Goal: Task Accomplishment & Management: Complete application form

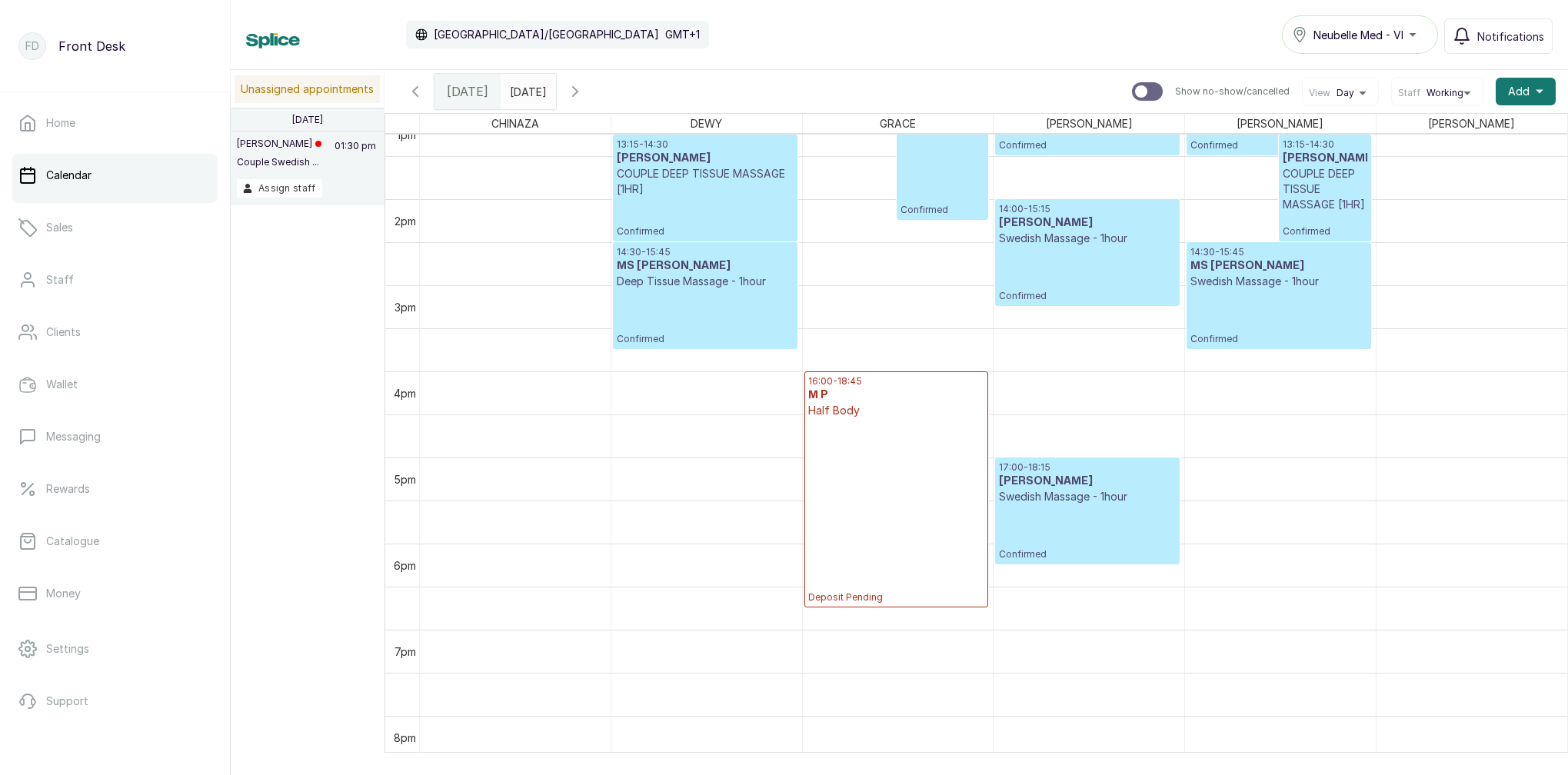
scroll to position [1134, 0]
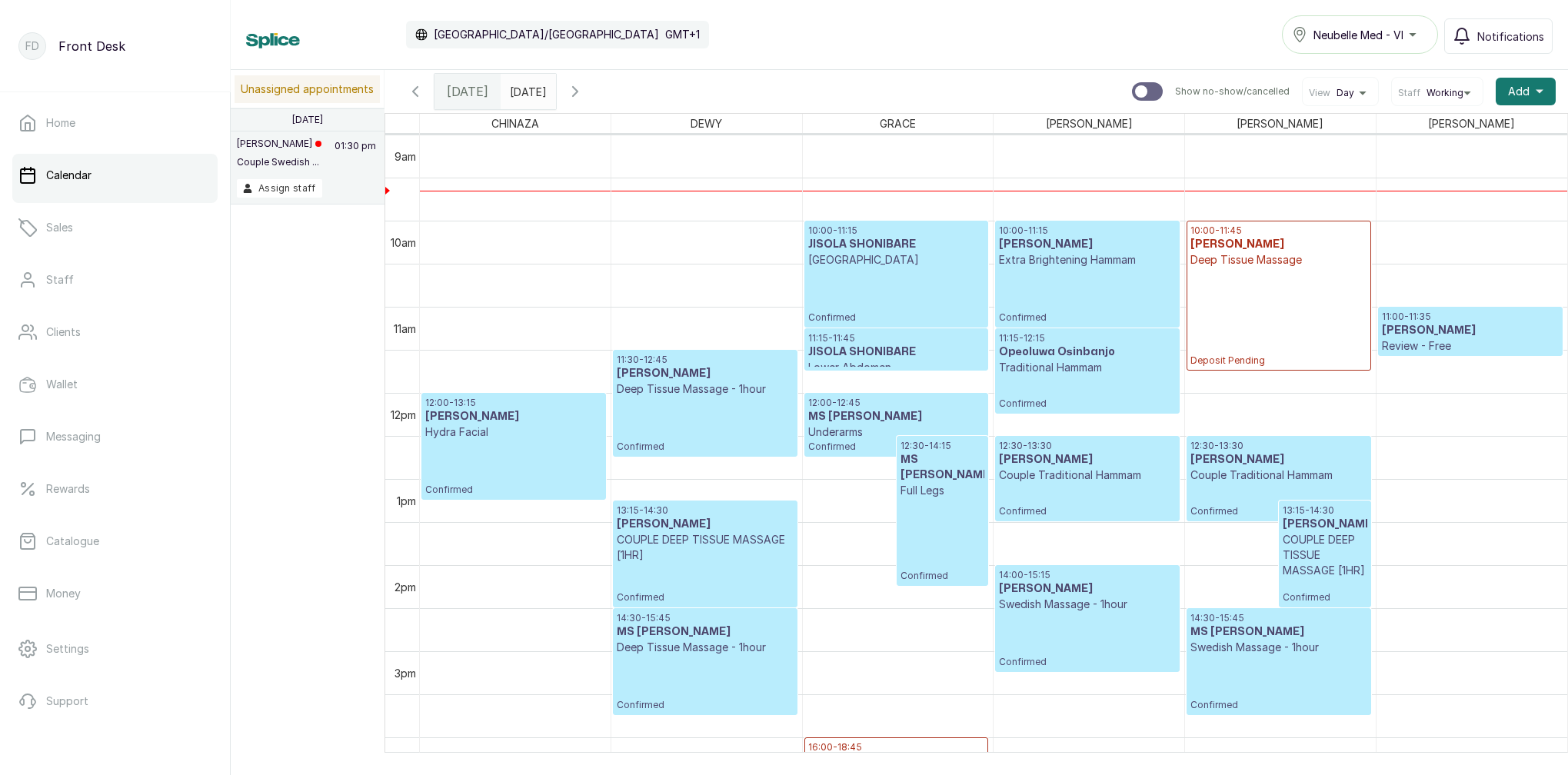
click at [898, 263] on p "HOLLYWOOD" at bounding box center [896, 259] width 176 height 15
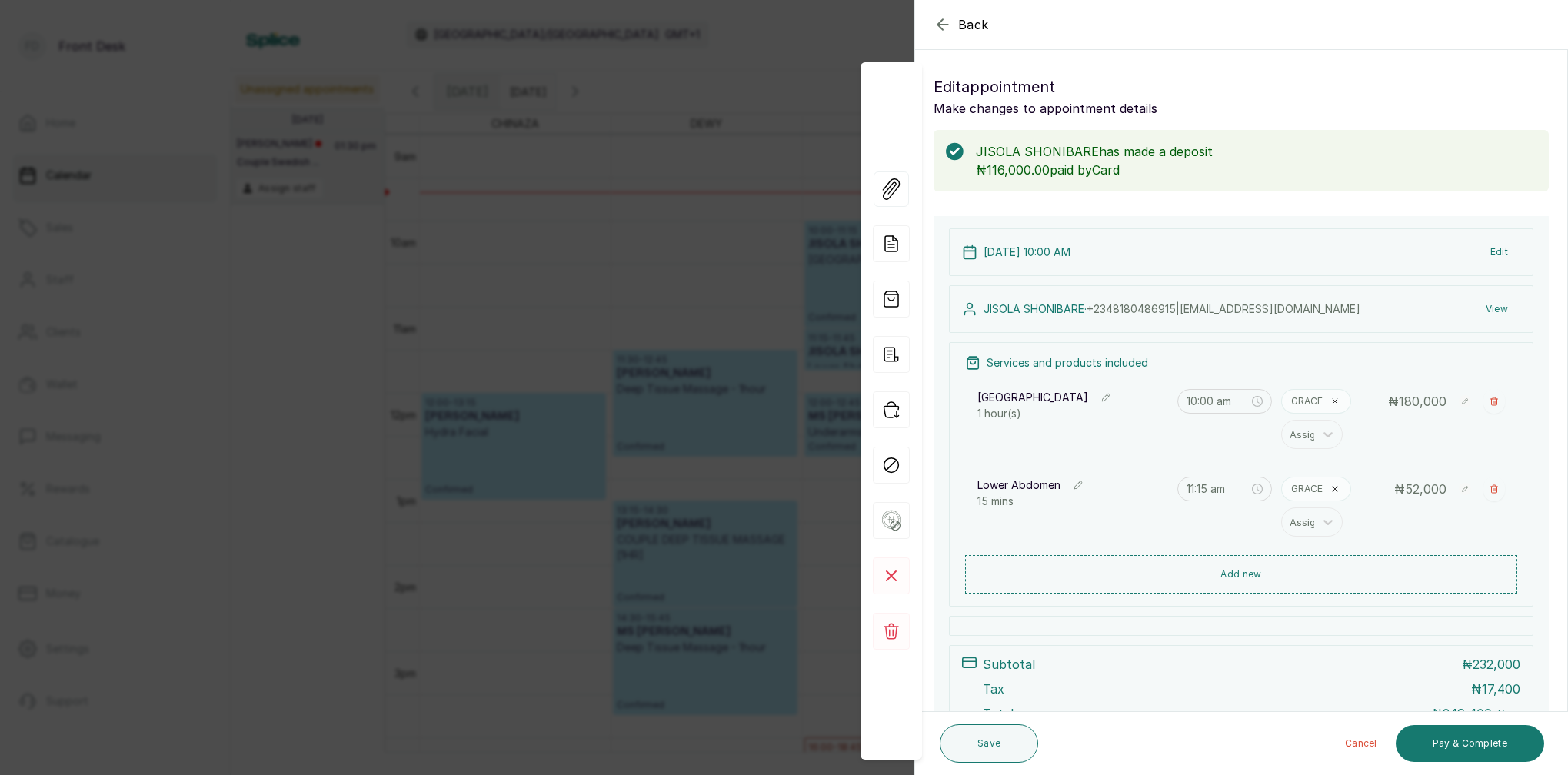
scroll to position [0, 0]
drag, startPoint x: 783, startPoint y: 103, endPoint x: 940, endPoint y: 125, distance: 158.5
click at [783, 103] on div "Back Appointment Details Edit appointment Make changes to appointment details J…" at bounding box center [784, 388] width 1568 height 775
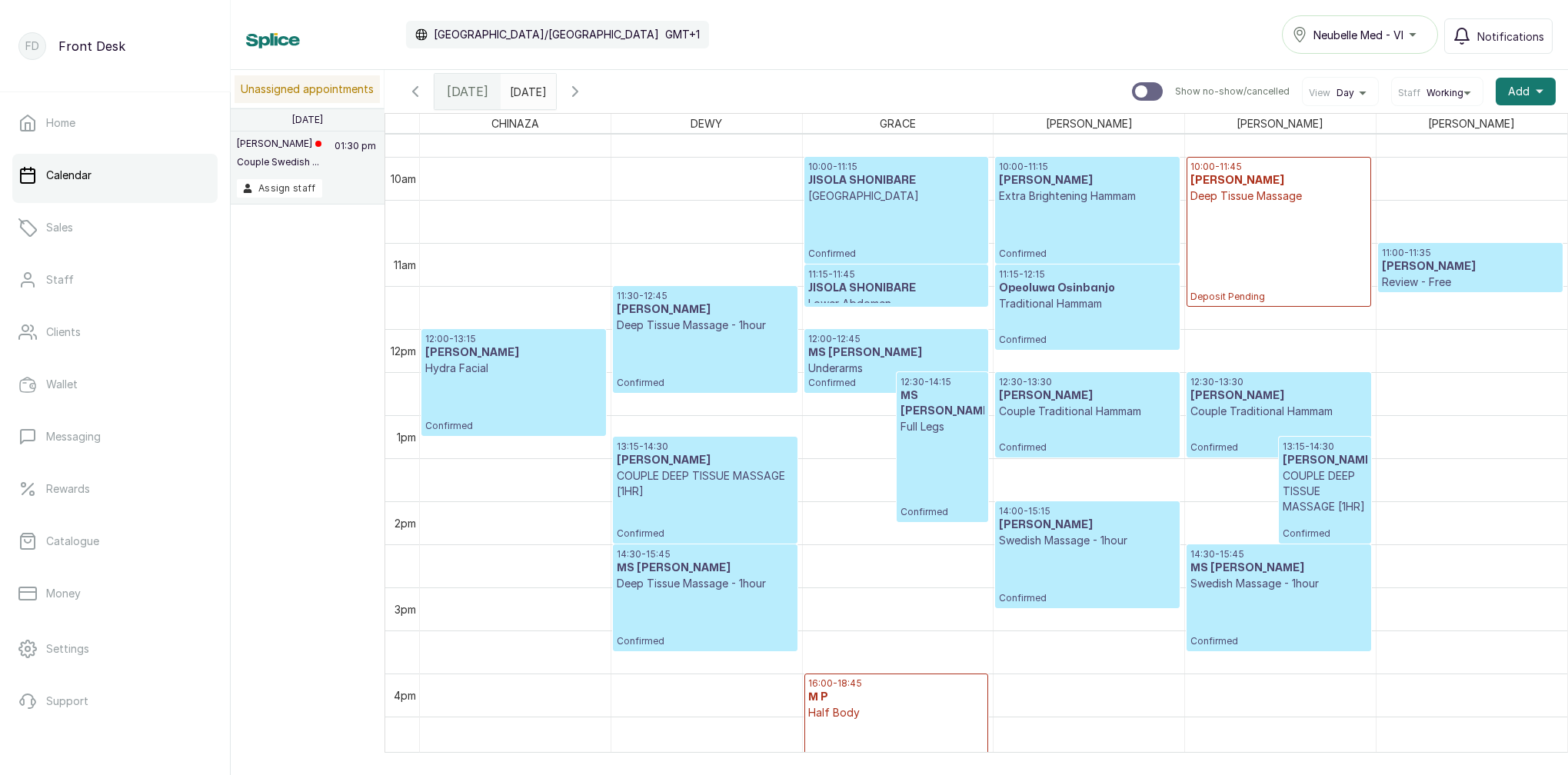
scroll to position [831, 0]
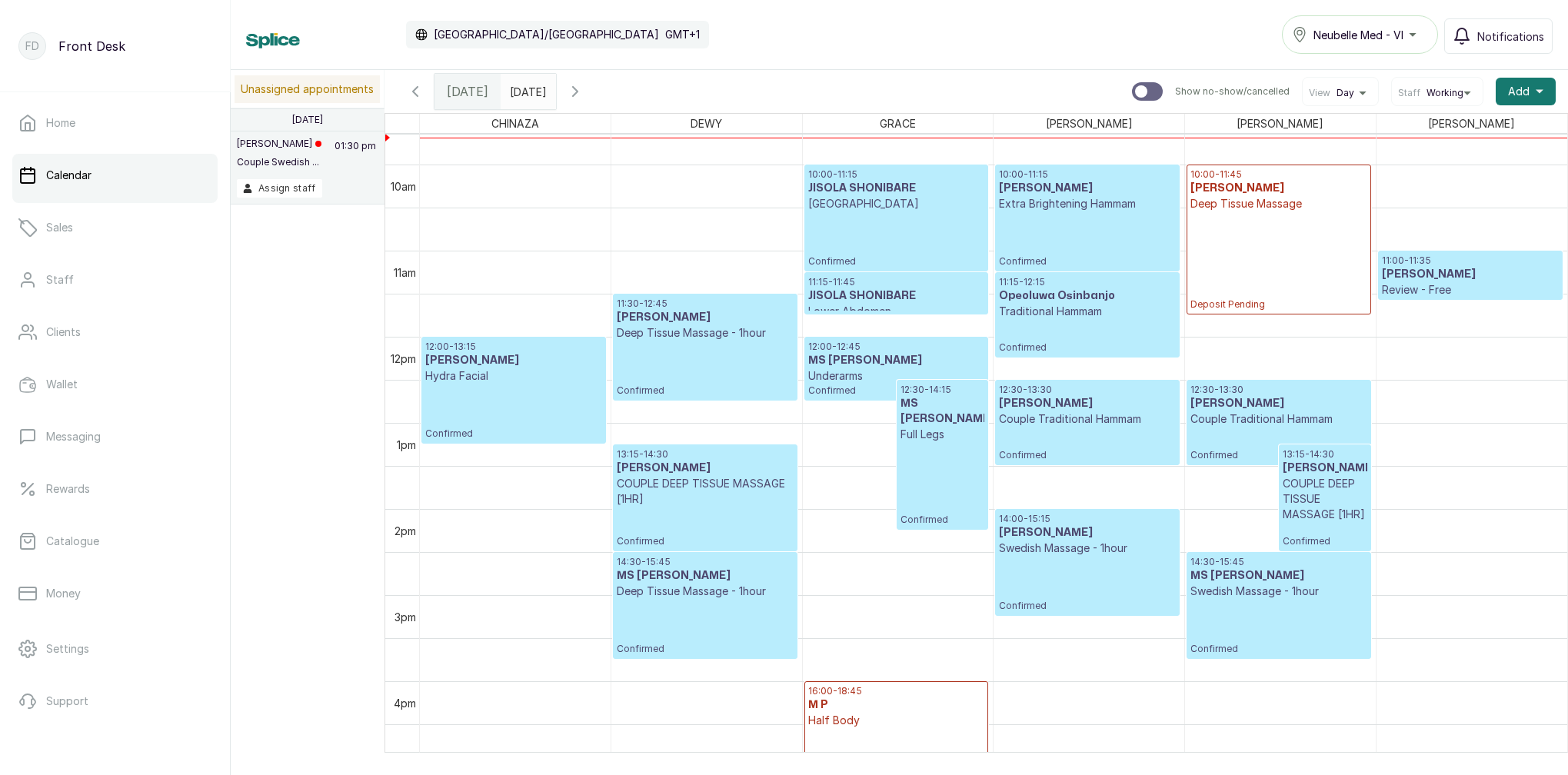
click at [940, 469] on div "12:30 - 14:15 MS NKECHI Full Legs Confirmed" at bounding box center [943, 454] width 84 height 142
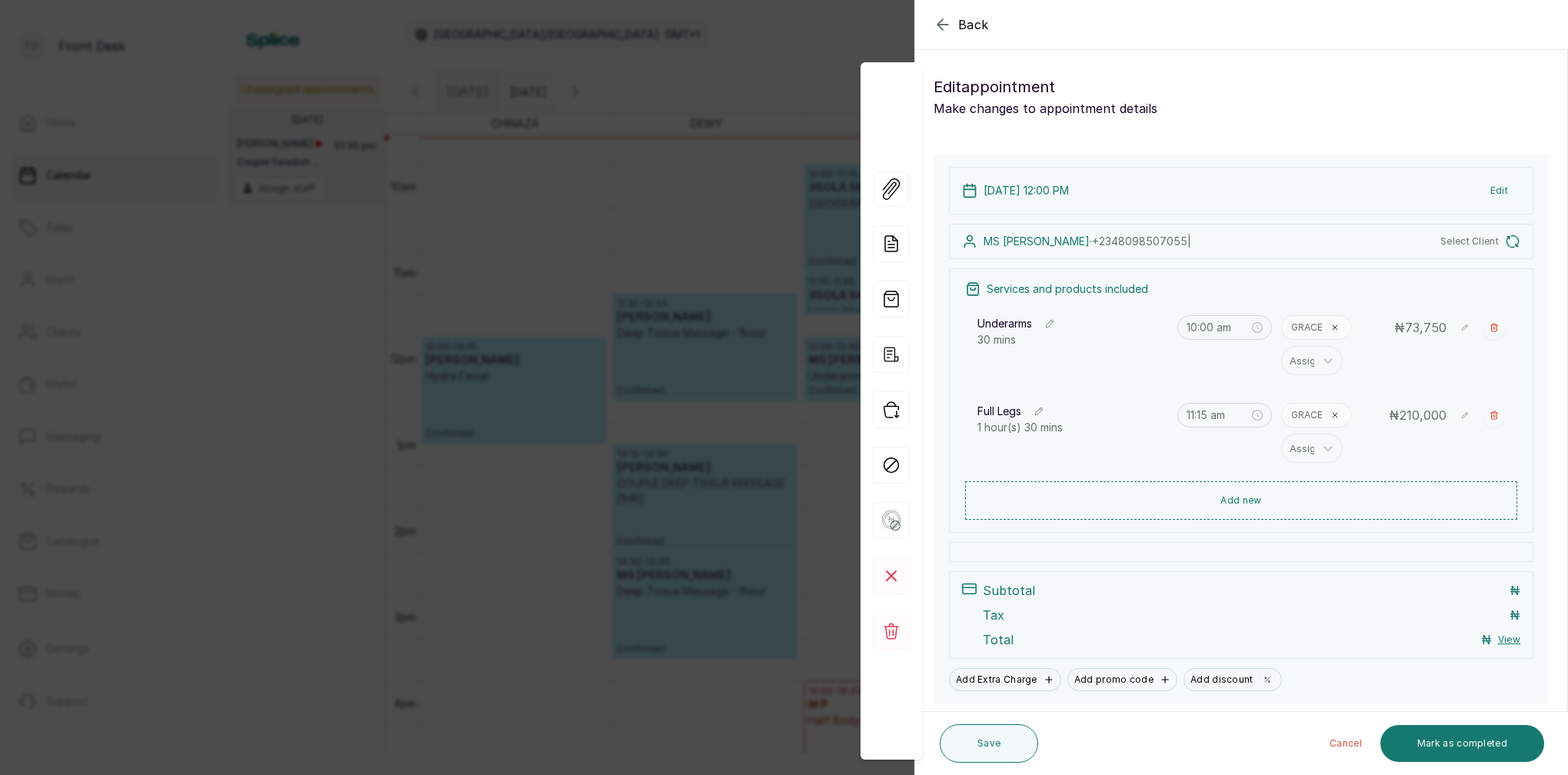
type input "12:00 pm"
type input "12:30 pm"
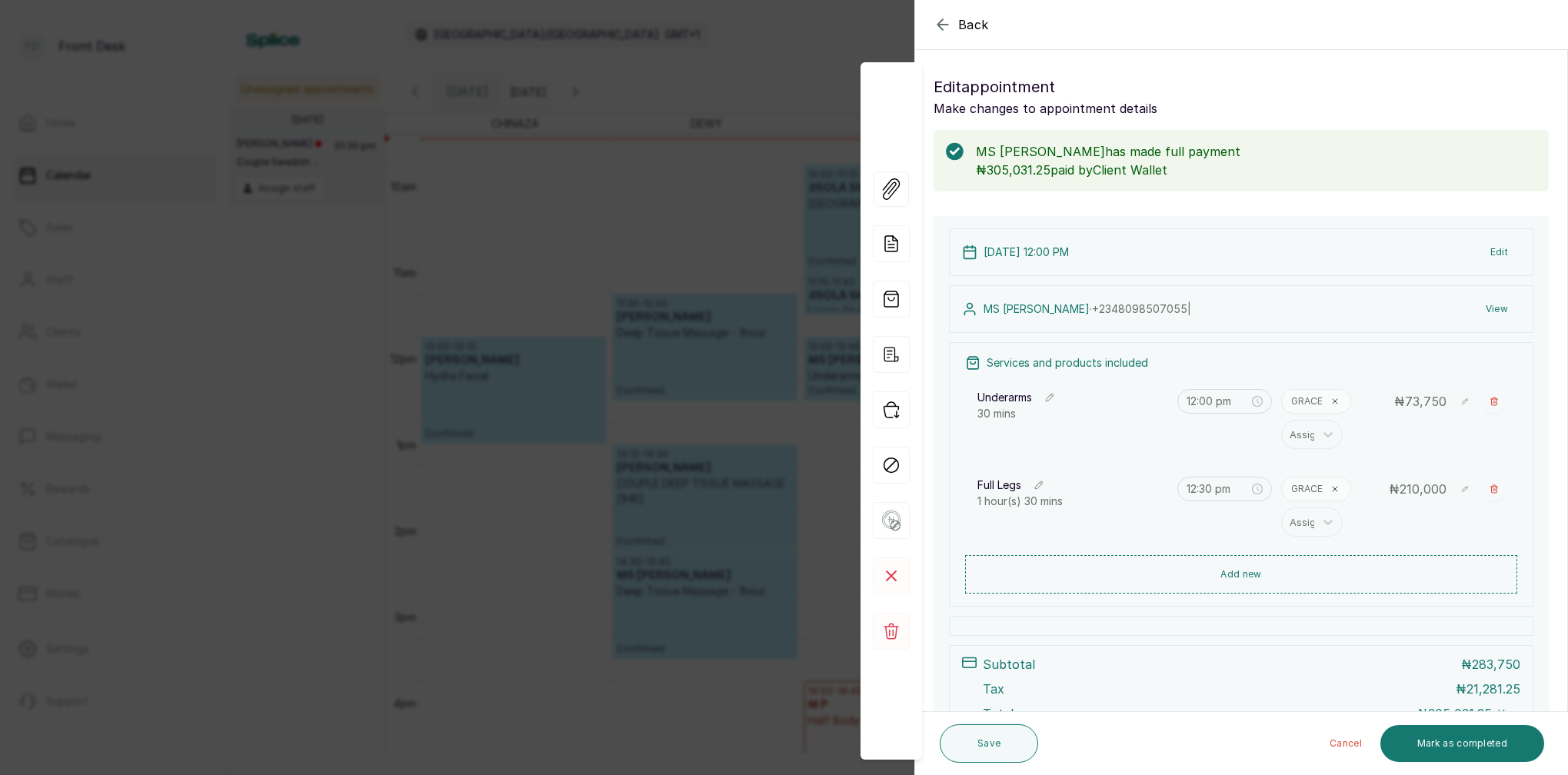
click at [781, 126] on div "Back Appointment Details Edit appointment Make changes to appointment details M…" at bounding box center [784, 388] width 1568 height 775
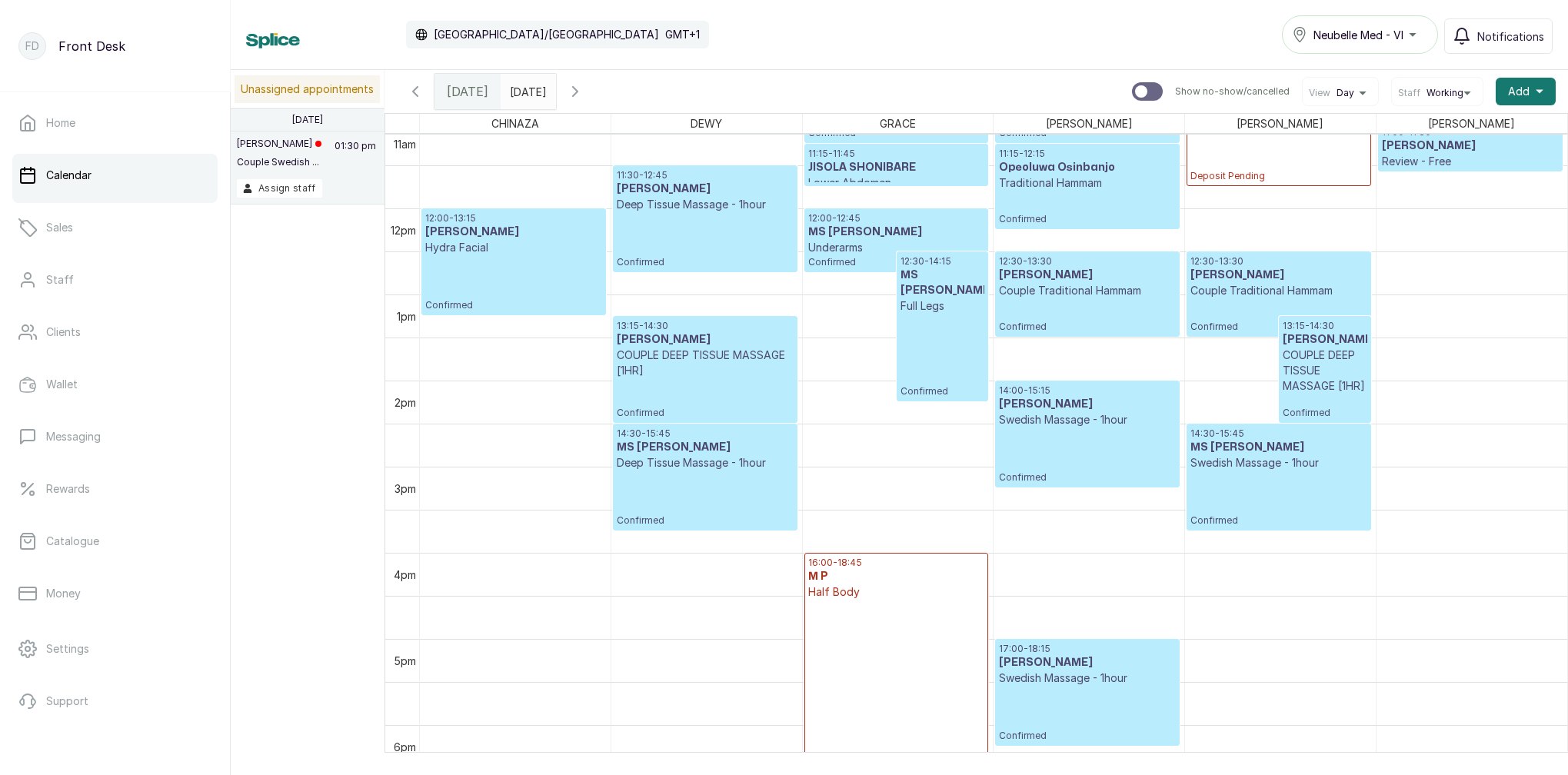
scroll to position [962, 0]
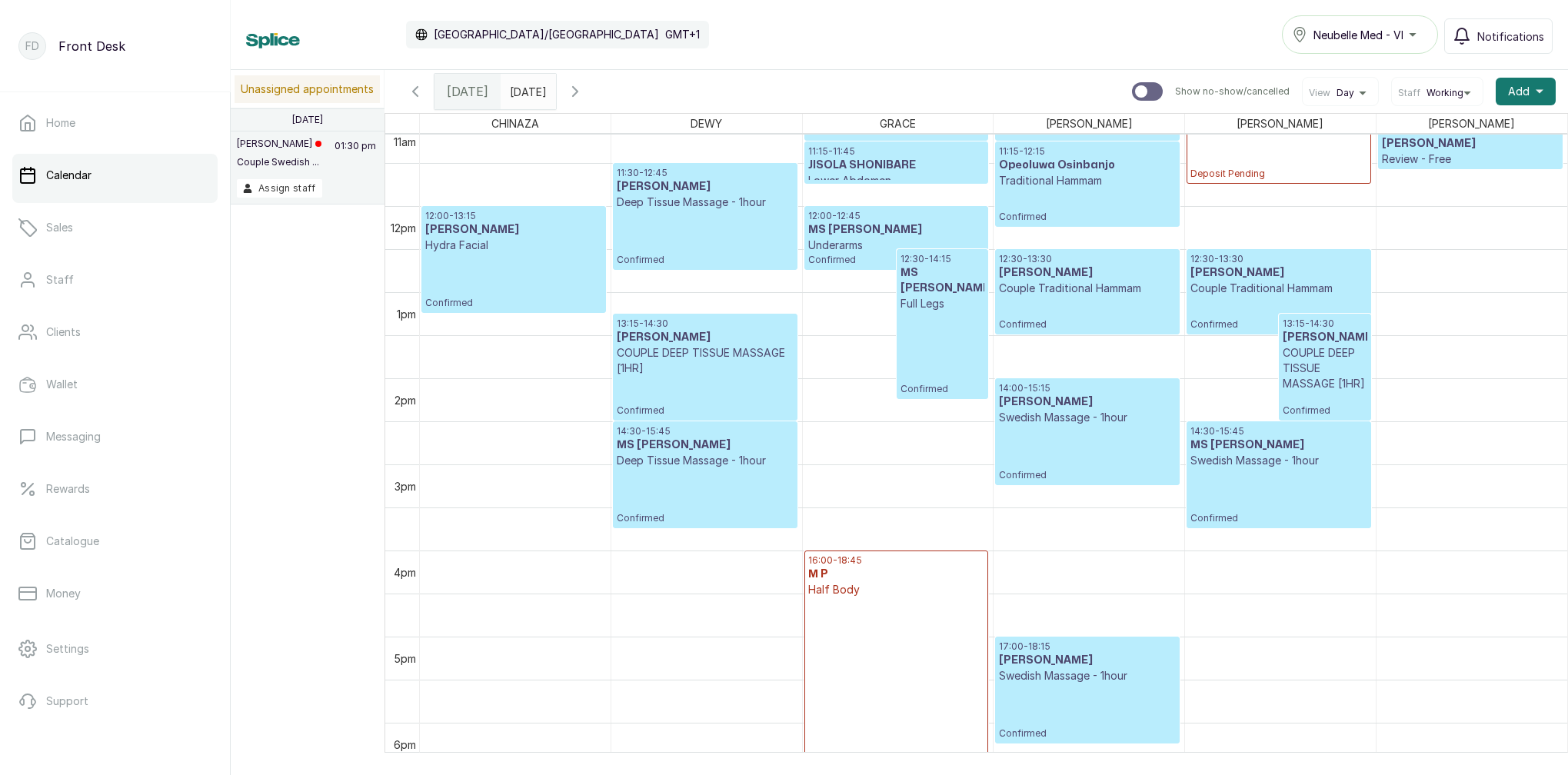
click at [1109, 426] on div "14:00 - 15:15 MS TENIOLA Swedish Massage - 1hour Confirmed" at bounding box center [1086, 431] width 176 height 99
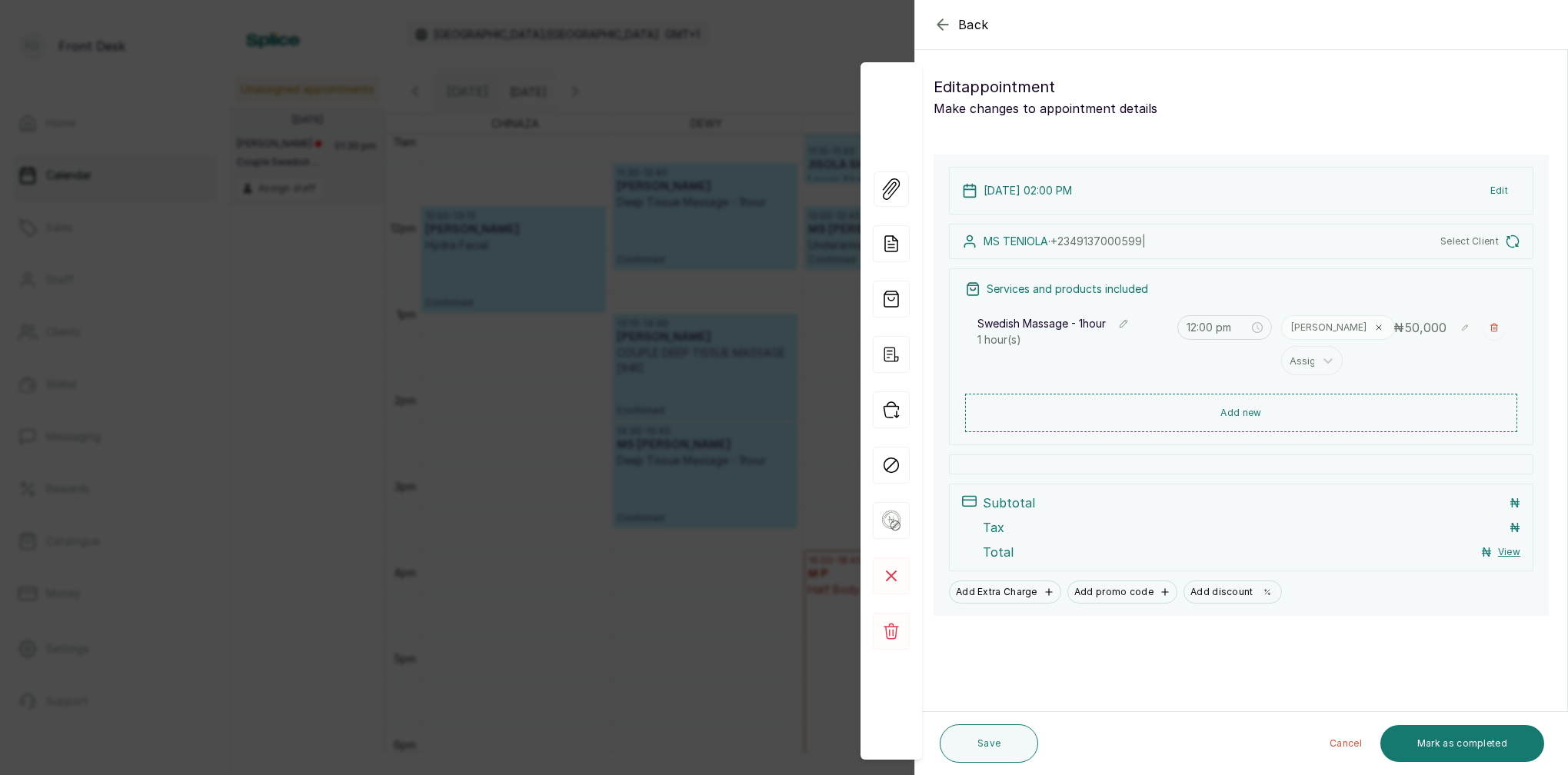
type input "2:00 pm"
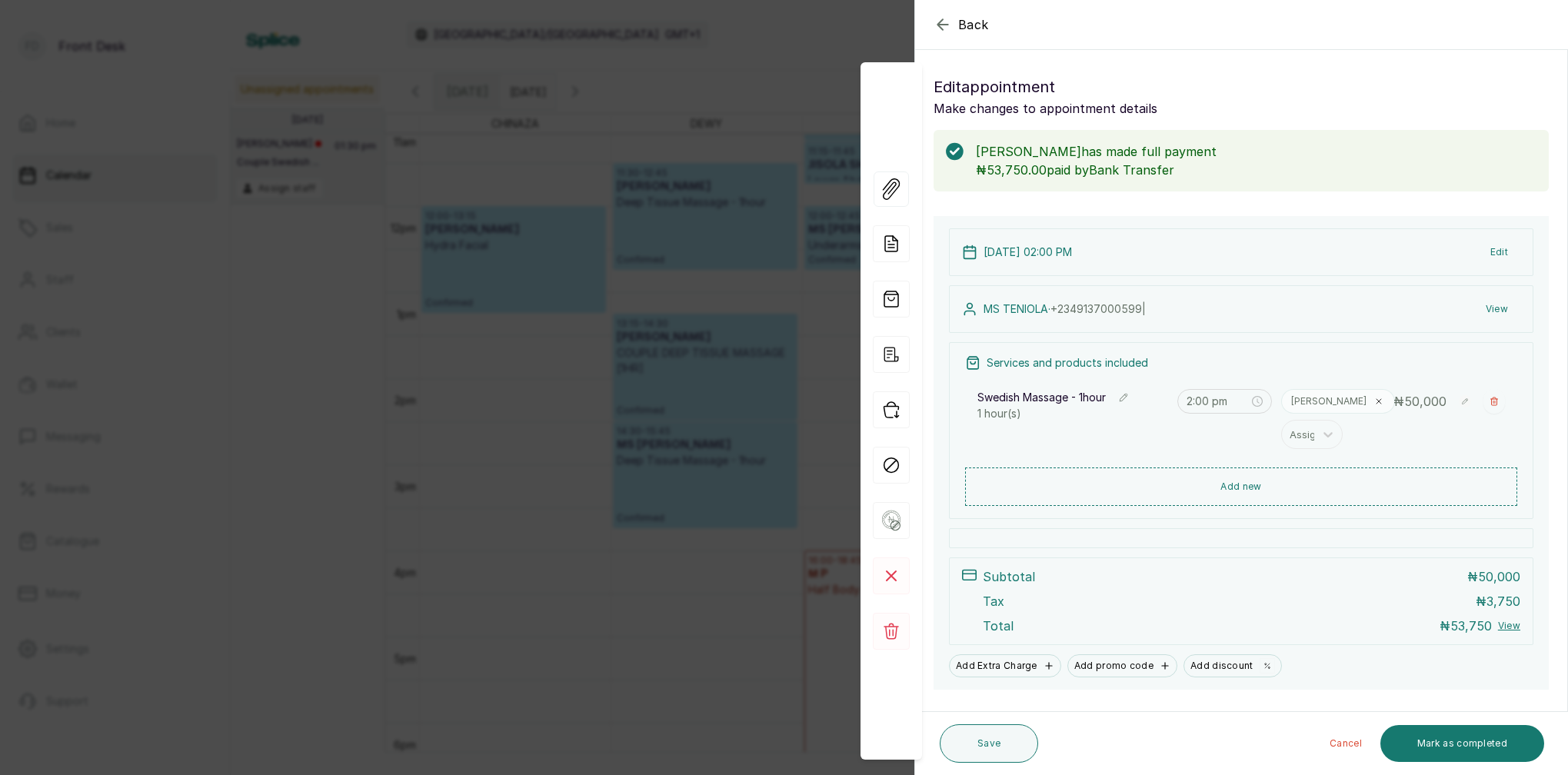
click at [626, 294] on div "Back Appointment Details Edit appointment Make changes to appointment details M…" at bounding box center [784, 388] width 1568 height 775
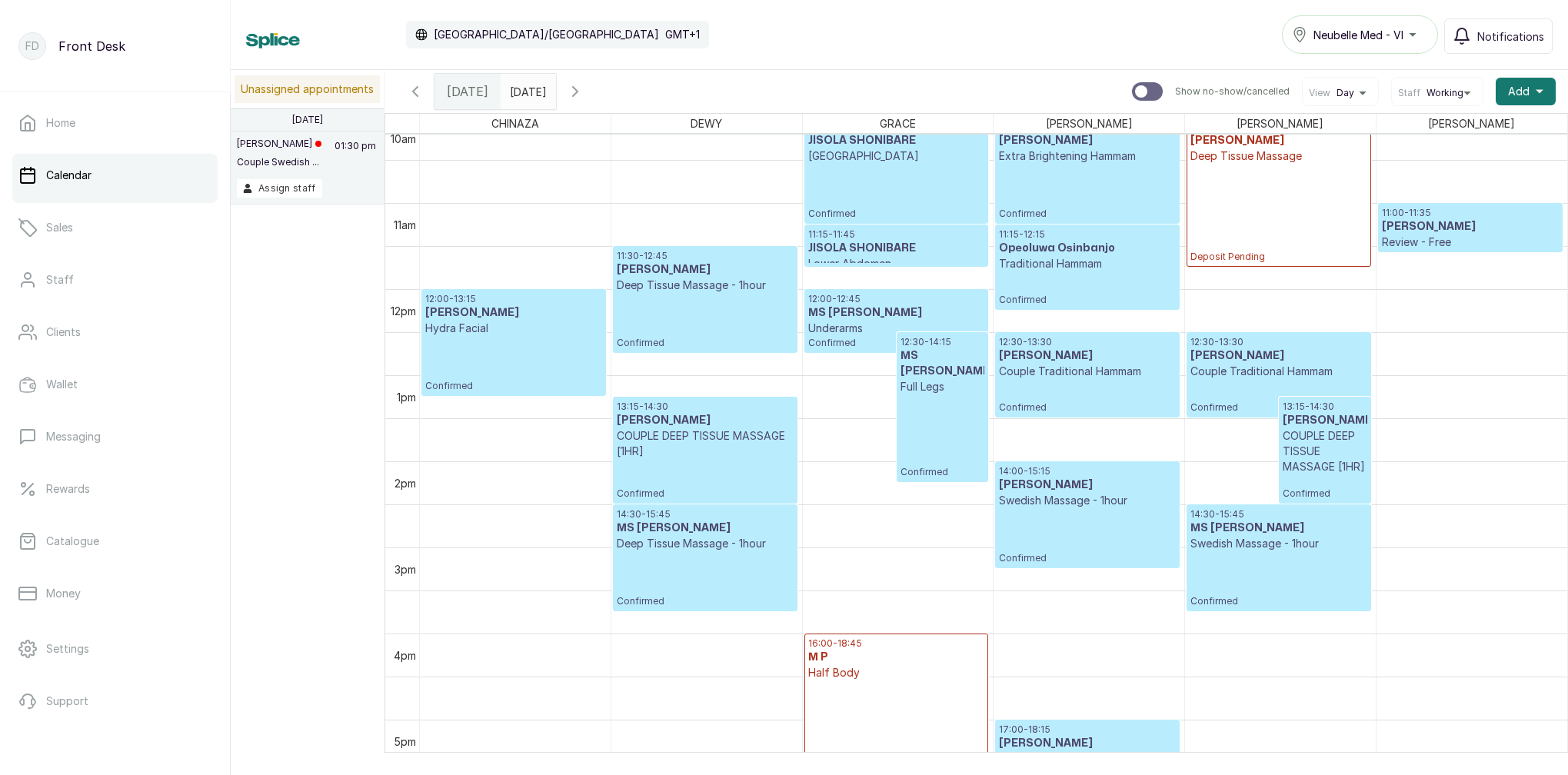
scroll to position [879, 0]
click at [709, 546] on p "Deep Tissue Massage - 1hour" at bounding box center [705, 543] width 176 height 15
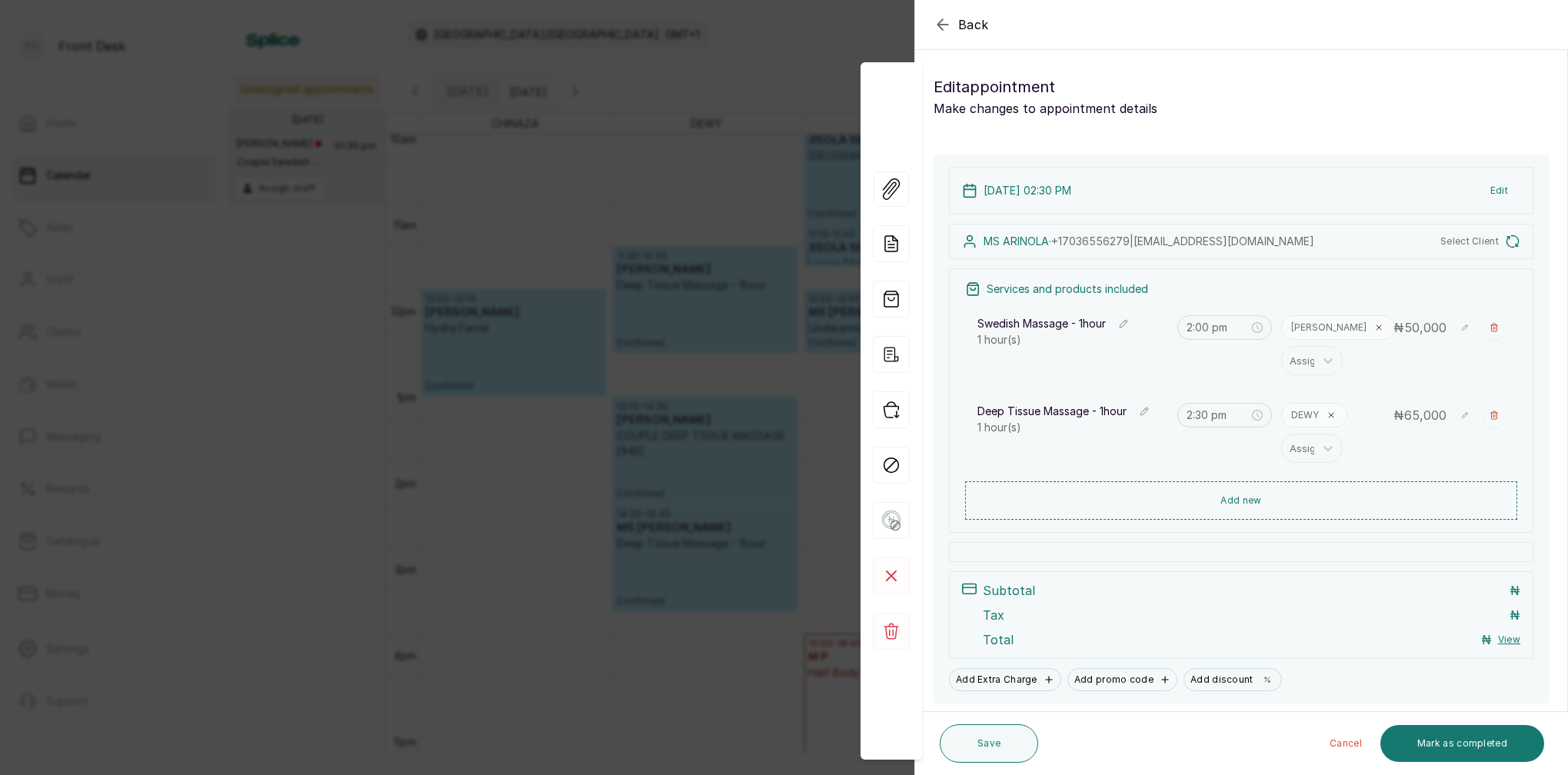
type input "2:30 pm"
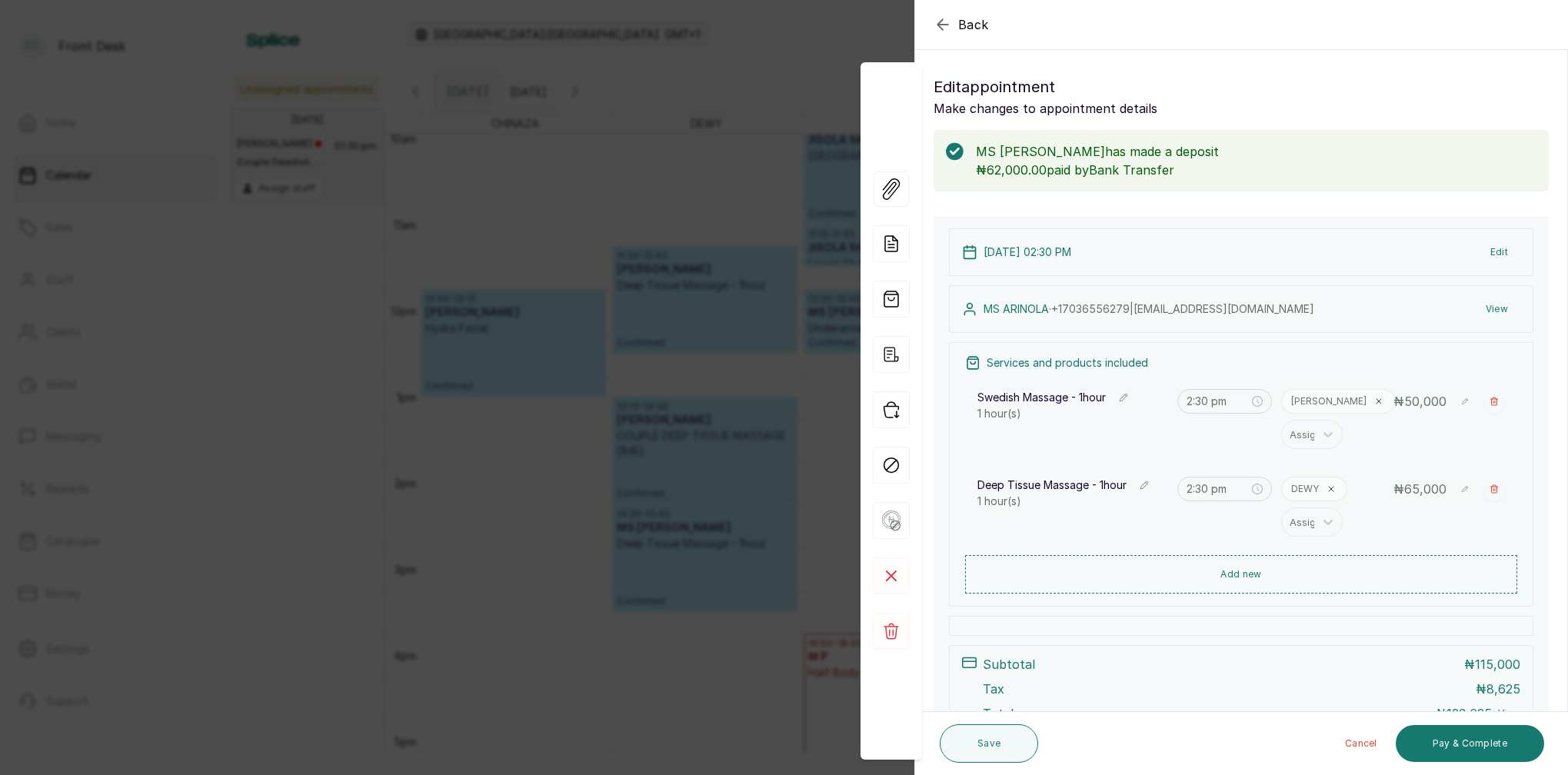
scroll to position [0, 0]
drag, startPoint x: 661, startPoint y: 427, endPoint x: 695, endPoint y: 421, distance: 34.5
click at [662, 427] on div "Back Appointment Details Edit appointment Make changes to appointment details M…" at bounding box center [784, 388] width 1568 height 775
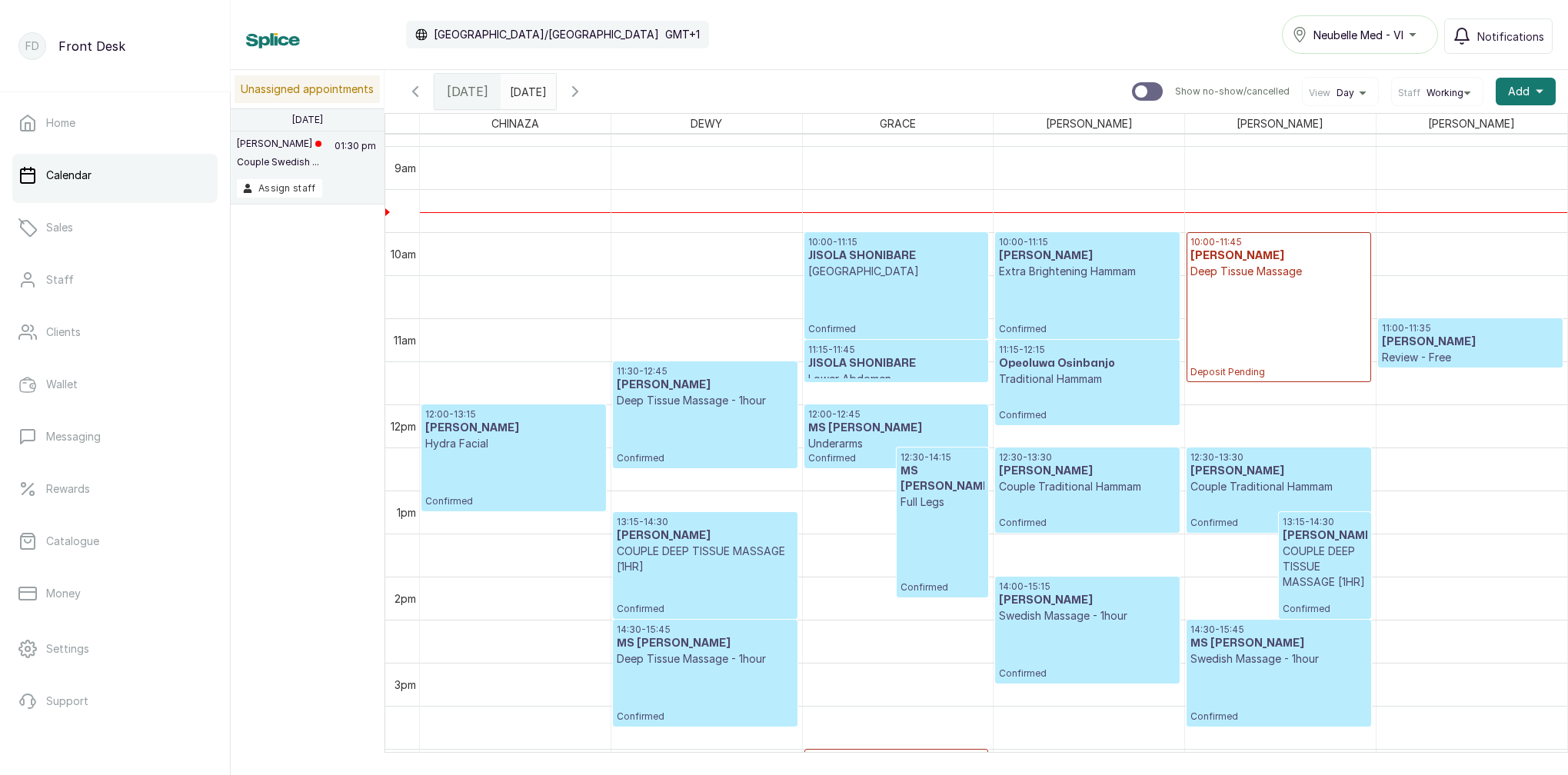
scroll to position [763, 0]
click at [892, 293] on div "10:00 - 11:15 JISOLA SHONIBARE HOLLYWOOD Confirmed" at bounding box center [896, 286] width 176 height 99
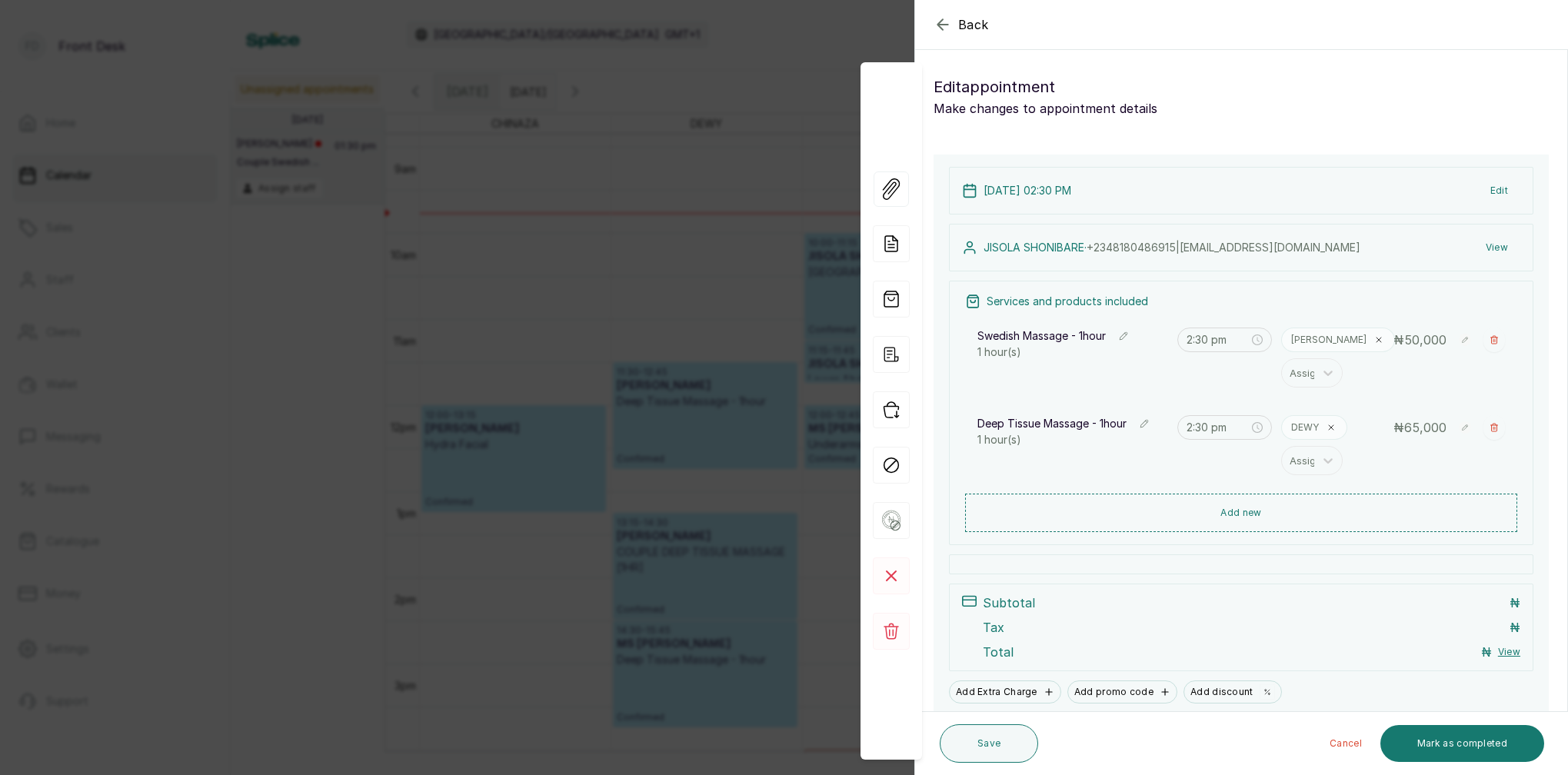
type input "10:00 am"
type input "11:15 am"
click at [1502, 247] on button "View" at bounding box center [1497, 247] width 47 height 28
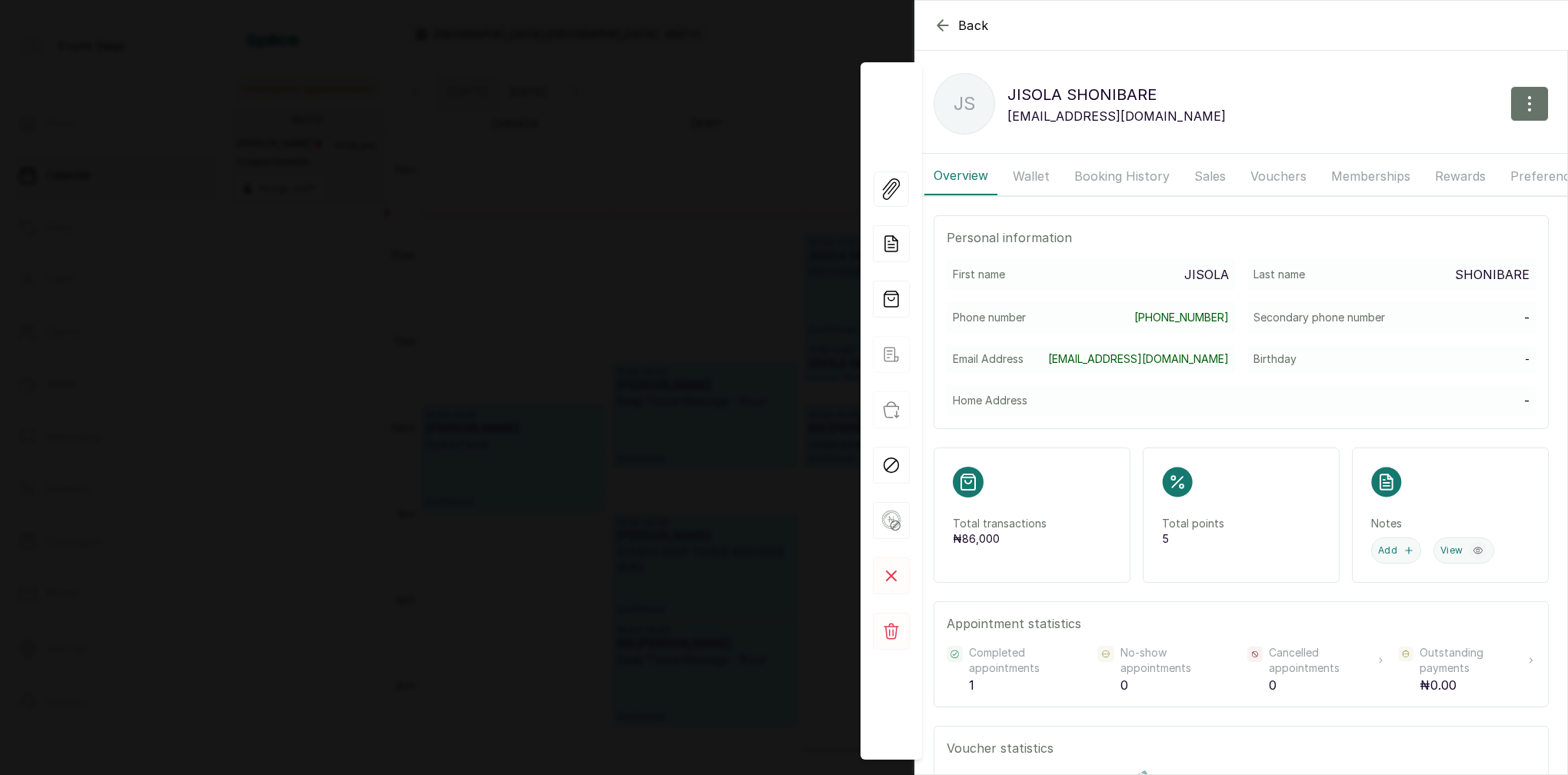
click at [1116, 173] on button "Booking History" at bounding box center [1122, 176] width 114 height 38
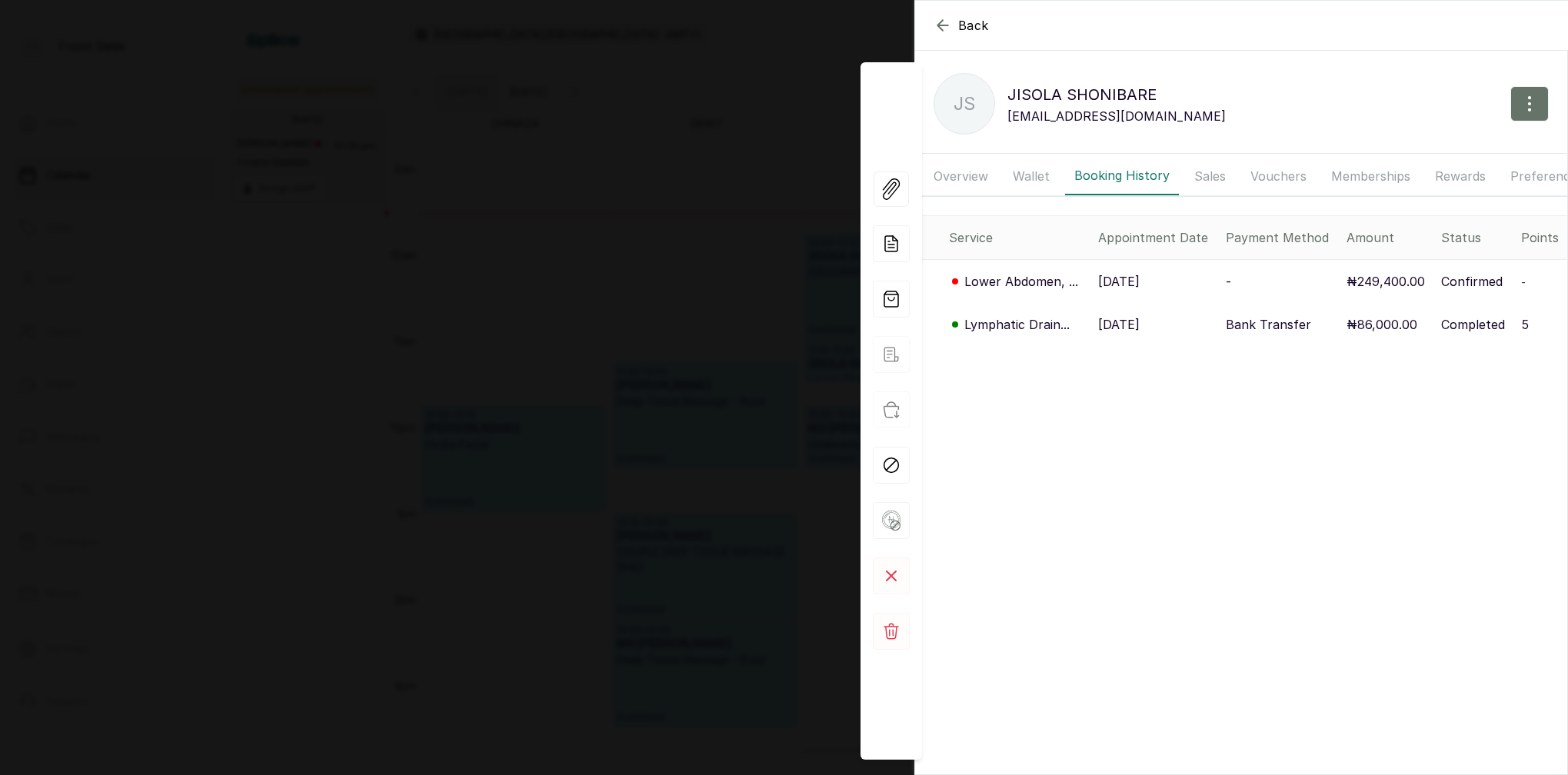
click at [1006, 325] on p "Lymphatic Drain..." at bounding box center [1017, 324] width 105 height 19
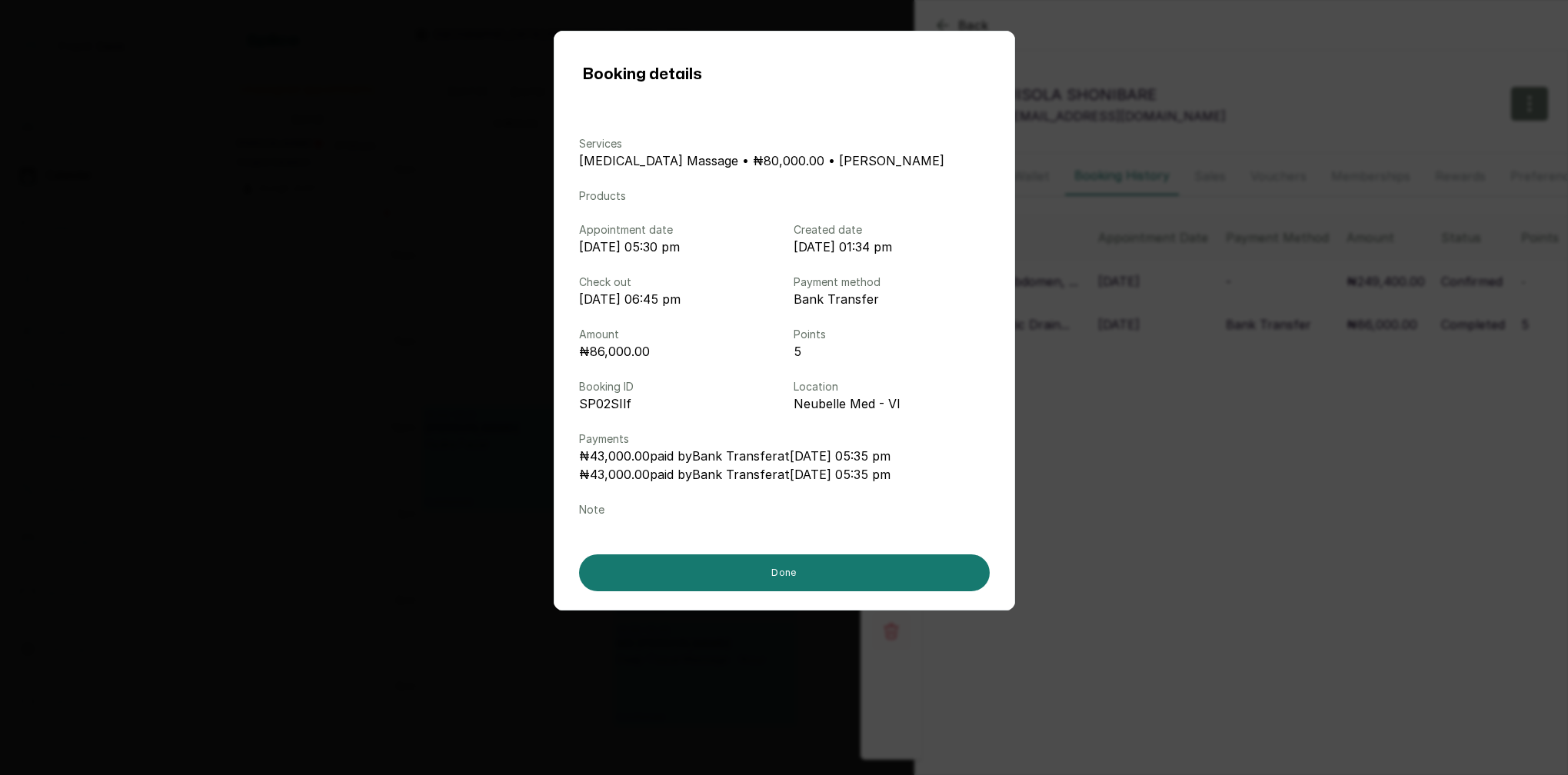
click at [1253, 442] on div "Booking details Services Lymphatic Drainage Massage • ₦80,000.00 • SARAH S Prod…" at bounding box center [784, 388] width 1568 height 775
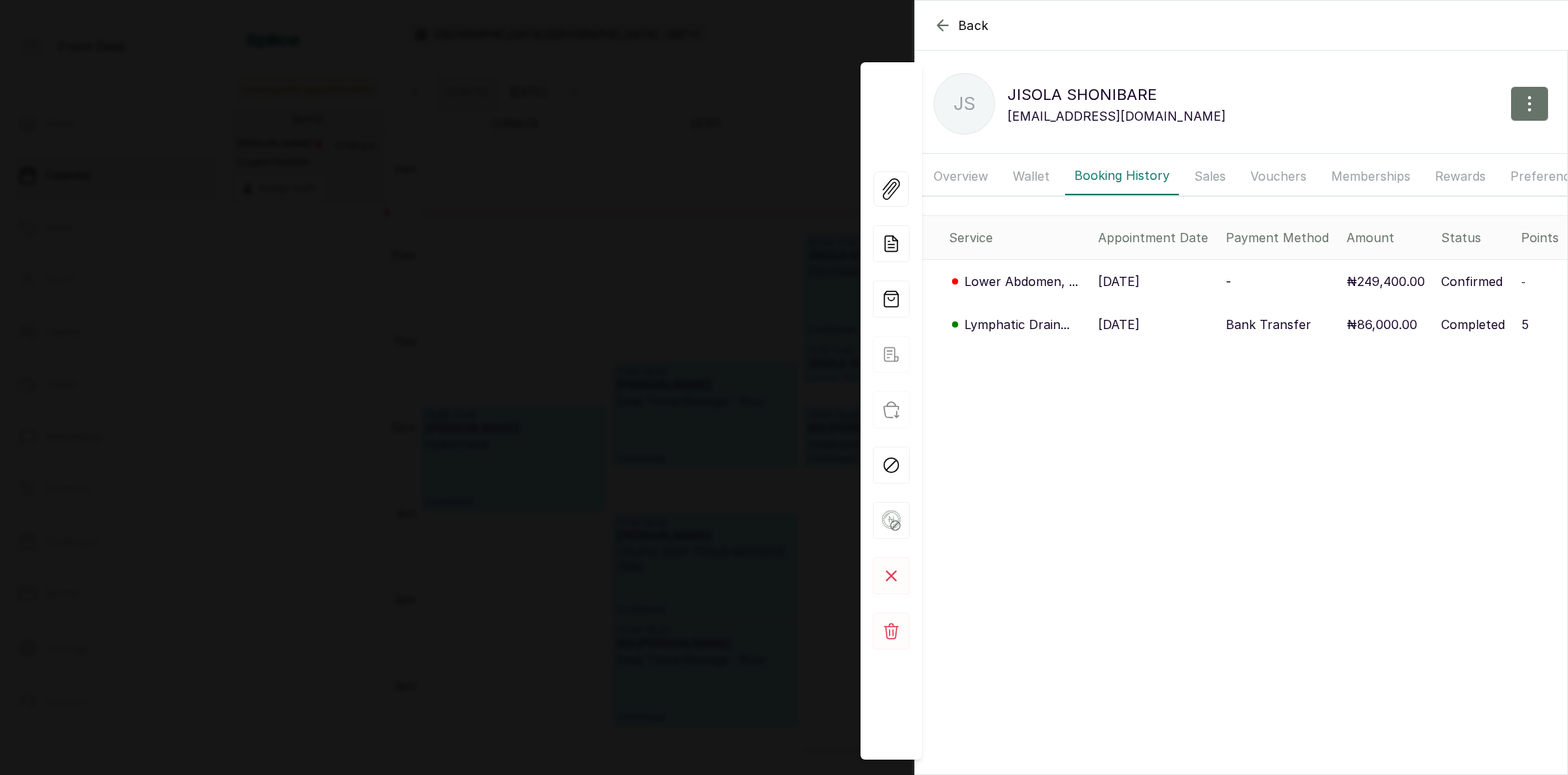
click at [1050, 282] on p "Lower Abdomen, ..." at bounding box center [1021, 281] width 114 height 19
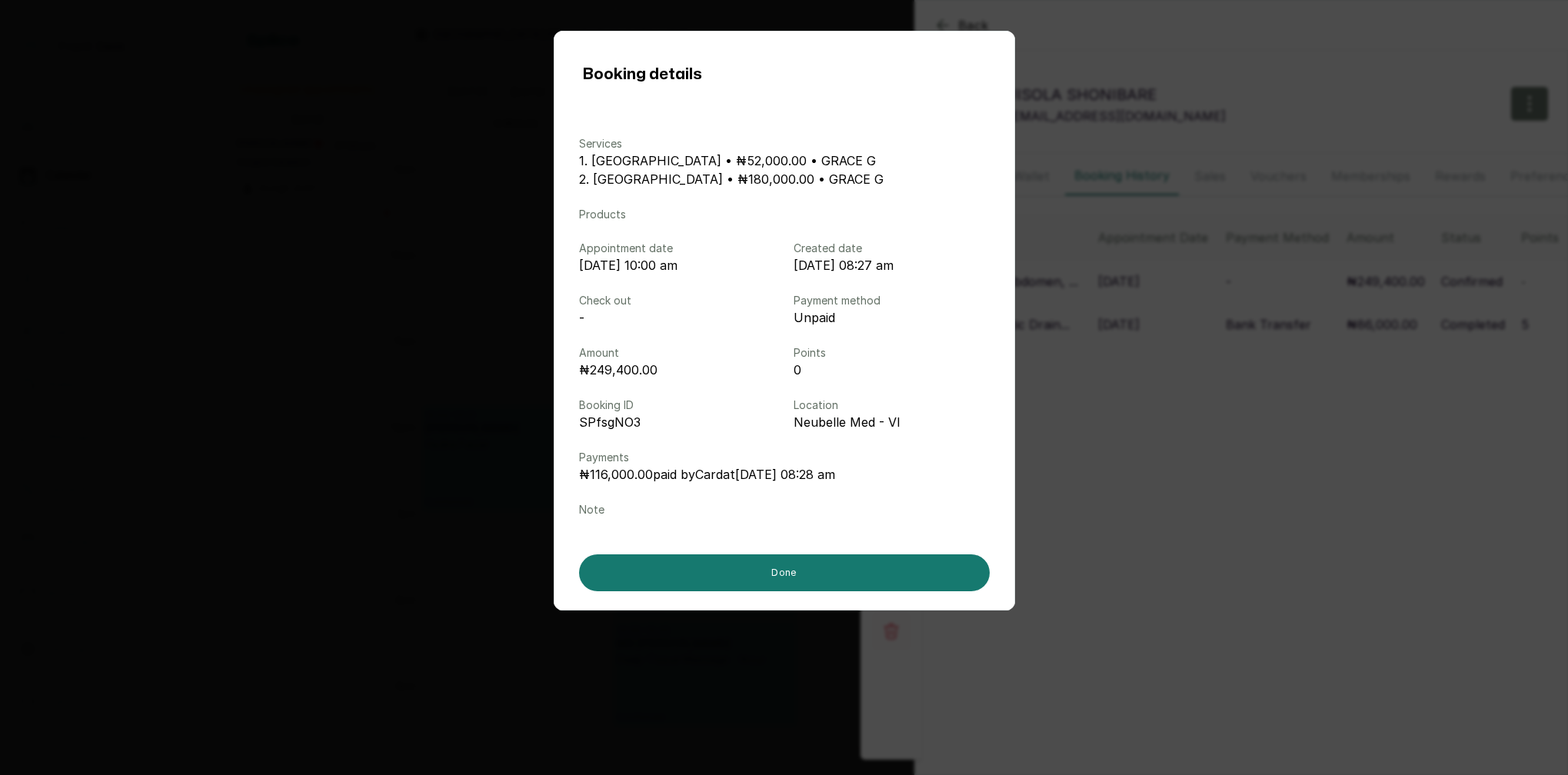
click at [1350, 503] on div "Booking details Services 1. Lower Abdomen • ₦52,000.00 • GRACE G 2. HOLLYWOOD •…" at bounding box center [784, 388] width 1568 height 775
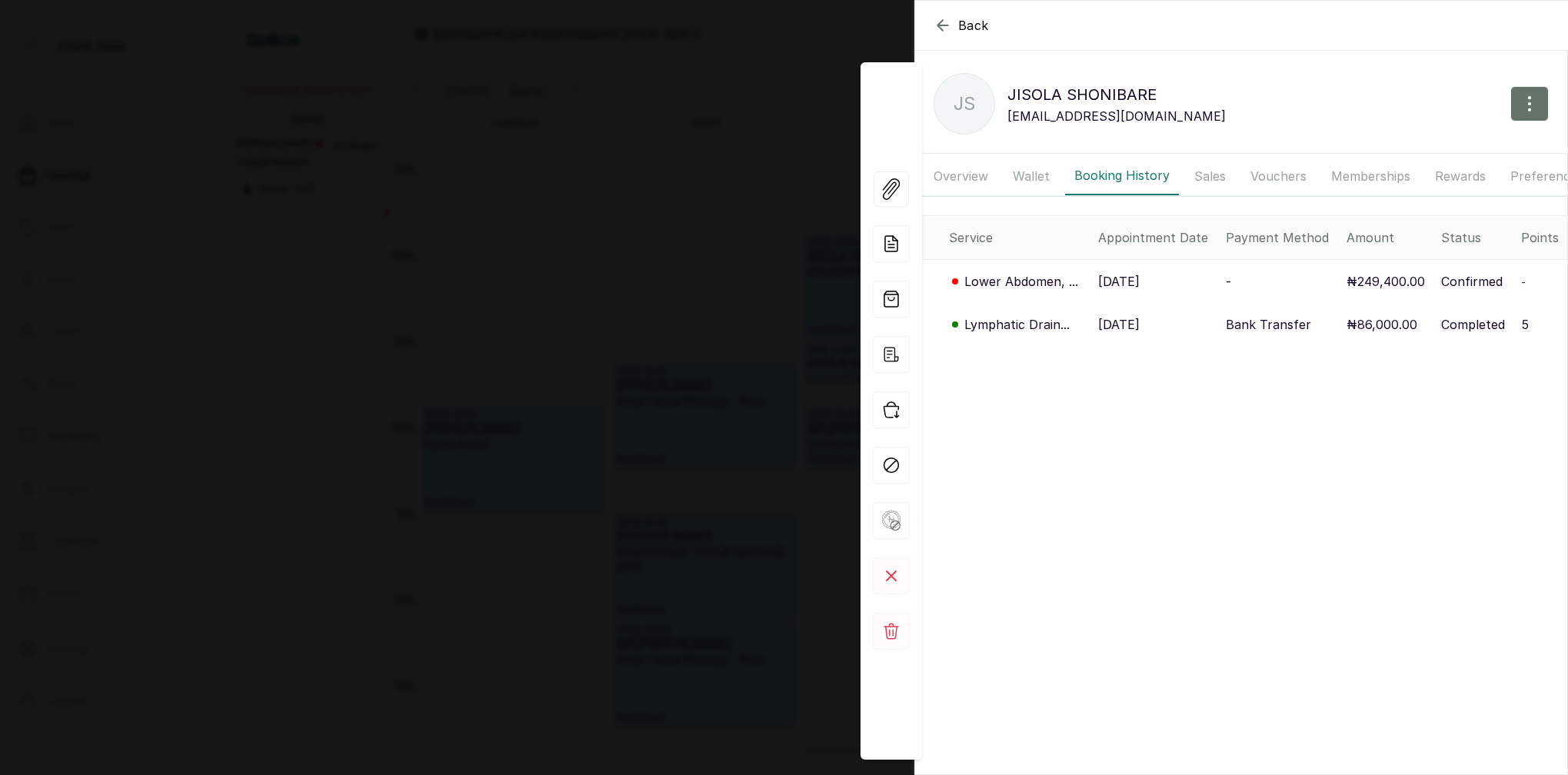
click at [1022, 322] on p "Lymphatic Drain..." at bounding box center [1017, 324] width 105 height 19
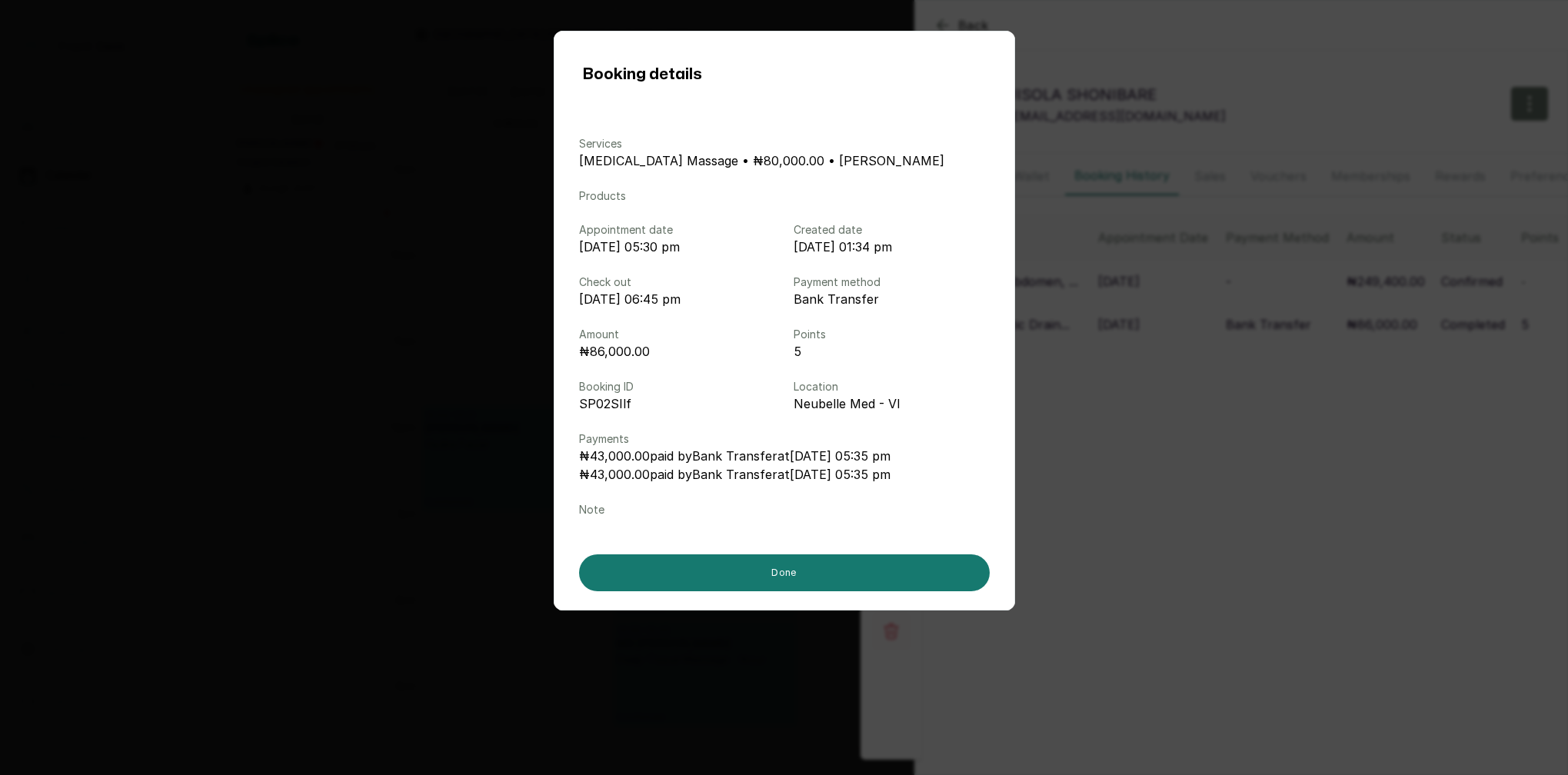
click at [1243, 405] on div "Booking details Services Lymphatic Drainage Massage • ₦80,000.00 • SARAH S Prod…" at bounding box center [784, 388] width 1568 height 775
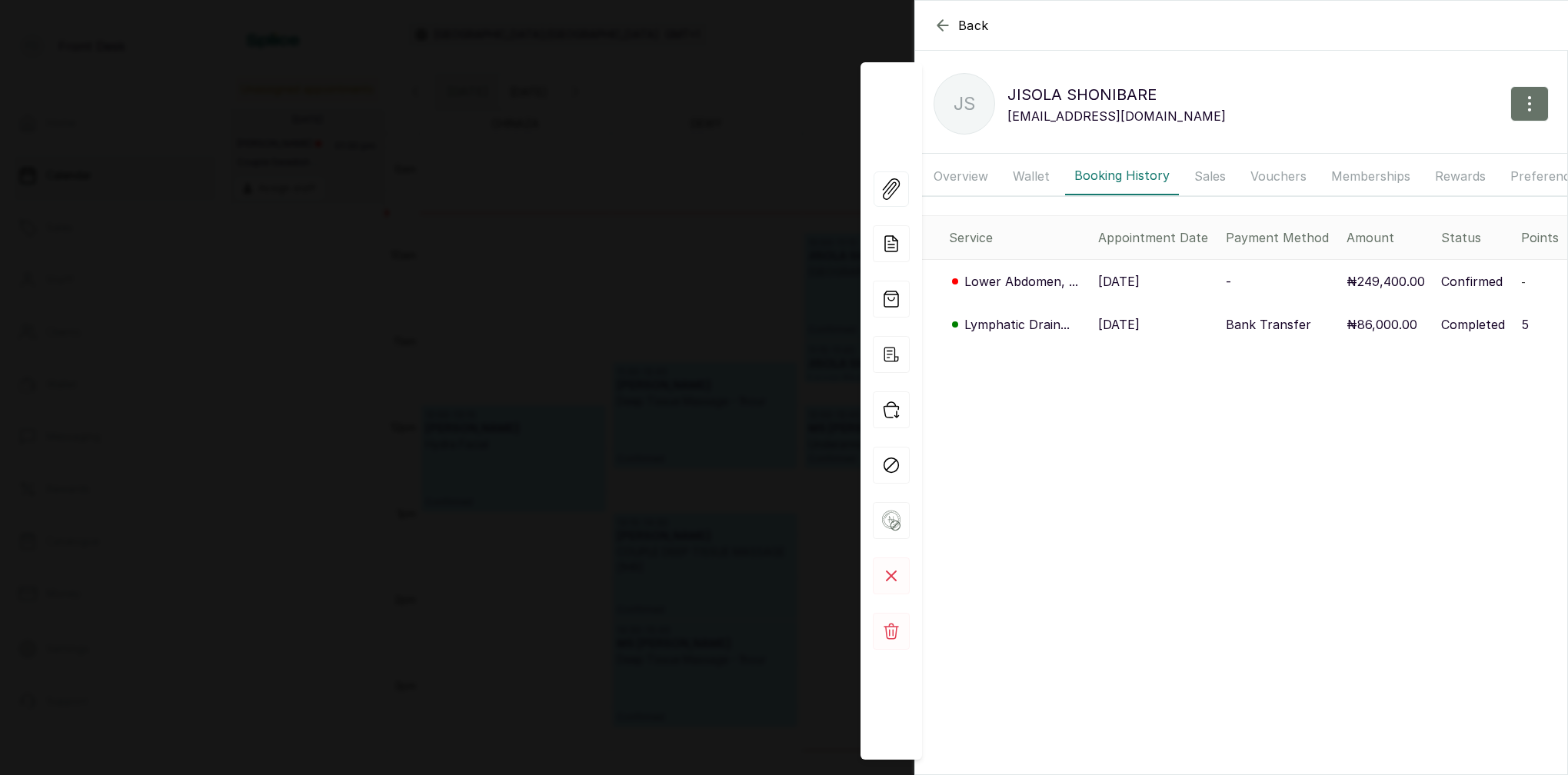
scroll to position [0, 0]
click at [987, 278] on p "Lower Abdomen, ..." at bounding box center [1021, 281] width 114 height 19
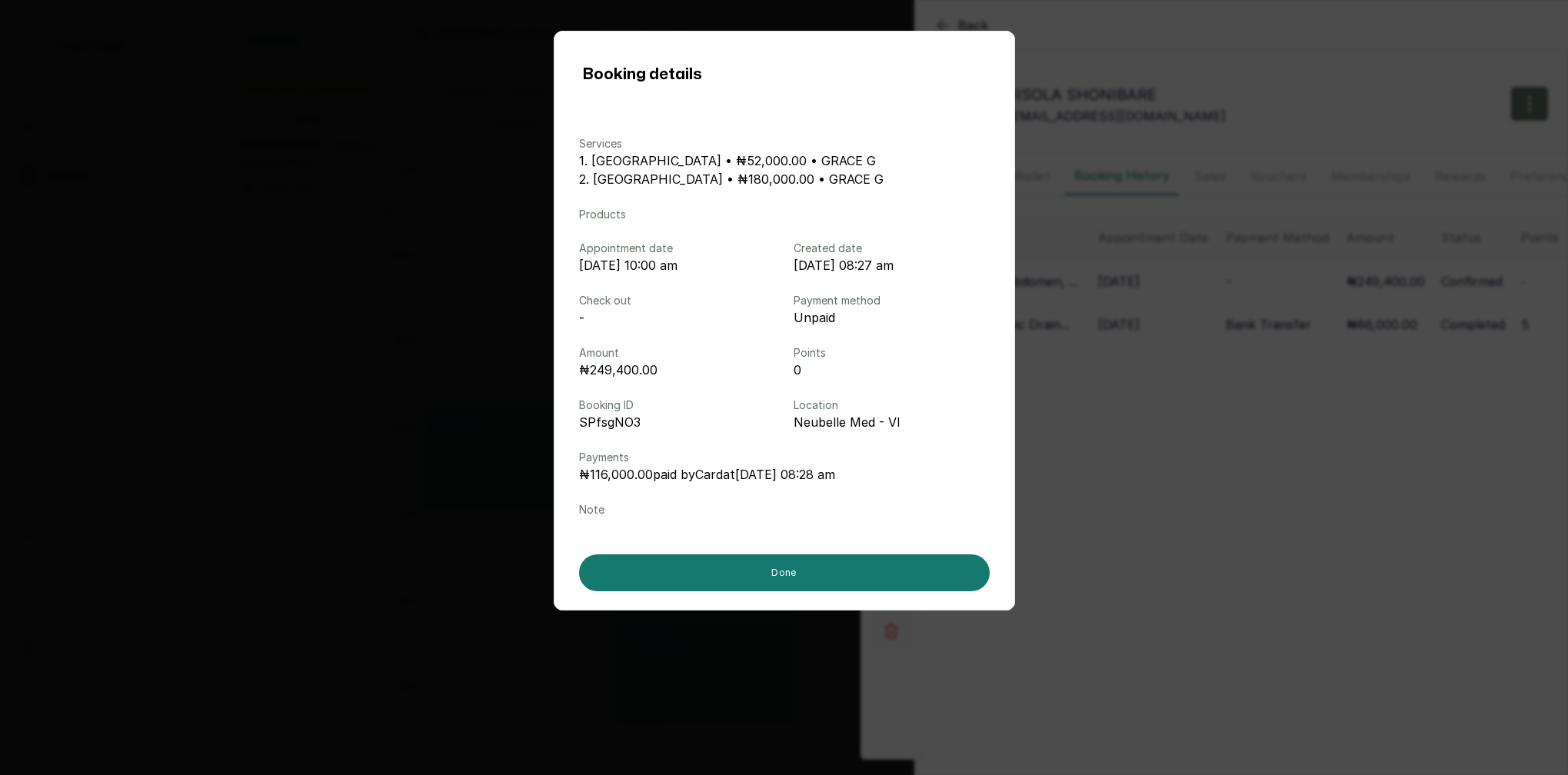
click at [379, 174] on div "Booking details Services 1. Lower Abdomen • ₦52,000.00 • GRACE G 2. HOLLYWOOD •…" at bounding box center [784, 388] width 1568 height 775
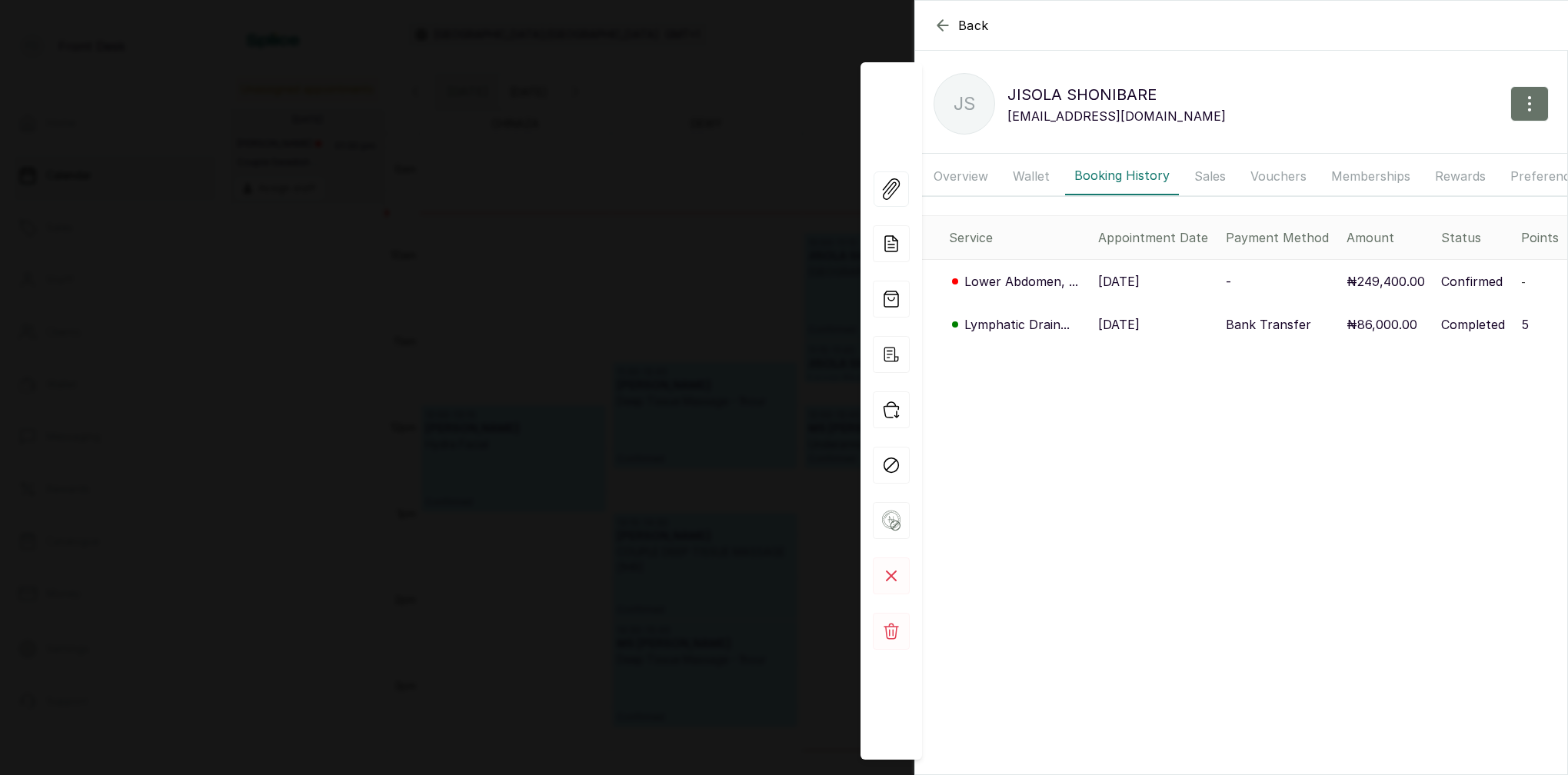
click at [621, 51] on div "Back JISOLA SHONIBARE JS JISOLA SHONIBARE j_shonibare@yahoo.com Overview Wallet…" at bounding box center [784, 388] width 1568 height 775
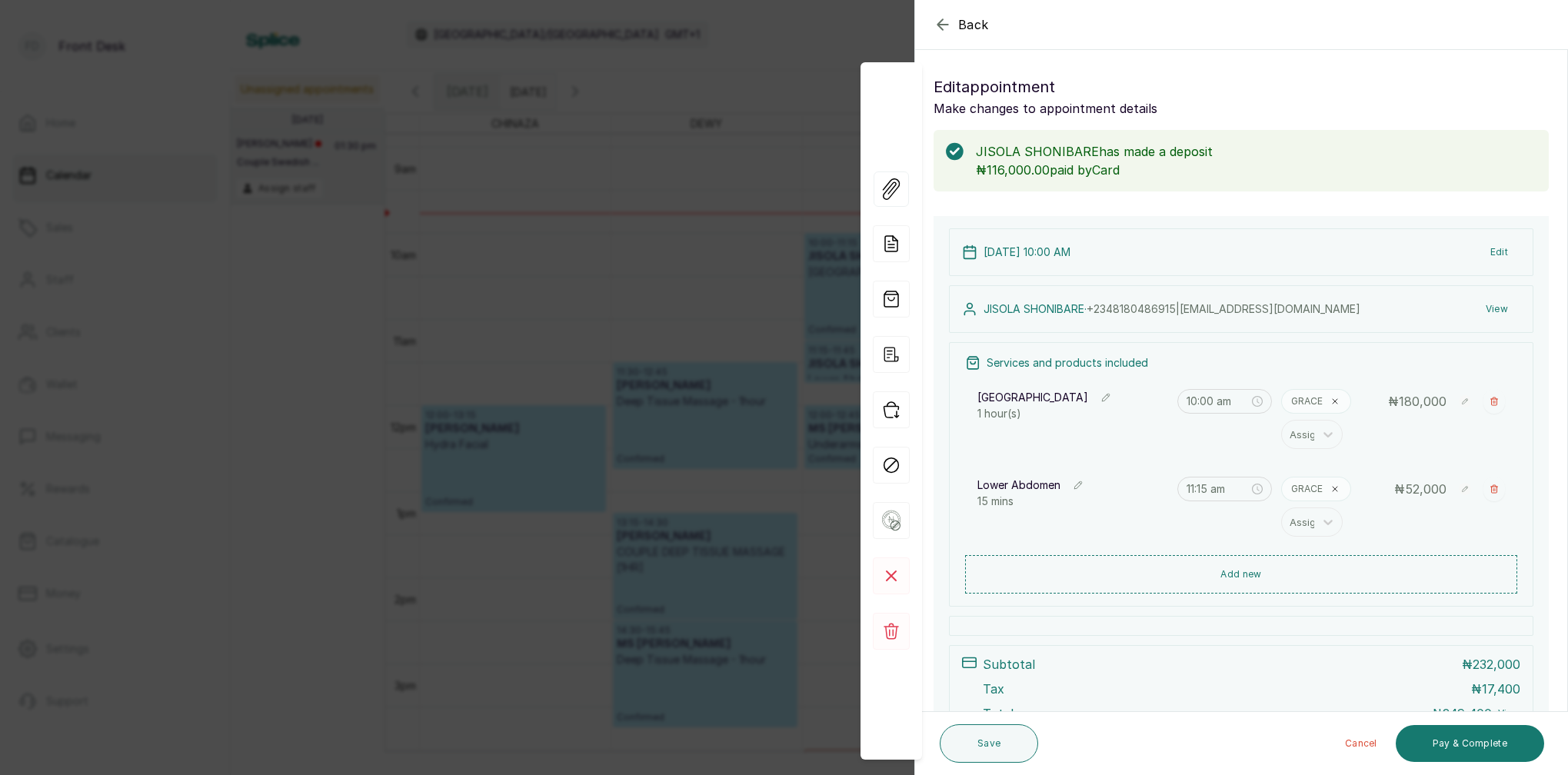
click at [538, 161] on div "Back Appointment Details Edit appointment Make changes to appointment details J…" at bounding box center [784, 388] width 1568 height 775
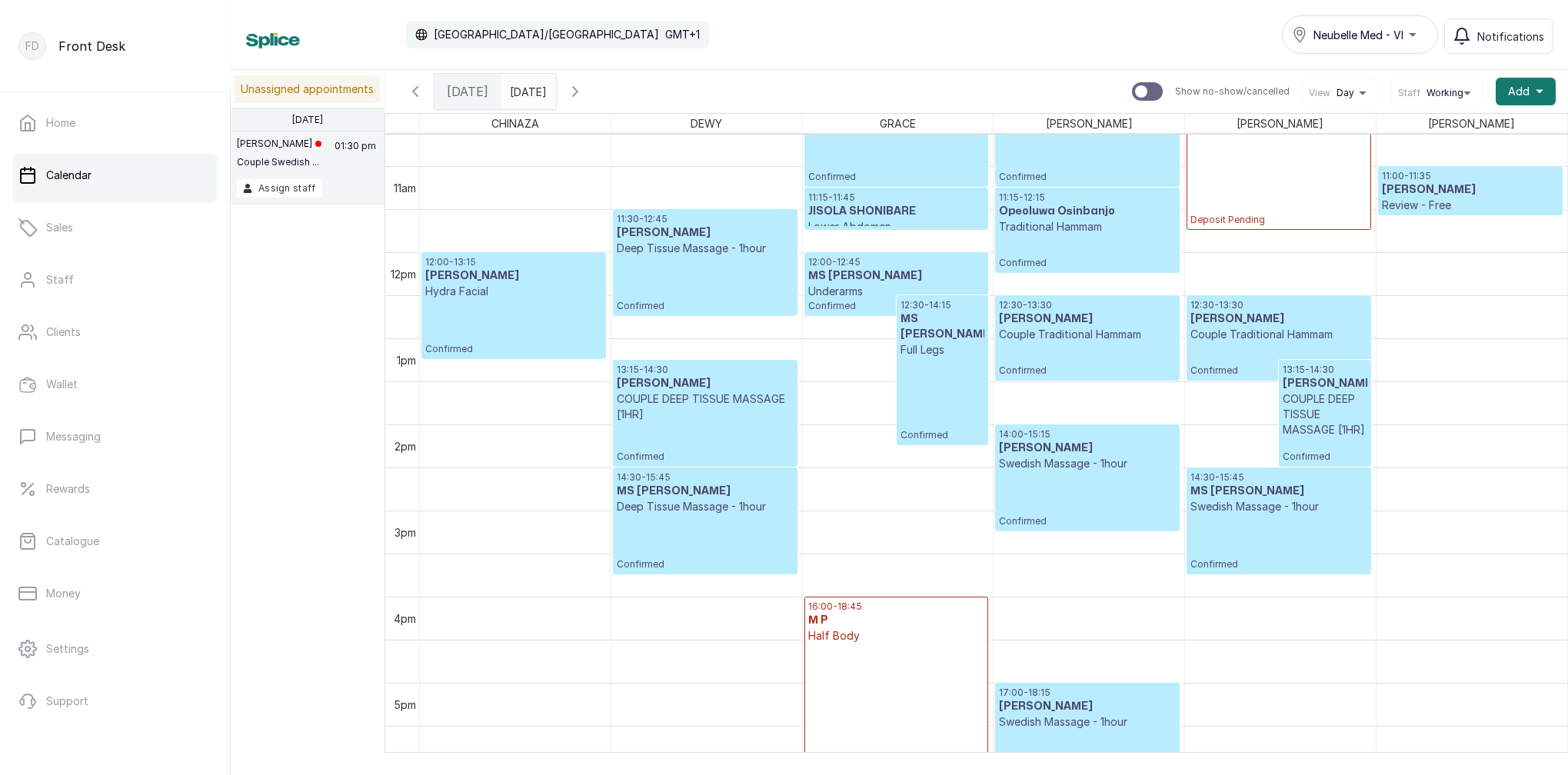
scroll to position [918, 0]
click at [680, 505] on p "Deep Tissue Massage - 1hour" at bounding box center [705, 504] width 176 height 15
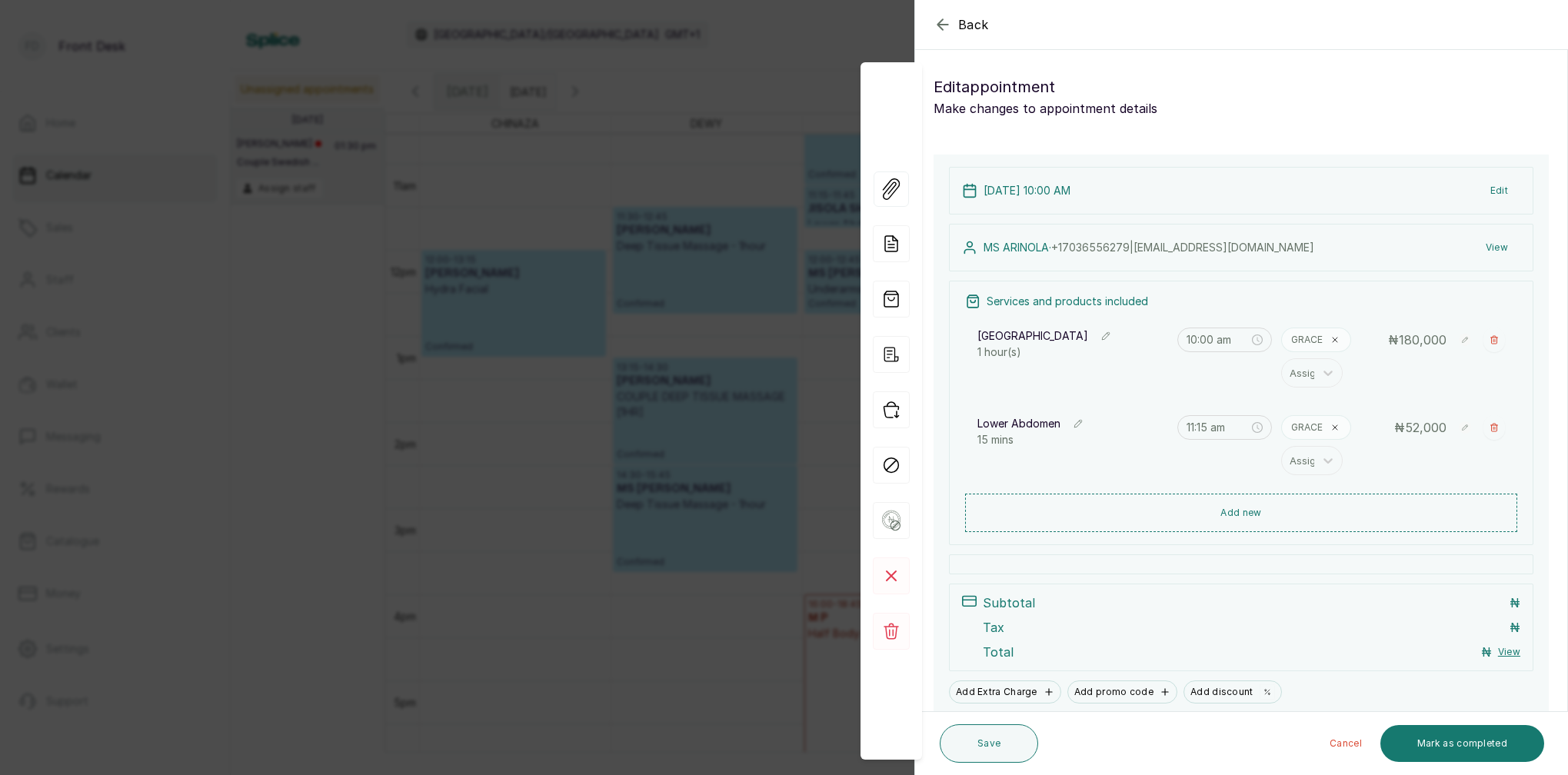
type input "2:30 pm"
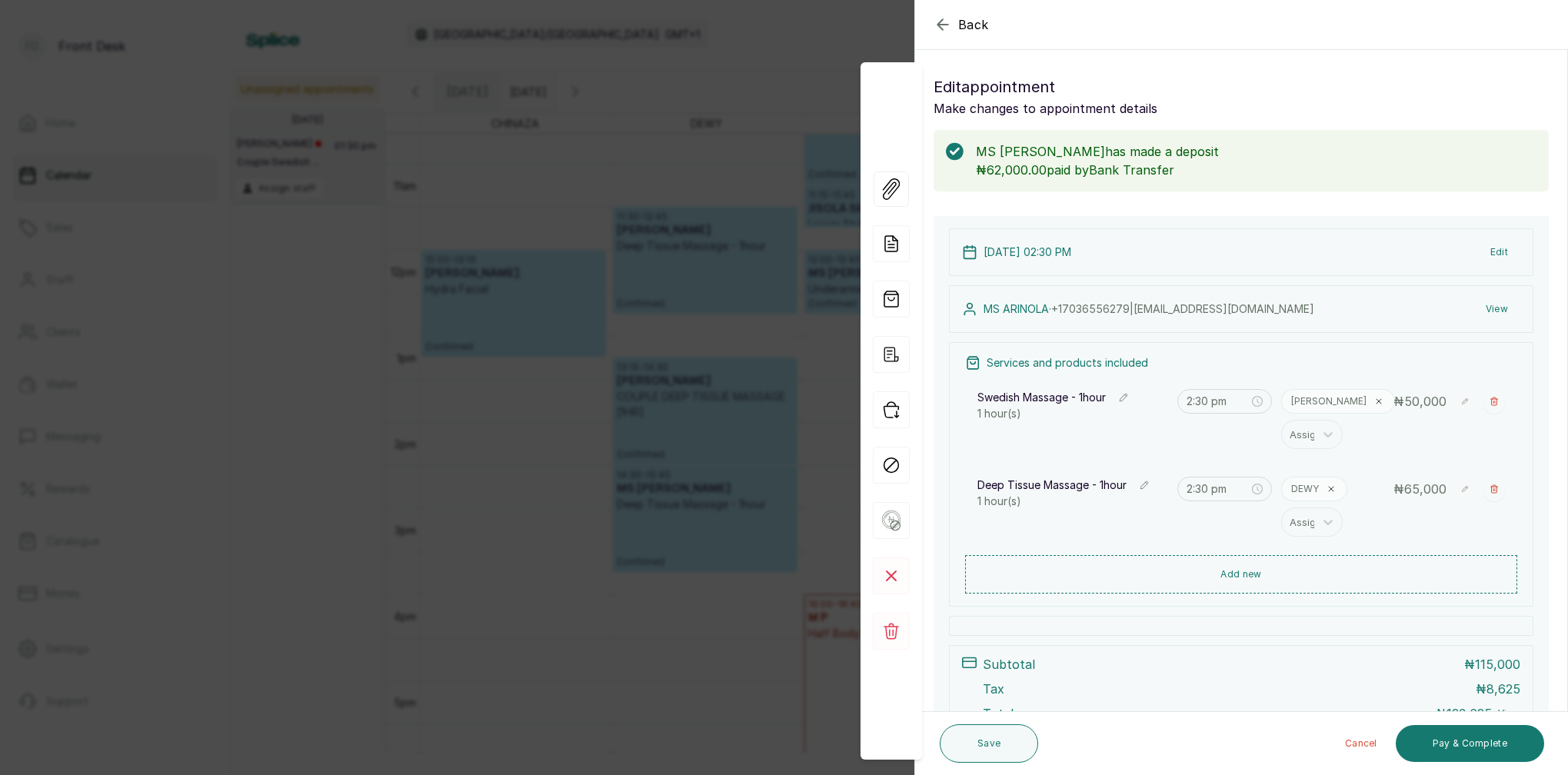
scroll to position [0, 0]
click at [696, 62] on div "Back Appointment Details Edit appointment Make changes to appointment details M…" at bounding box center [784, 388] width 1568 height 775
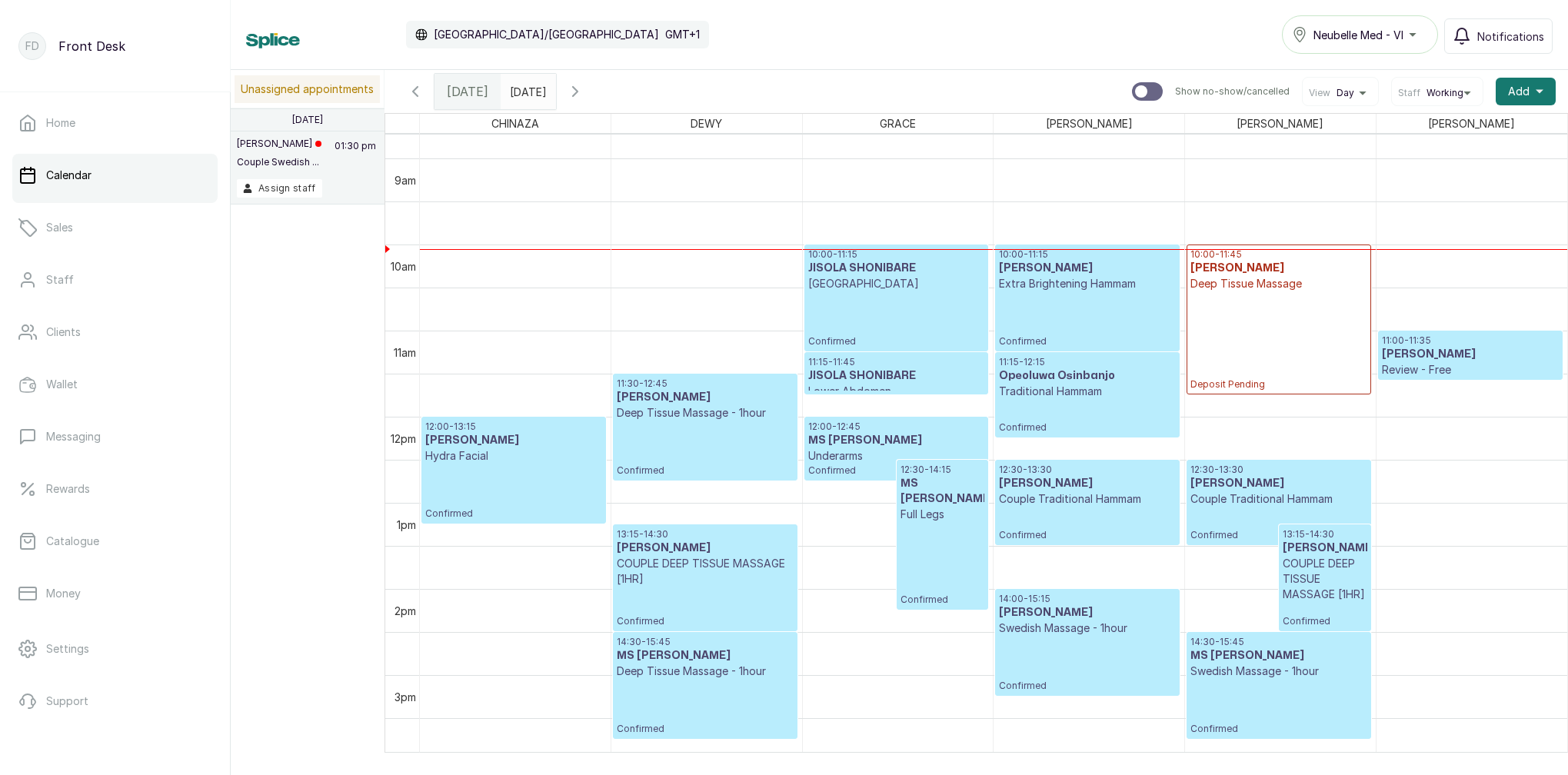
scroll to position [769, 0]
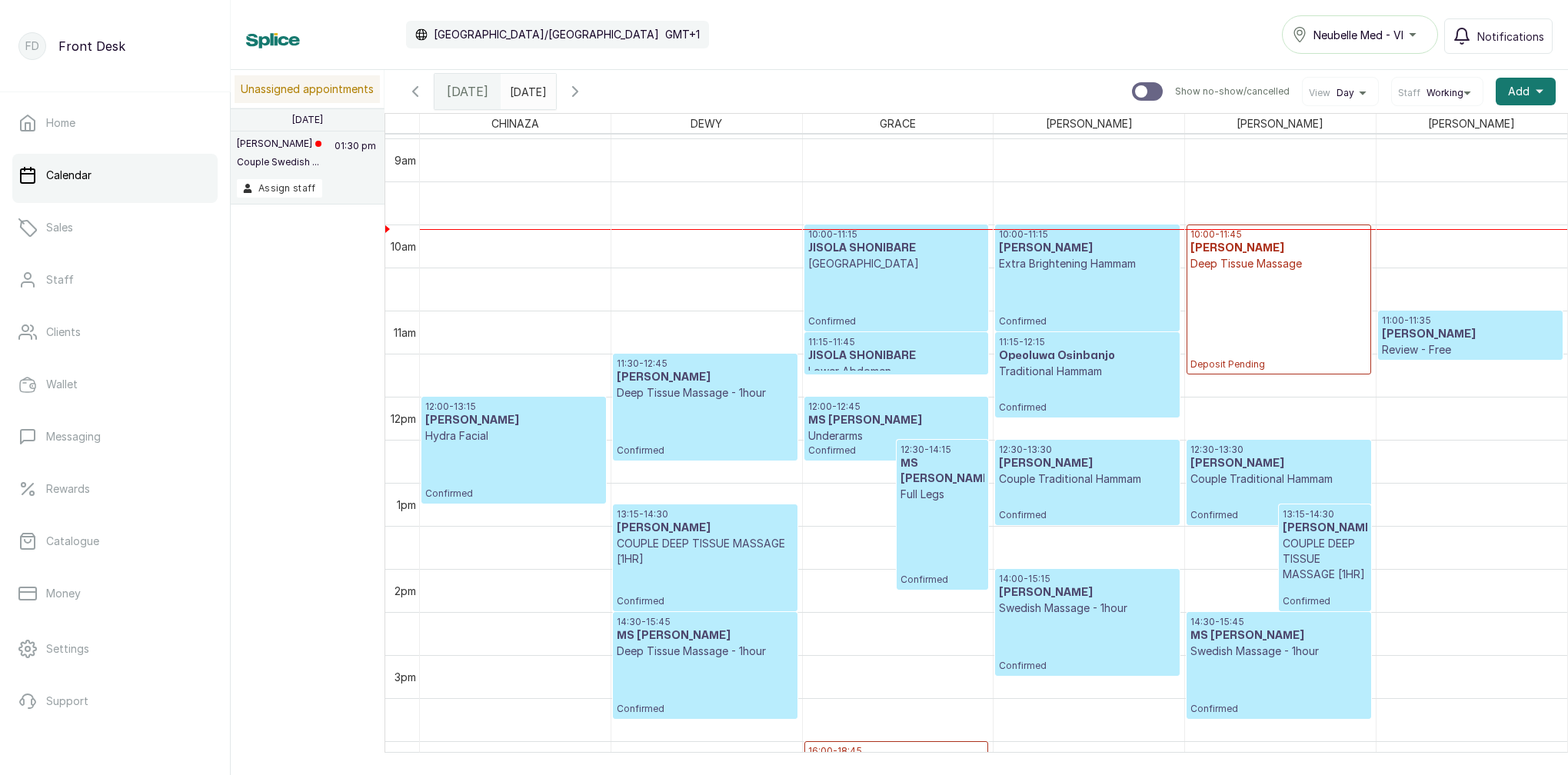
click at [585, 92] on icon "button" at bounding box center [575, 91] width 19 height 19
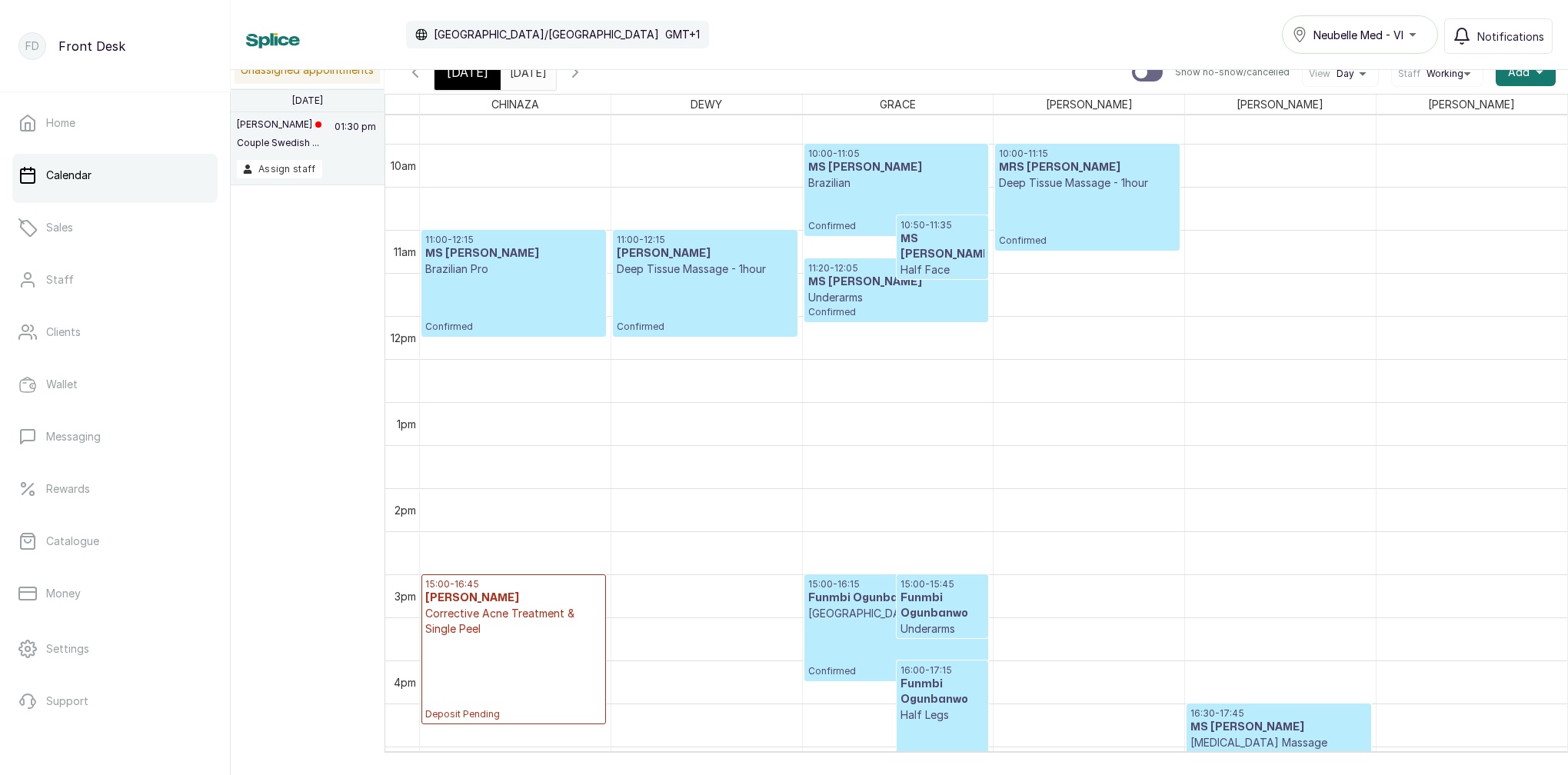
scroll to position [839, 0]
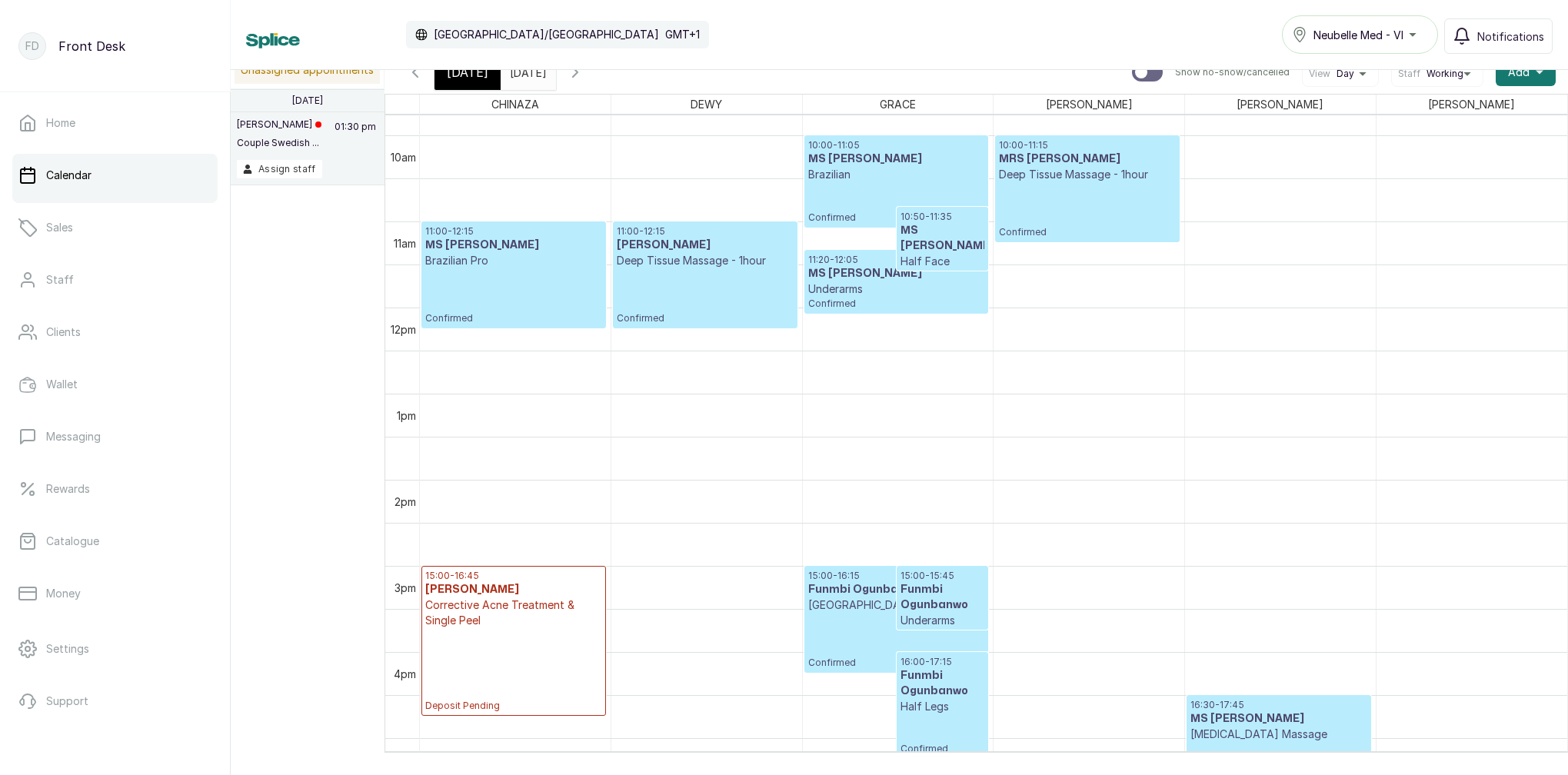
type input "dd/MM/yyyy"
click at [526, 74] on input "dd/MM/yyyy" at bounding box center [513, 68] width 24 height 26
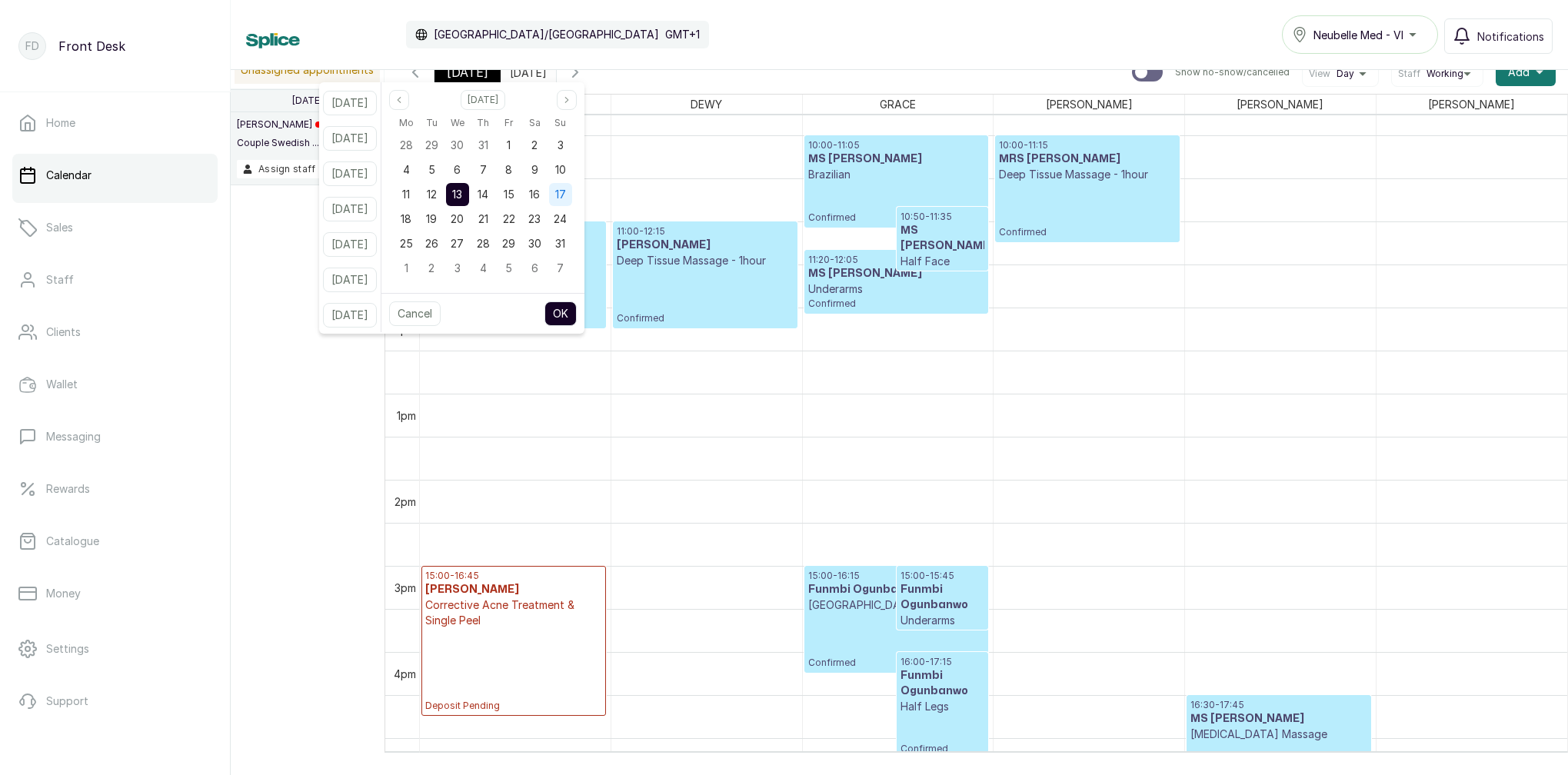
click at [566, 196] on span "17" at bounding box center [560, 194] width 11 height 13
click at [576, 319] on button "OK" at bounding box center [561, 314] width 32 height 24
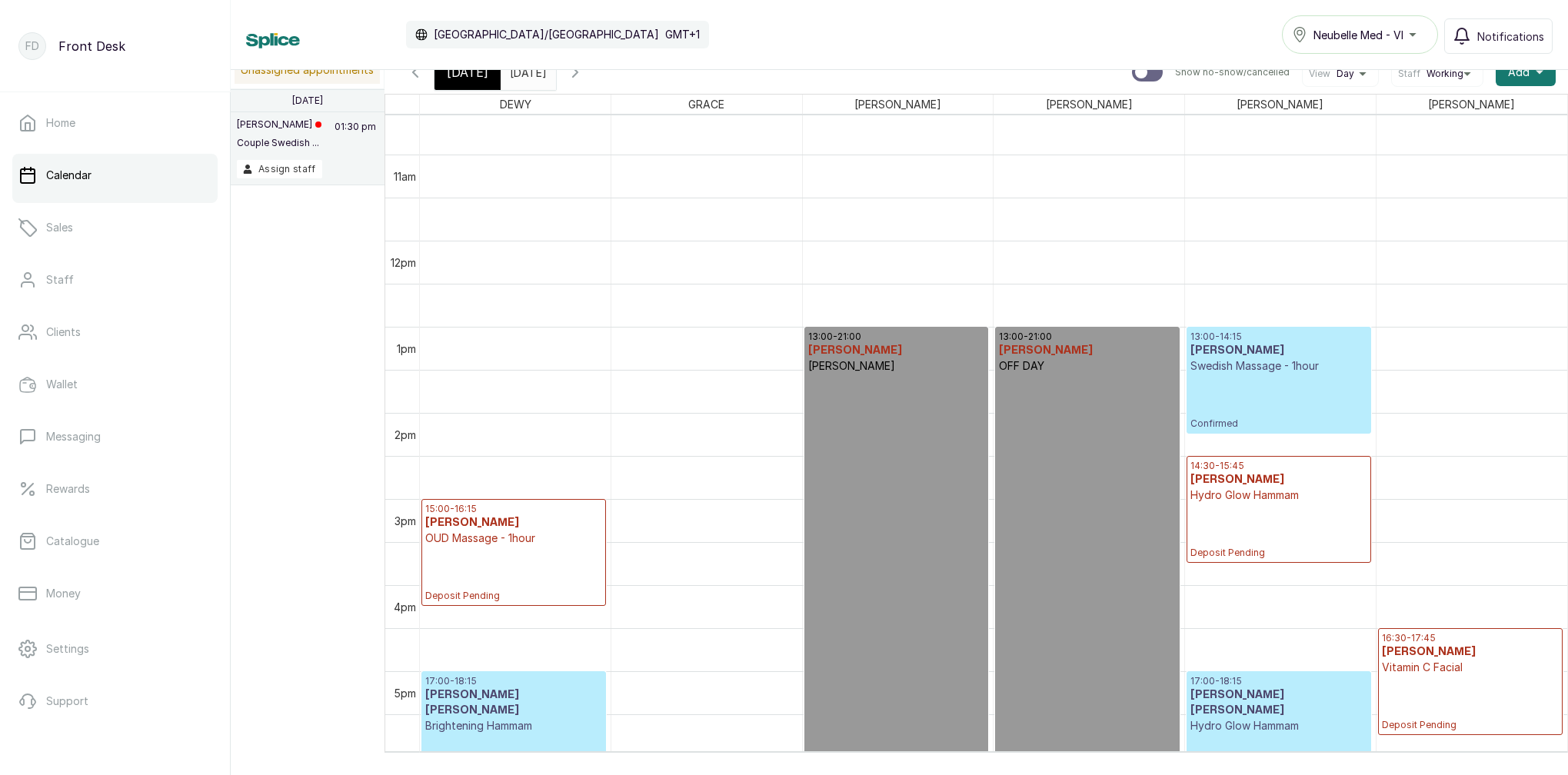
scroll to position [908, 0]
click at [482, 75] on span "[DATE]" at bounding box center [467, 72] width 41 height 19
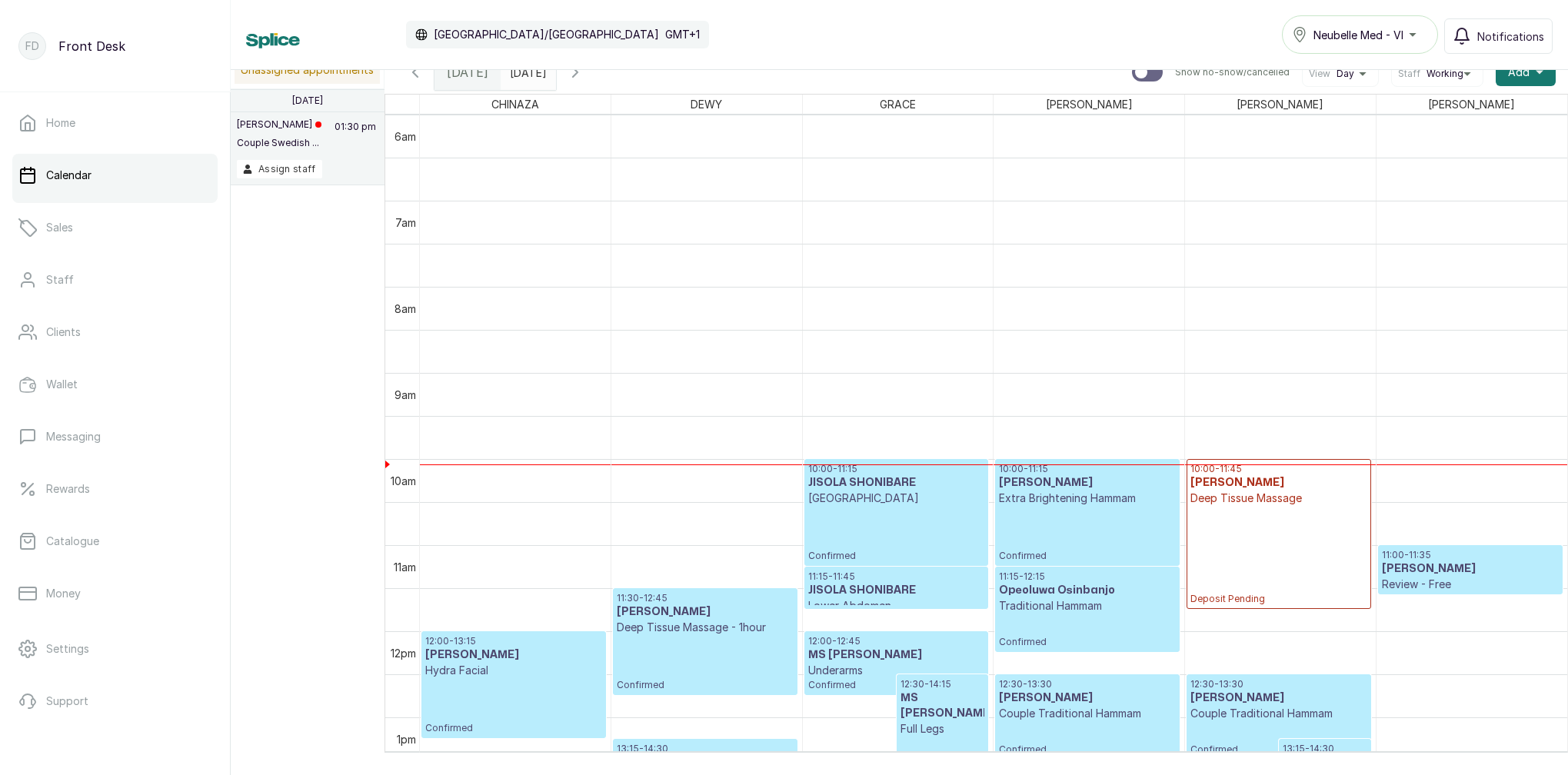
click at [526, 76] on input "17/08/2025" at bounding box center [513, 68] width 24 height 26
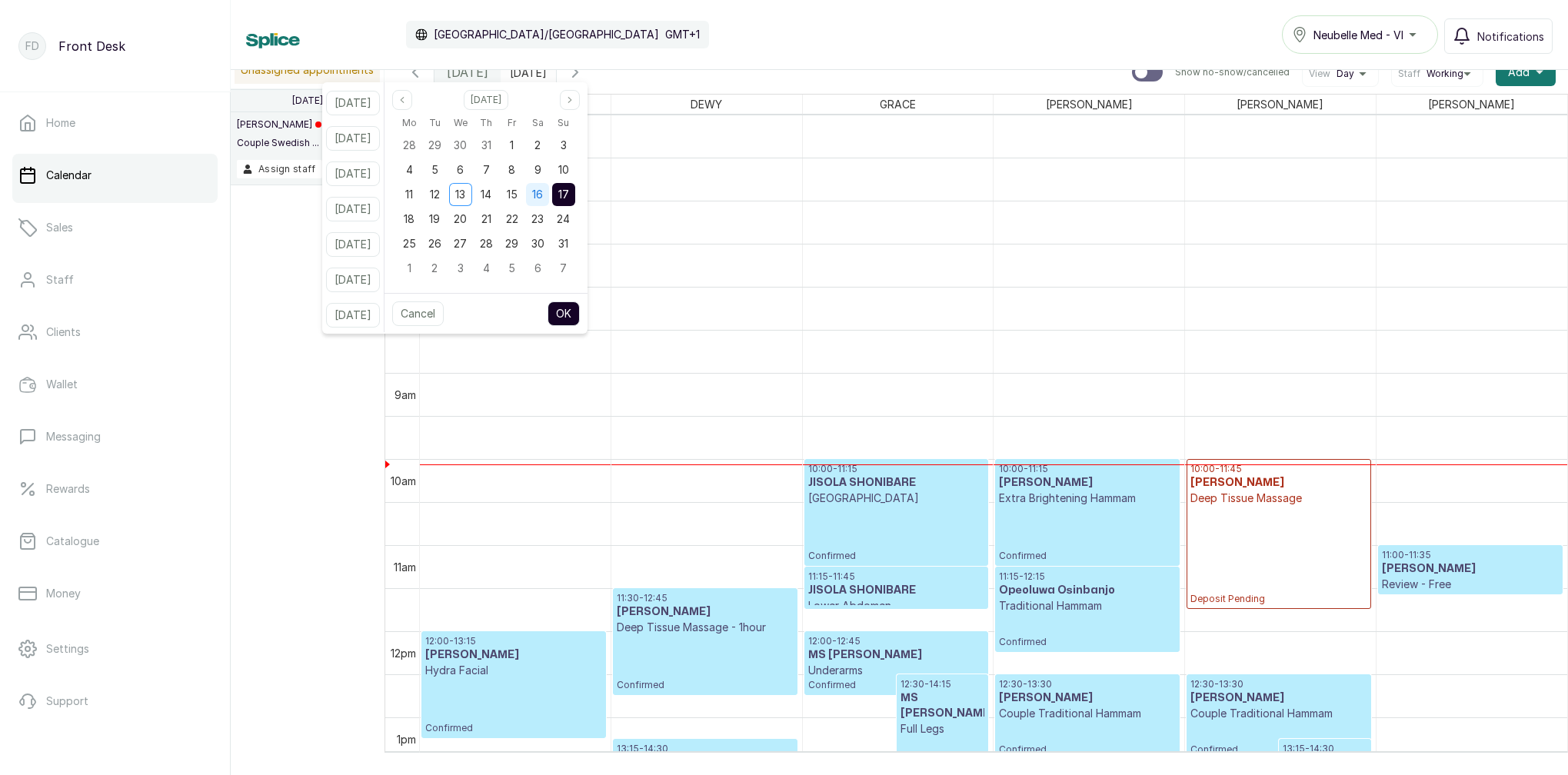
click at [543, 198] on span "16" at bounding box center [537, 194] width 11 height 13
click at [580, 310] on button "OK" at bounding box center [563, 314] width 32 height 24
type input "16/08/2025"
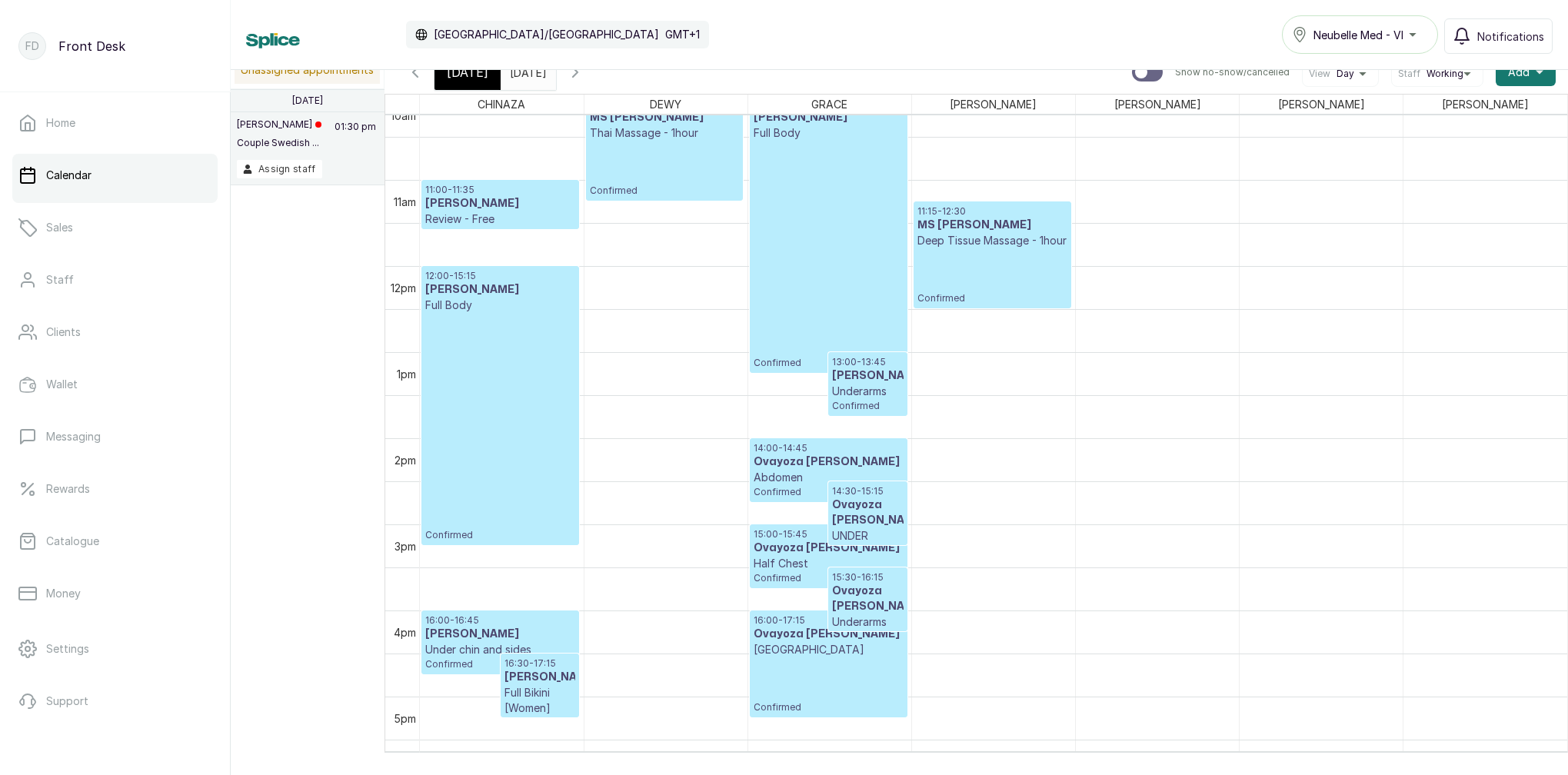
scroll to position [863, 0]
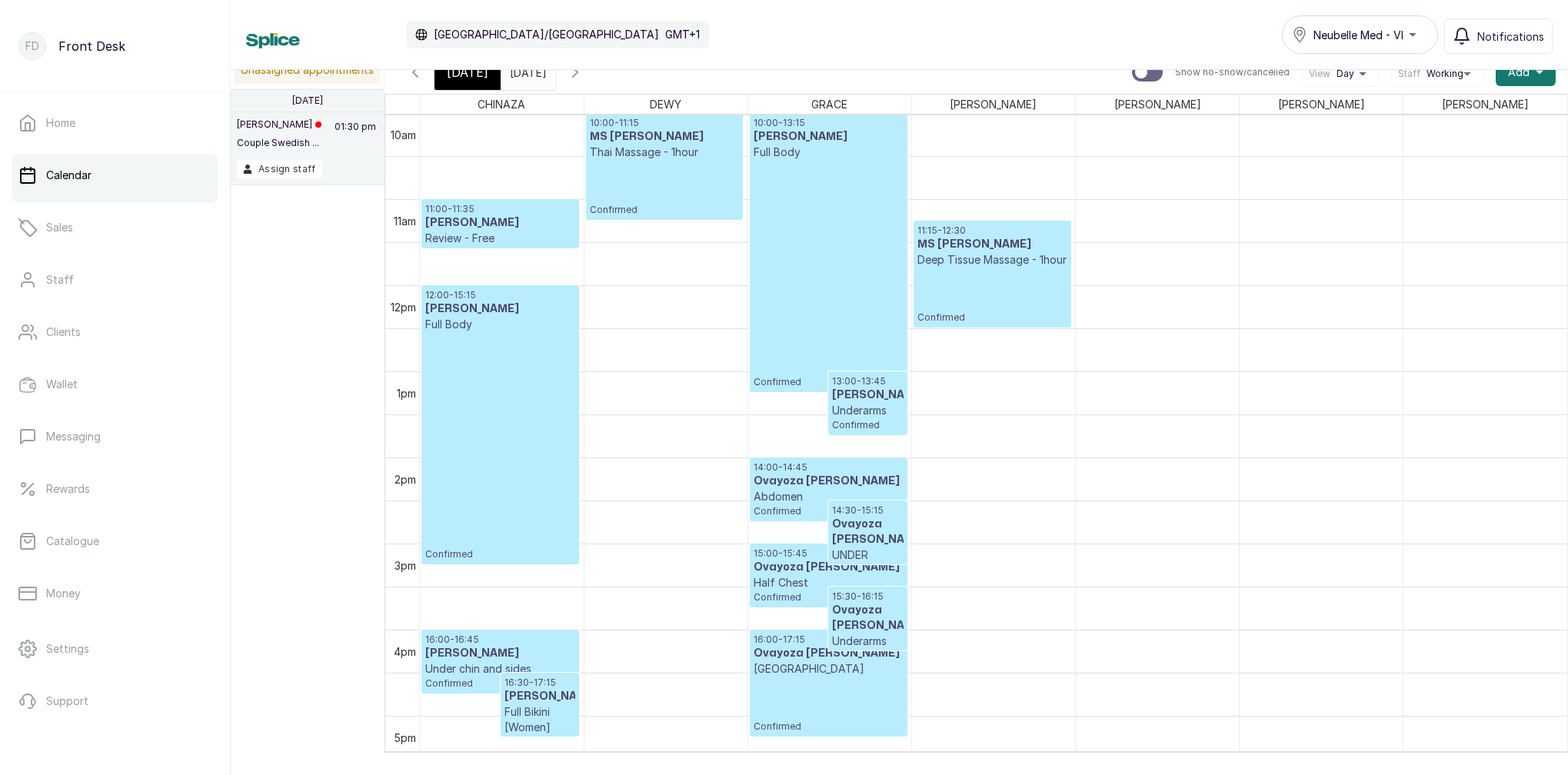
click at [422, 75] on icon "button" at bounding box center [415, 72] width 19 height 19
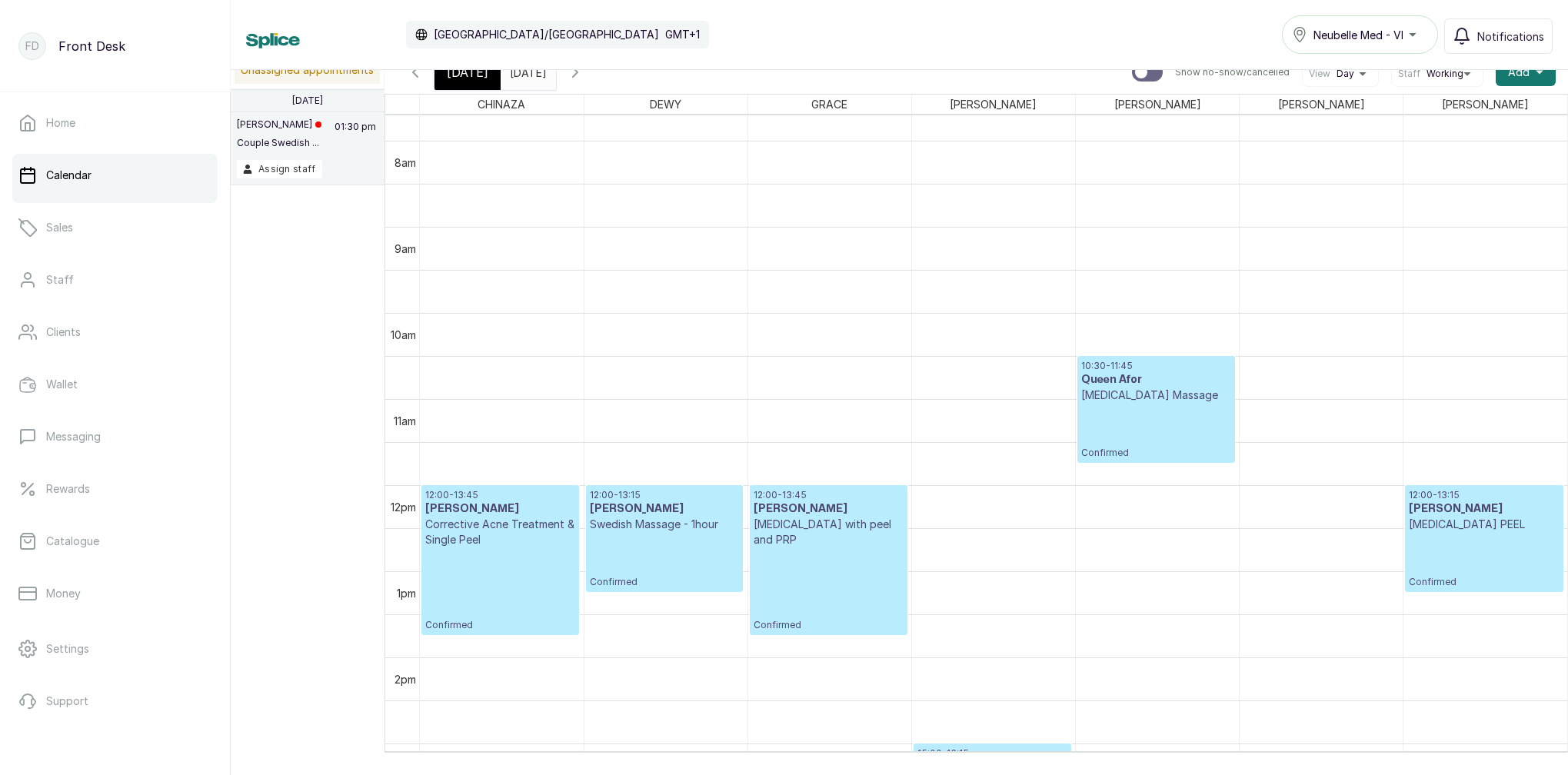
scroll to position [1004, 0]
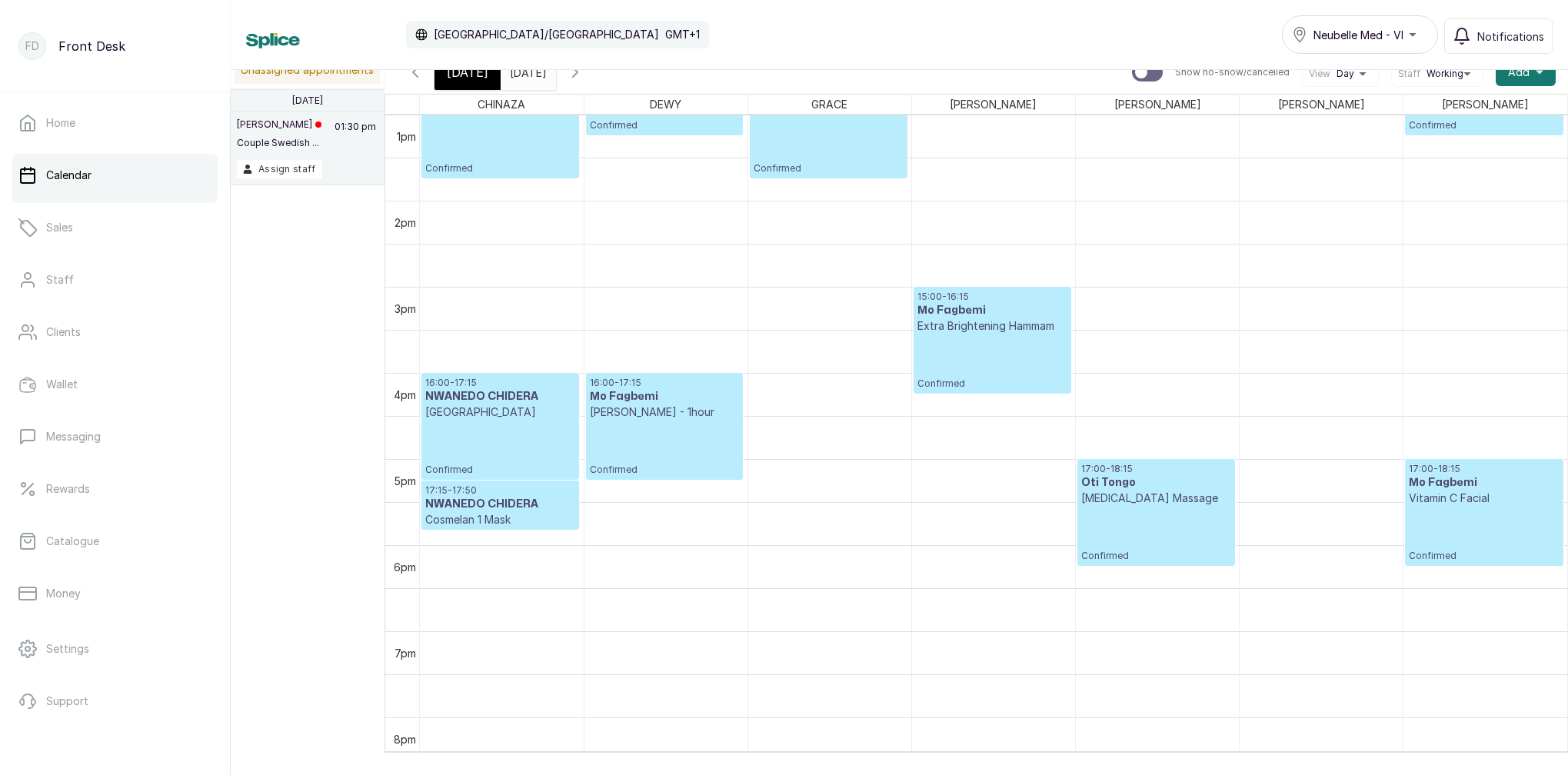
click at [417, 76] on icon "button" at bounding box center [415, 72] width 19 height 19
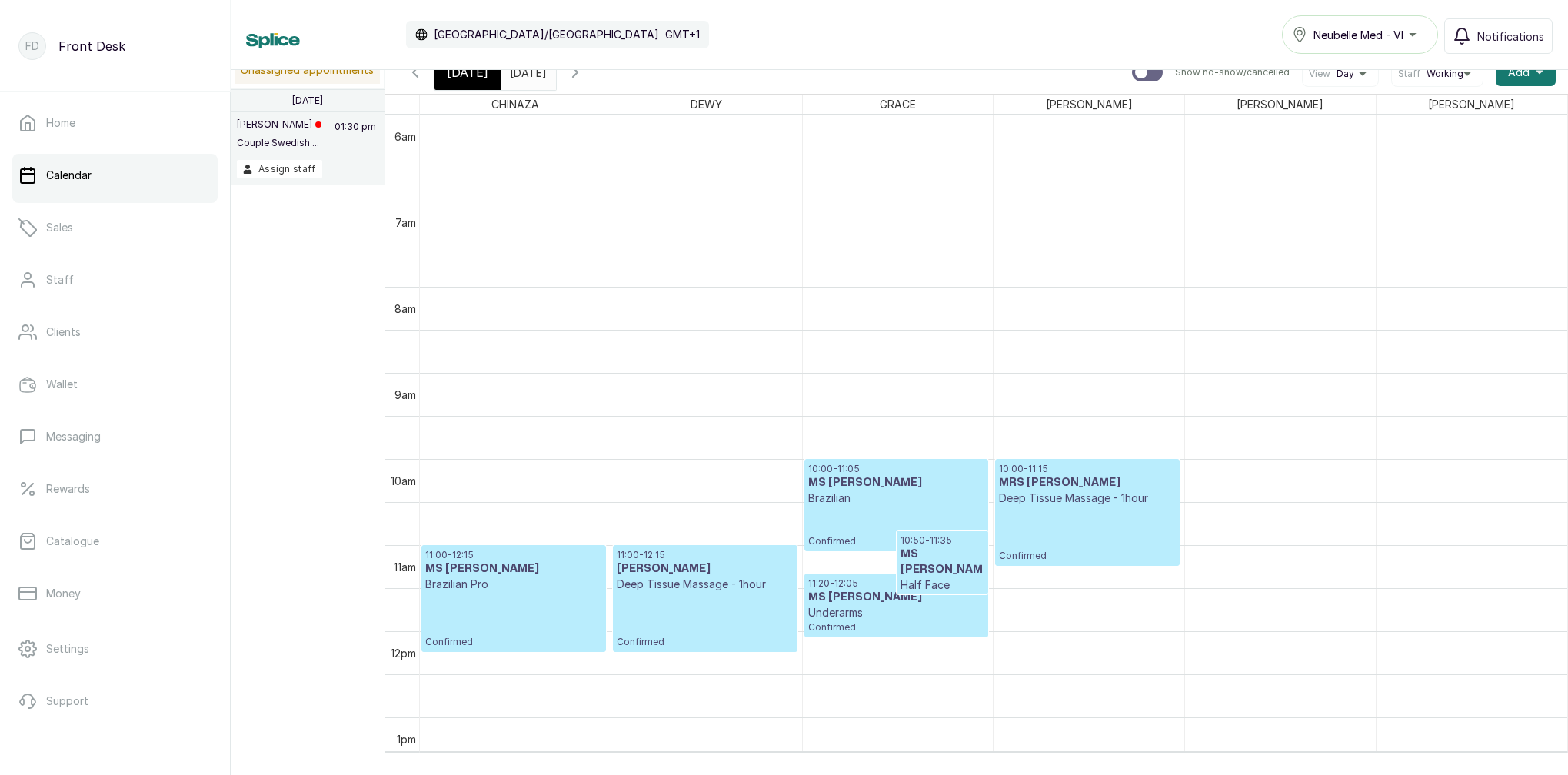
drag, startPoint x: 417, startPoint y: 77, endPoint x: 574, endPoint y: 143, distance: 170.3
click at [417, 77] on icon "button" at bounding box center [415, 71] width 5 height 9
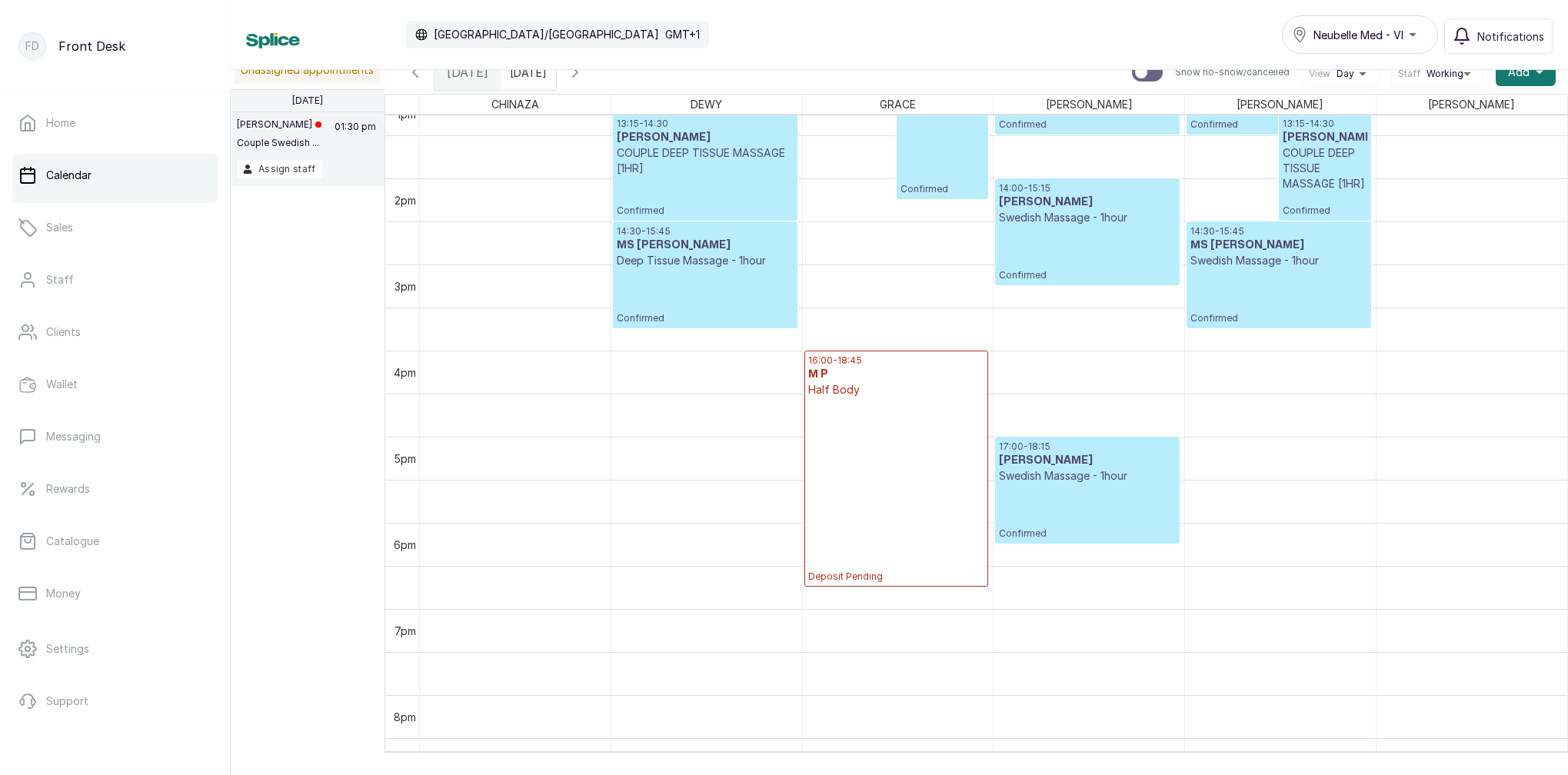
click at [585, 76] on icon "button" at bounding box center [575, 72] width 19 height 19
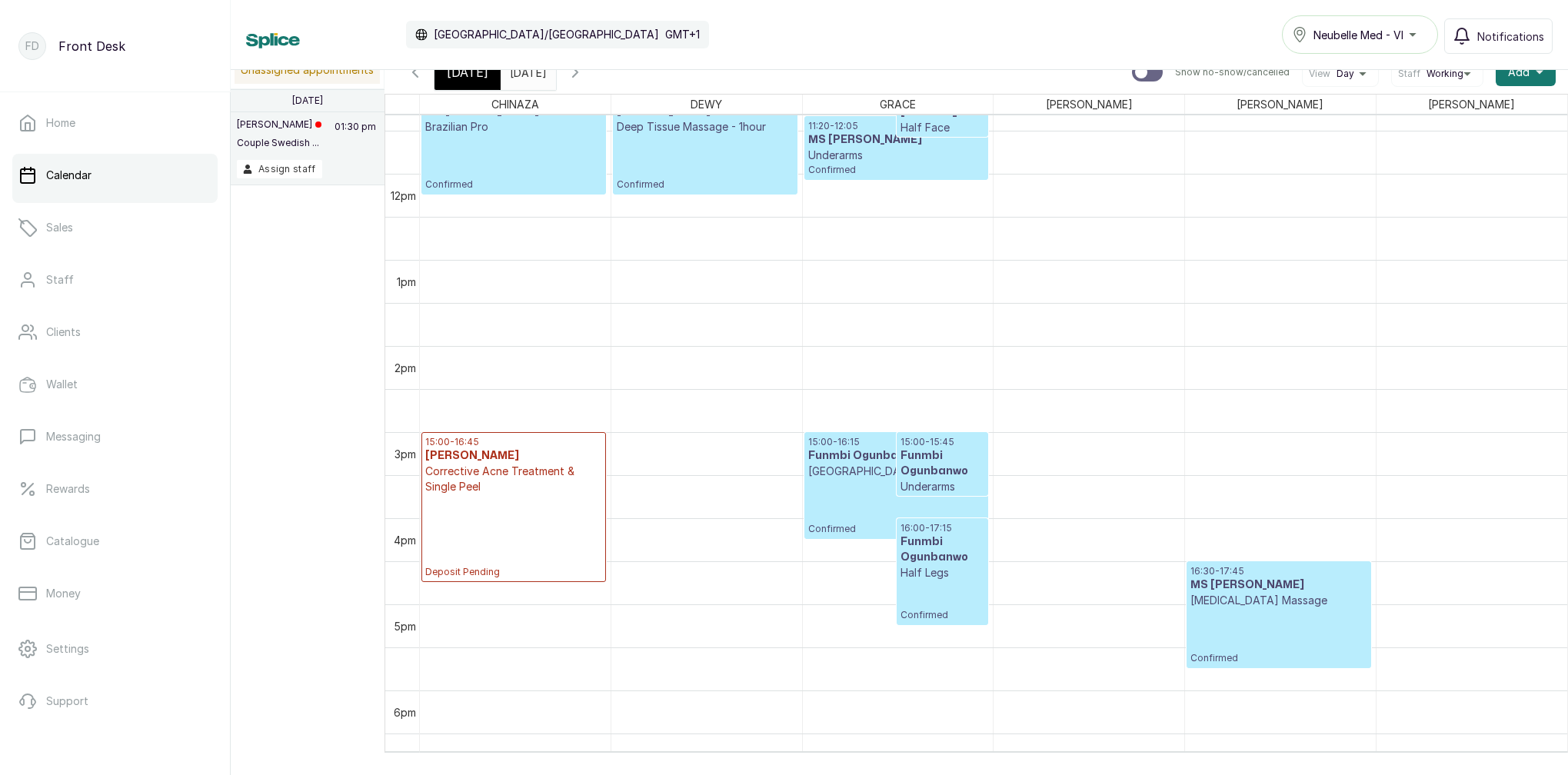
scroll to position [977, 0]
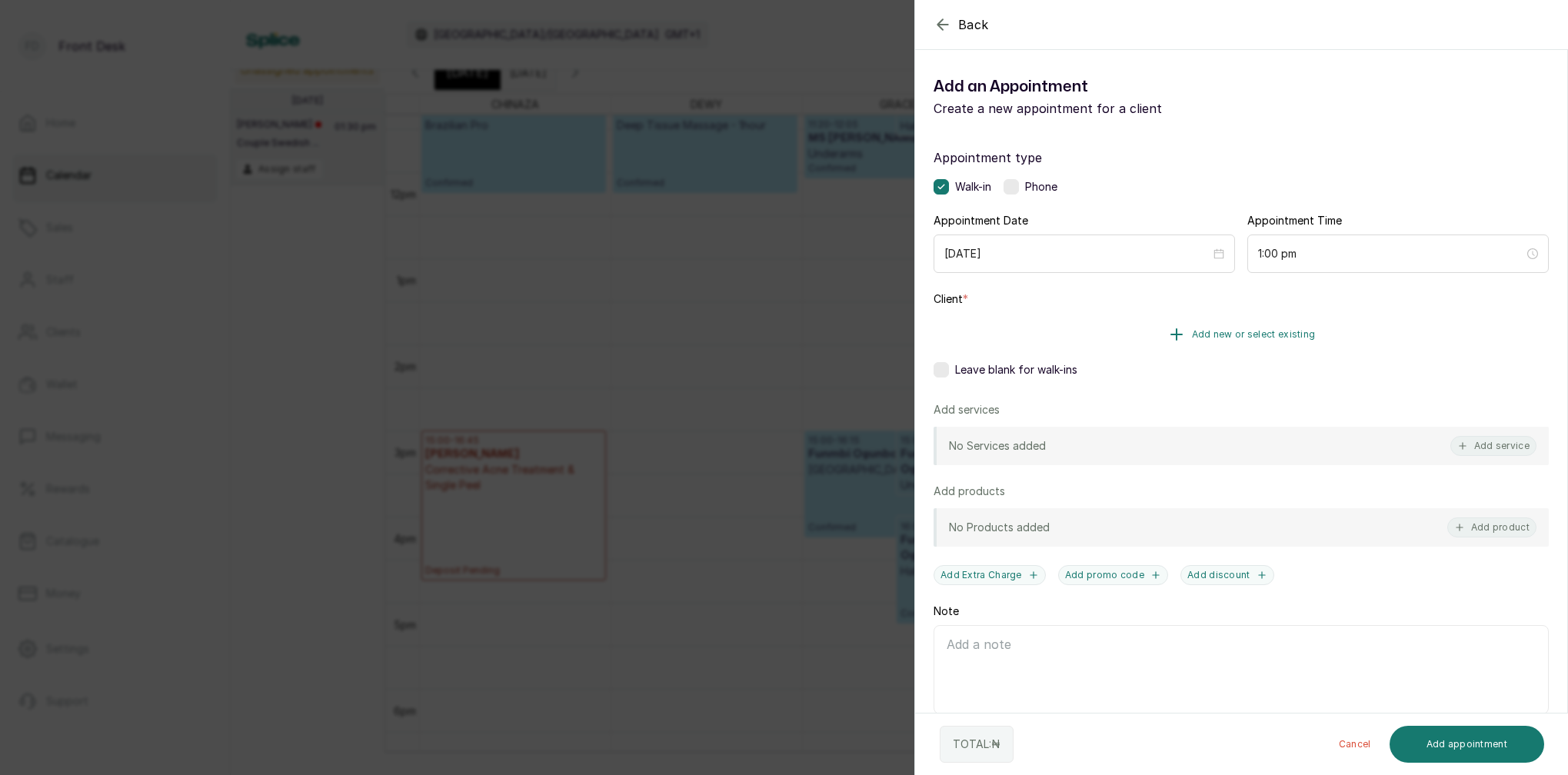
click at [1276, 332] on span "Add new or select existing" at bounding box center [1253, 334] width 124 height 12
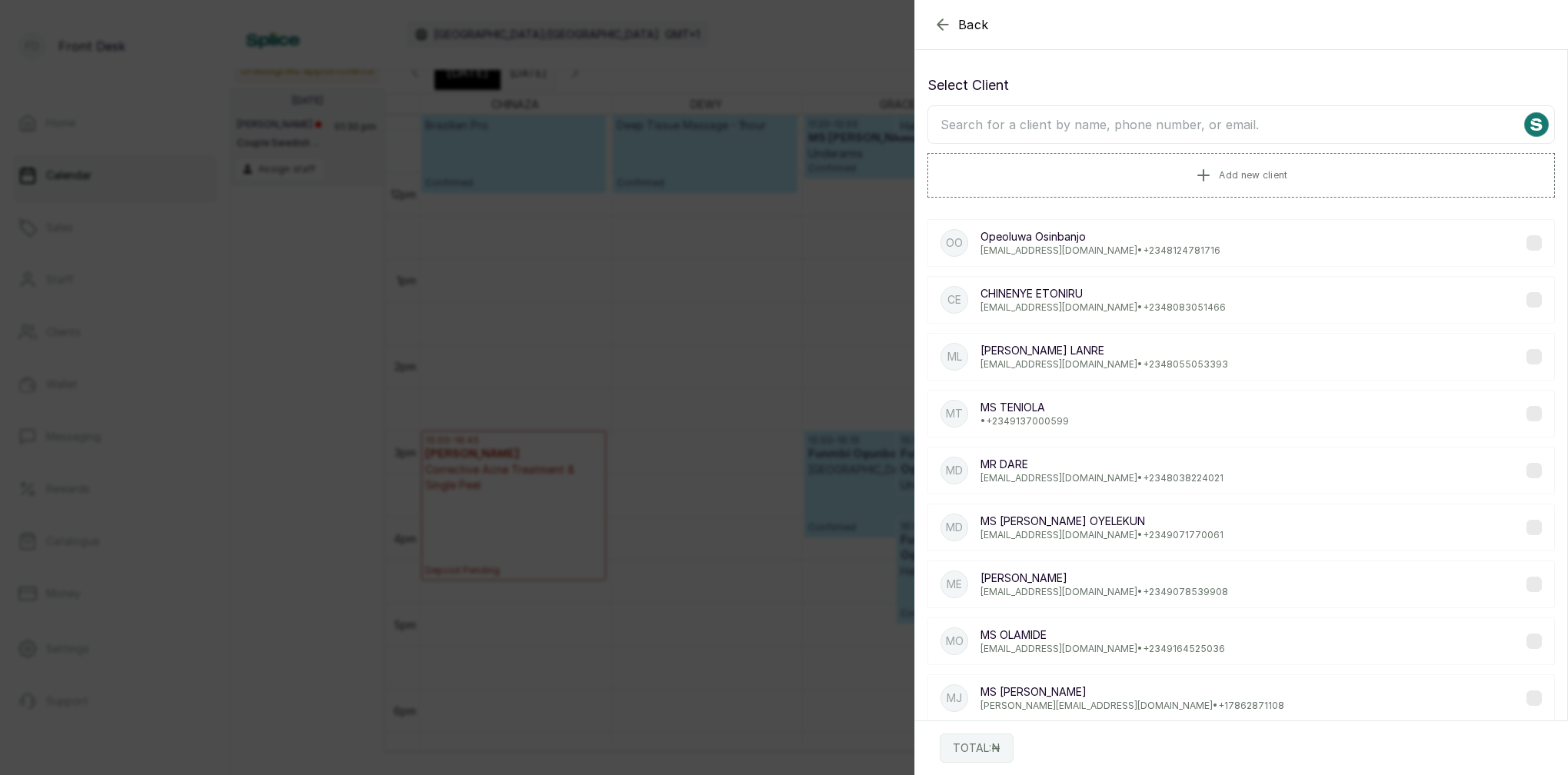
click at [1217, 139] on input "text" at bounding box center [1241, 124] width 628 height 38
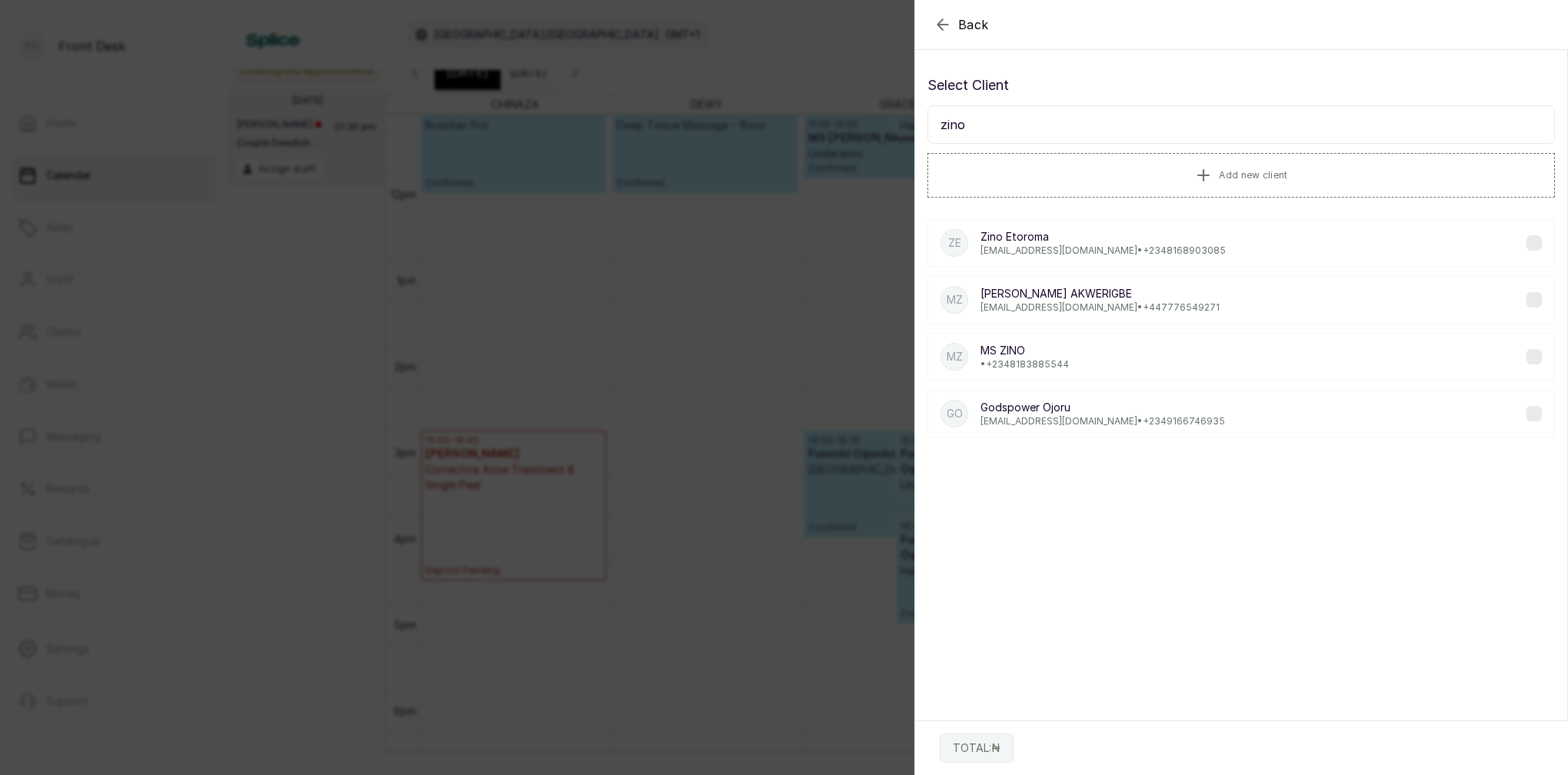
type input "zino"
click at [1069, 257] on div "ZE Zino Etoroma zinoetoroma@yahoo.com • +234 8168903085" at bounding box center [1241, 242] width 628 height 48
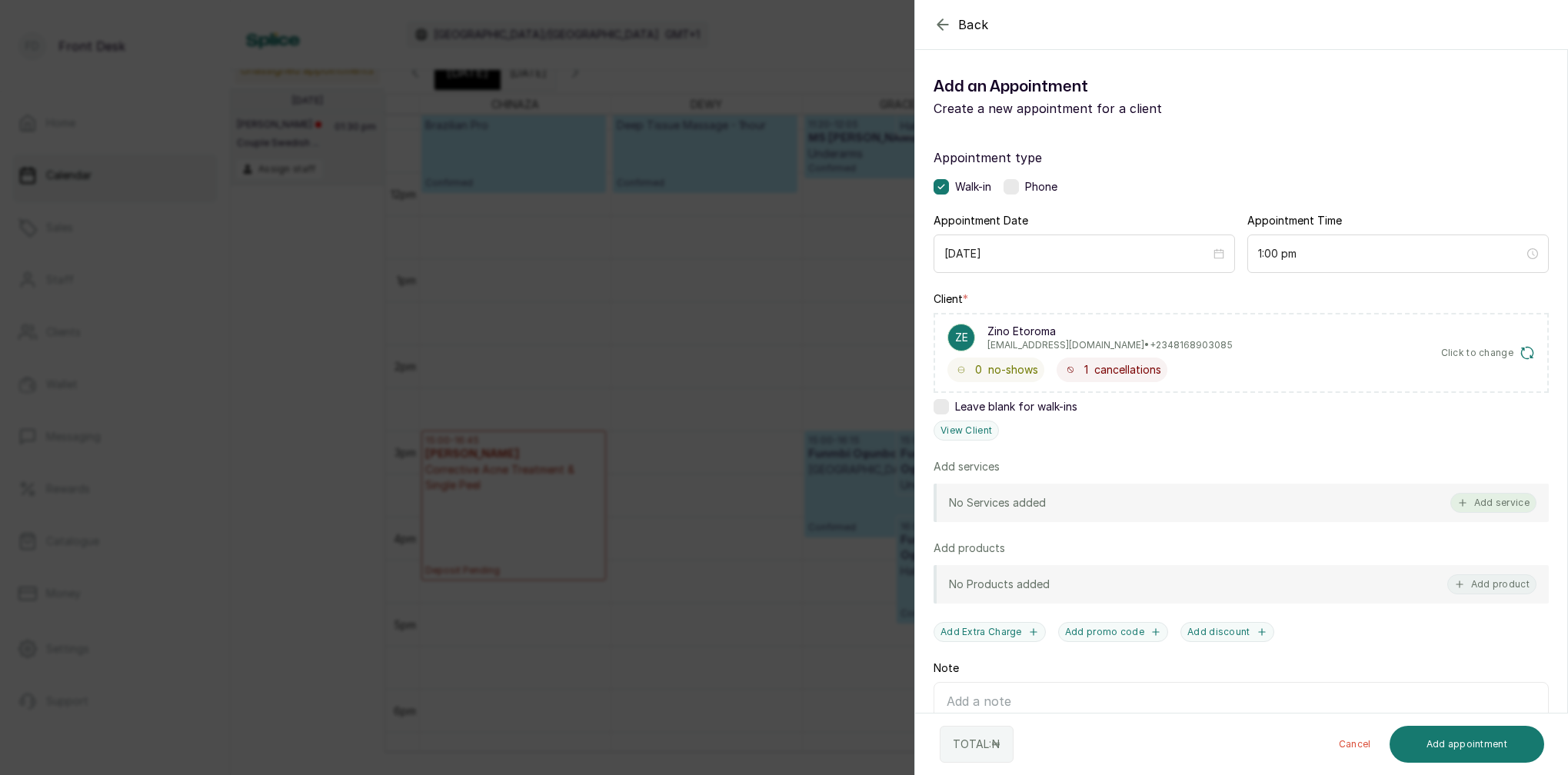
click at [1499, 512] on button "Add service" at bounding box center [1493, 503] width 86 height 20
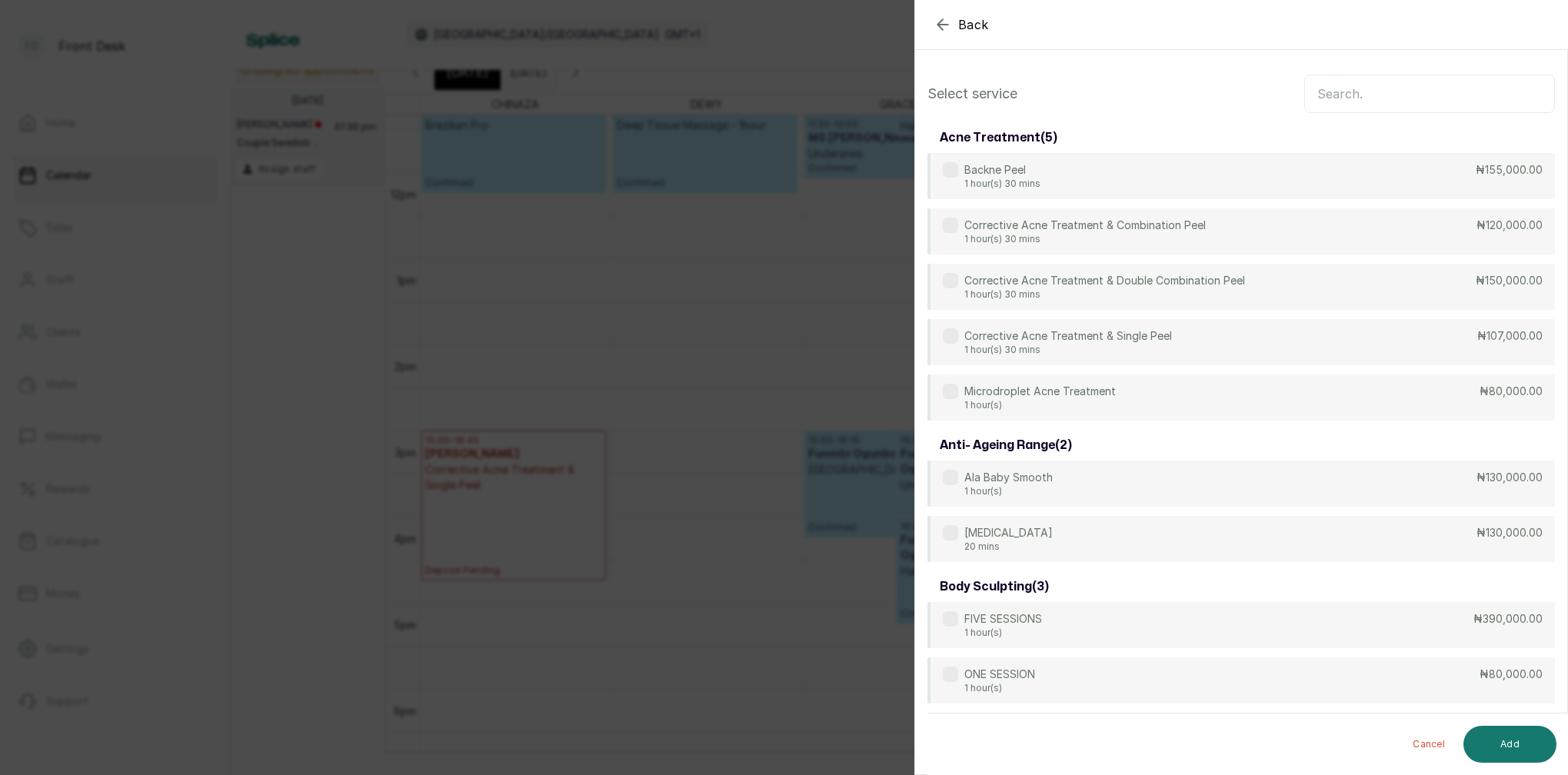
scroll to position [-1, 0]
click at [1399, 105] on input "text" at bounding box center [1429, 93] width 251 height 38
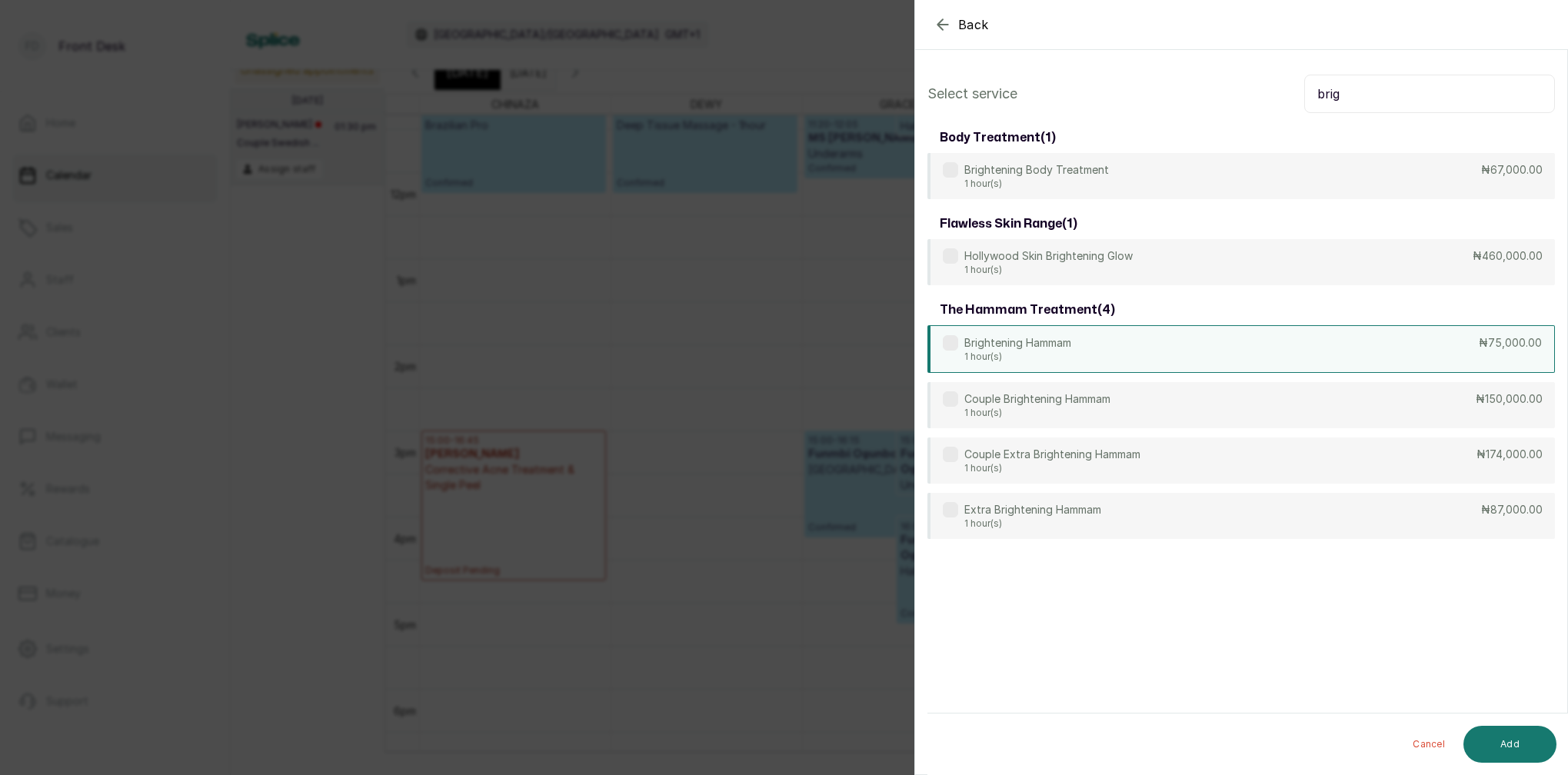
type input "brig"
click at [1069, 353] on p "1 hour(s)" at bounding box center [1017, 357] width 107 height 12
click at [1535, 752] on button "Add" at bounding box center [1510, 744] width 93 height 37
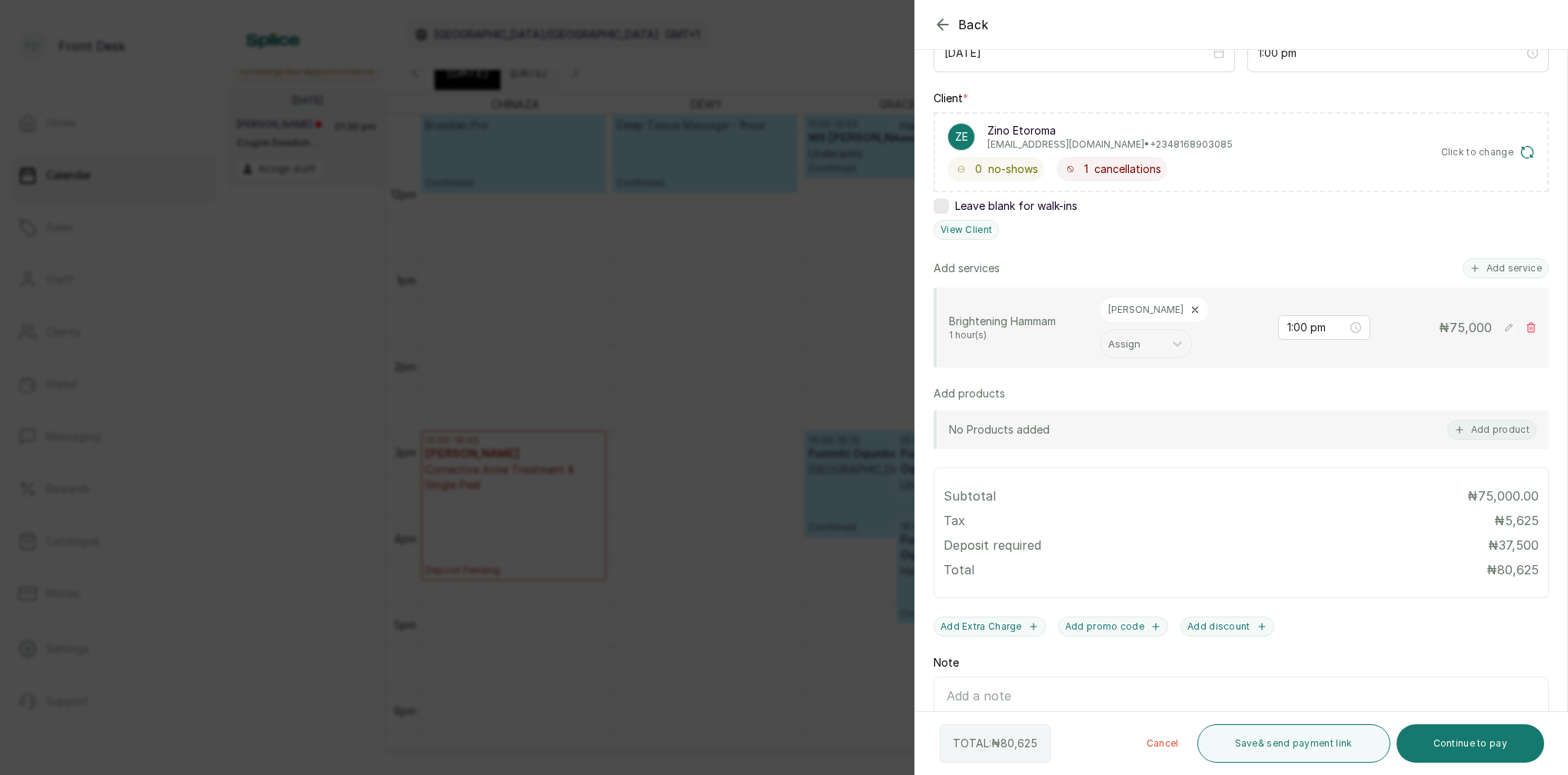
scroll to position [202, 0]
click at [1519, 267] on button "Add service" at bounding box center [1506, 267] width 86 height 20
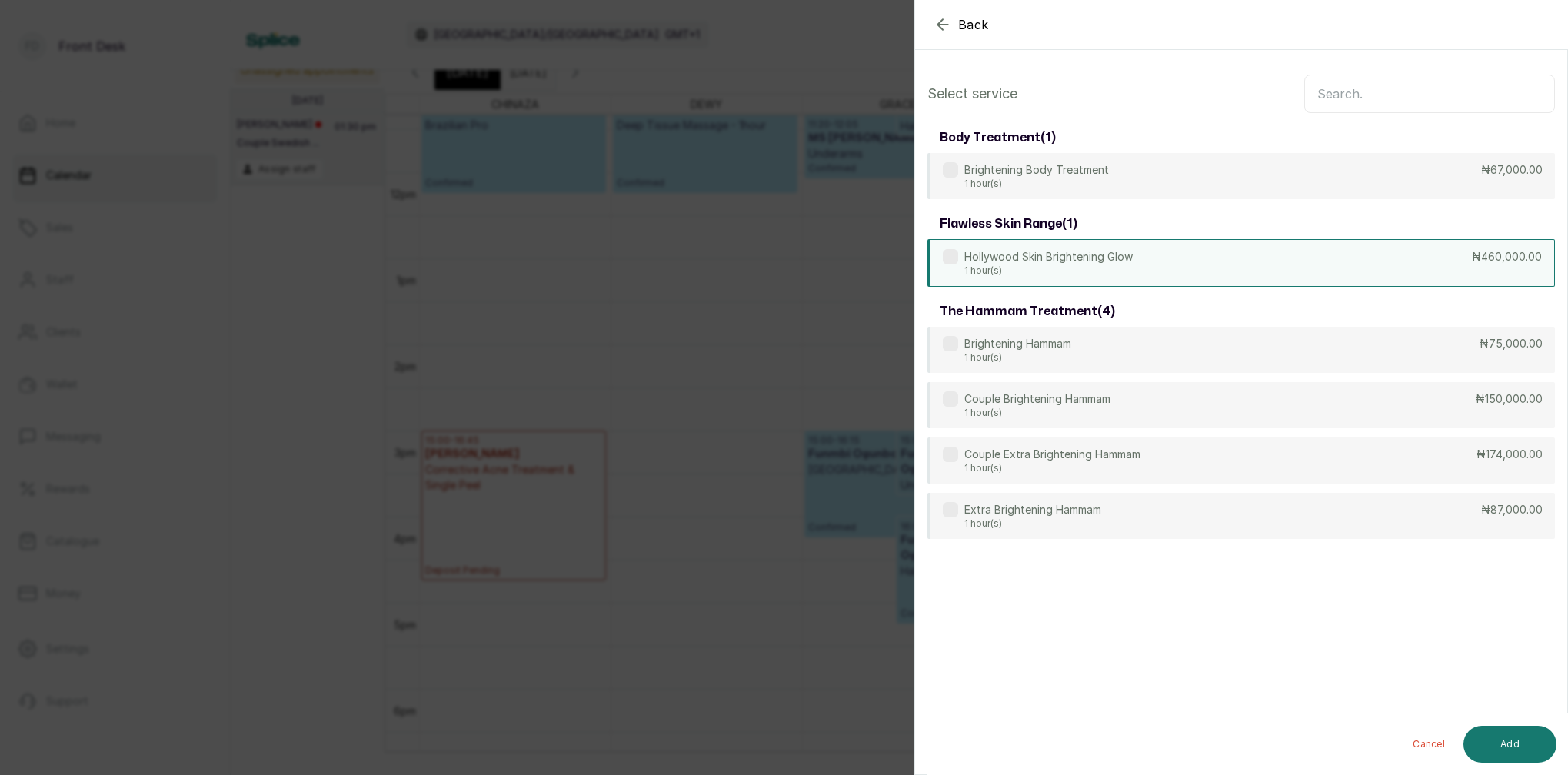
scroll to position [0, 0]
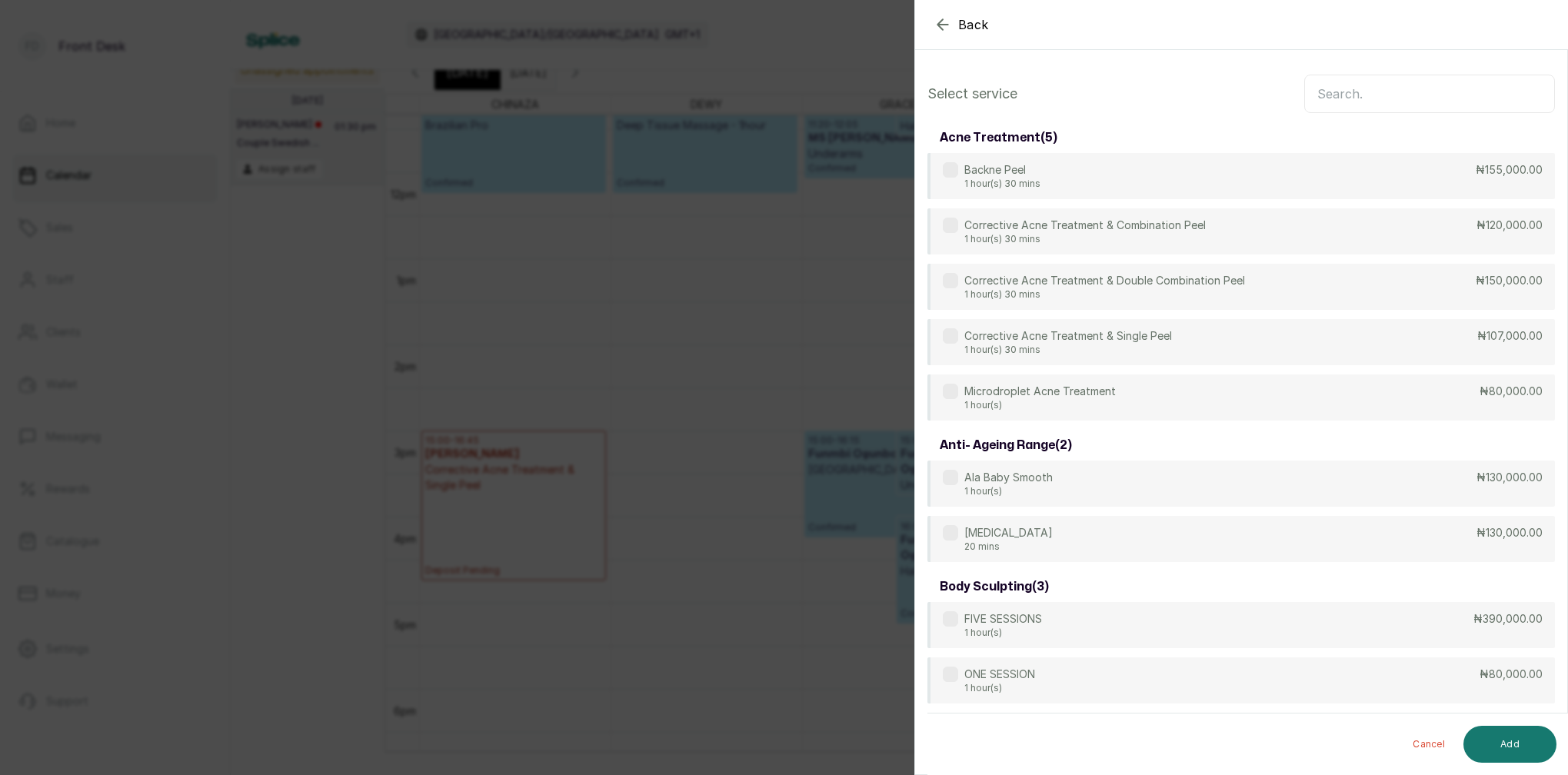
click at [1381, 92] on input "text" at bounding box center [1429, 93] width 251 height 38
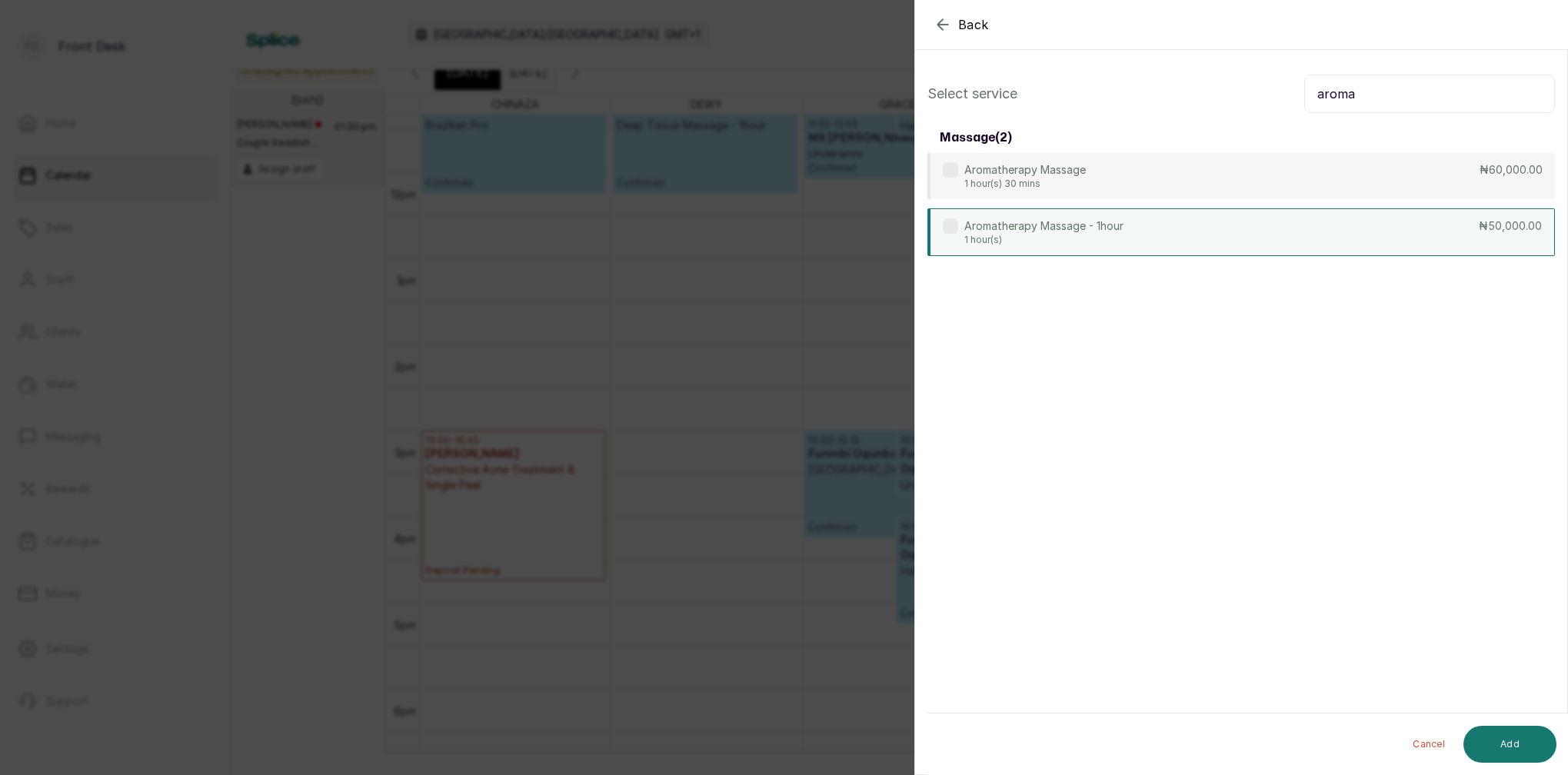
type input "aroma"
click at [1095, 233] on div "Aromatherapy Massage - 1hour 1 hour(s)" at bounding box center [1043, 232] width 159 height 28
click at [1512, 751] on button "Add" at bounding box center [1510, 744] width 93 height 37
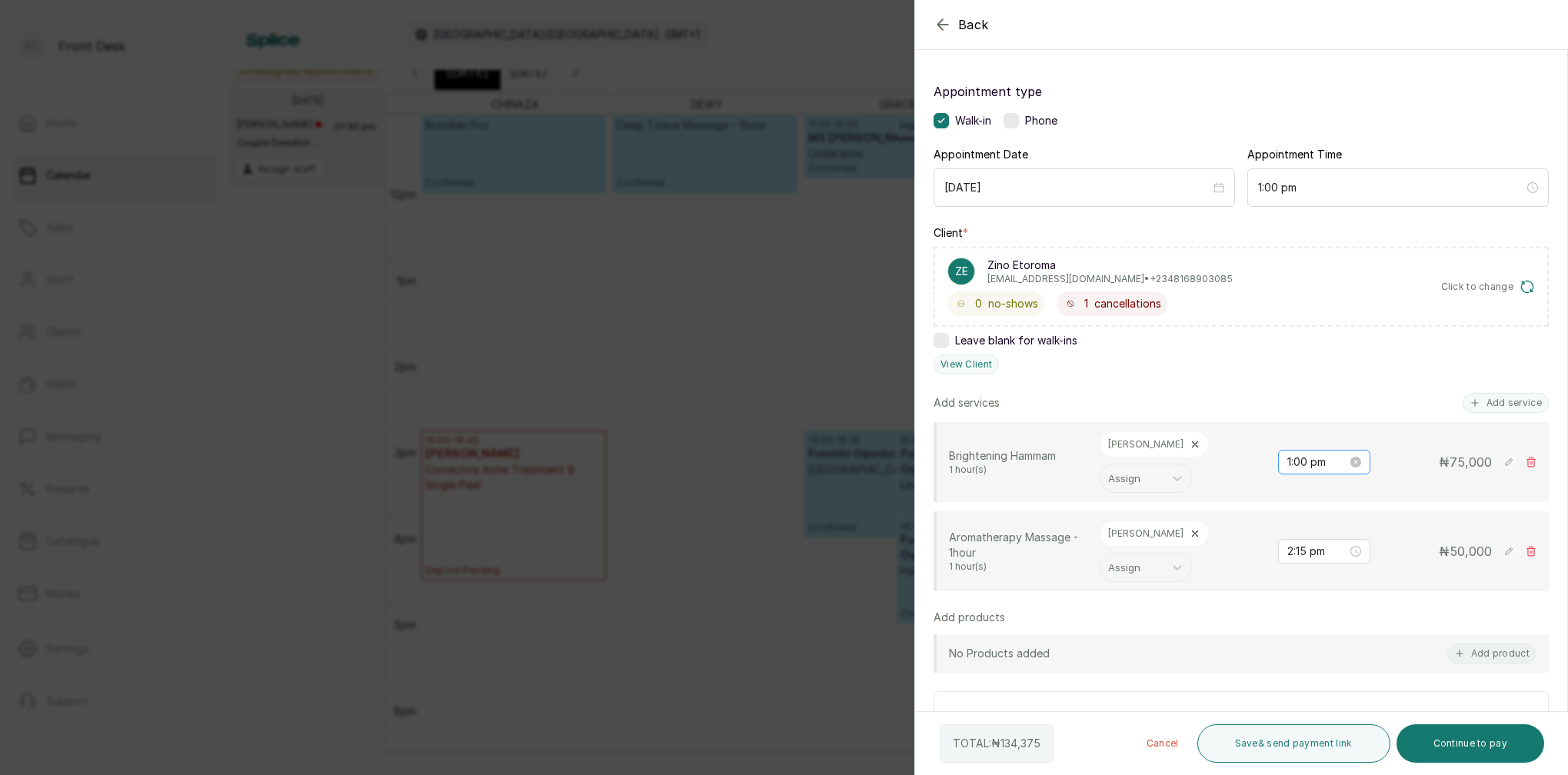
scroll to position [143, 0]
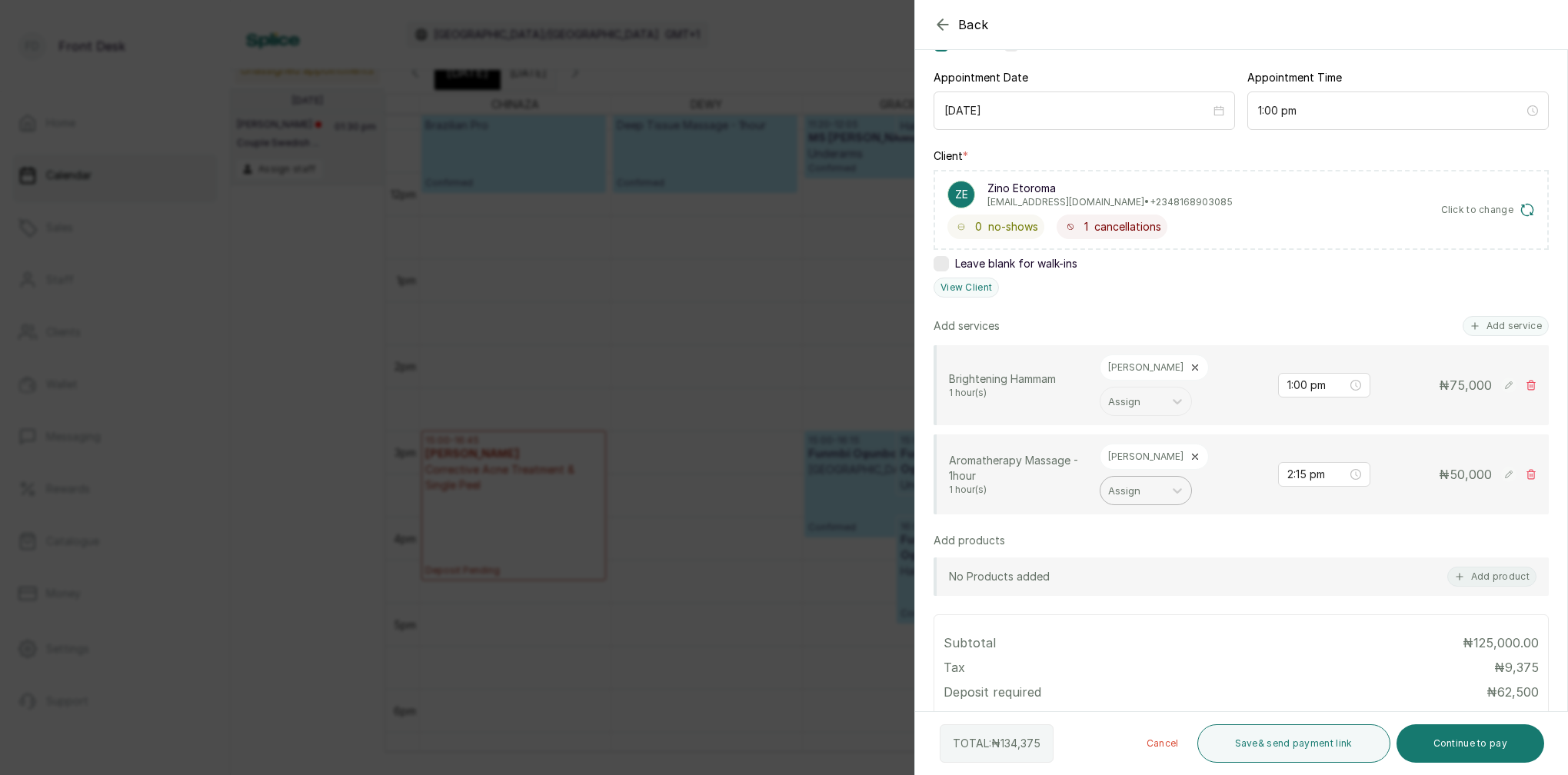
click at [1189, 452] on icon at bounding box center [1194, 456] width 11 height 11
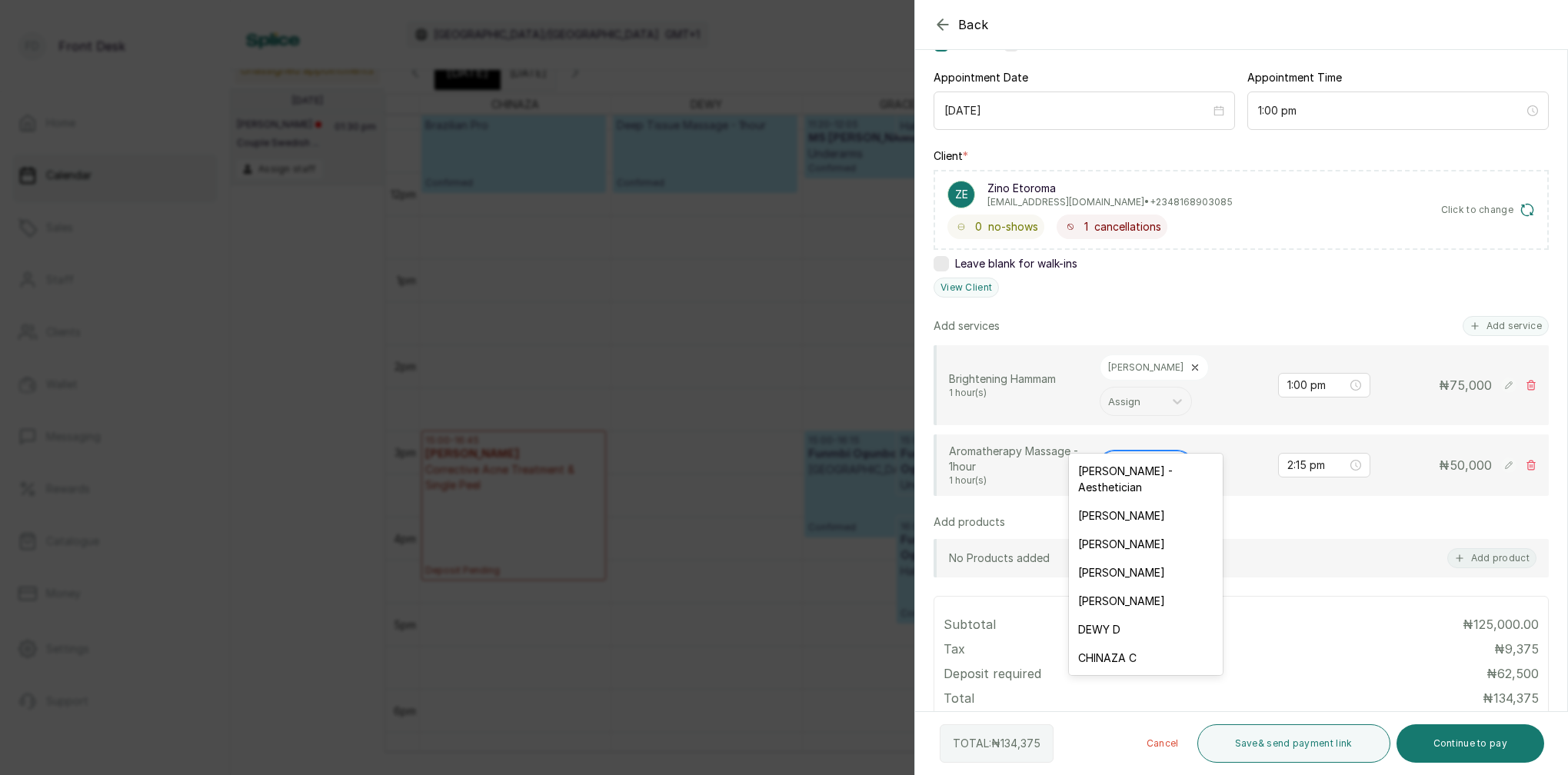
click at [1136, 456] on div "Assign" at bounding box center [1132, 465] width 48 height 17
click at [1110, 615] on div "DEWY D" at bounding box center [1146, 629] width 154 height 28
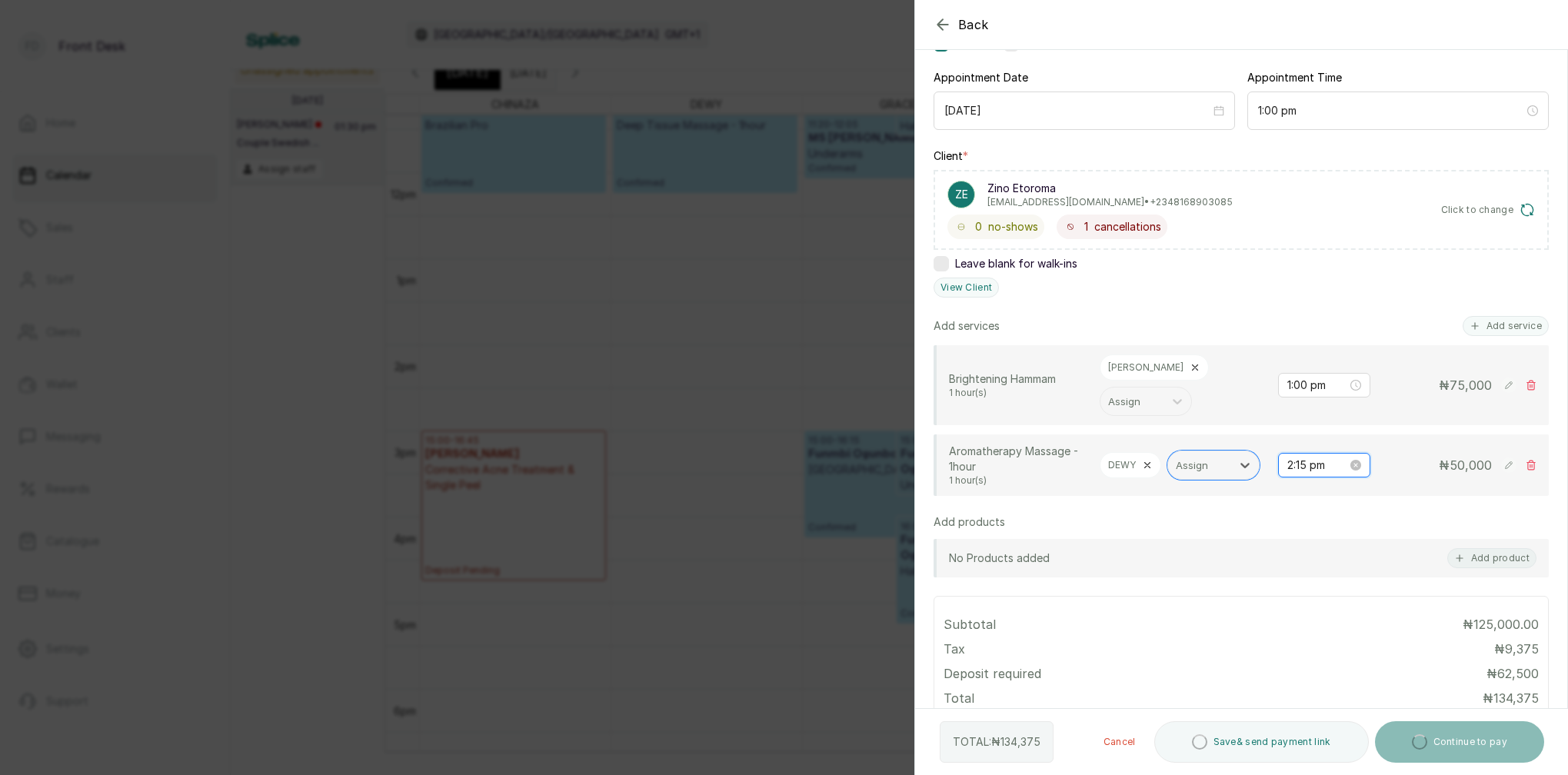
click at [1309, 456] on input "2:15 pm" at bounding box center [1317, 465] width 60 height 17
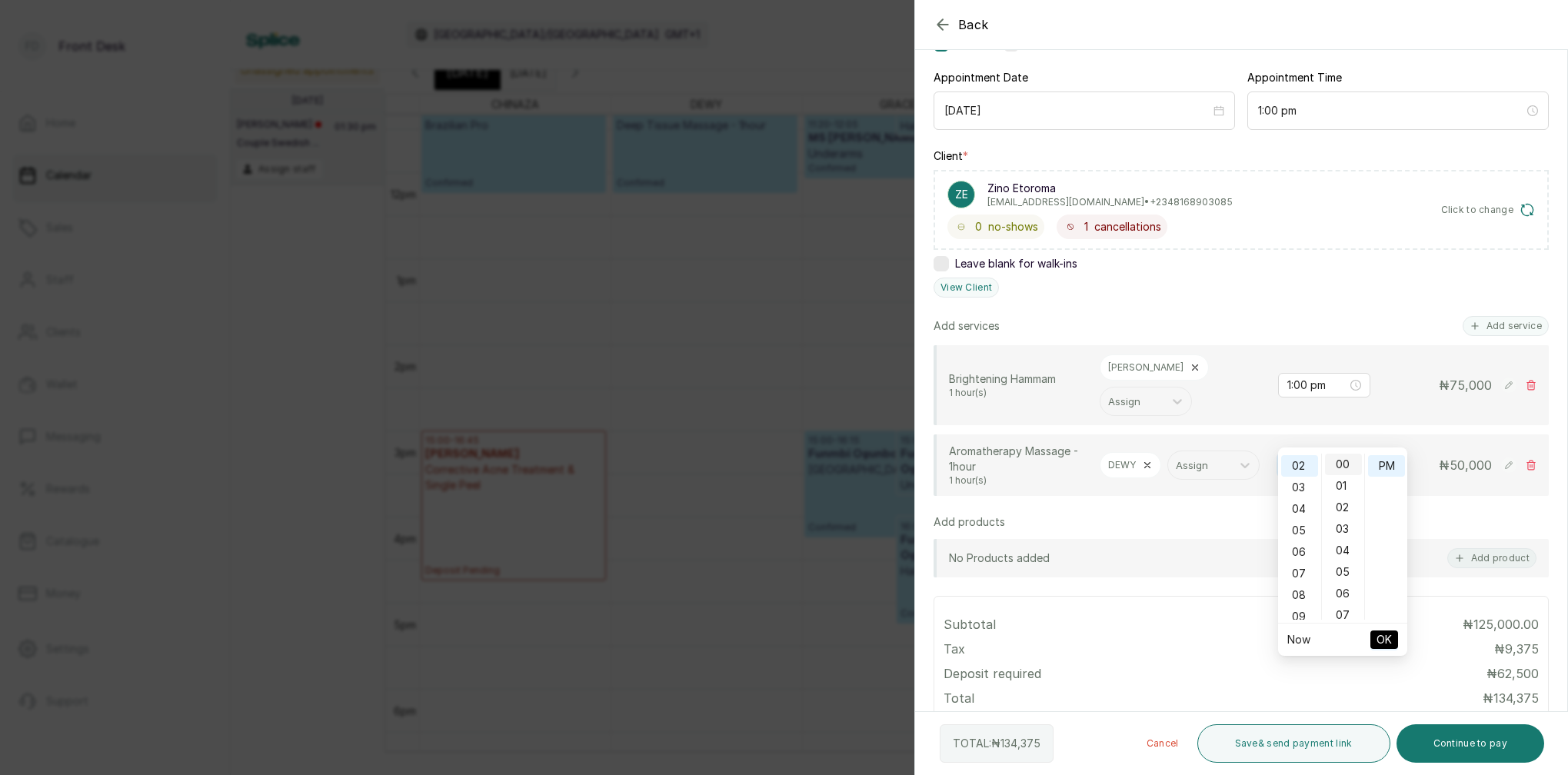
type input "2:00 pm"
drag, startPoint x: 1343, startPoint y: 469, endPoint x: 1352, endPoint y: 467, distance: 9.2
click at [1343, 469] on div "00" at bounding box center [1343, 465] width 37 height 22
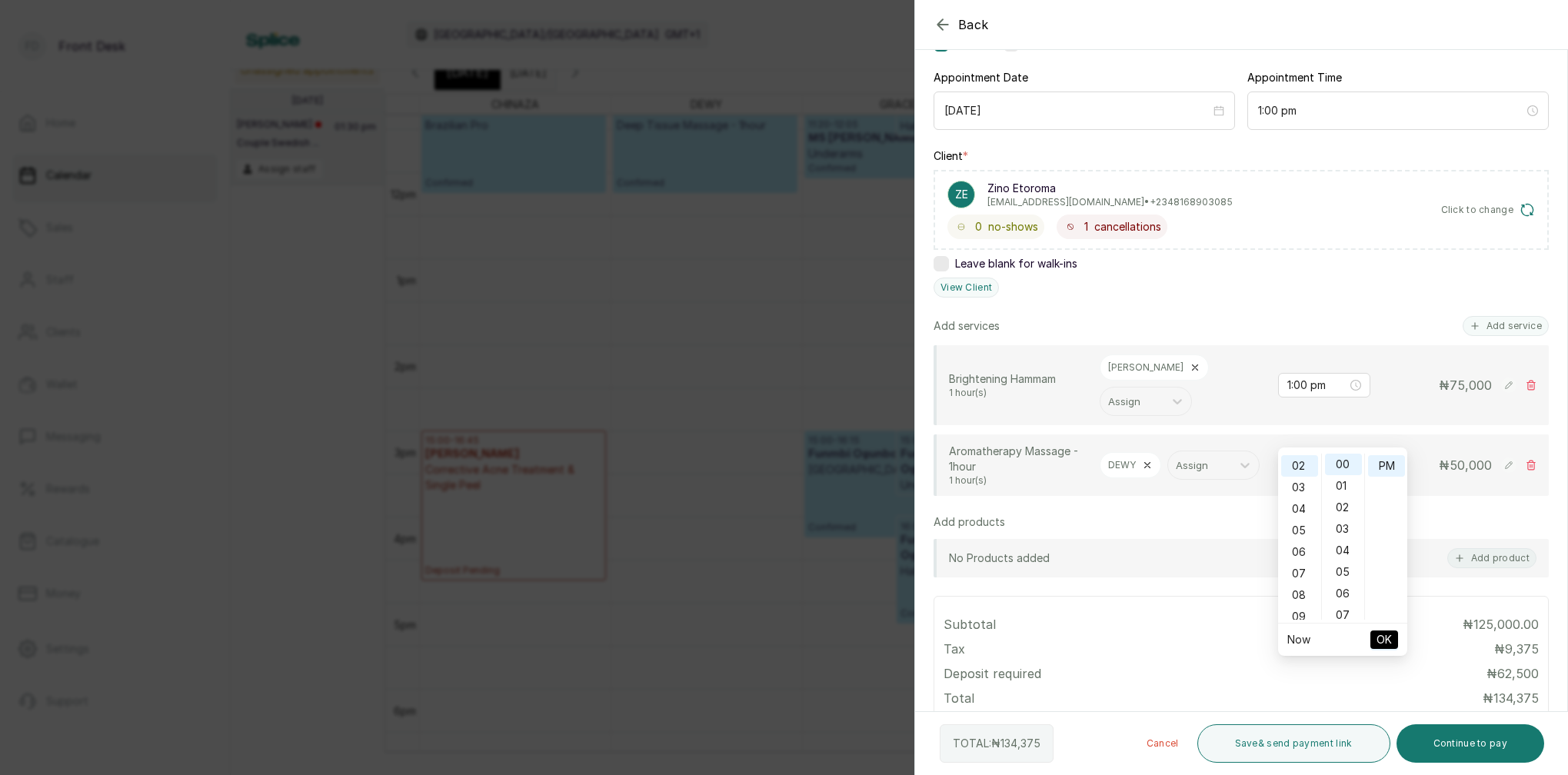
drag, startPoint x: 1390, startPoint y: 469, endPoint x: 1387, endPoint y: 478, distance: 9.5
click at [1390, 469] on div "PM" at bounding box center [1386, 466] width 37 height 22
click at [1382, 641] on span "OK" at bounding box center [1384, 640] width 15 height 29
click at [1527, 460] on icon at bounding box center [1531, 465] width 11 height 11
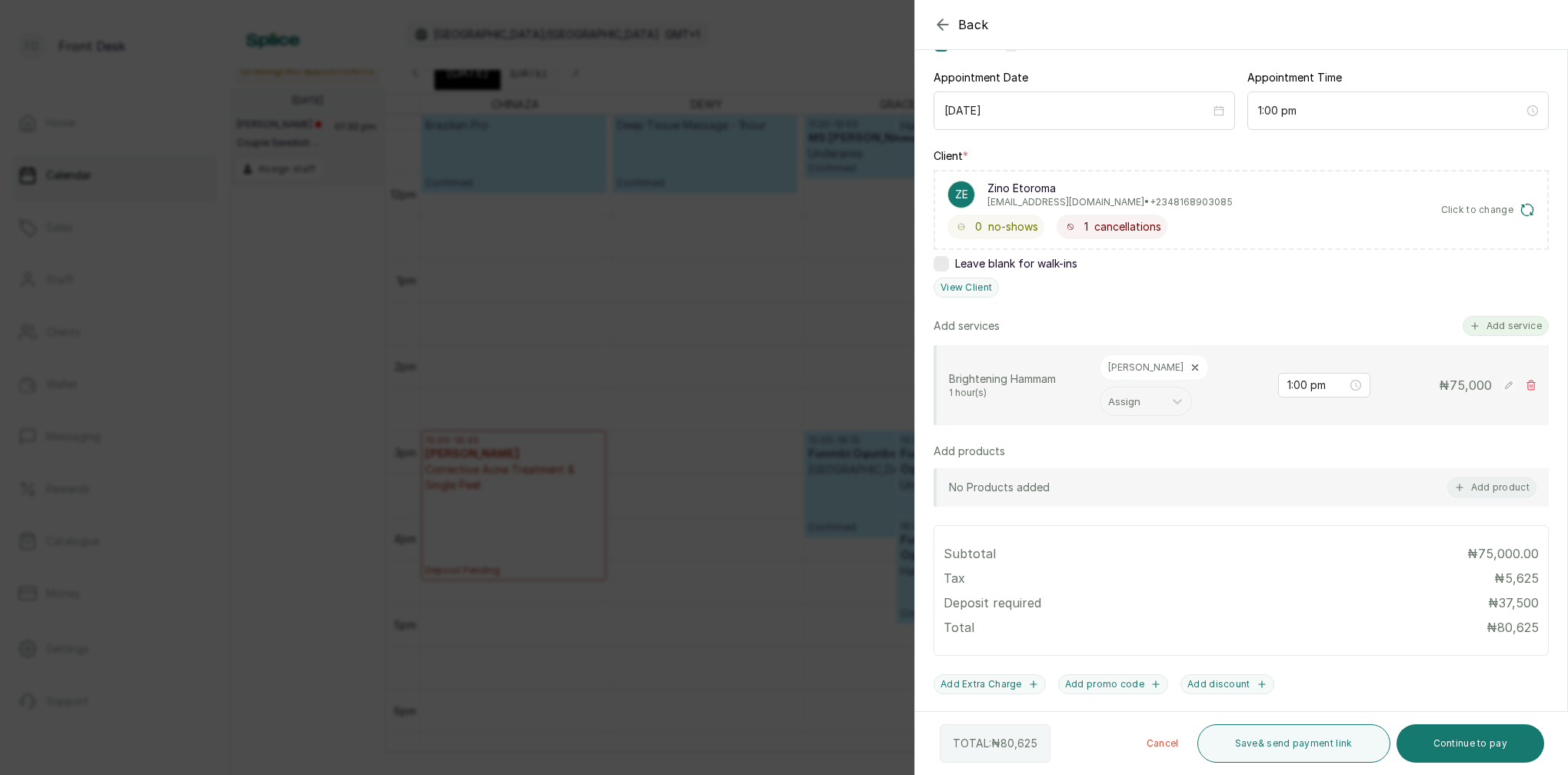
click at [1505, 323] on button "Add service" at bounding box center [1506, 326] width 86 height 20
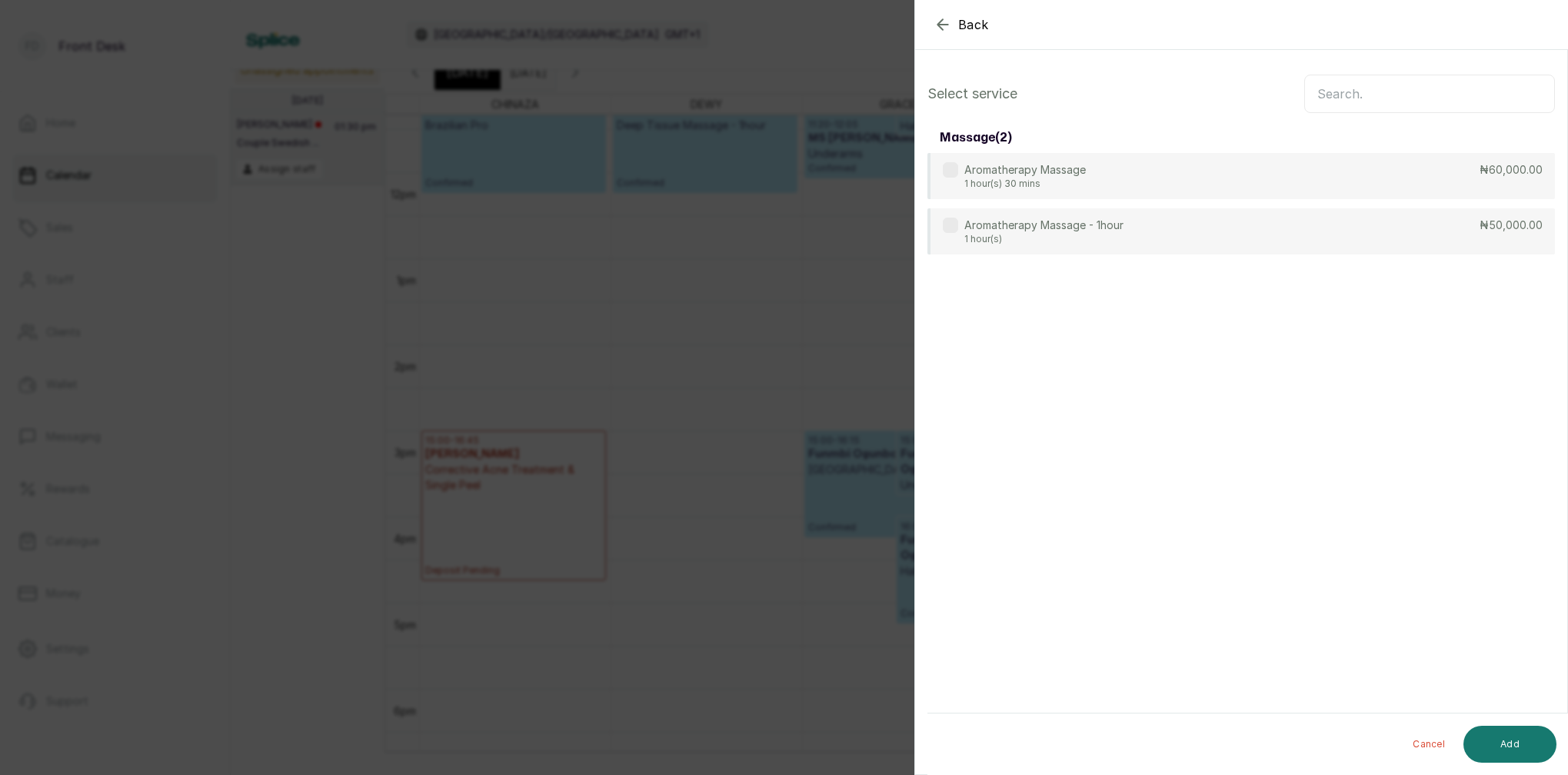
click at [1377, 103] on input "text" at bounding box center [1429, 93] width 251 height 38
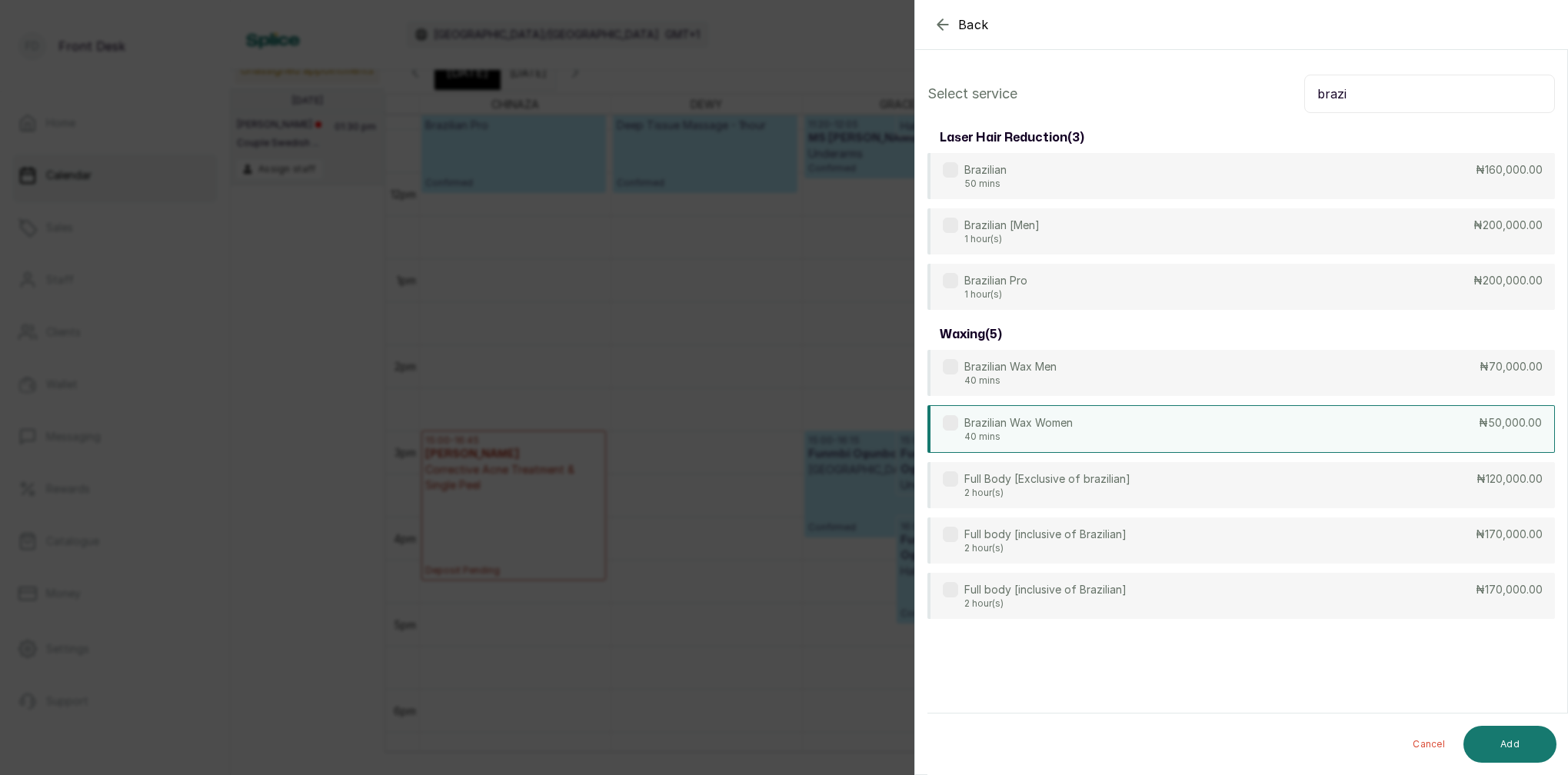
type input "brazi"
click at [1048, 421] on p "Brazilian Wax Women" at bounding box center [1018, 422] width 109 height 15
click at [1493, 738] on button "Add" at bounding box center [1510, 744] width 93 height 37
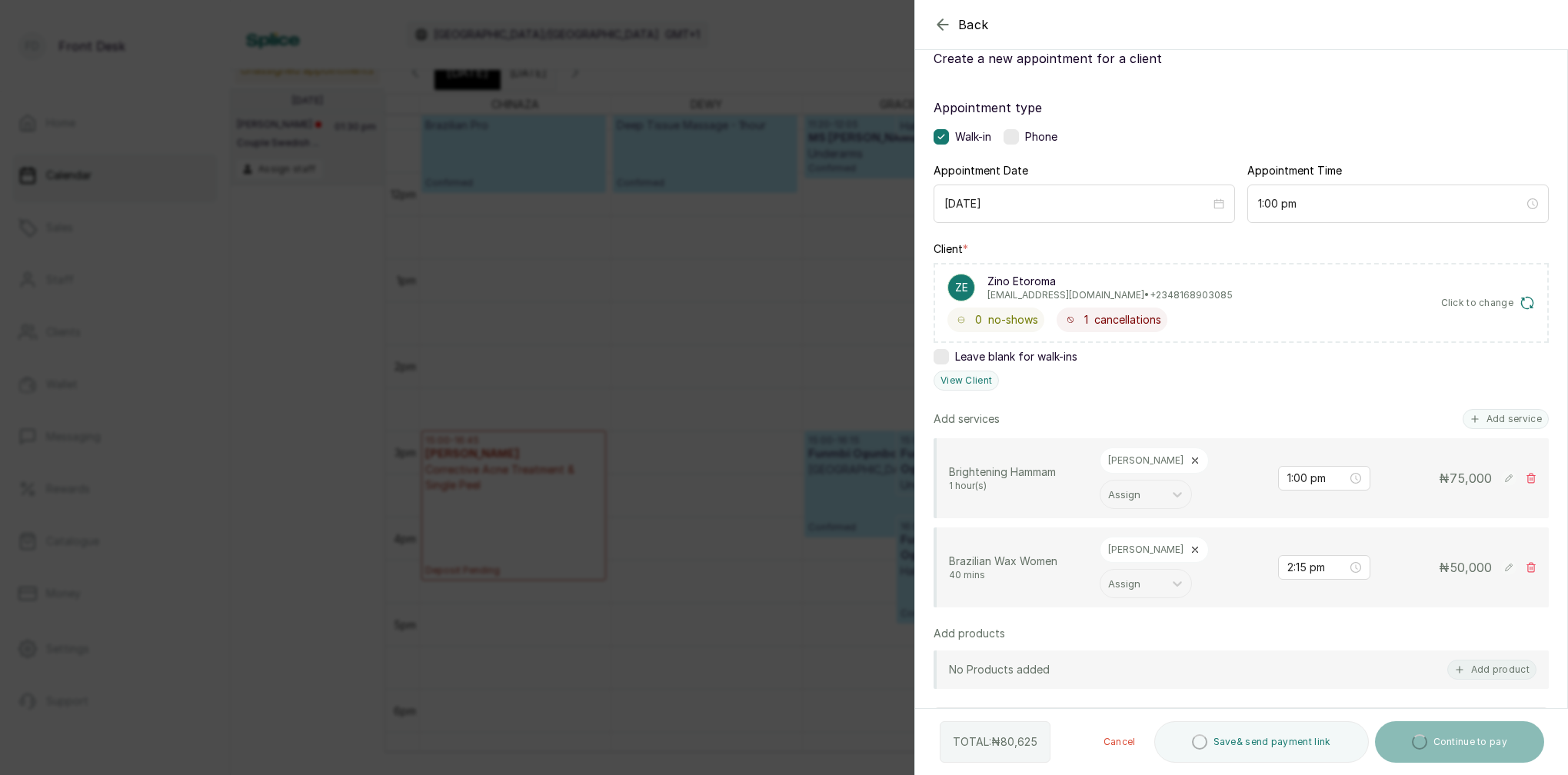
scroll to position [112, 0]
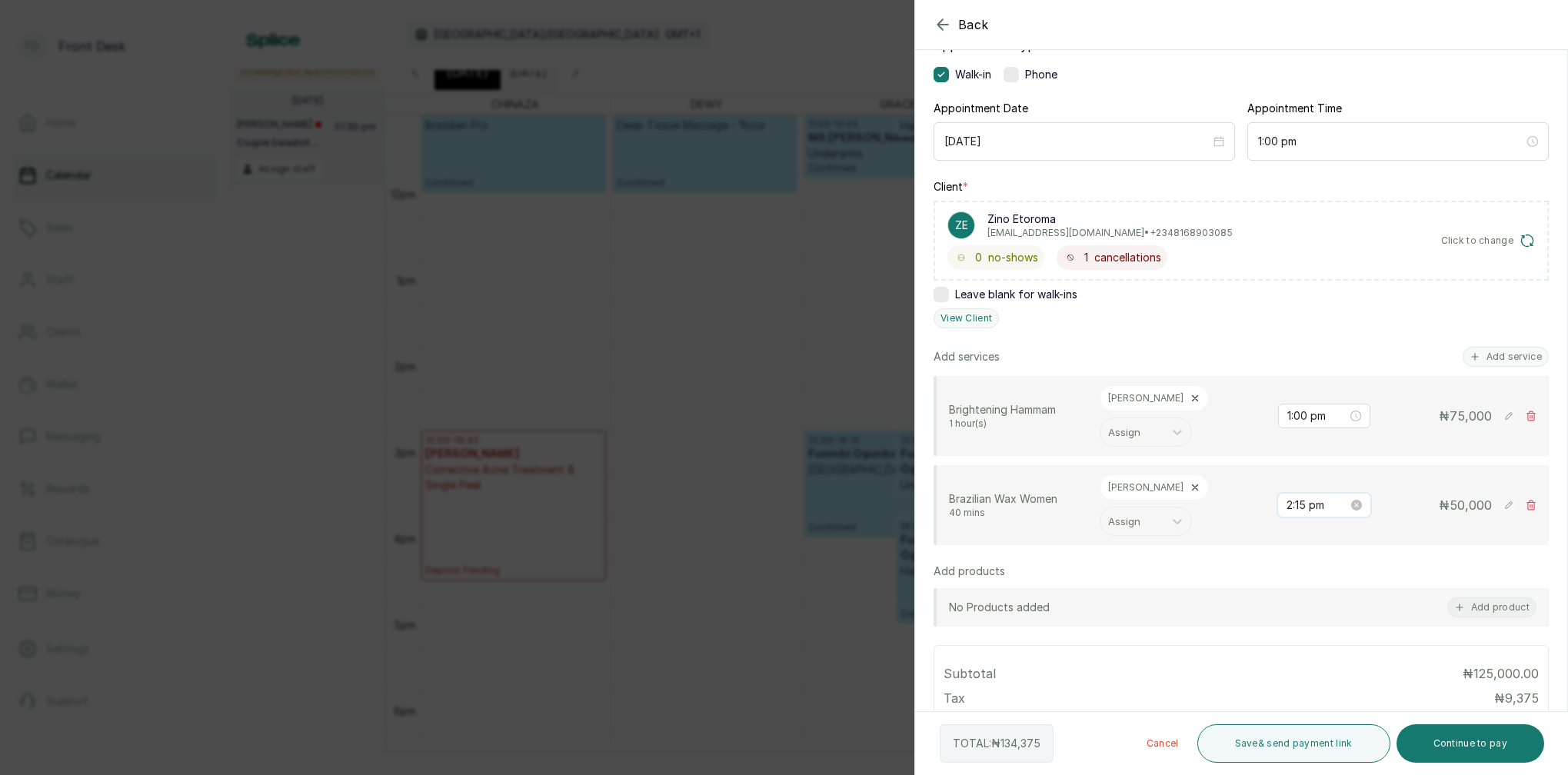
click at [1307, 497] on input "2:15 pm" at bounding box center [1317, 505] width 62 height 17
type input "2:00 pm"
drag, startPoint x: 1343, startPoint y: 490, endPoint x: 1358, endPoint y: 489, distance: 15.0
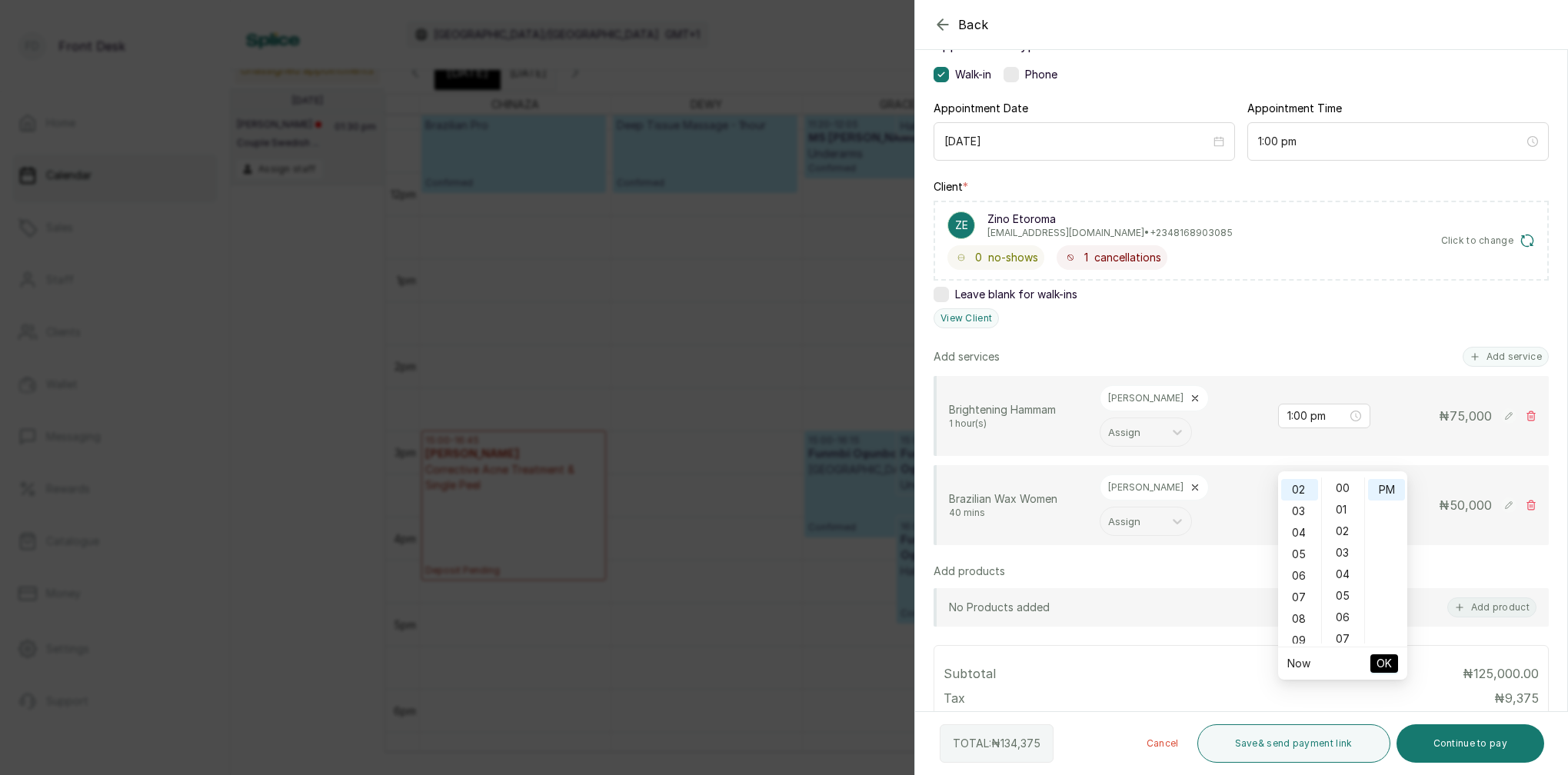
click at [1343, 490] on div "00" at bounding box center [1343, 488] width 37 height 22
click at [1386, 489] on div "PM" at bounding box center [1386, 490] width 37 height 22
drag, startPoint x: 1379, startPoint y: 665, endPoint x: 1356, endPoint y: 637, distance: 36.2
click at [1380, 665] on span "OK" at bounding box center [1384, 664] width 15 height 29
click at [1501, 353] on button "Add service" at bounding box center [1506, 357] width 86 height 20
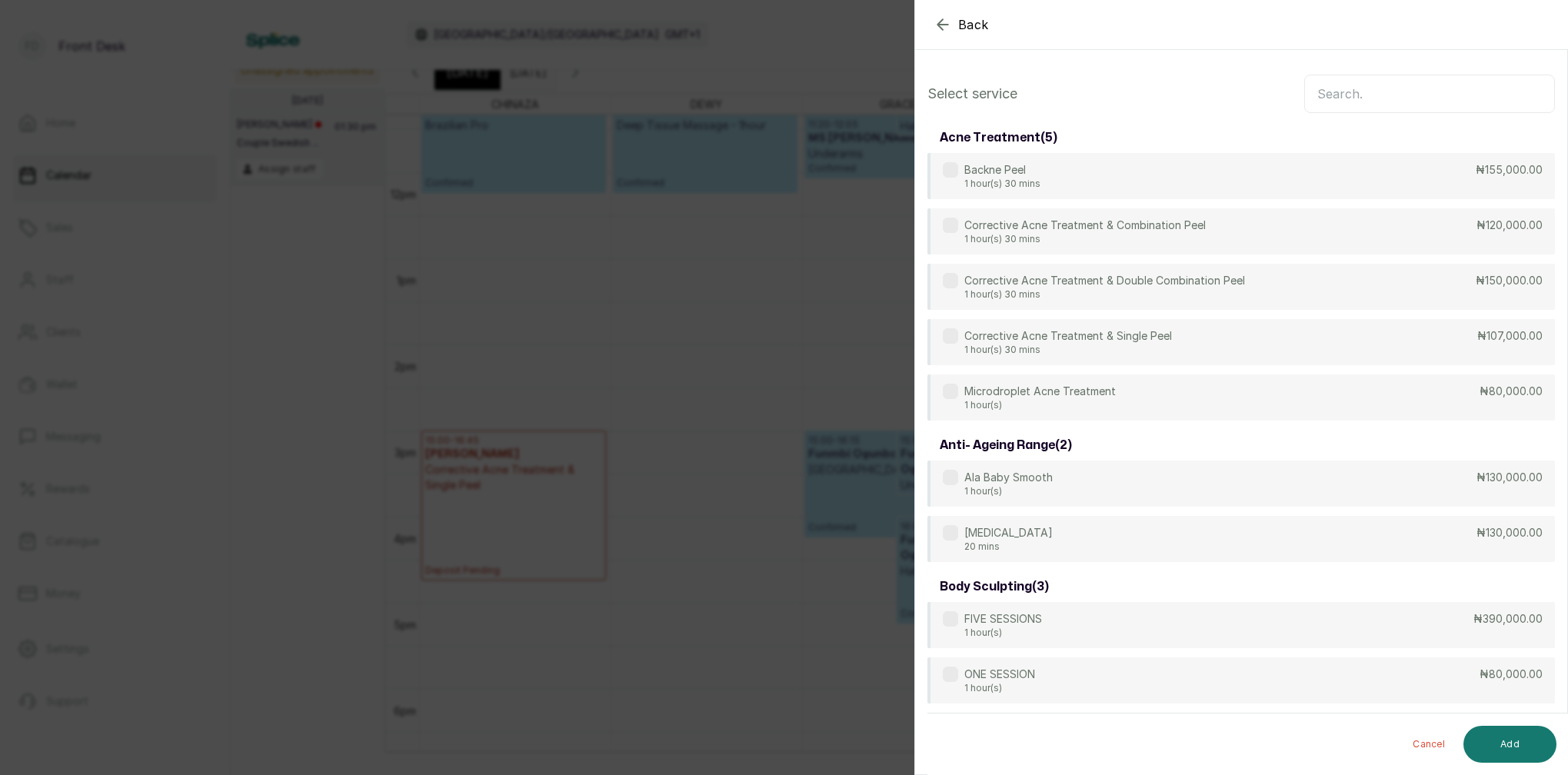
click at [1386, 92] on input "text" at bounding box center [1429, 93] width 251 height 38
click at [680, 265] on div "Back Add Appointment Select service acne treatment ( 5 ) Backne Peel 1 hour(s) …" at bounding box center [784, 388] width 1568 height 775
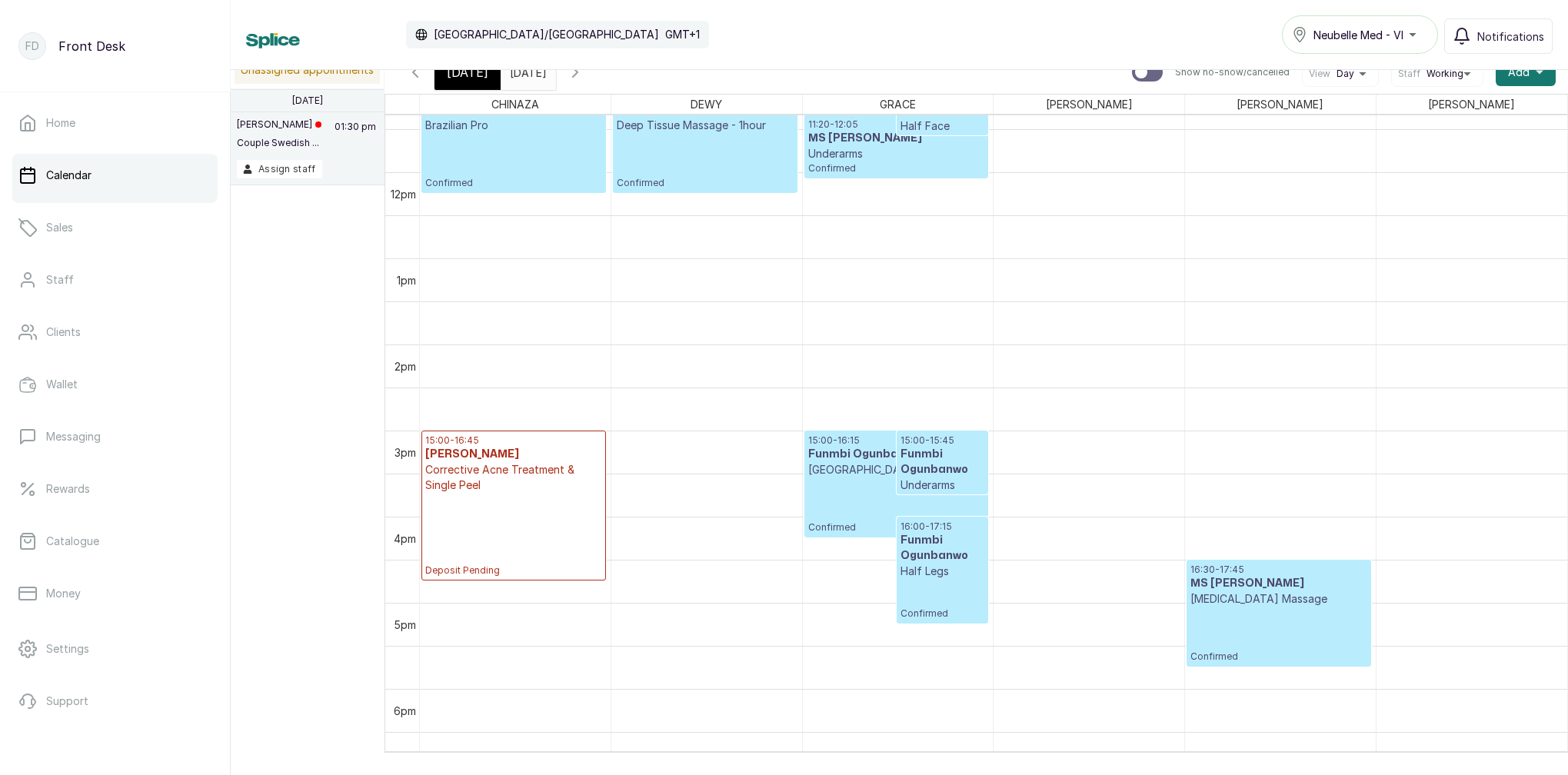
click at [477, 69] on div "Calendar Africa/Lagos GMT+1 Neubelle Med - VI Notifications" at bounding box center [899, 35] width 1337 height 70
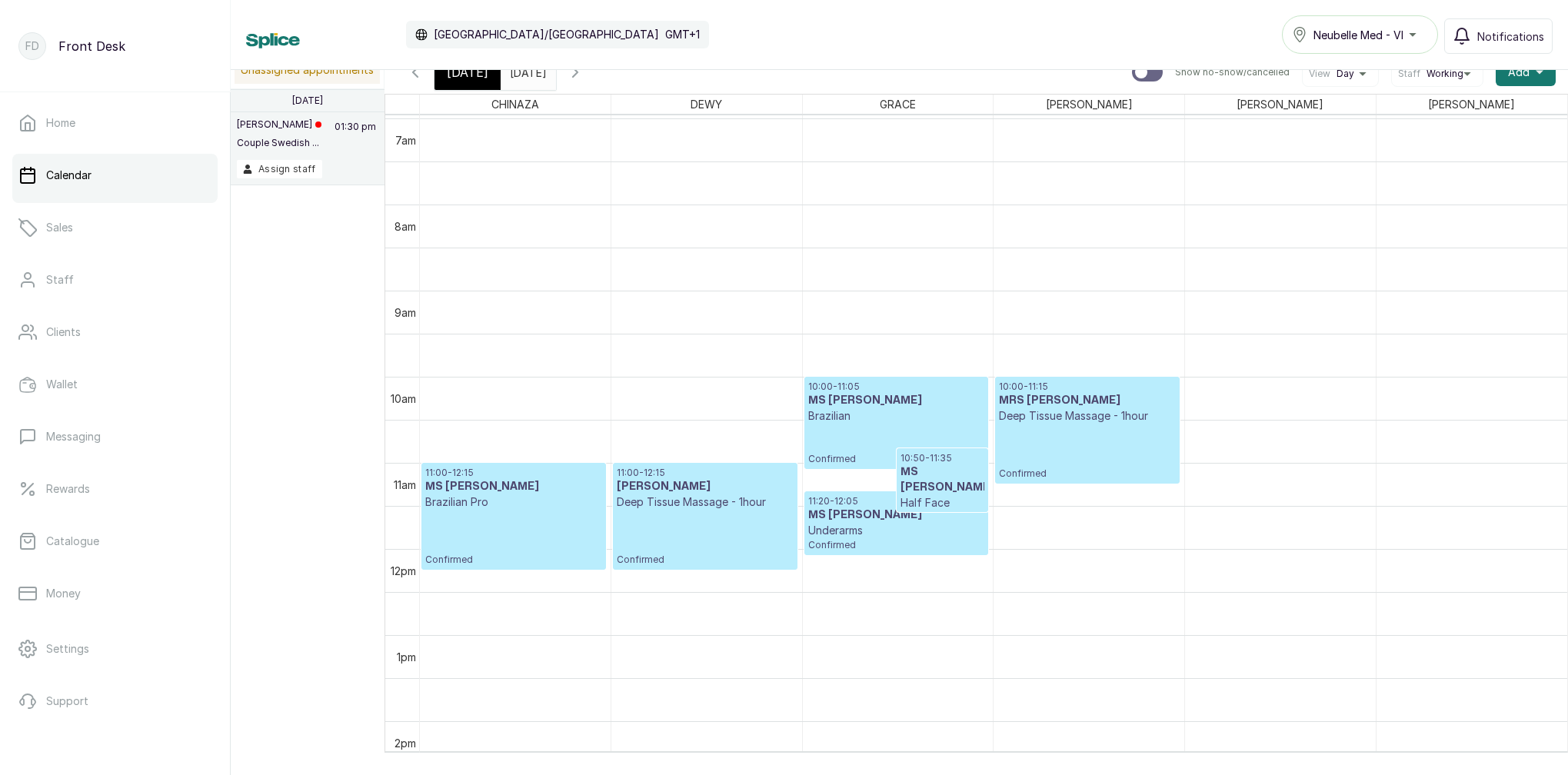
scroll to position [589, 0]
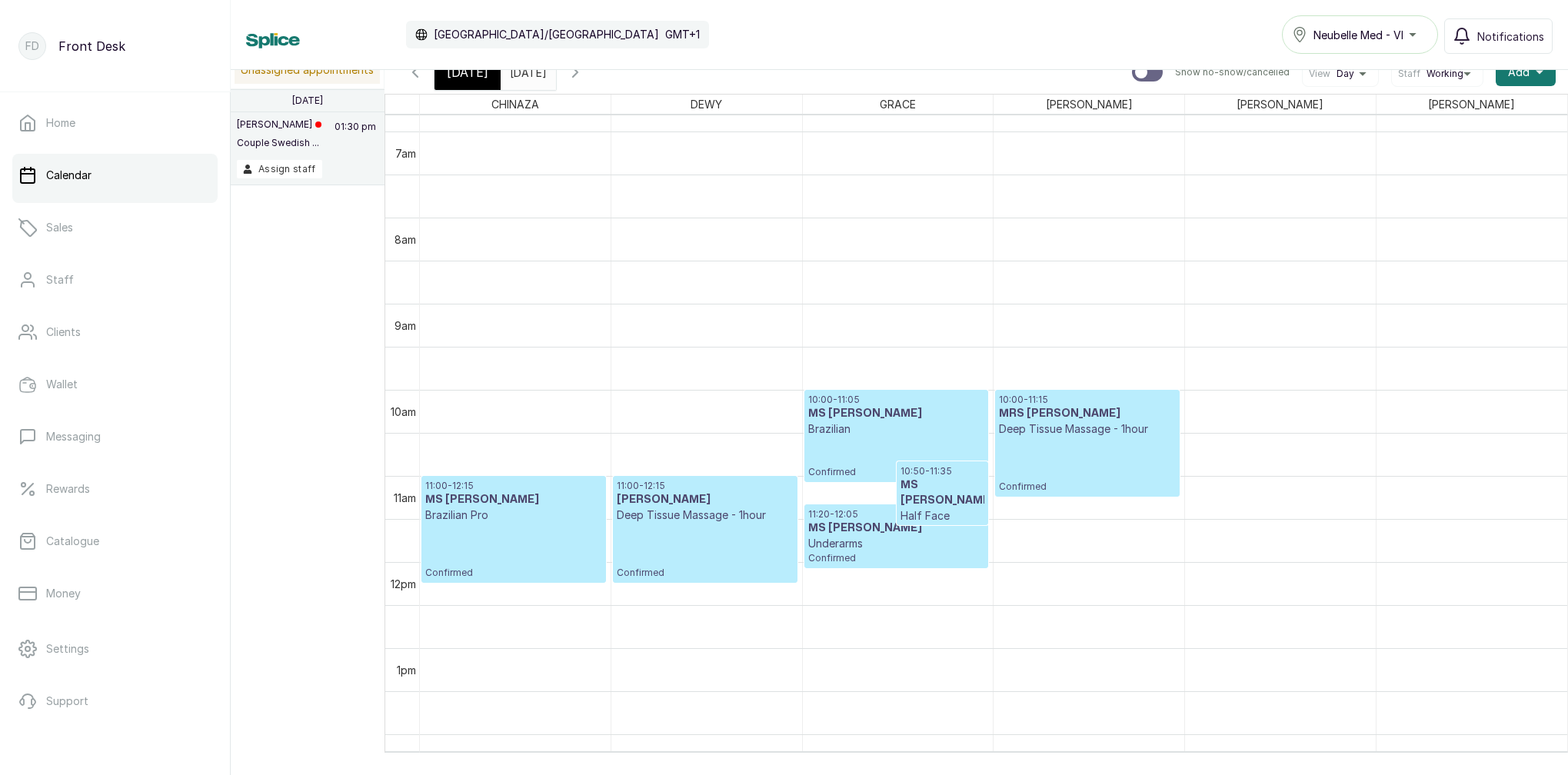
drag, startPoint x: 452, startPoint y: 76, endPoint x: 473, endPoint y: 84, distance: 22.5
click at [452, 76] on span "[DATE]" at bounding box center [467, 72] width 41 height 19
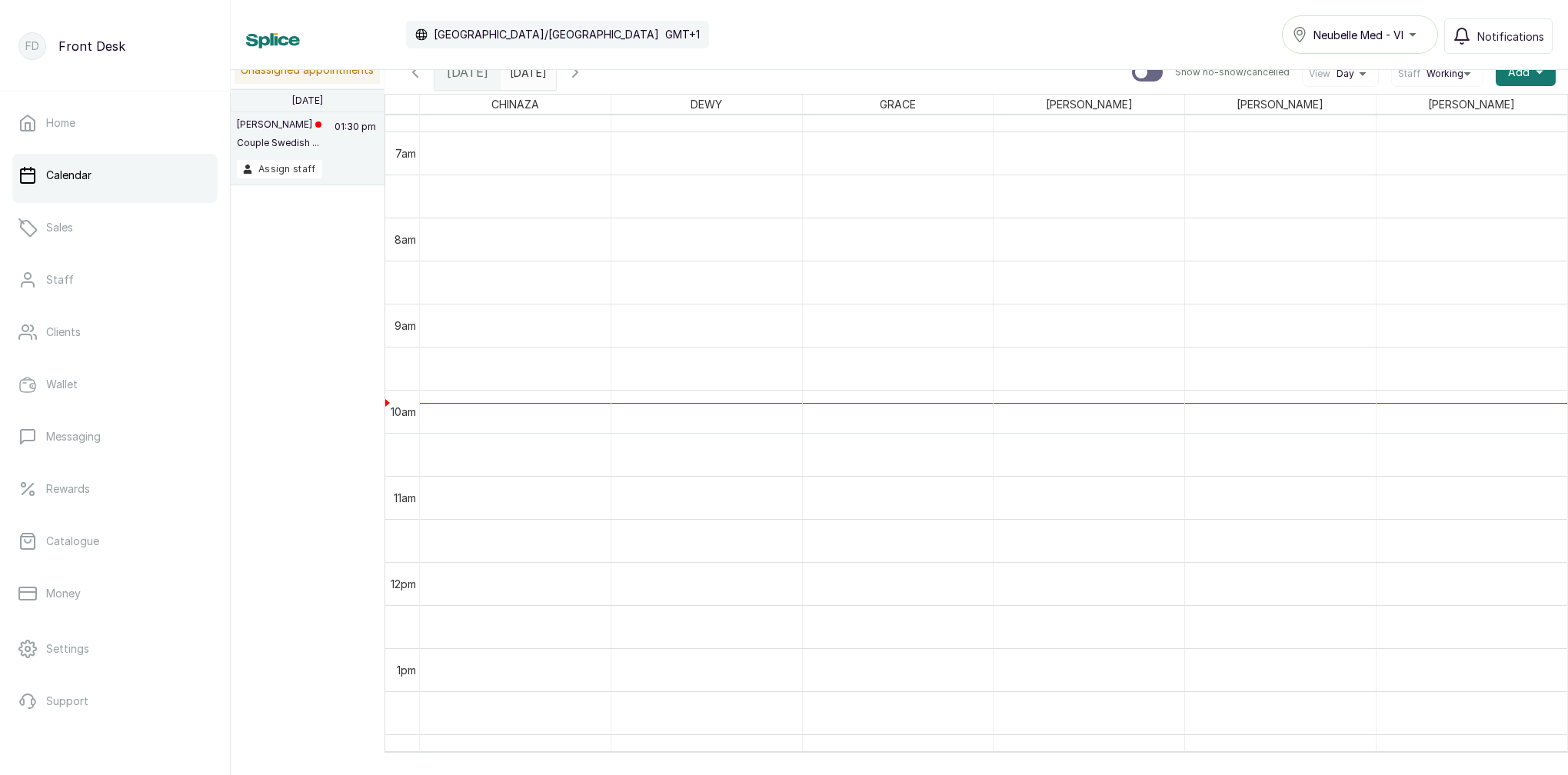
scroll to position [517, 0]
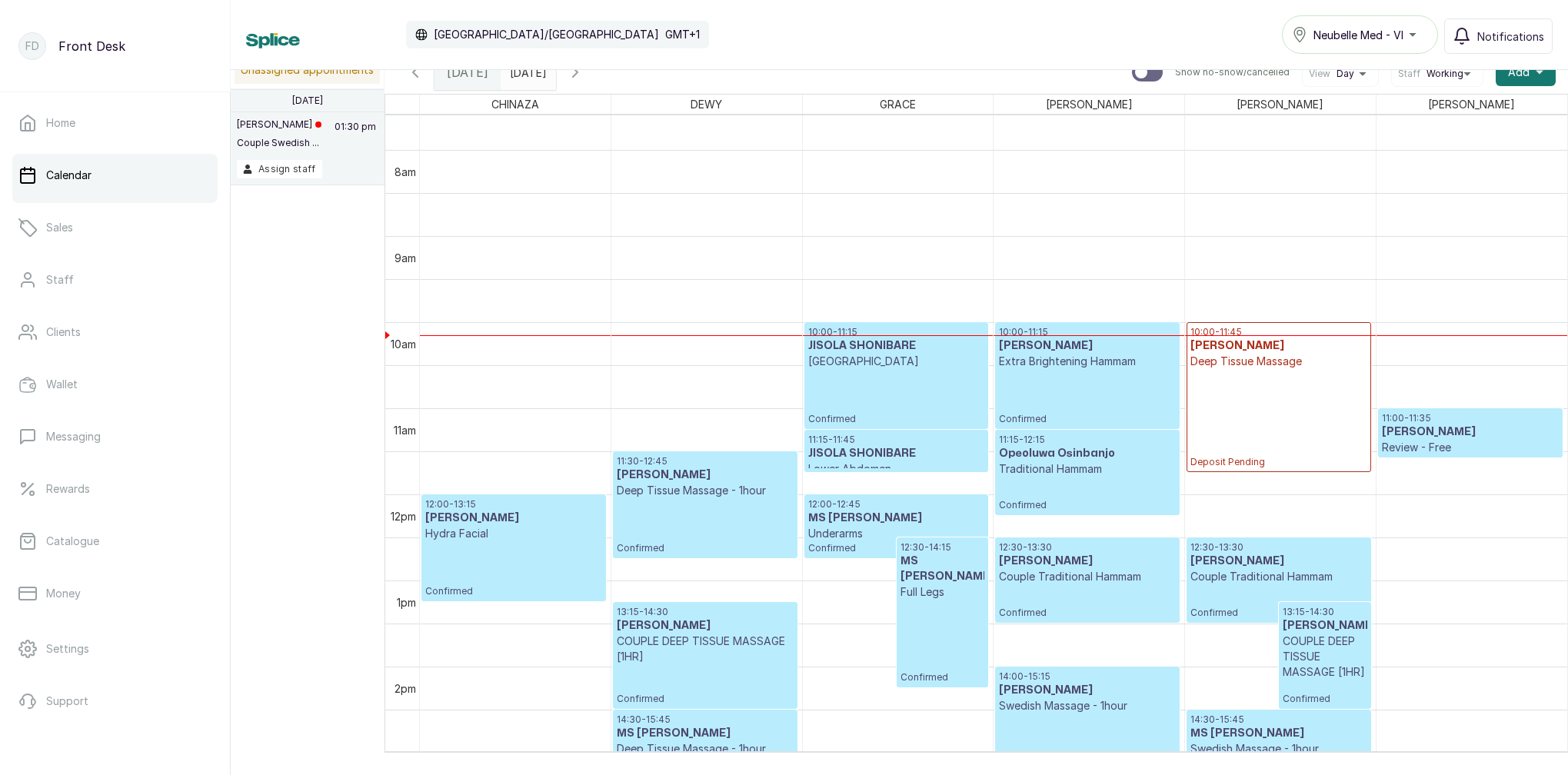
click at [938, 396] on div "10:00 - 11:15 JISOLA SHONIBARE HOLLYWOOD Confirmed" at bounding box center [896, 375] width 176 height 99
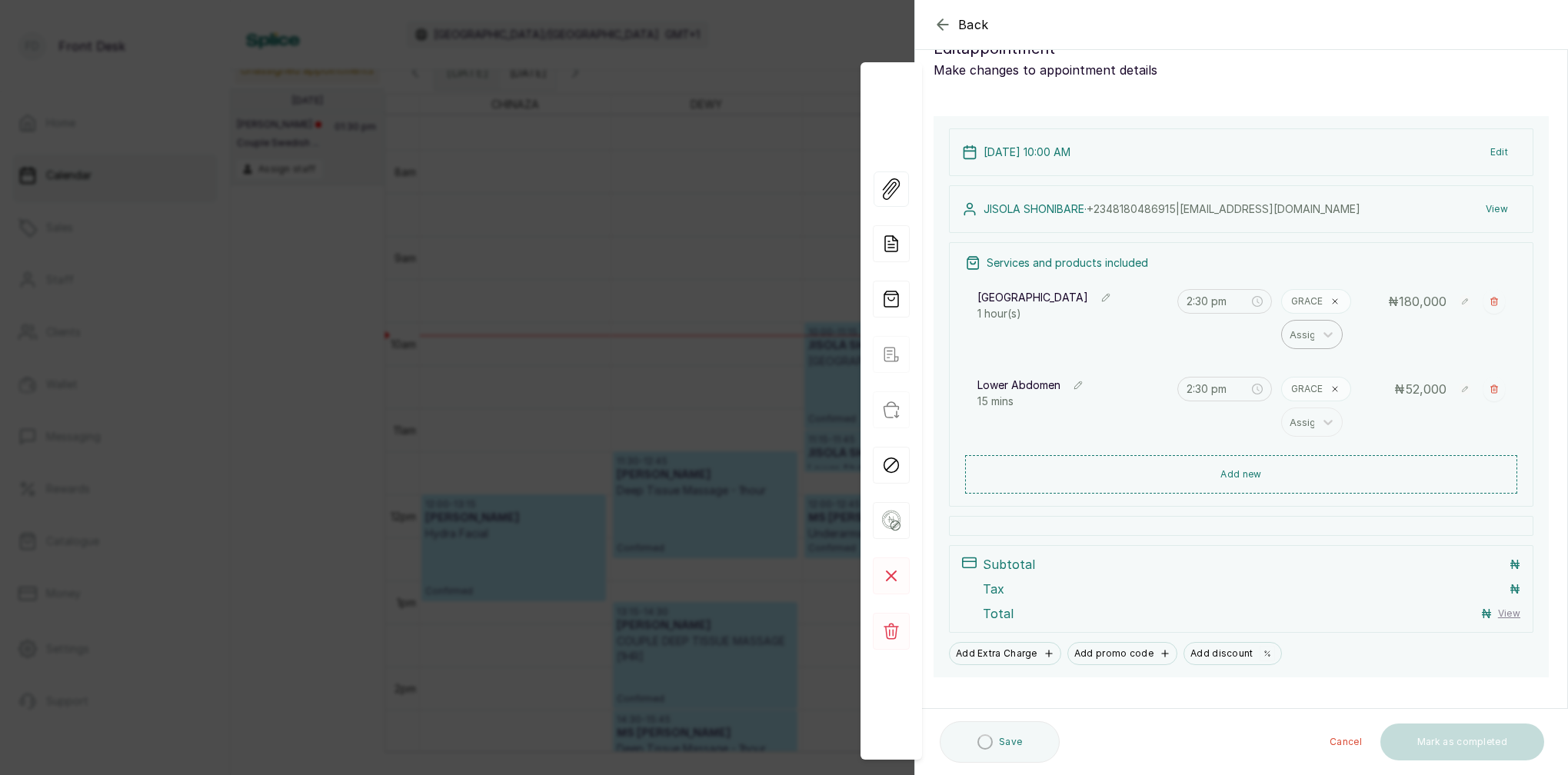
type input "10:00 am"
type input "11:15 am"
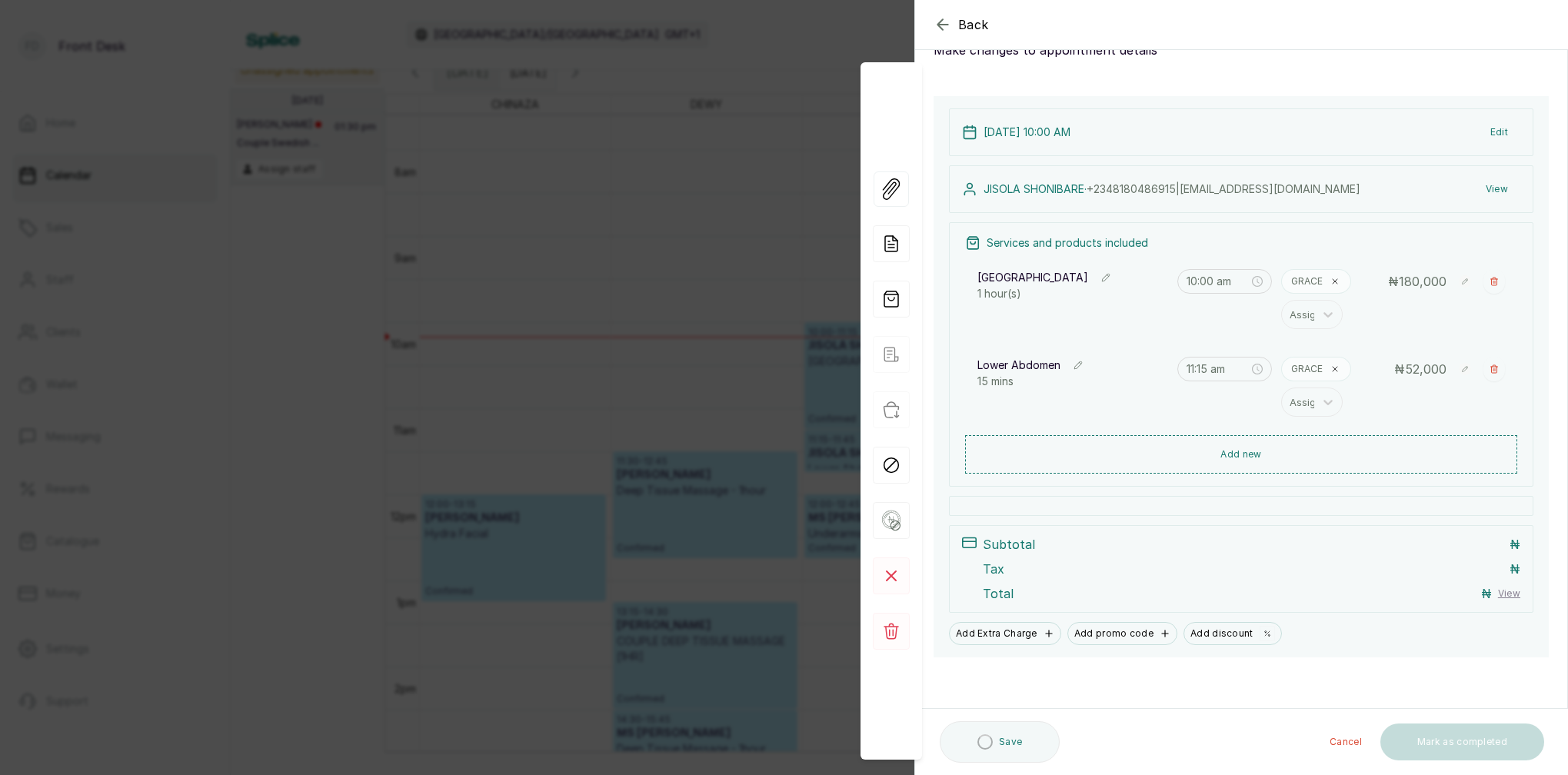
click at [710, 150] on div "Back Appointment Details Edit appointment Make changes to appointment details A…" at bounding box center [784, 388] width 1568 height 775
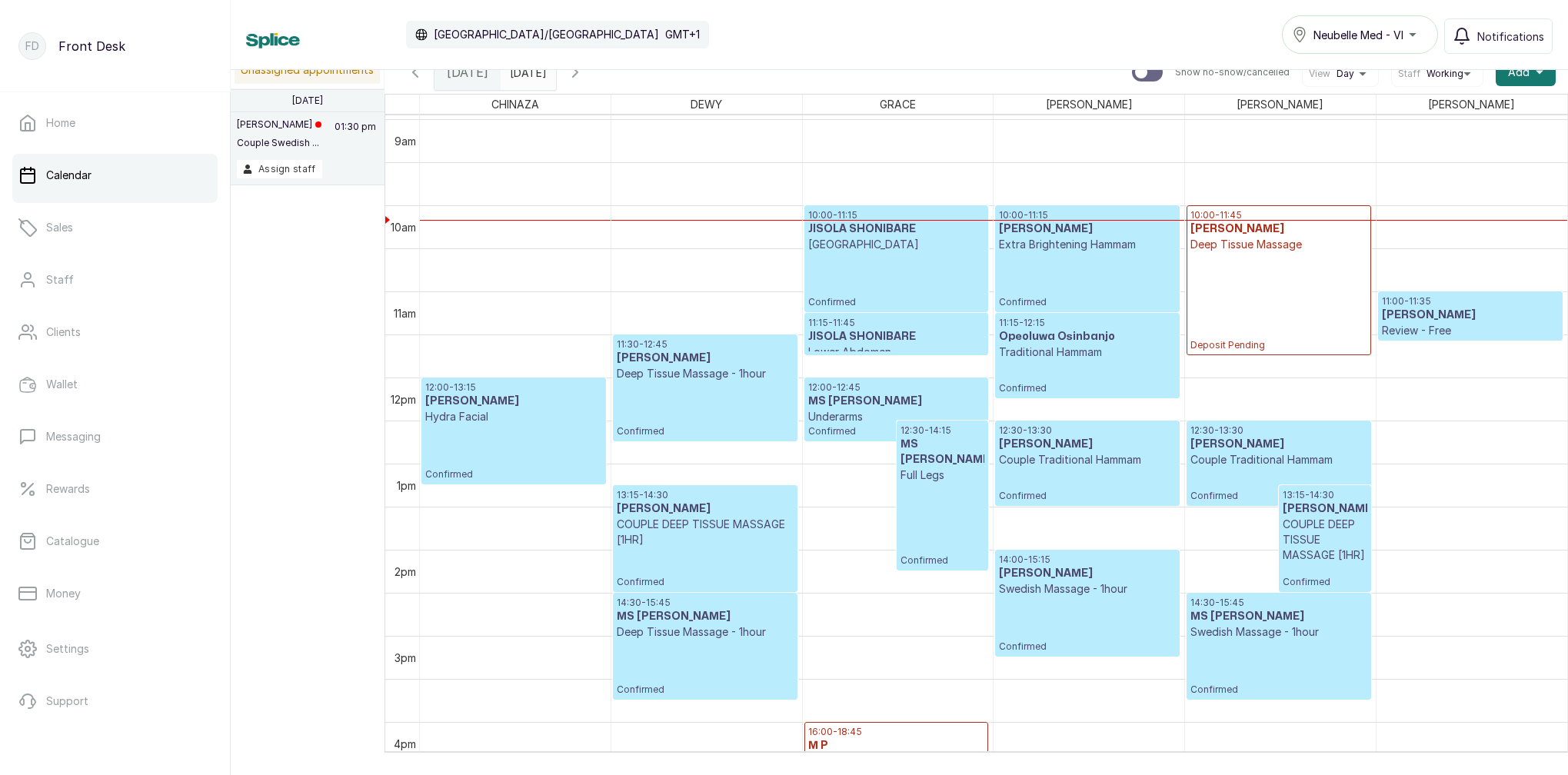
click at [585, 76] on icon "button" at bounding box center [575, 72] width 19 height 19
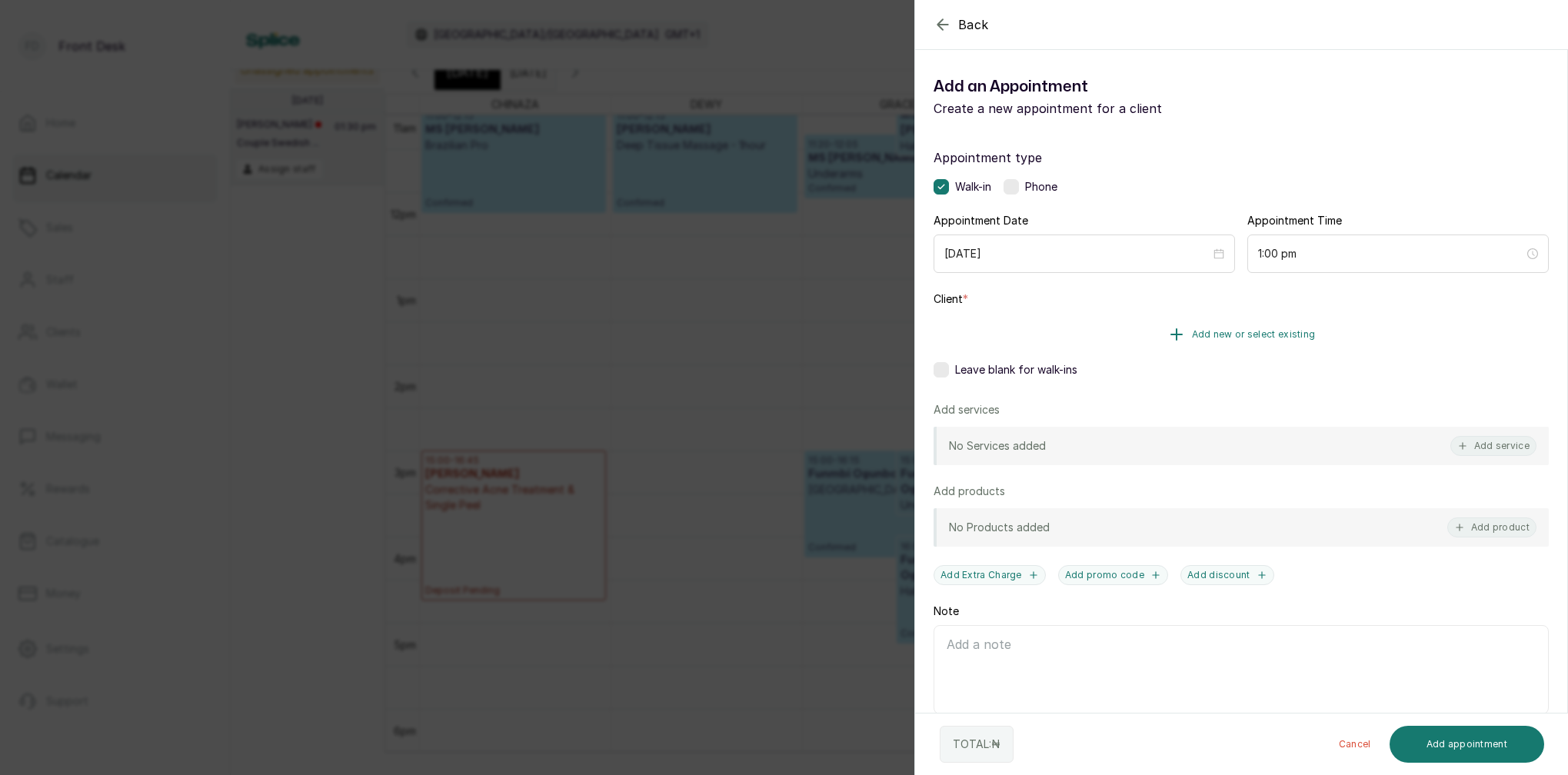
click at [1292, 336] on span "Add new or select existing" at bounding box center [1253, 334] width 124 height 12
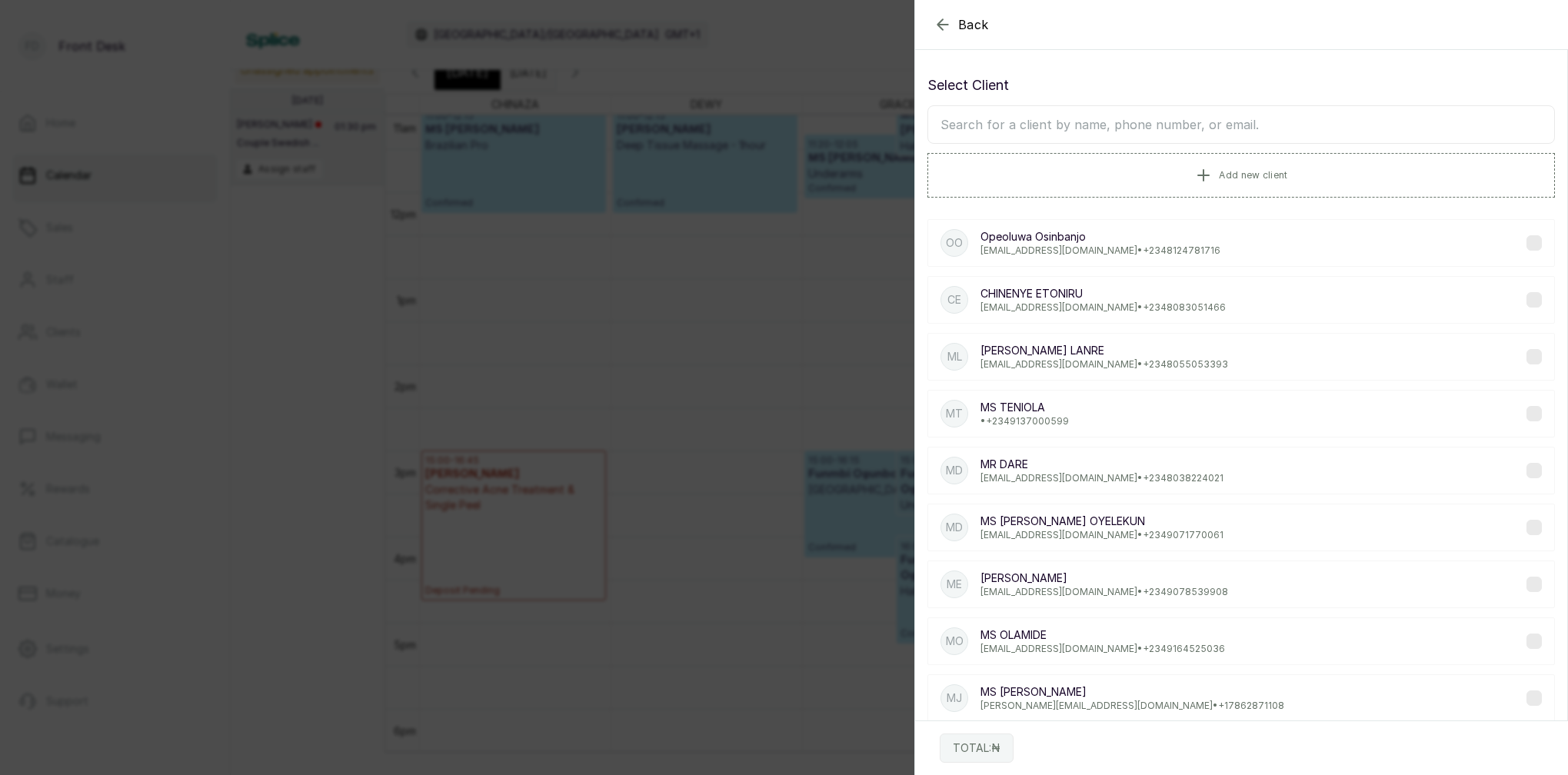
click at [1137, 129] on input "text" at bounding box center [1241, 124] width 628 height 38
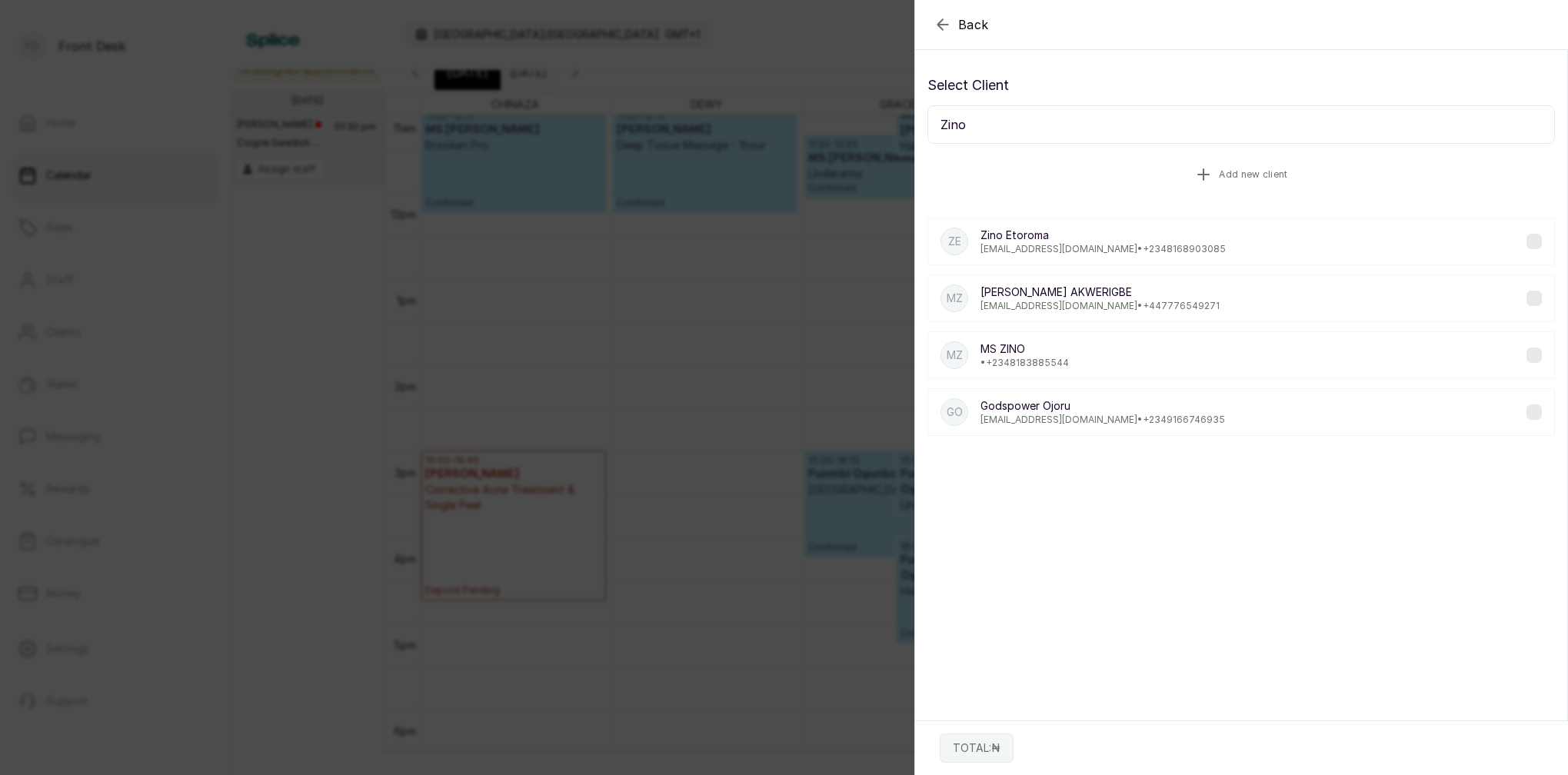
type input "Zino"
drag, startPoint x: 1015, startPoint y: 161, endPoint x: 1049, endPoint y: 249, distance: 94.3
click at [1049, 249] on p "zinoetoroma@yahoo.com • +234 8168903085" at bounding box center [1103, 250] width 246 height 12
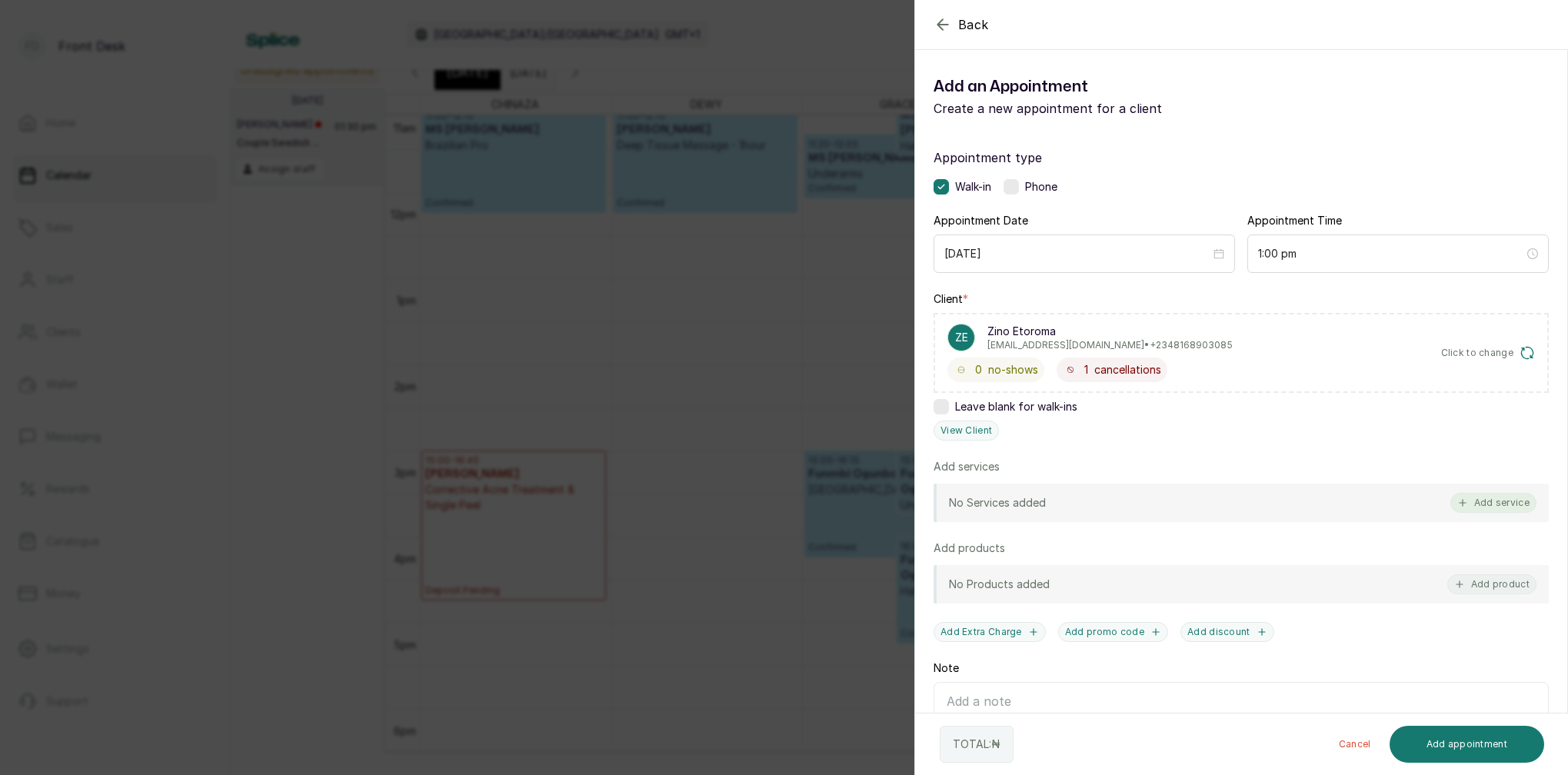
click at [1517, 507] on button "Add service" at bounding box center [1493, 503] width 86 height 20
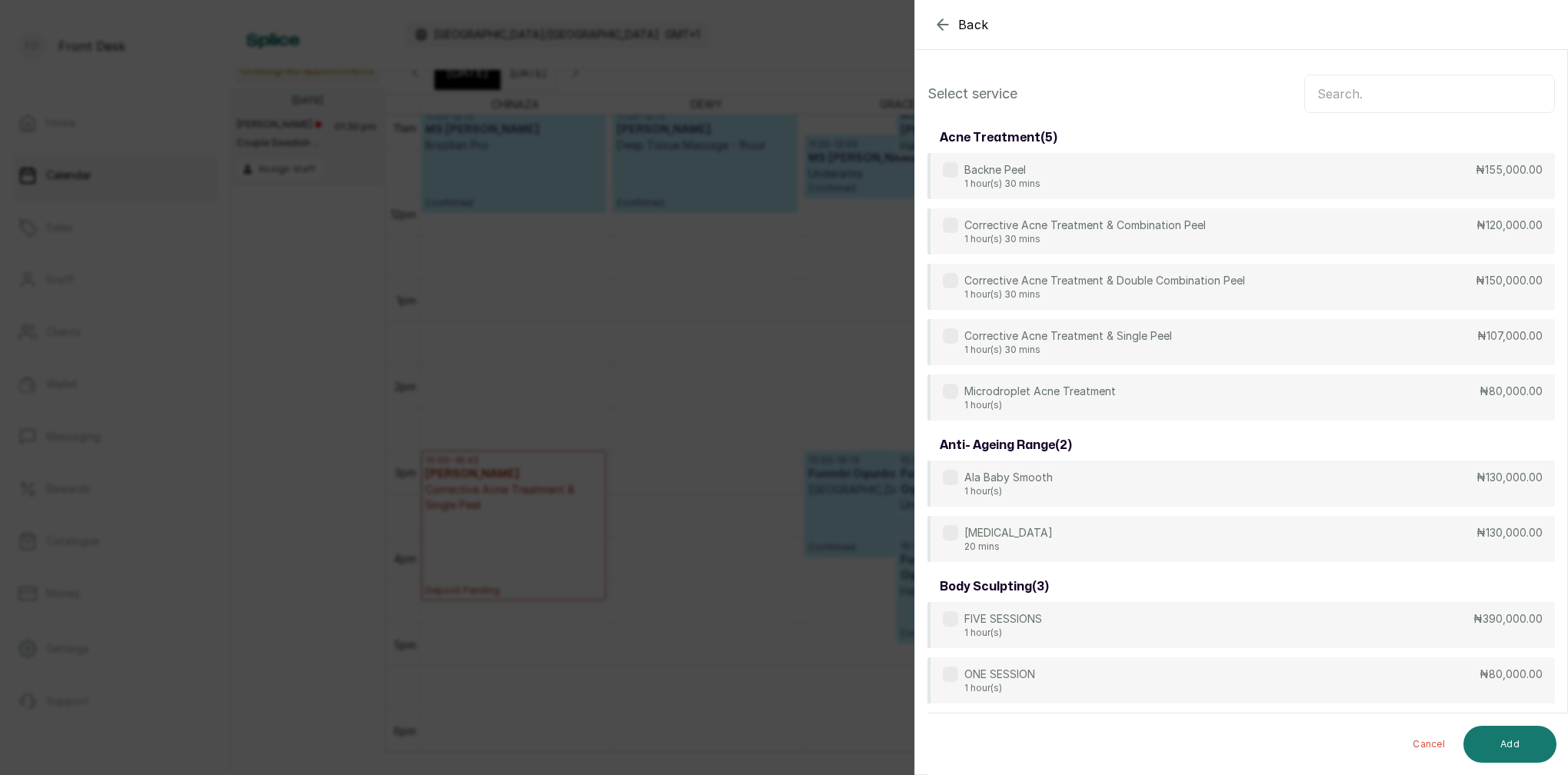
click at [1378, 92] on input "text" at bounding box center [1429, 93] width 251 height 38
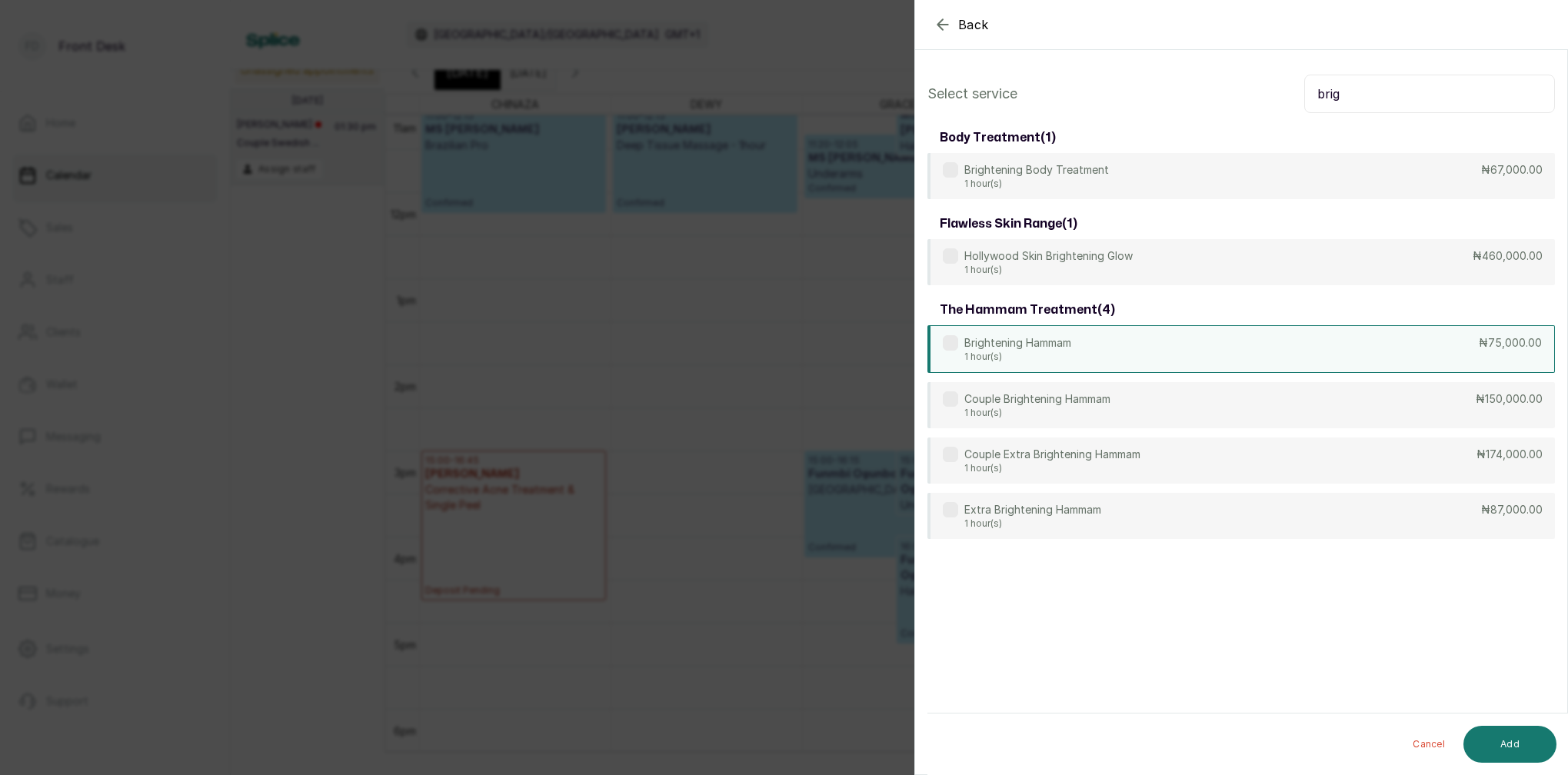
type input "brig"
drag, startPoint x: 1069, startPoint y: 350, endPoint x: 1120, endPoint y: 366, distance: 53.5
click at [1069, 351] on p "1 hour(s)" at bounding box center [1017, 357] width 107 height 12
click at [1521, 755] on button "Add" at bounding box center [1510, 744] width 93 height 37
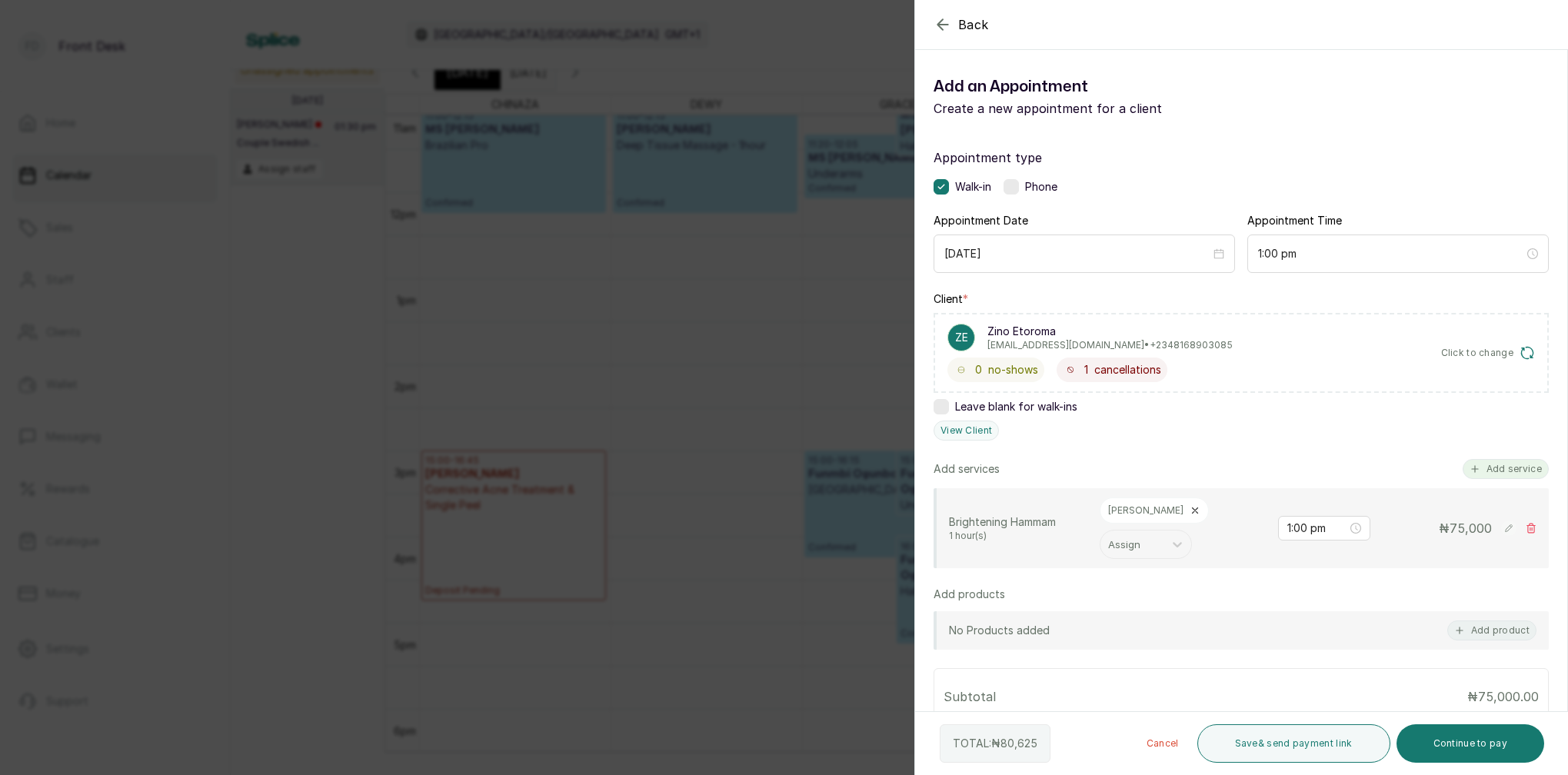
click at [1526, 465] on button "Add service" at bounding box center [1506, 469] width 86 height 20
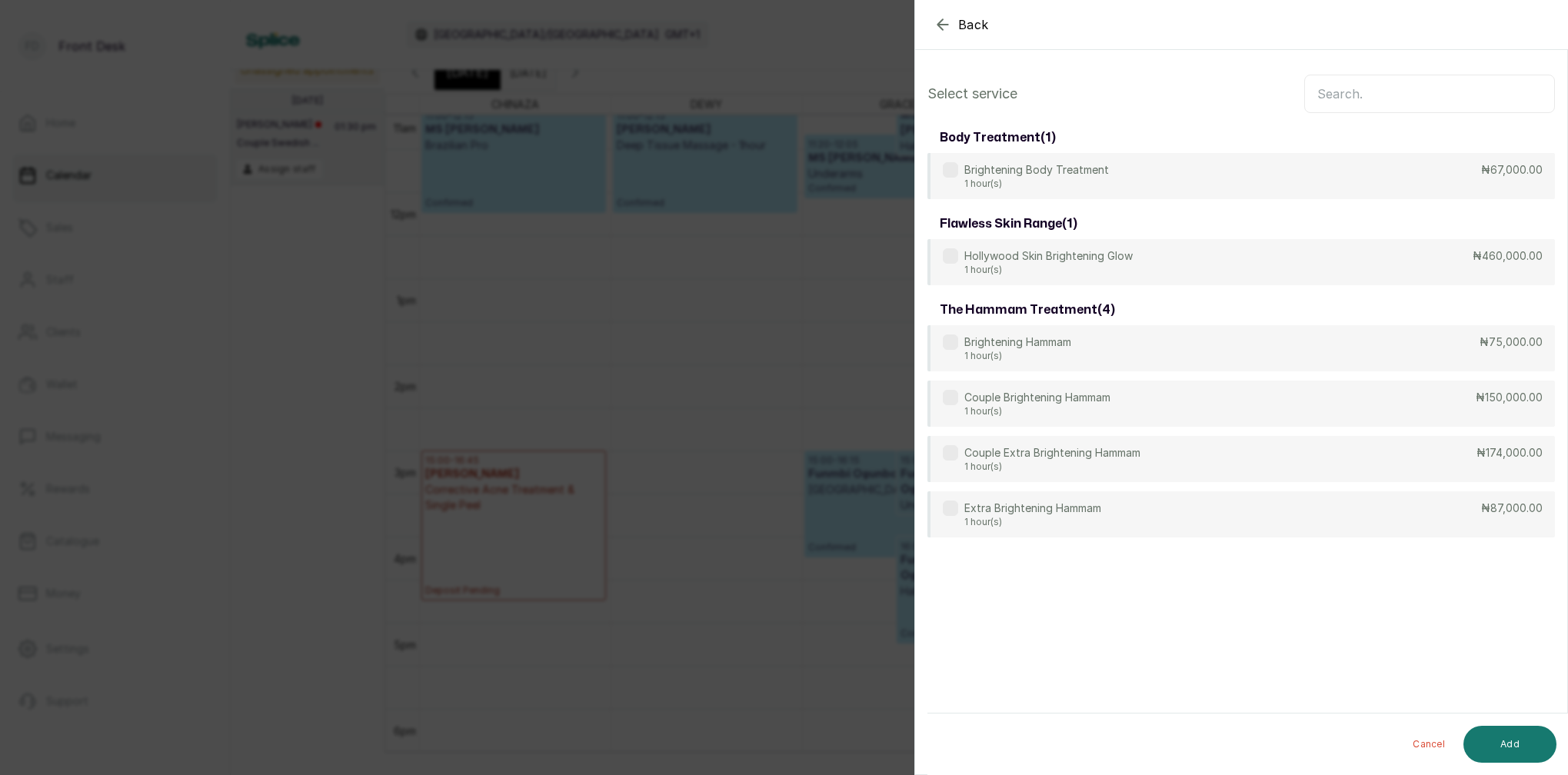
click at [1426, 96] on input "text" at bounding box center [1429, 93] width 251 height 38
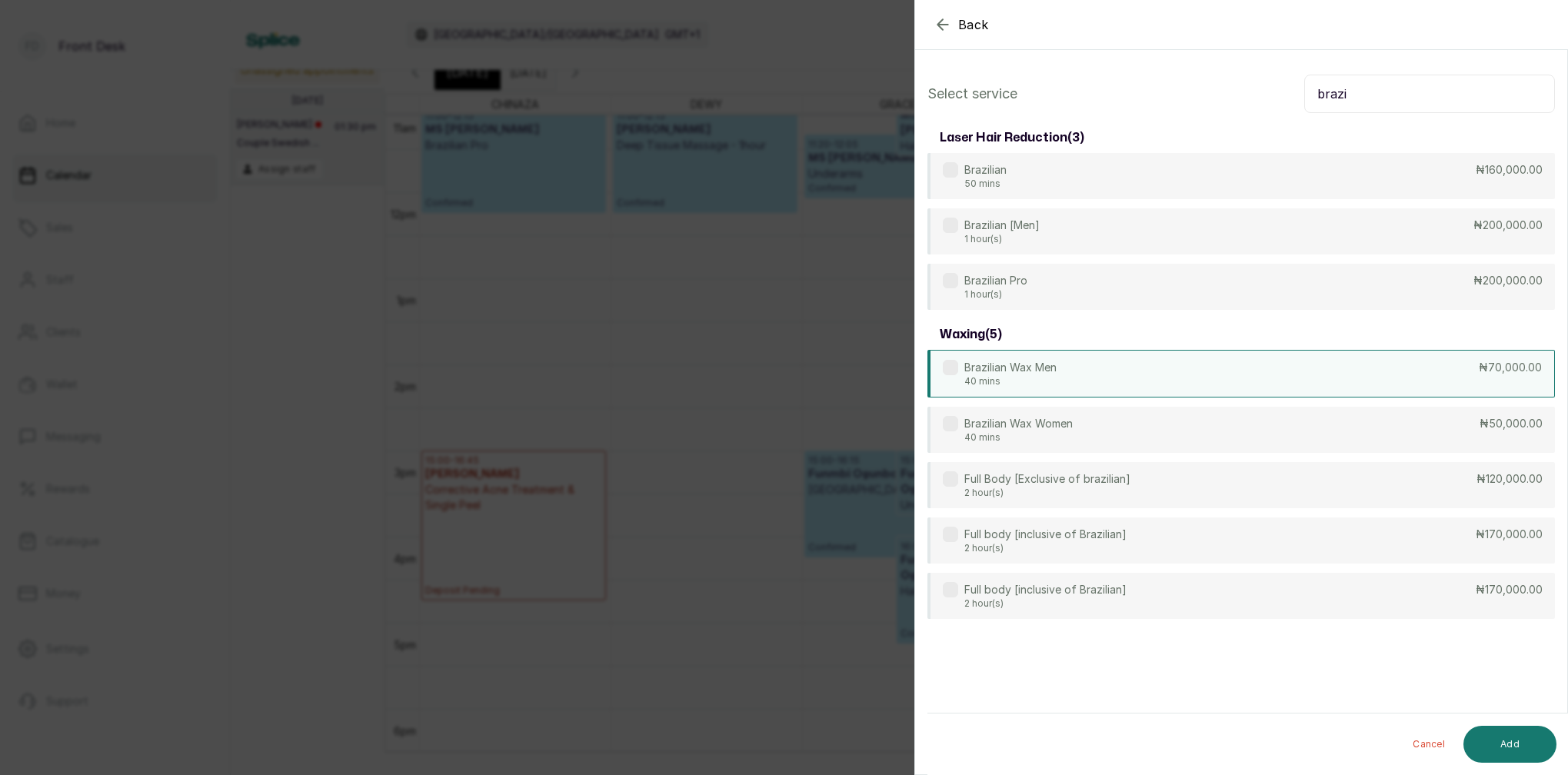
type input "brazi"
click at [1054, 379] on p "40 mins" at bounding box center [1010, 381] width 92 height 12
drag, startPoint x: 1072, startPoint y: 377, endPoint x: 1075, endPoint y: 390, distance: 13.3
click at [1072, 378] on div "Brazilian Wax Men 40 mins ₦70,000.00" at bounding box center [1241, 374] width 628 height 48
drag, startPoint x: 1073, startPoint y: 427, endPoint x: 1083, endPoint y: 429, distance: 10.2
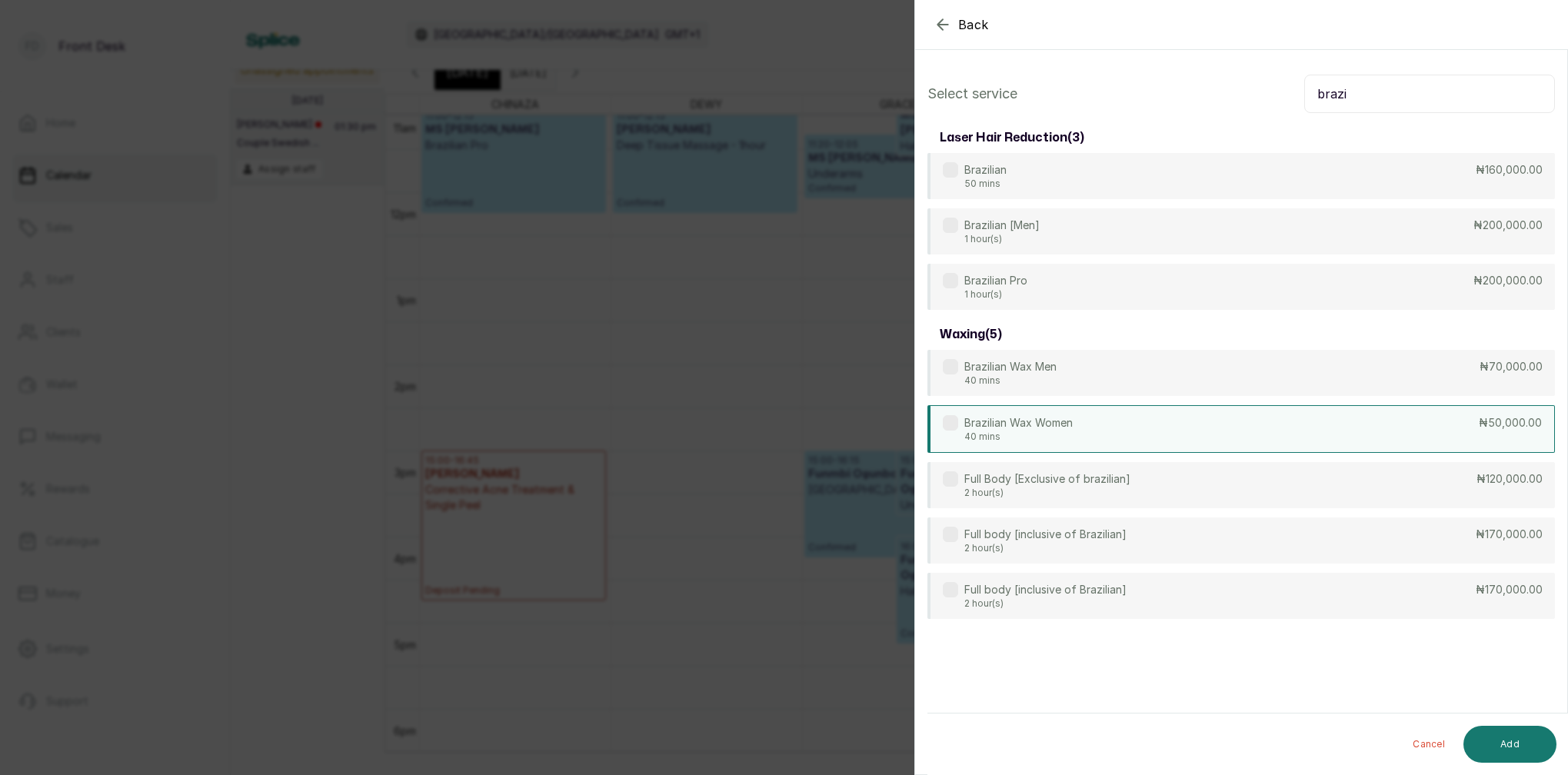
click at [1073, 427] on p "Brazilian Wax Women" at bounding box center [1018, 422] width 109 height 15
click at [1510, 737] on button "Add" at bounding box center [1510, 744] width 93 height 37
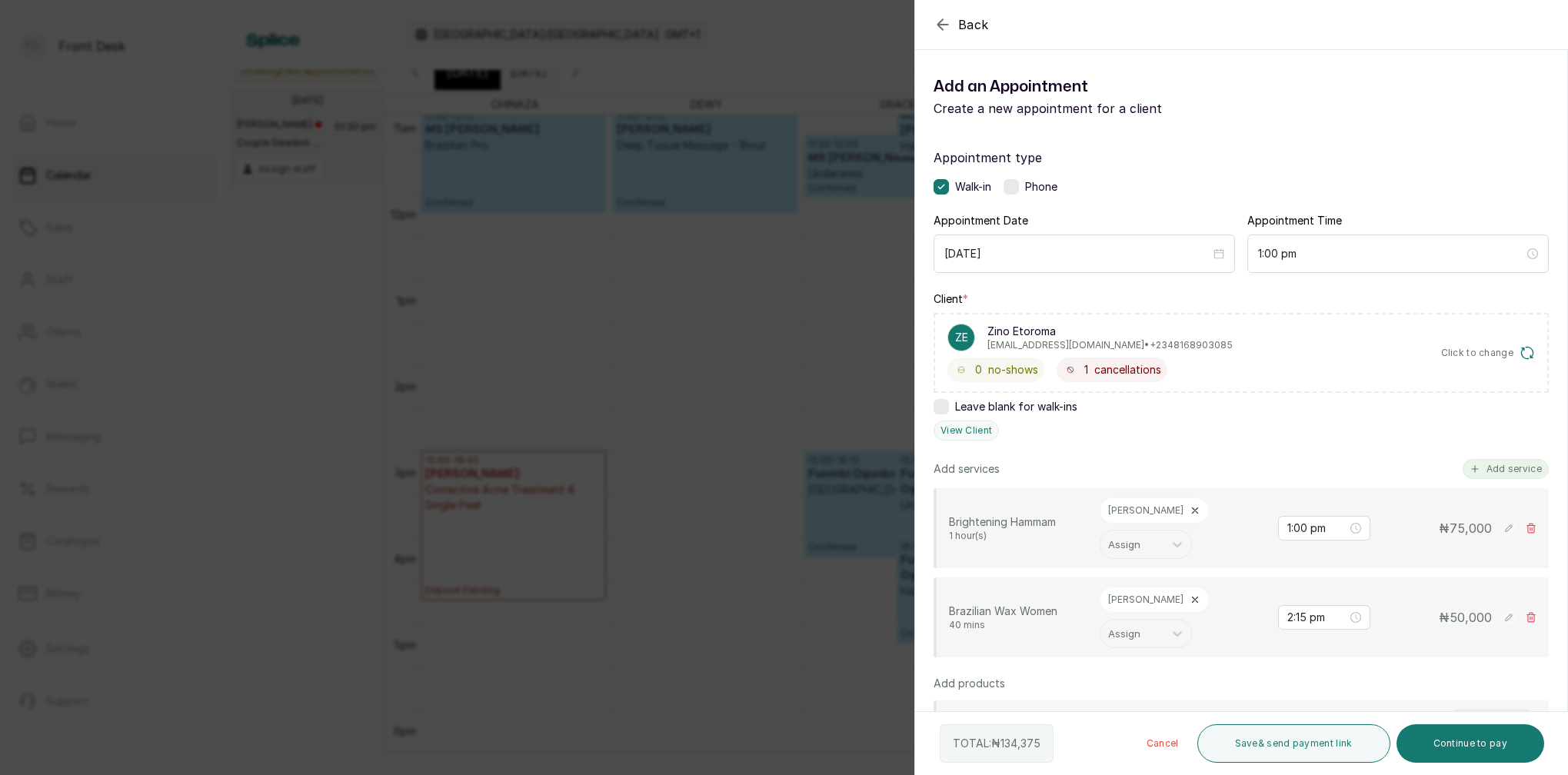
click at [1505, 466] on button "Add service" at bounding box center [1506, 469] width 86 height 20
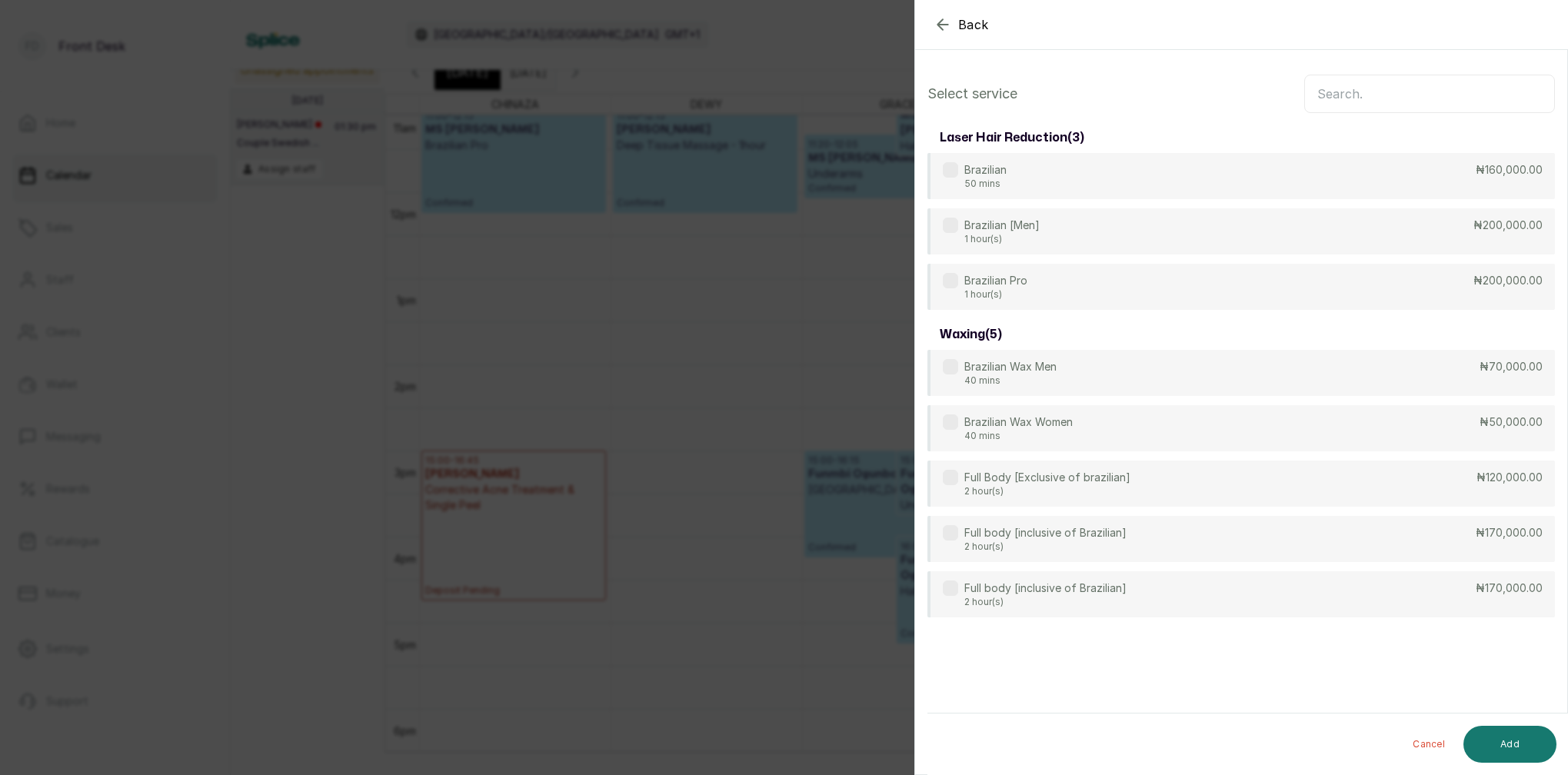
click at [1429, 92] on input "text" at bounding box center [1429, 93] width 251 height 38
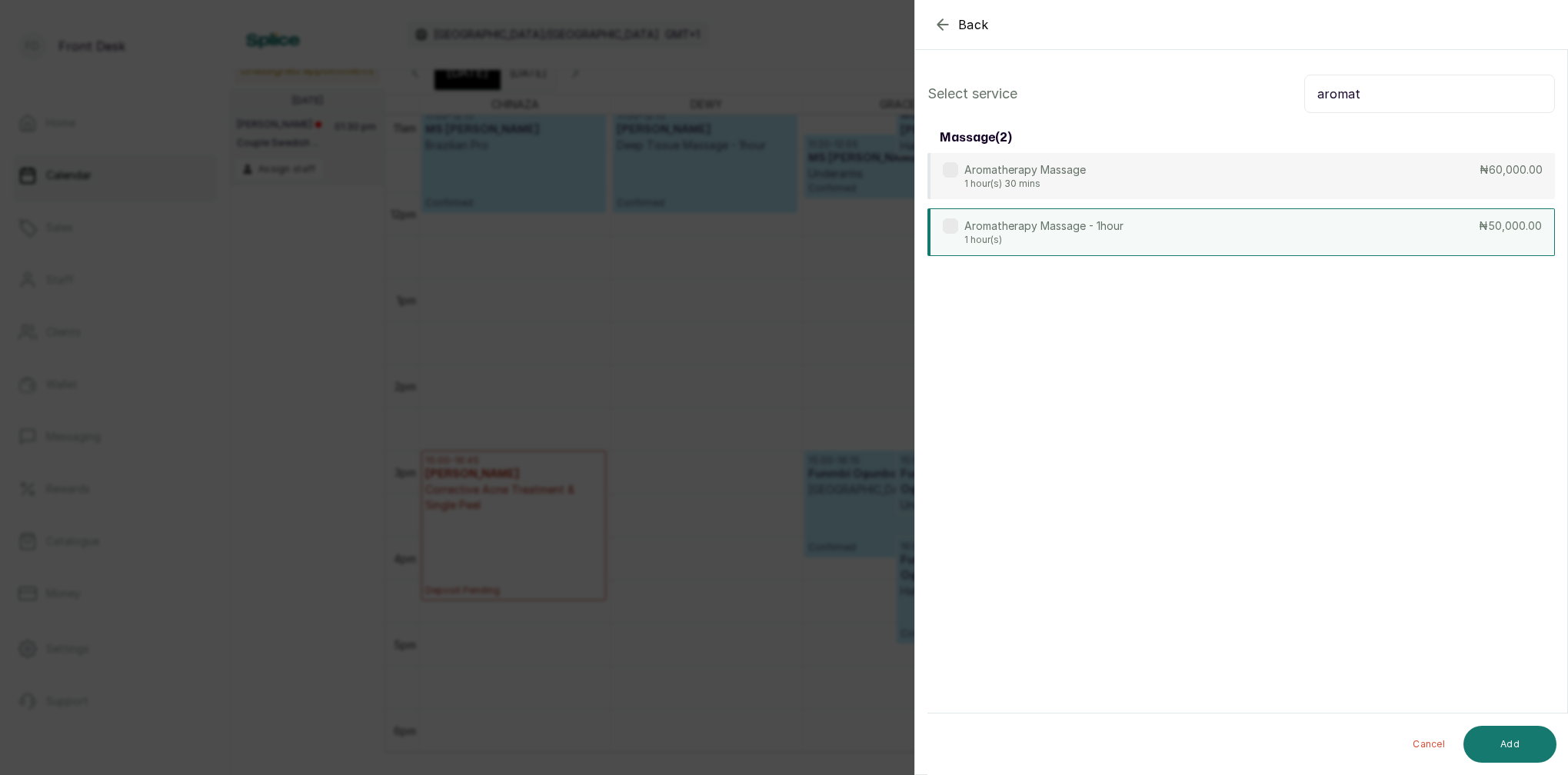
type input "aromat"
click at [1023, 234] on p "1 hour(s)" at bounding box center [1043, 239] width 159 height 12
click at [1089, 166] on div "Aromatherapy Massage 1 hour(s) 30 mins ₦60,000.00" at bounding box center [1241, 177] width 628 height 48
click at [1082, 244] on p "1 hour(s)" at bounding box center [1043, 241] width 159 height 12
click at [1529, 750] on button "Add" at bounding box center [1510, 744] width 93 height 37
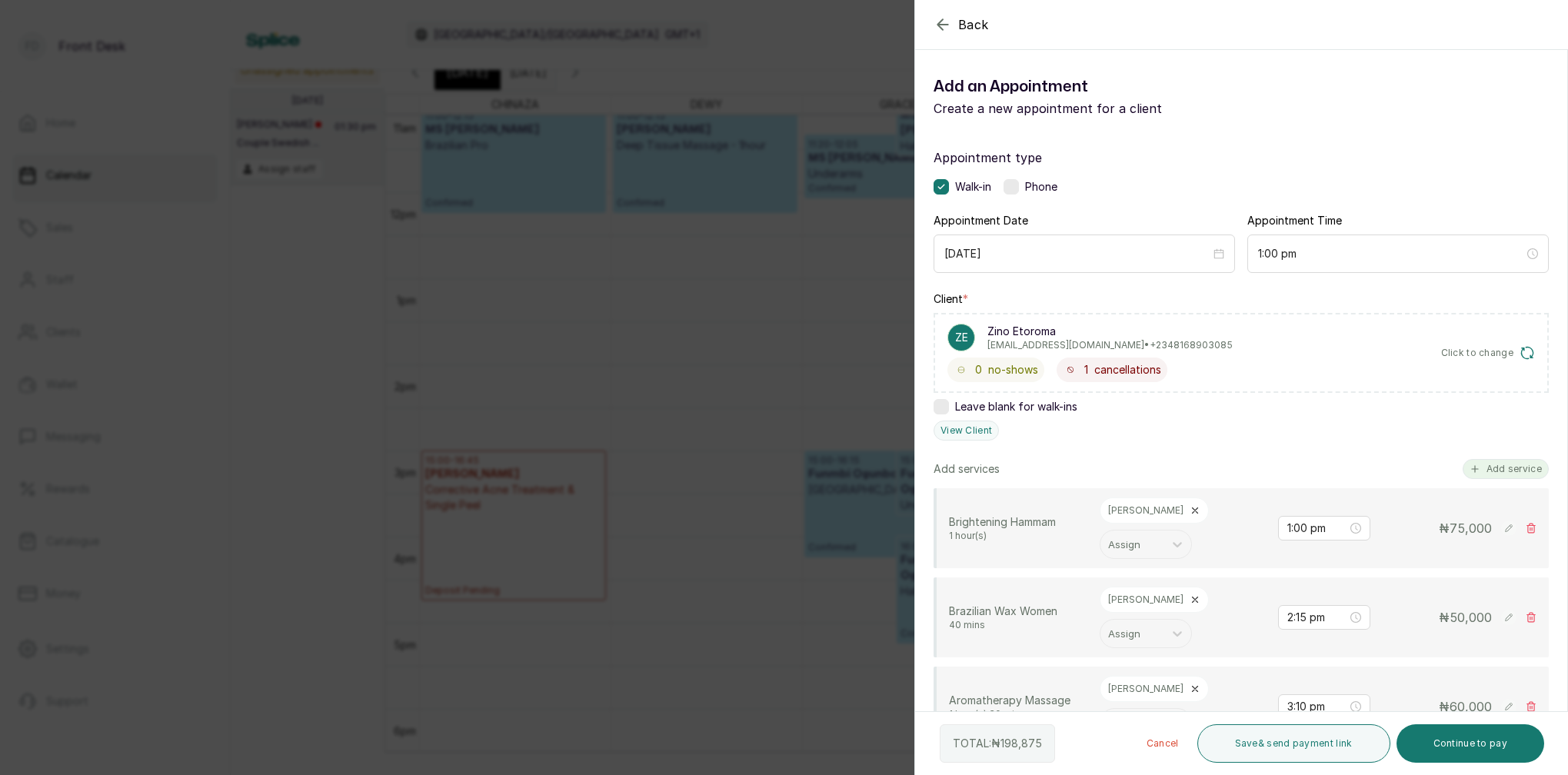
click at [1514, 469] on button "Add service" at bounding box center [1506, 469] width 86 height 20
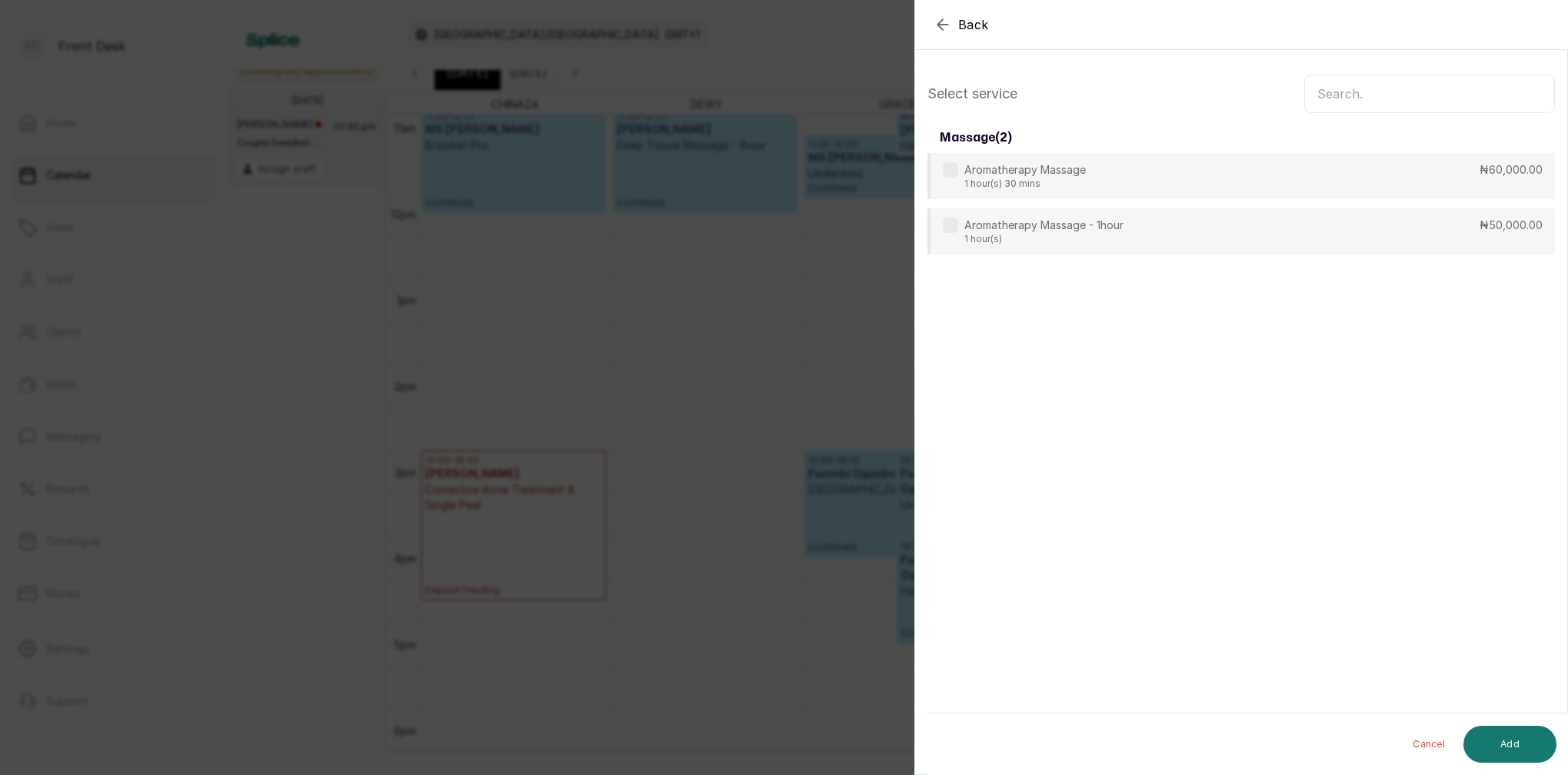
click at [1380, 92] on input "text" at bounding box center [1429, 93] width 251 height 38
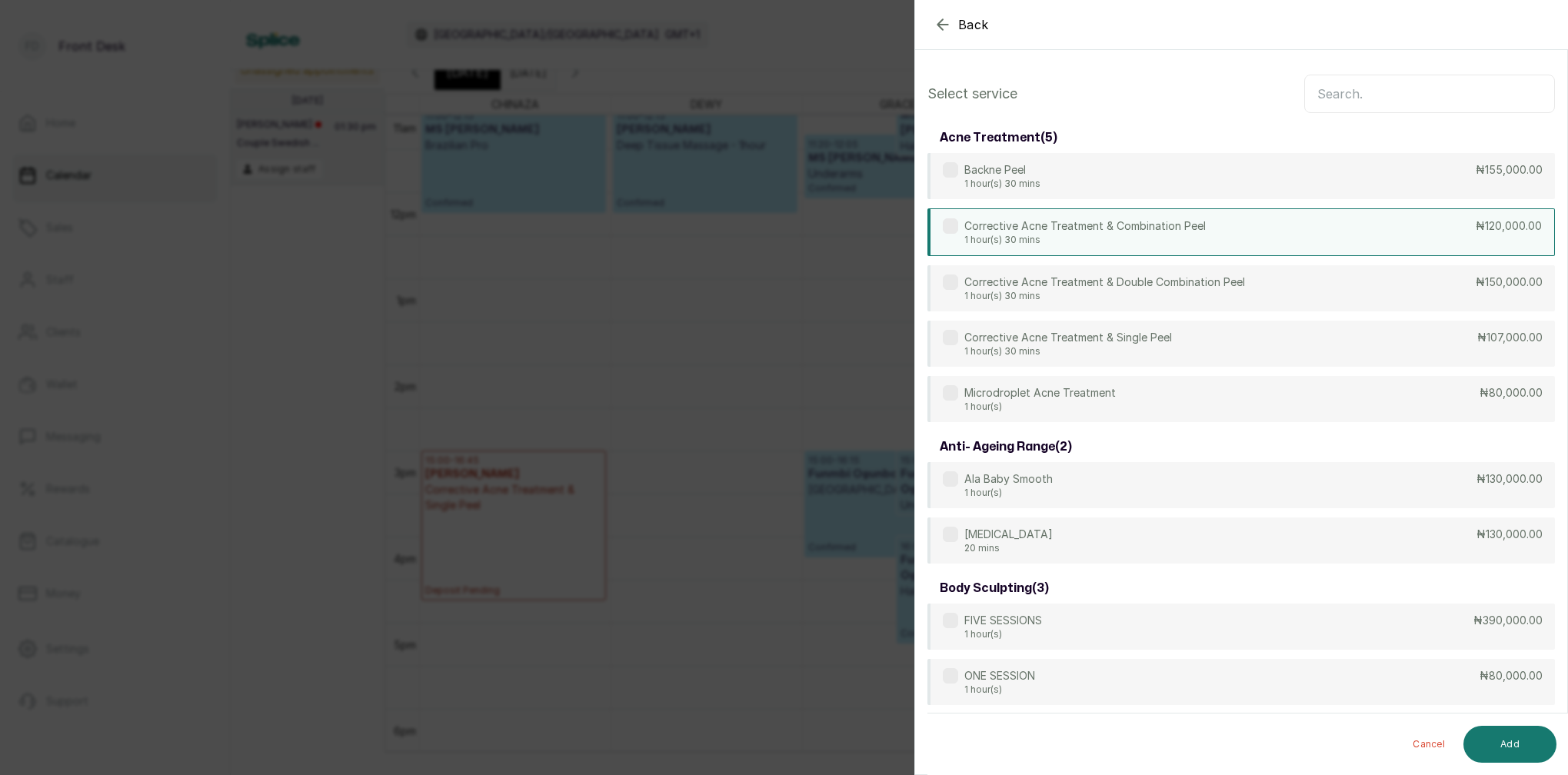
click at [1136, 230] on p "Corrective Acne Treatment & Combination Peel" at bounding box center [1085, 225] width 242 height 15
click at [1532, 743] on button "Add" at bounding box center [1510, 744] width 93 height 37
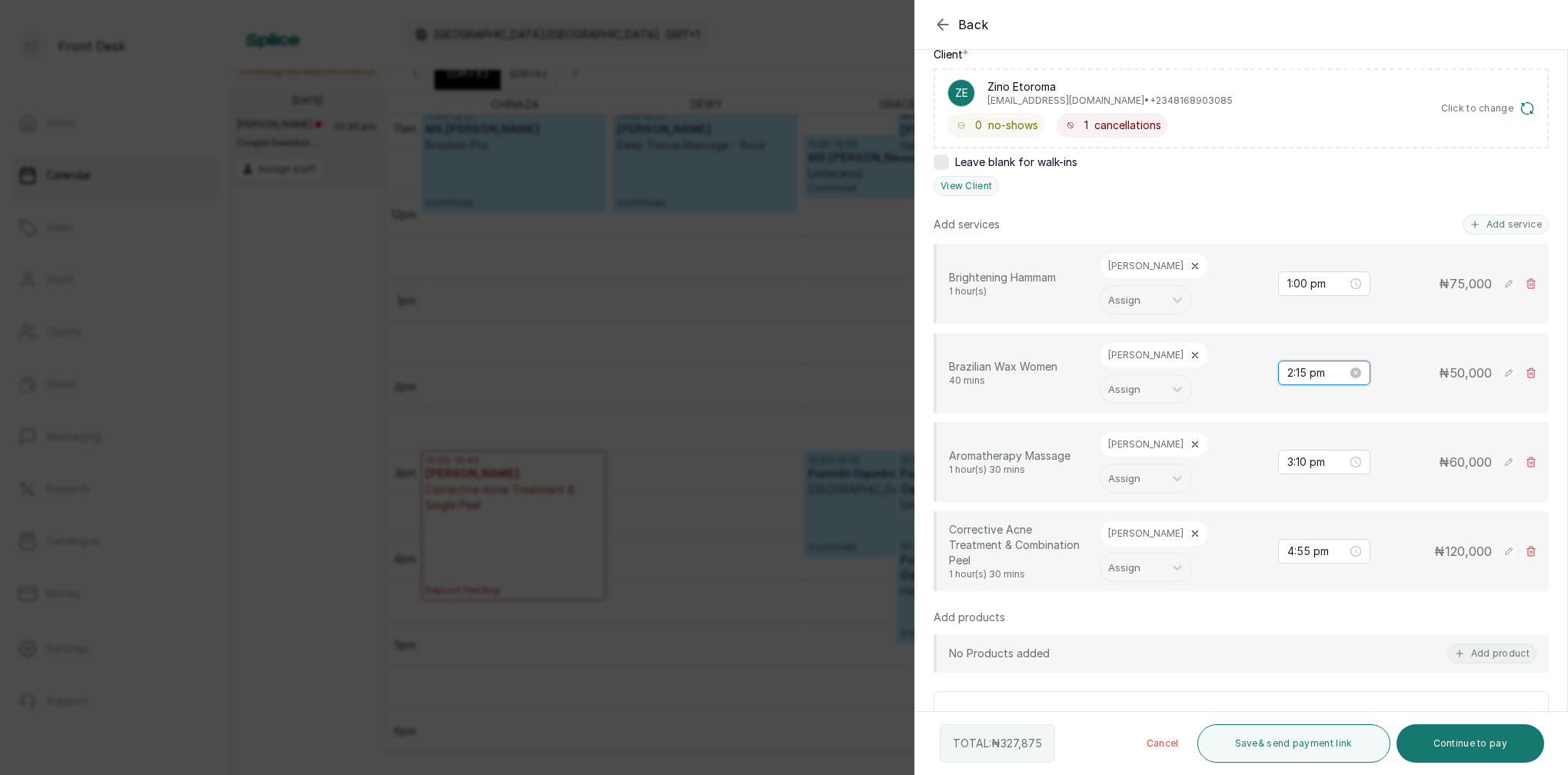
click at [1305, 365] on input "2:15 pm" at bounding box center [1317, 373] width 60 height 17
click at [1345, 359] on div "00" at bounding box center [1343, 356] width 37 height 22
click at [1133, 342] on div "[PERSON_NAME]" at bounding box center [1154, 355] width 109 height 26
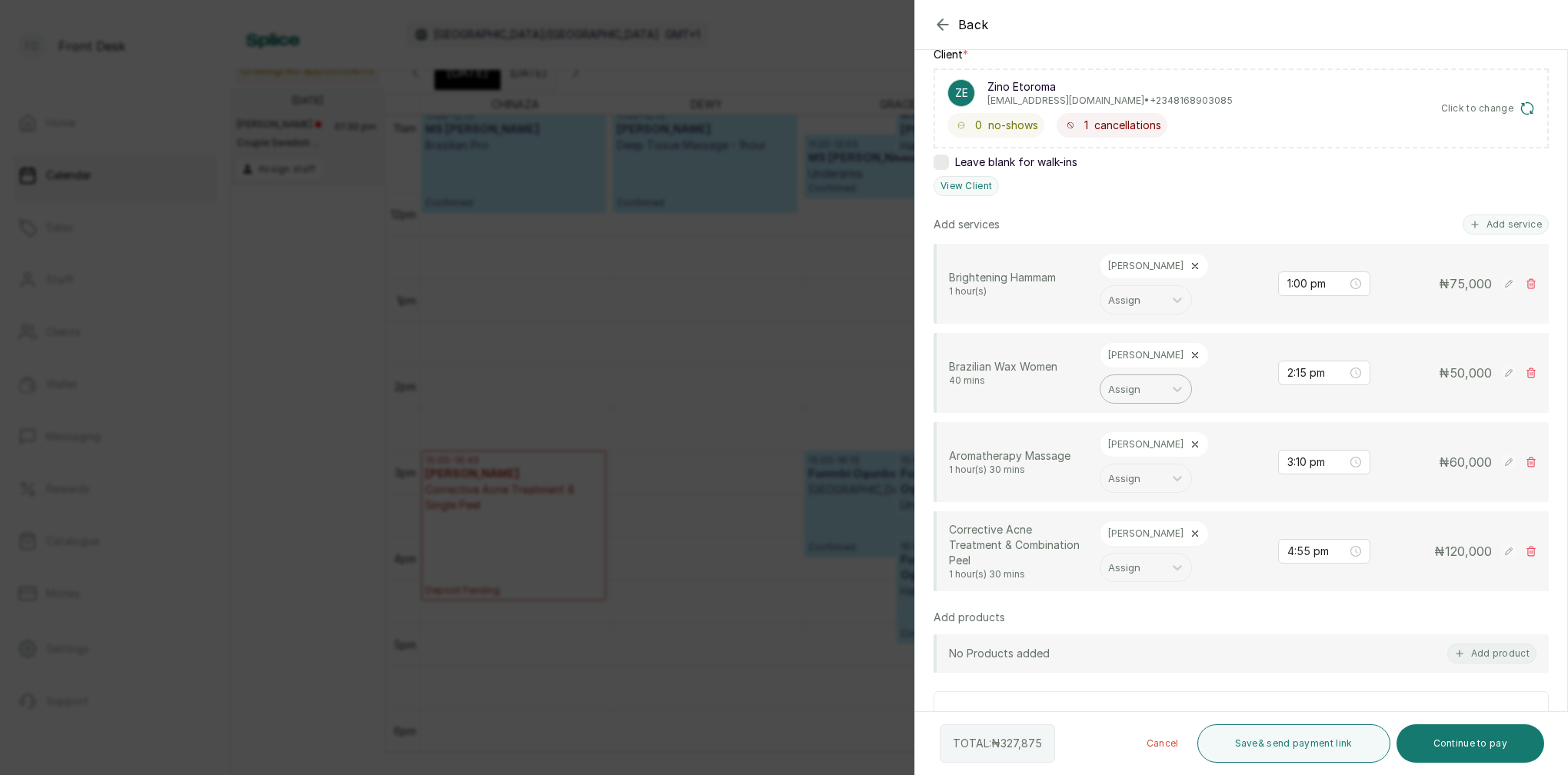
click at [1193, 353] on icon at bounding box center [1195, 355] width 6 height 6
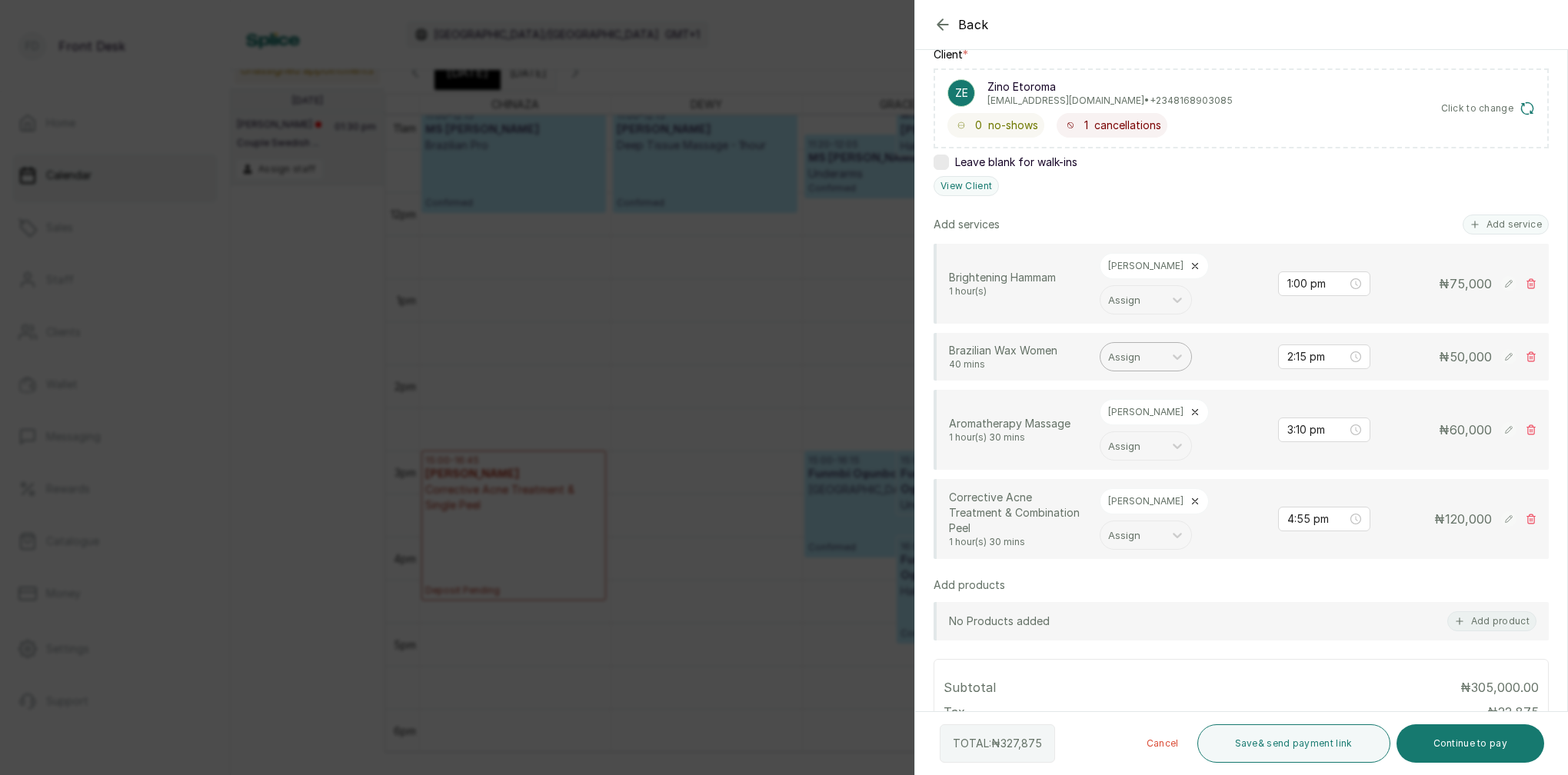
click at [1124, 344] on div "Assign" at bounding box center [1132, 357] width 63 height 26
click at [1125, 507] on div "DEWY D" at bounding box center [1146, 520] width 154 height 28
click at [1310, 349] on input "2:15 pm" at bounding box center [1317, 357] width 60 height 17
type input "2:00 pm"
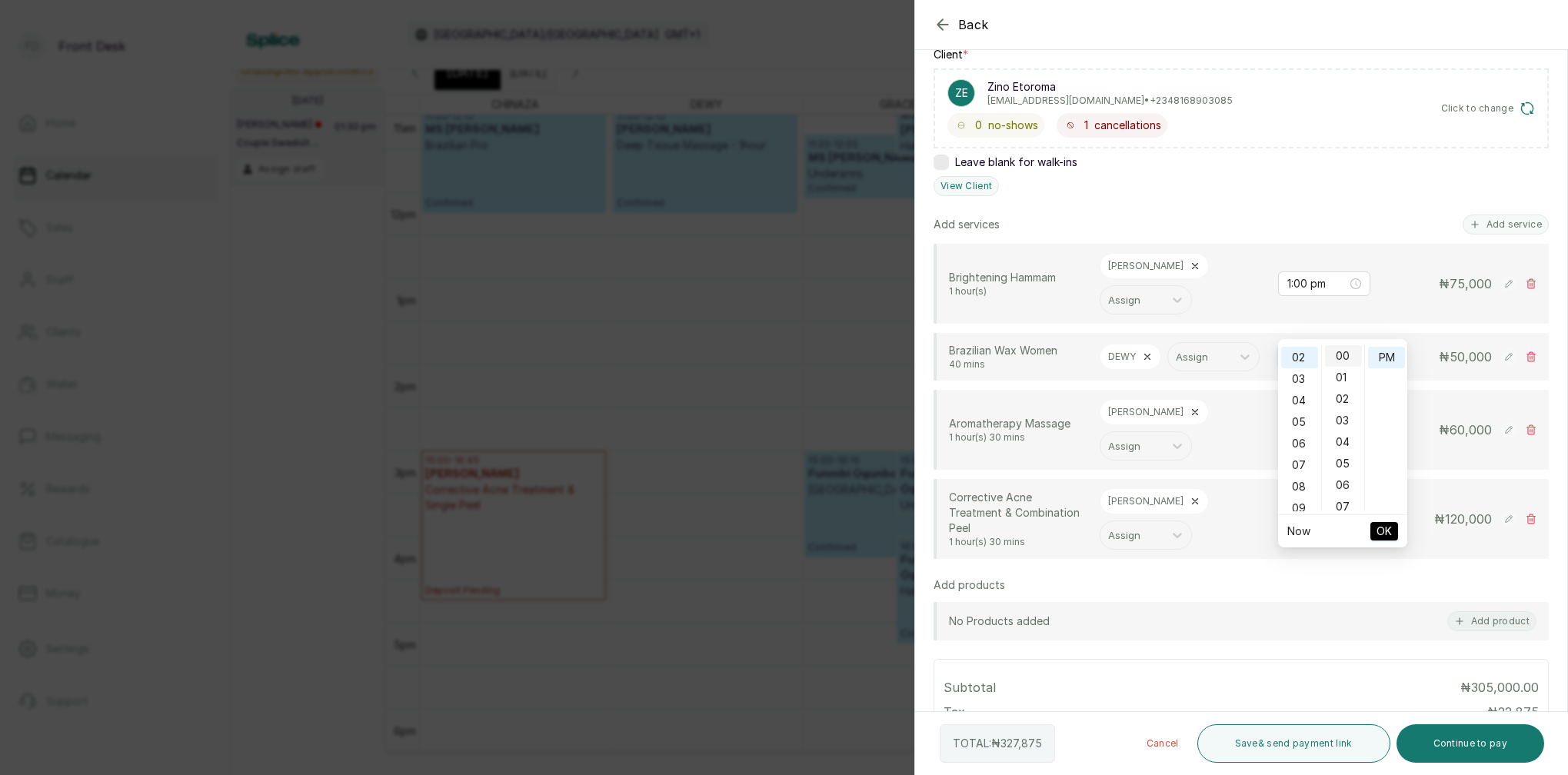
scroll to position [0, 0]
click at [1345, 355] on div "00" at bounding box center [1343, 356] width 37 height 22
drag, startPoint x: 1379, startPoint y: 356, endPoint x: 1382, endPoint y: 378, distance: 22.2
click at [1379, 356] on div "PM" at bounding box center [1386, 358] width 37 height 22
click at [1386, 527] on span "OK" at bounding box center [1384, 531] width 15 height 29
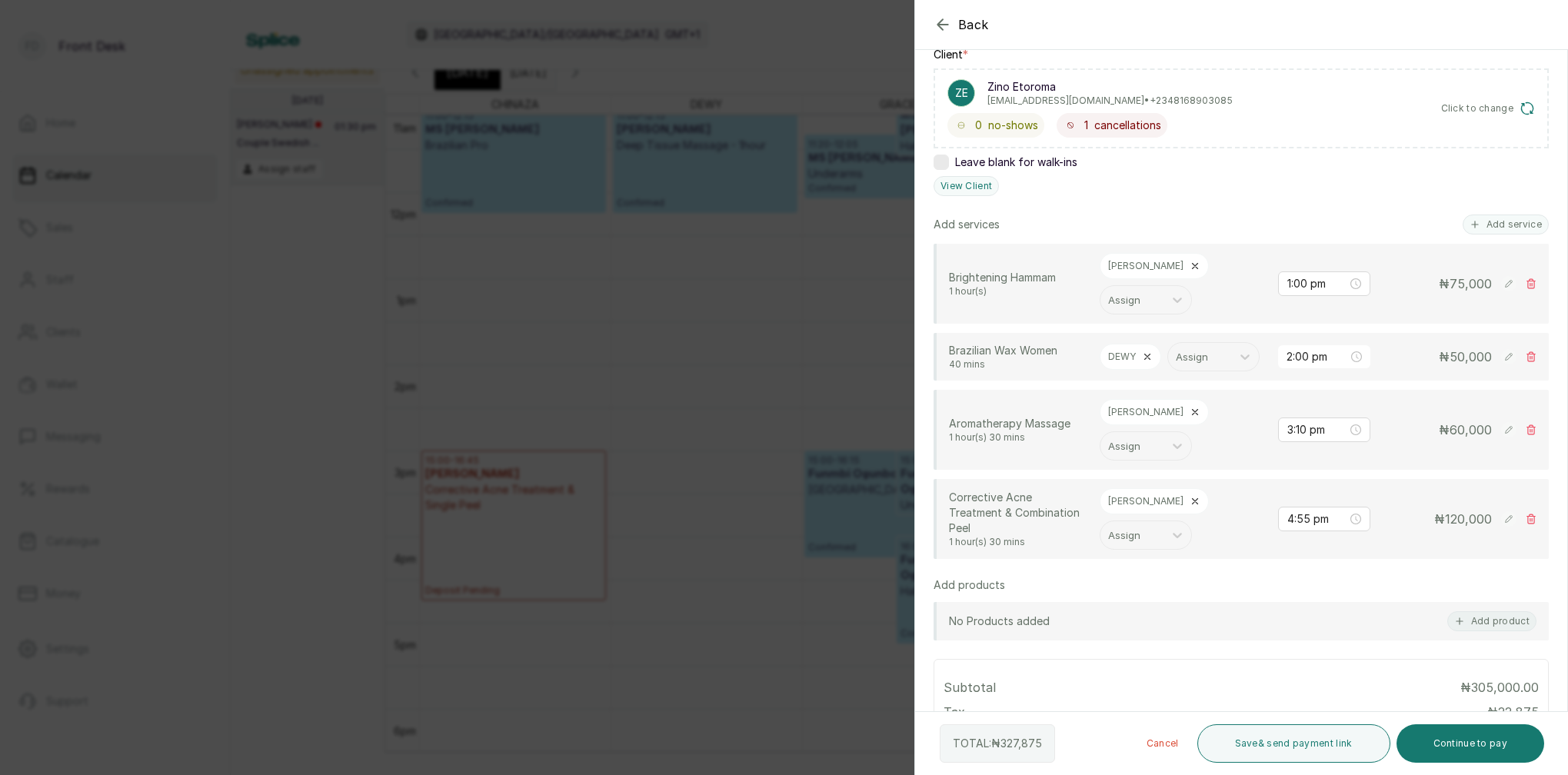
click at [1189, 407] on icon at bounding box center [1194, 412] width 11 height 11
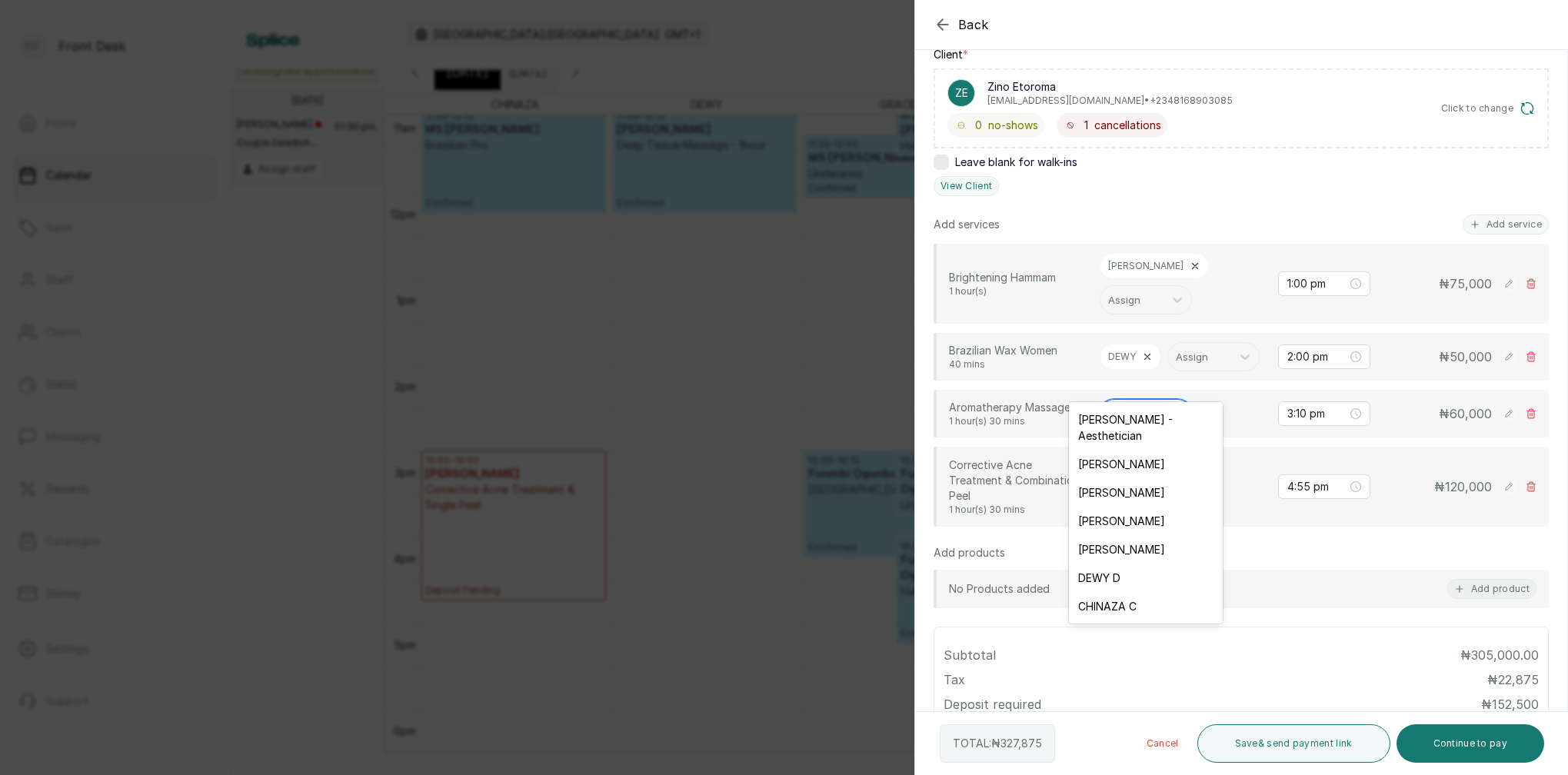
click at [1123, 405] on div "Assign" at bounding box center [1132, 413] width 48 height 17
click at [1115, 563] on div "DEWY D" at bounding box center [1146, 577] width 154 height 28
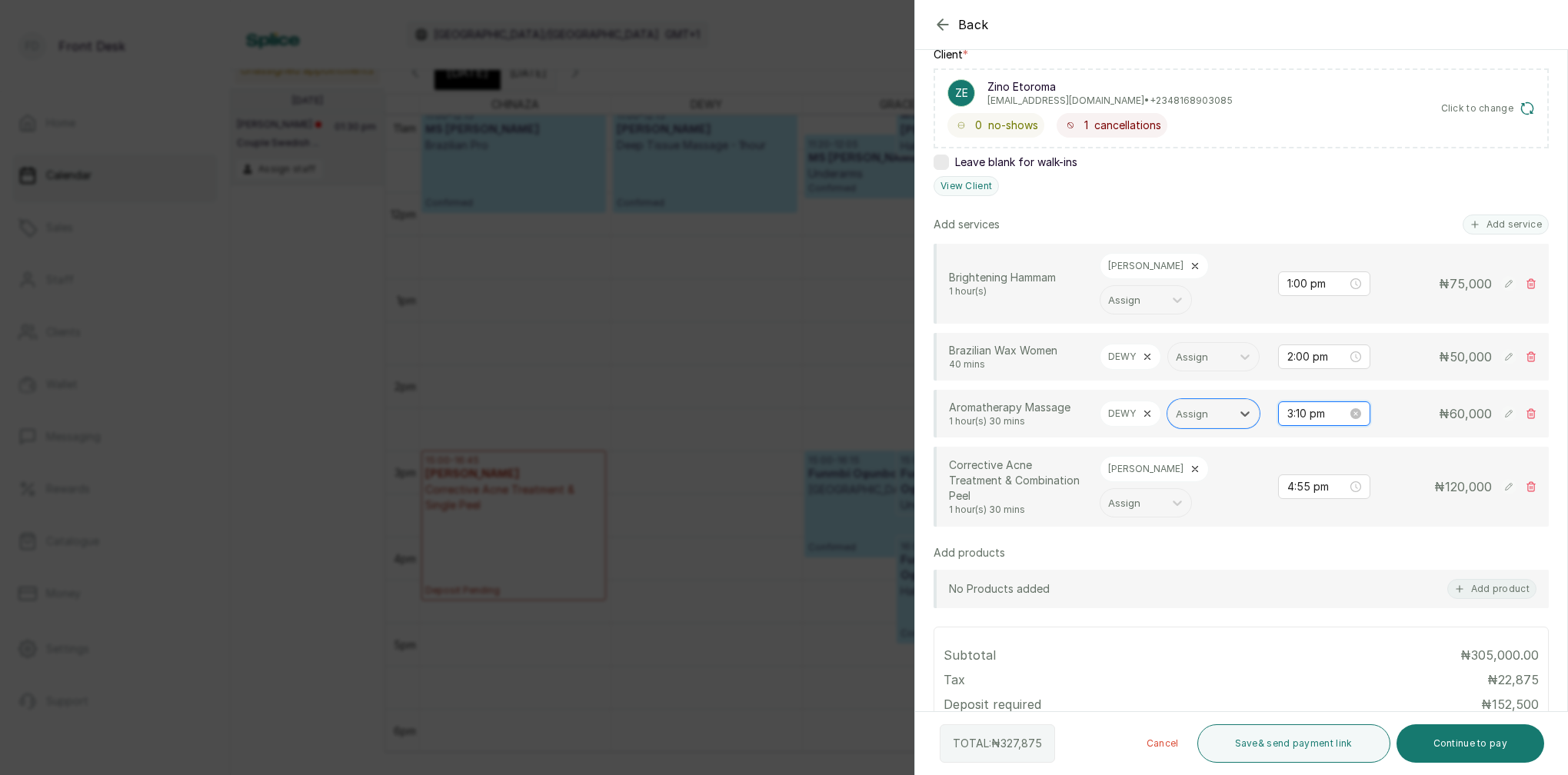
click at [1305, 405] on input "3:10 pm" at bounding box center [1317, 413] width 60 height 17
click at [1304, 456] on div "02" at bounding box center [1300, 456] width 37 height 22
click at [1343, 495] on div "40" at bounding box center [1343, 499] width 37 height 22
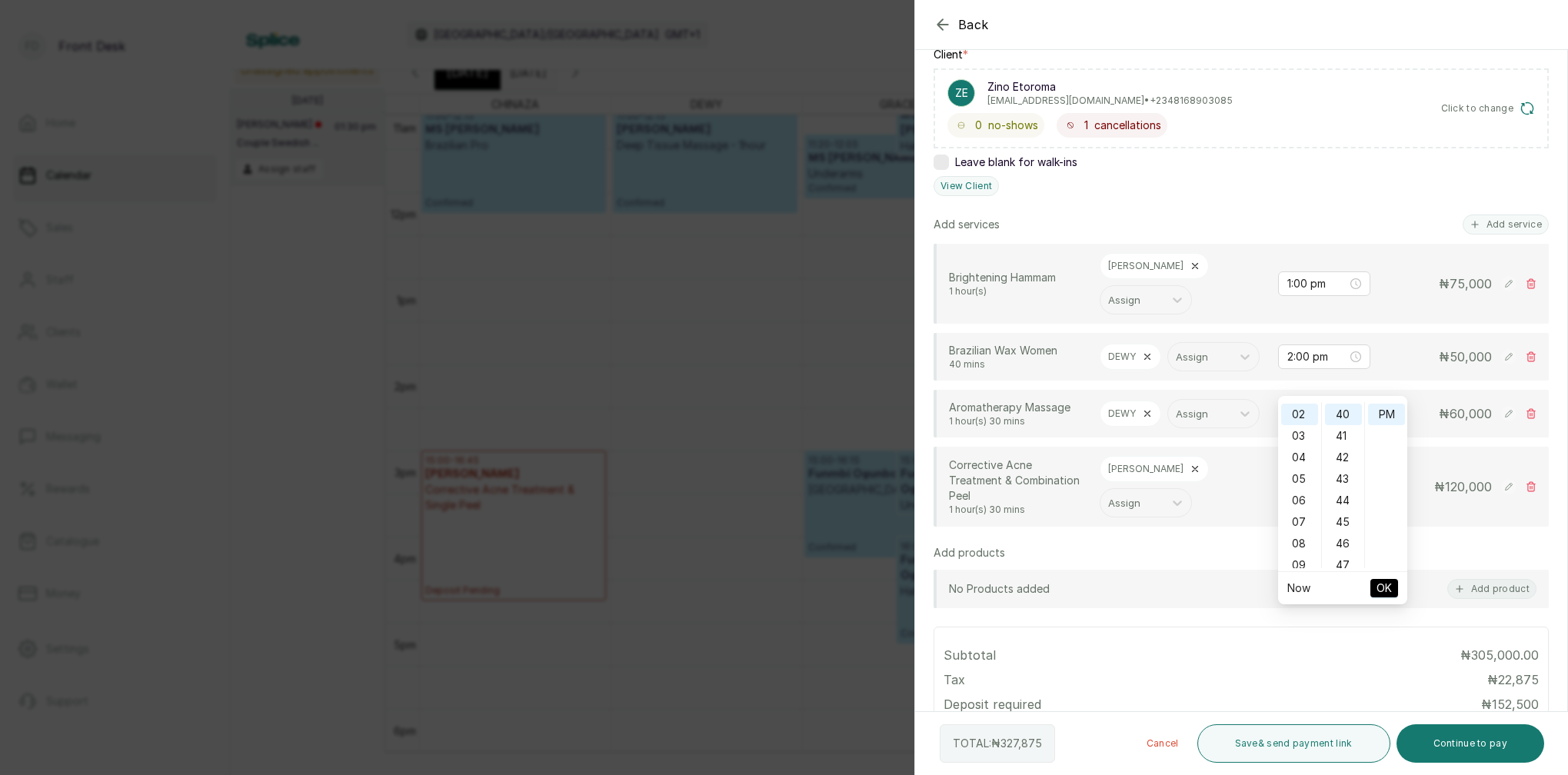
type input "2:40 pm"
drag, startPoint x: 1389, startPoint y: 417, endPoint x: 1391, endPoint y: 491, distance: 74.0
click at [1389, 417] on div "PM" at bounding box center [1386, 414] width 37 height 22
click at [1382, 585] on span "OK" at bounding box center [1384, 589] width 15 height 29
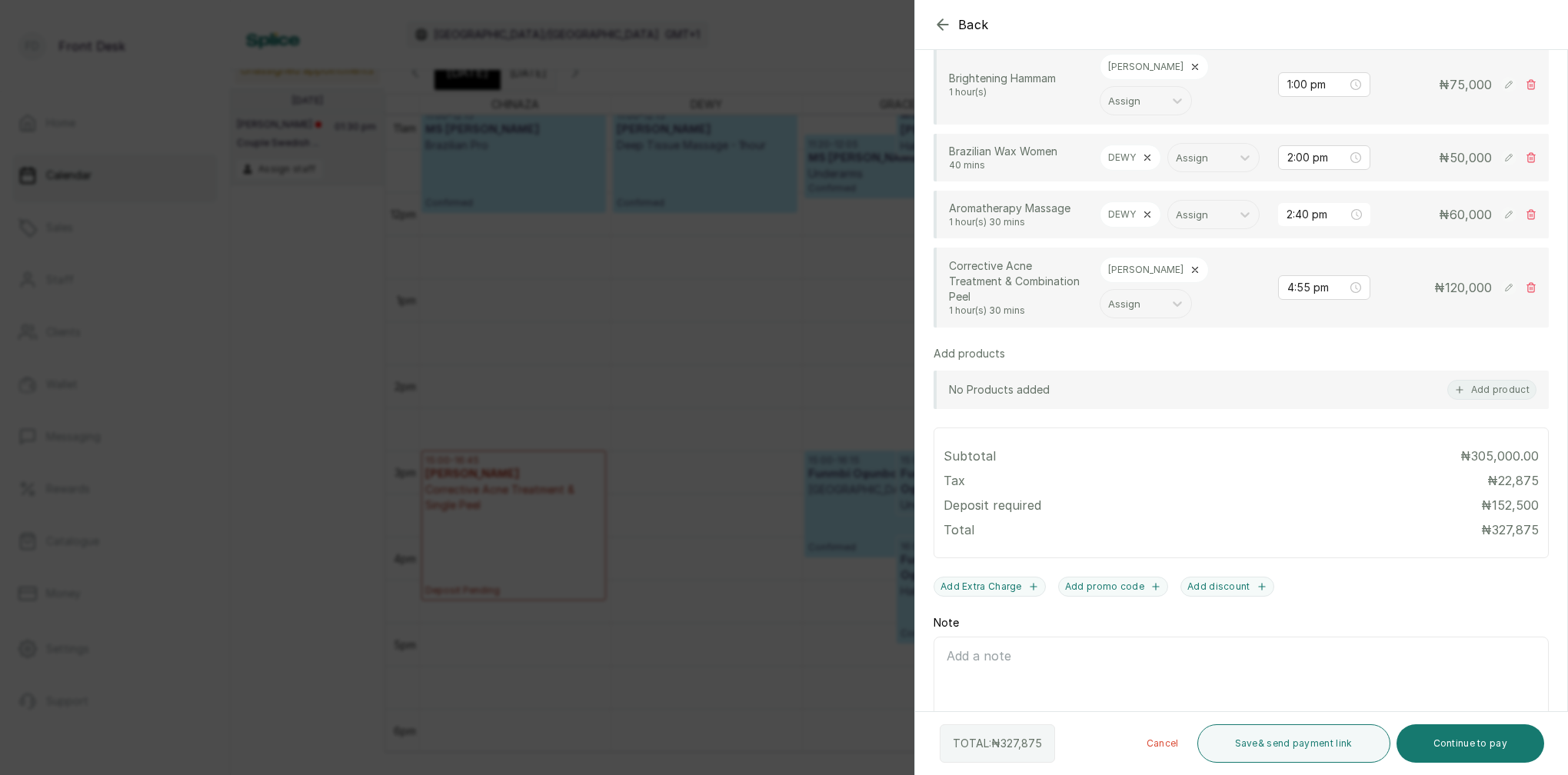
scroll to position [443, 0]
click at [1479, 743] on button "Continue to pay" at bounding box center [1471, 743] width 148 height 38
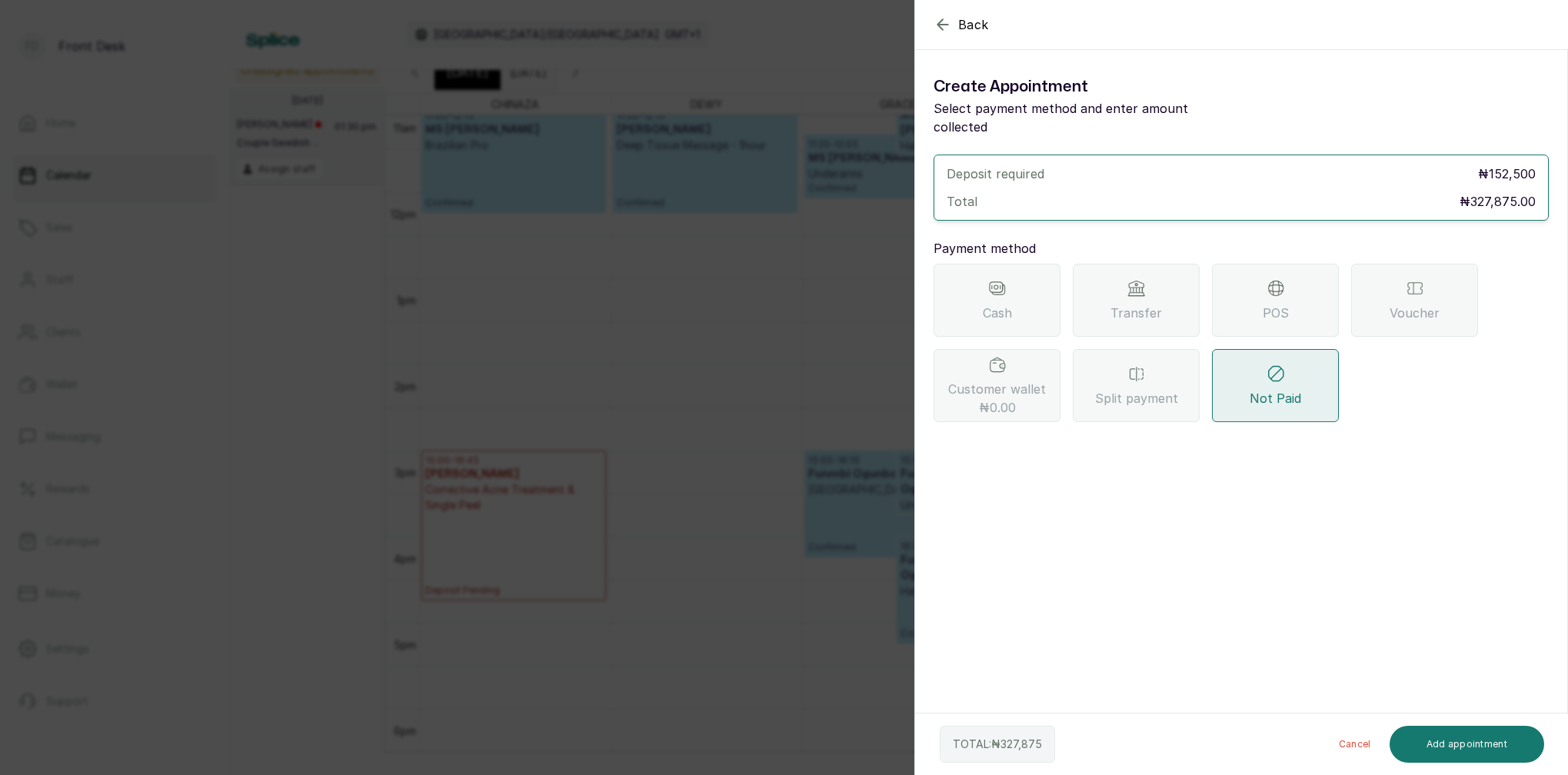
click at [1102, 280] on div "Transfer" at bounding box center [1136, 300] width 127 height 73
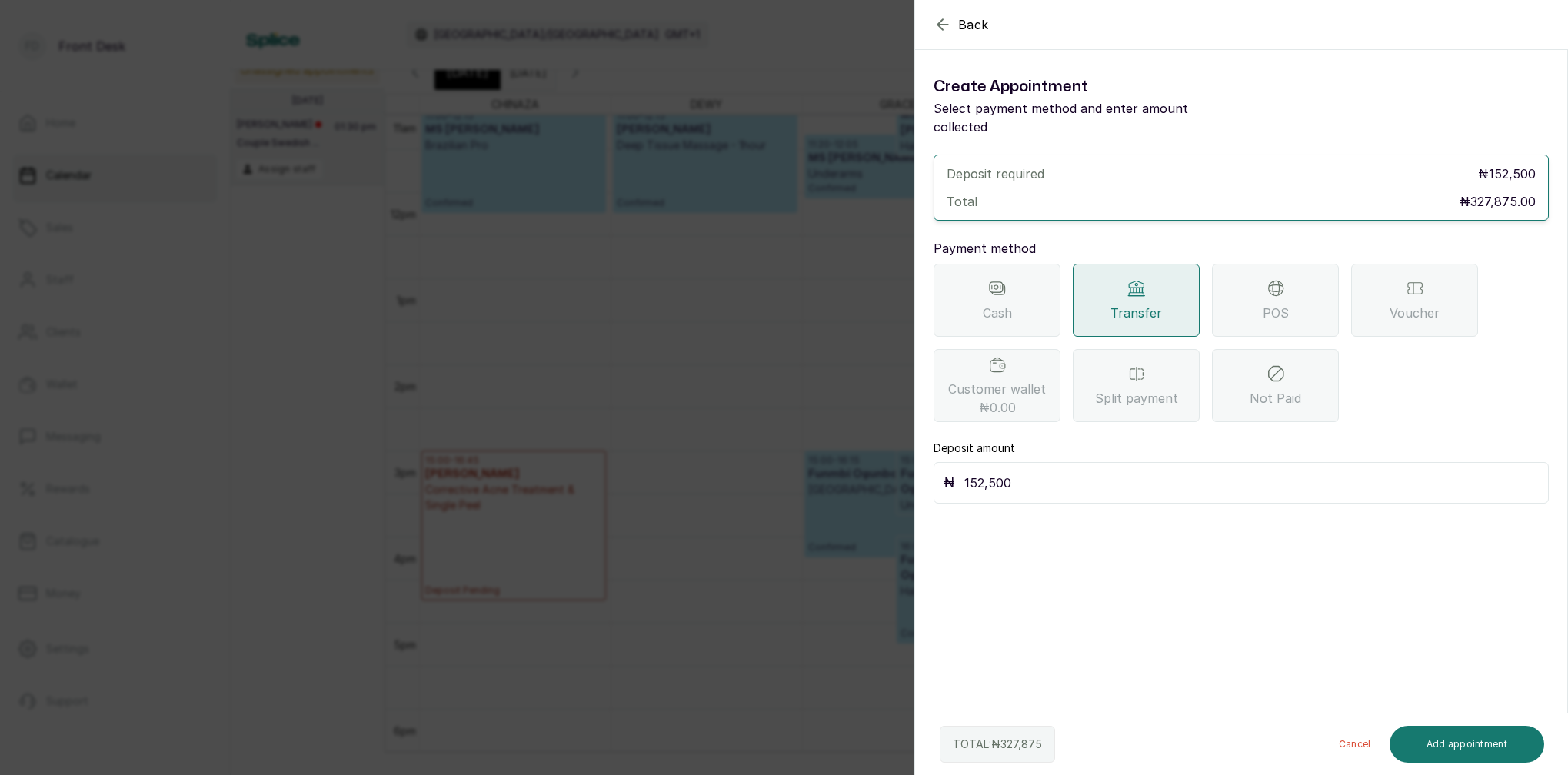
click at [1027, 472] on input "152,500" at bounding box center [1251, 482] width 575 height 22
type input "164,000"
click at [1464, 751] on button "Add appointment" at bounding box center [1467, 744] width 156 height 37
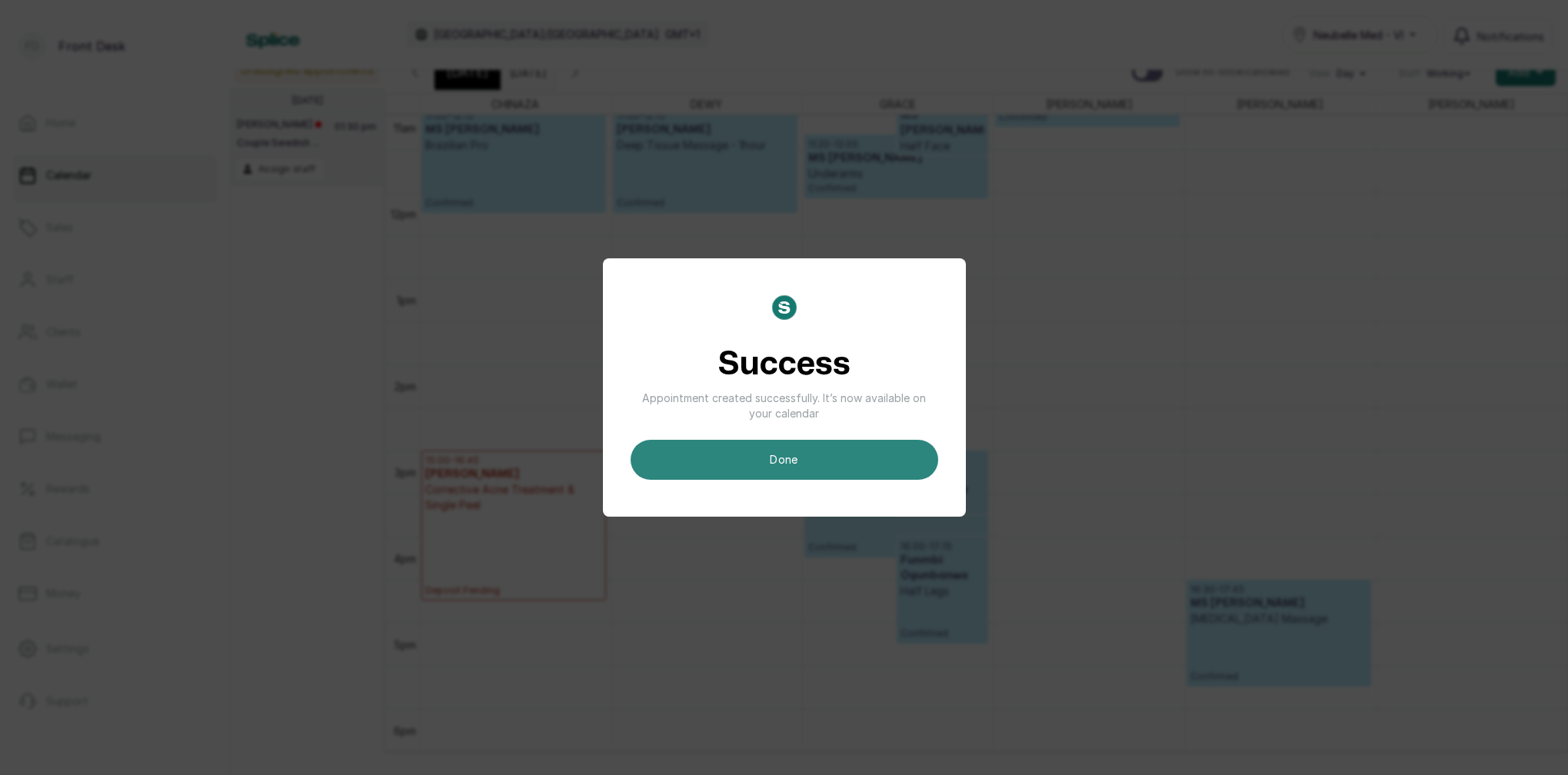
click at [842, 477] on button "done" at bounding box center [784, 460] width 307 height 40
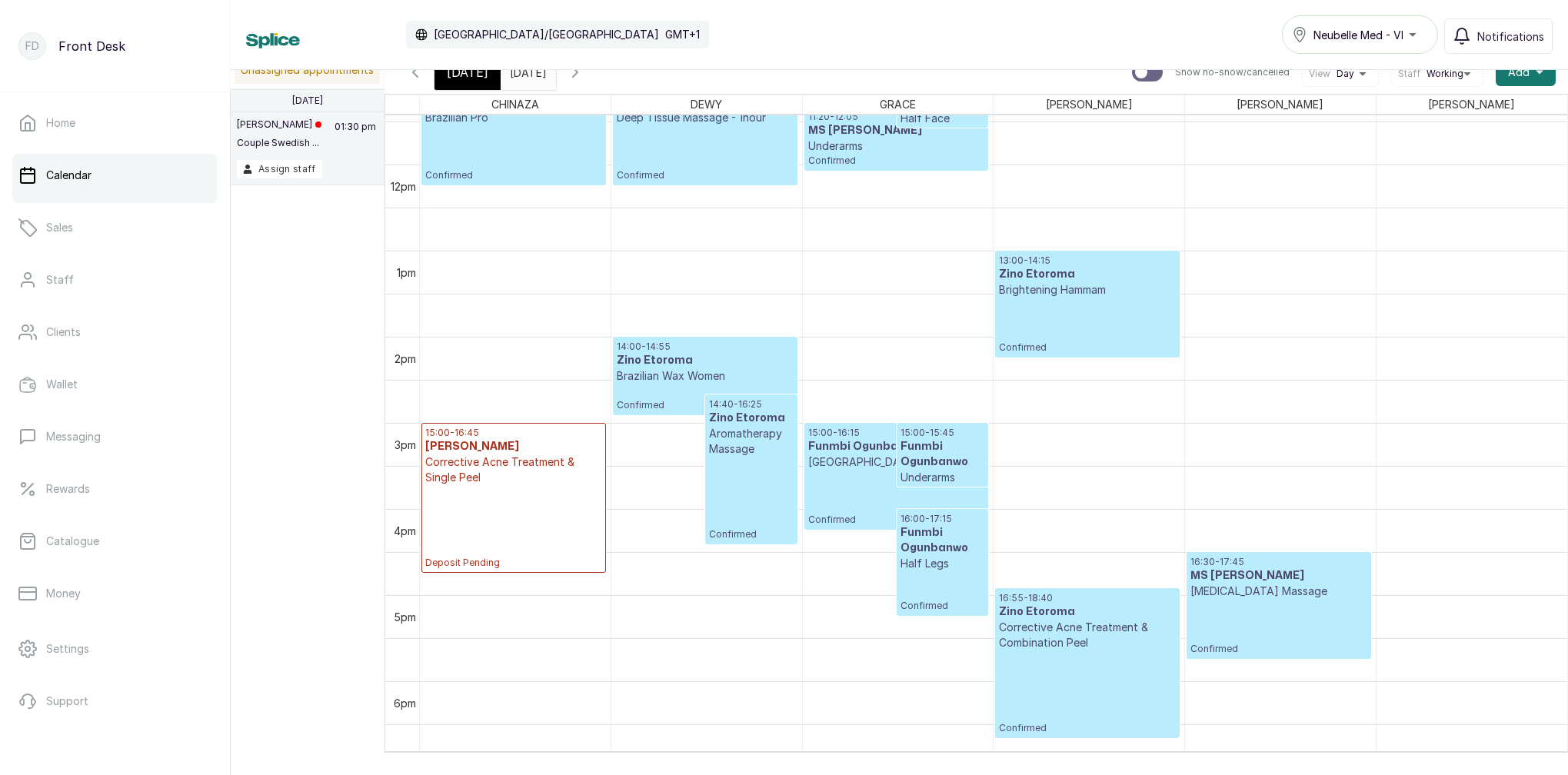
scroll to position [990, 0]
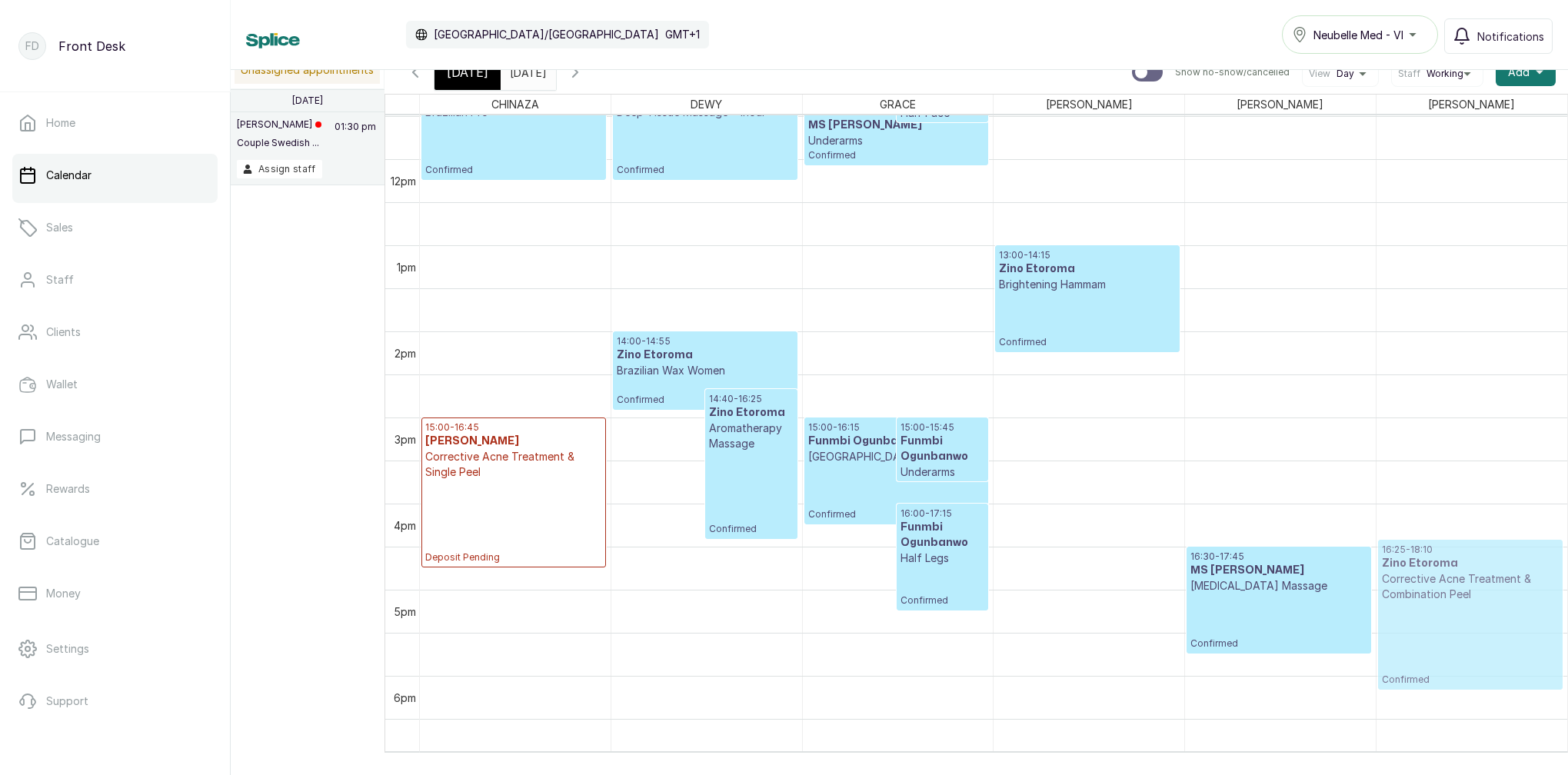
drag, startPoint x: 1124, startPoint y: 685, endPoint x: 1472, endPoint y: 634, distance: 351.7
click at [1472, 634] on tr "11:00 - 12:15 MS DAMILOLA OYELEKUN Brazilian Pro Confirmed 15:00 - 16:45 Abraha…" at bounding box center [993, 160] width 1147 height 2067
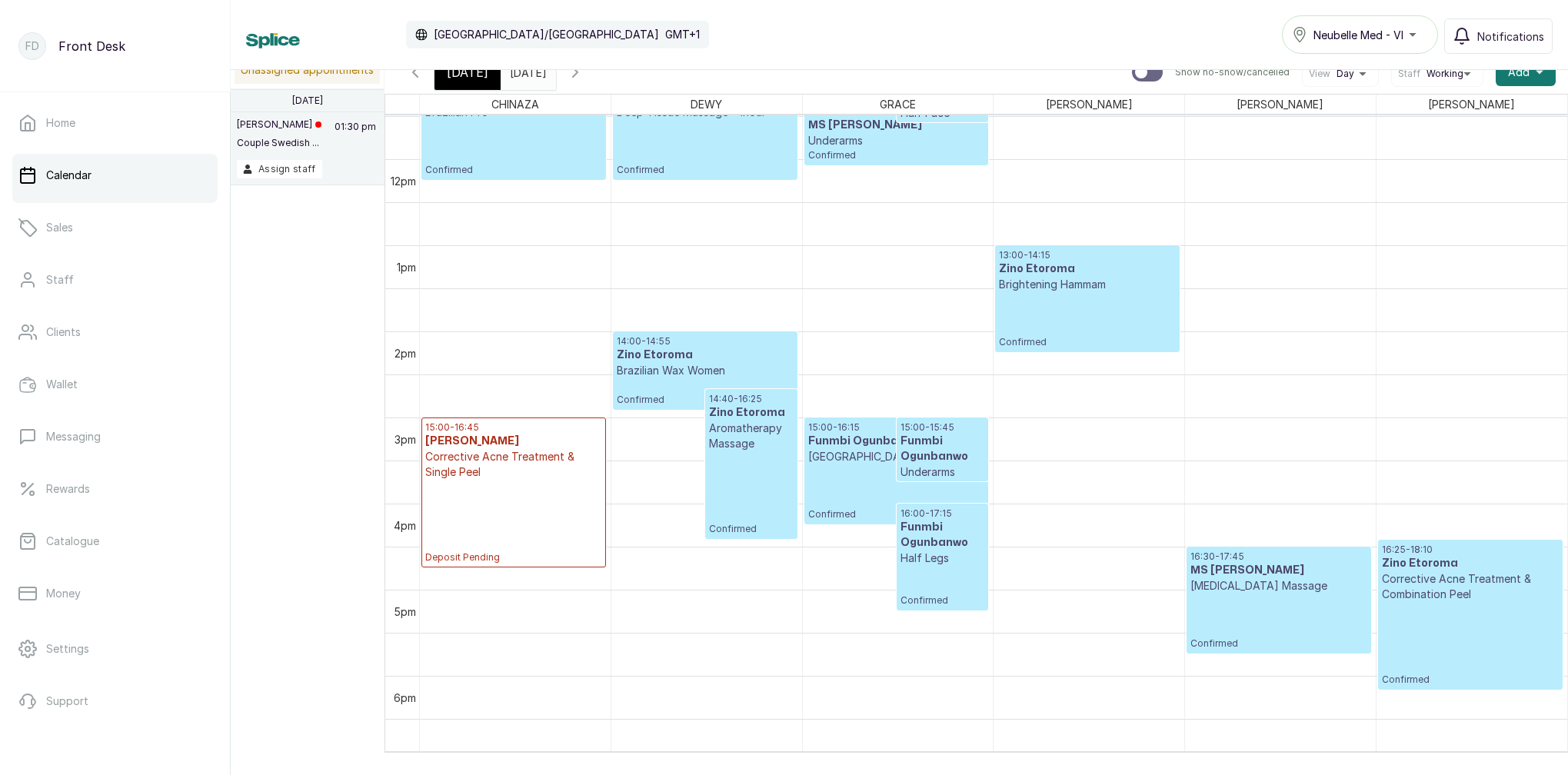
click at [477, 79] on span "[DATE]" at bounding box center [467, 72] width 41 height 19
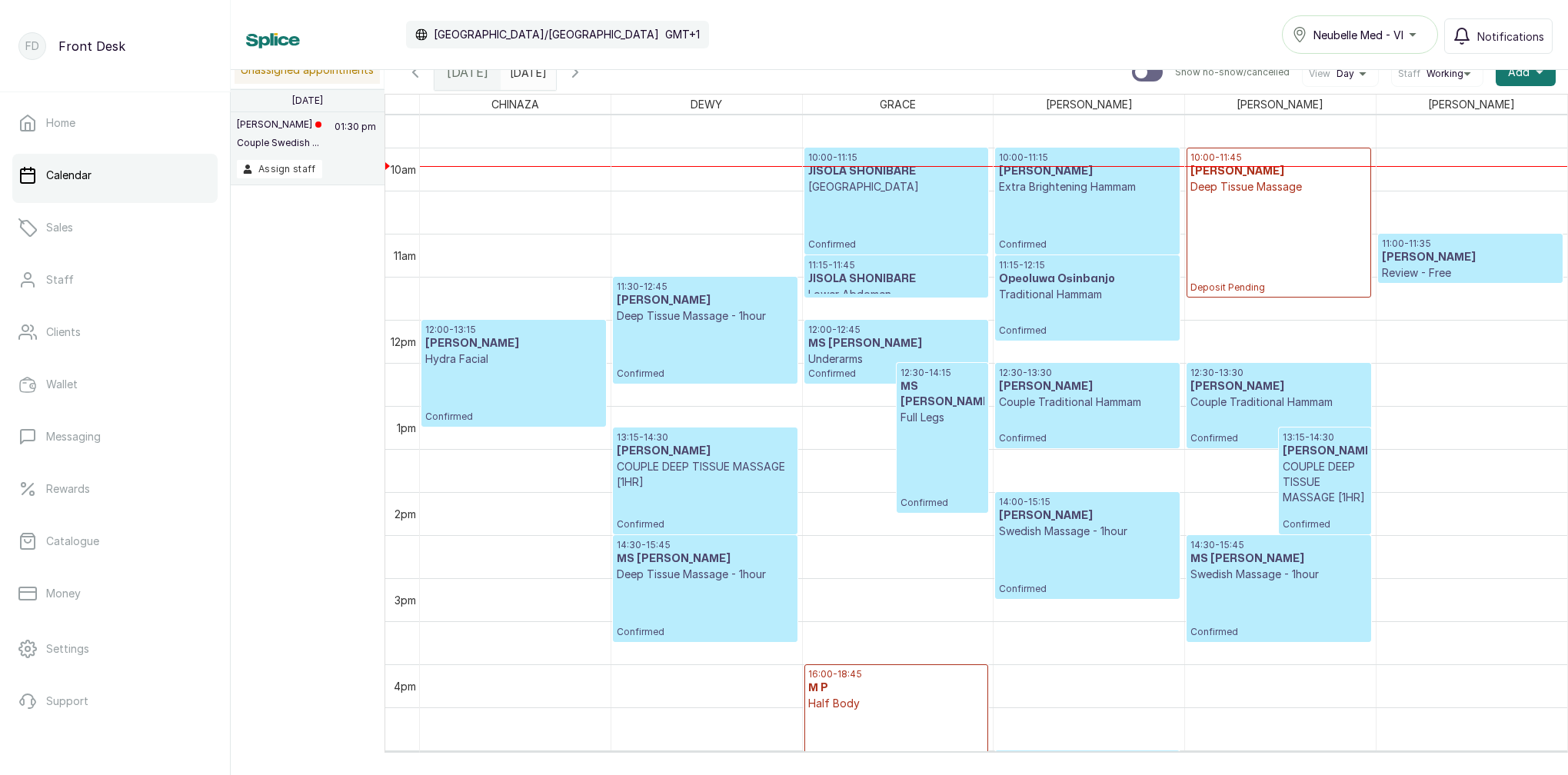
scroll to position [830, 0]
drag, startPoint x: 628, startPoint y: 75, endPoint x: 635, endPoint y: 76, distance: 7.1
click at [585, 75] on icon "button" at bounding box center [575, 72] width 19 height 19
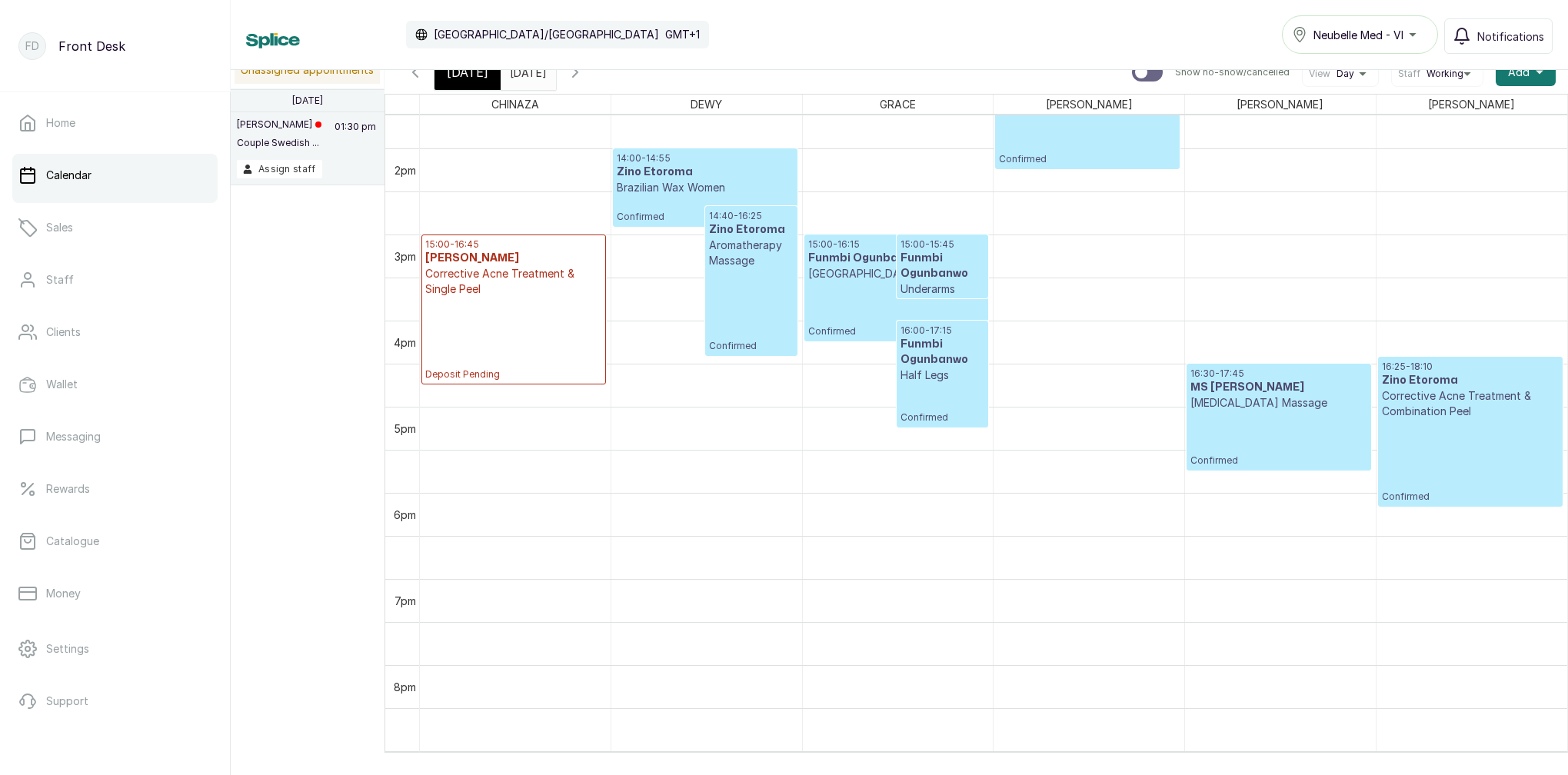
scroll to position [1143, 0]
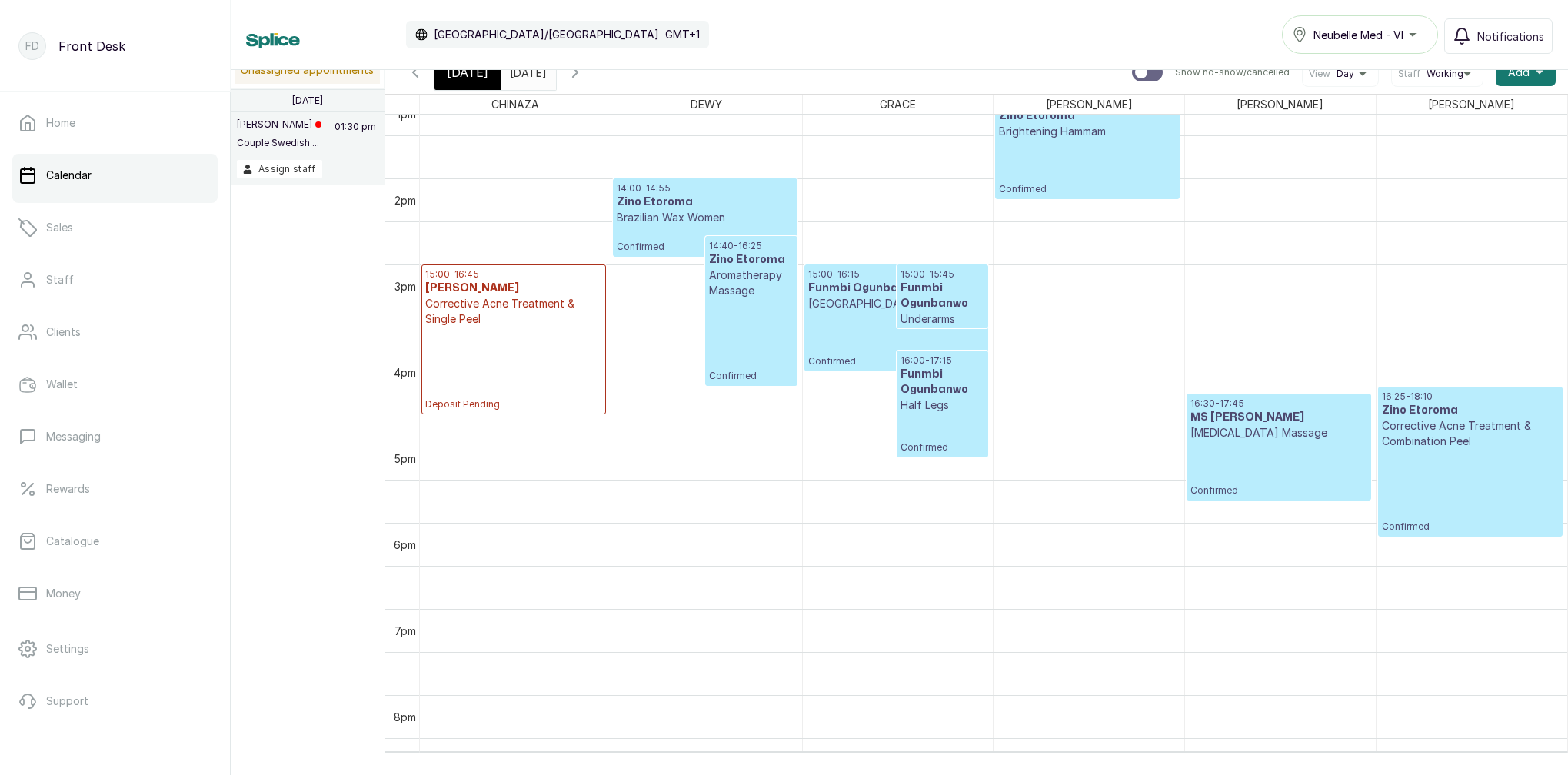
click at [1063, 150] on div "13:00 - 14:15 Zino Etoroma Brightening Hammam Confirmed" at bounding box center [1086, 146] width 176 height 99
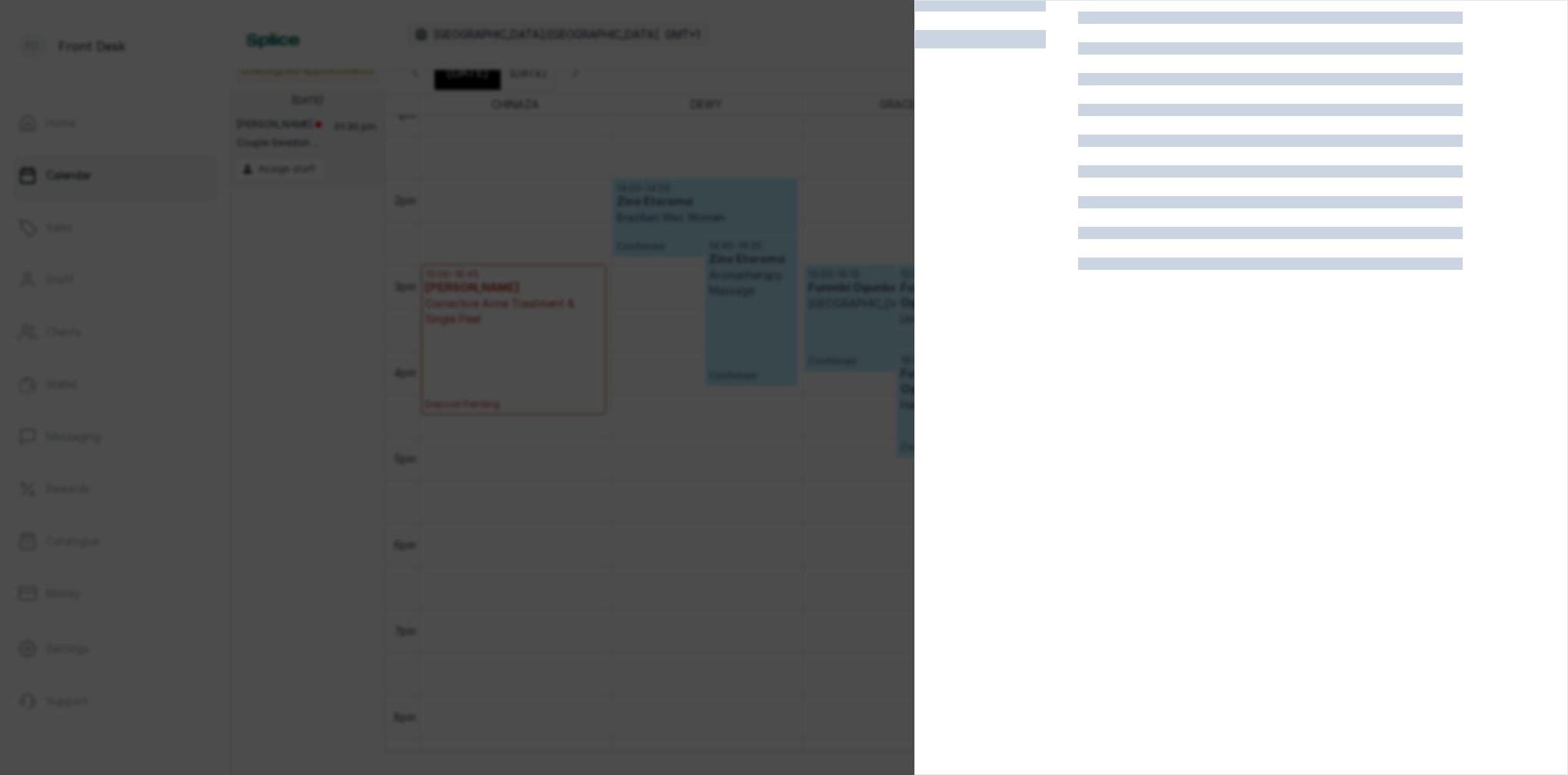
scroll to position [38, 0]
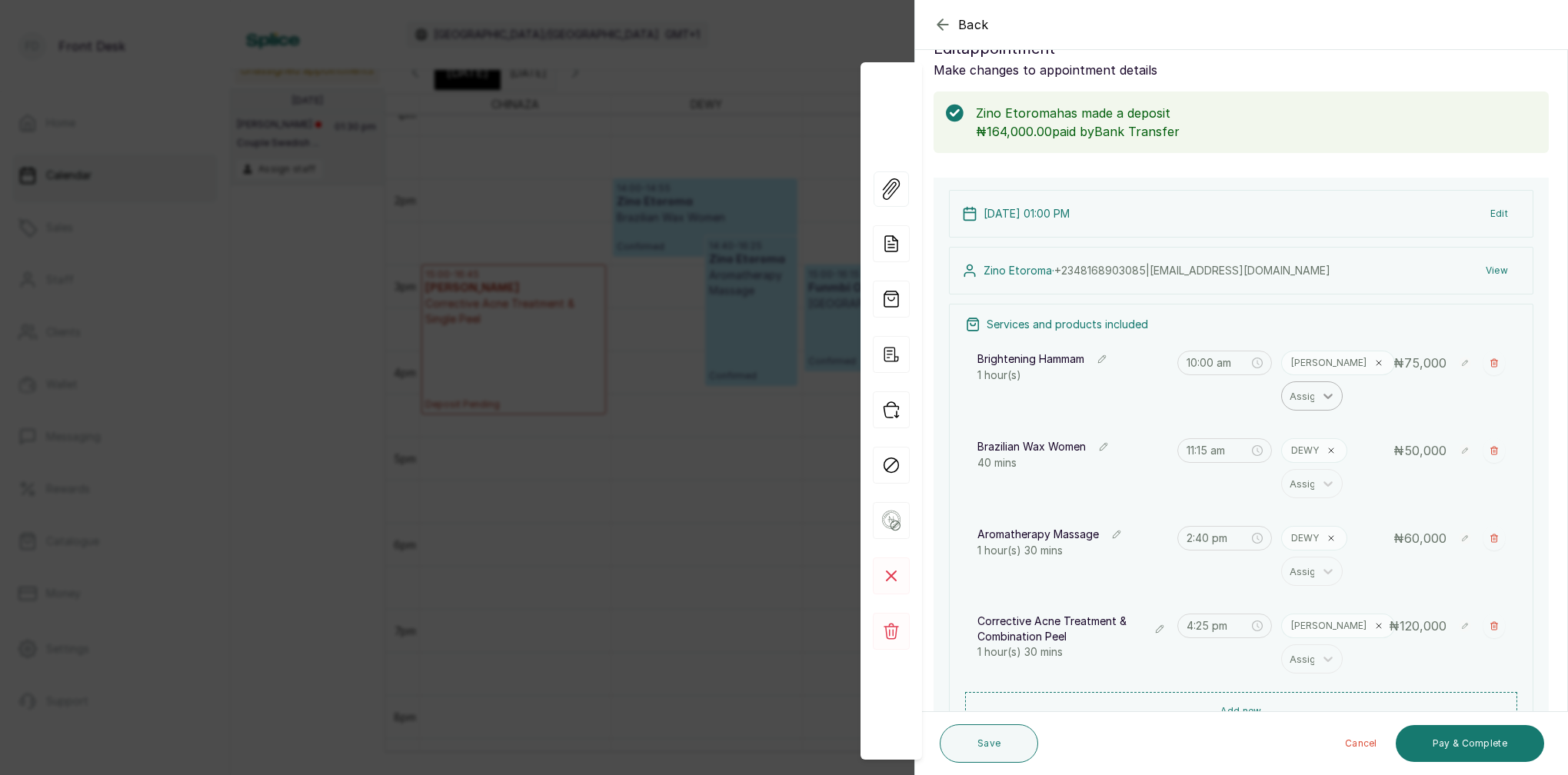
type input "1:00 pm"
type input "2:00 pm"
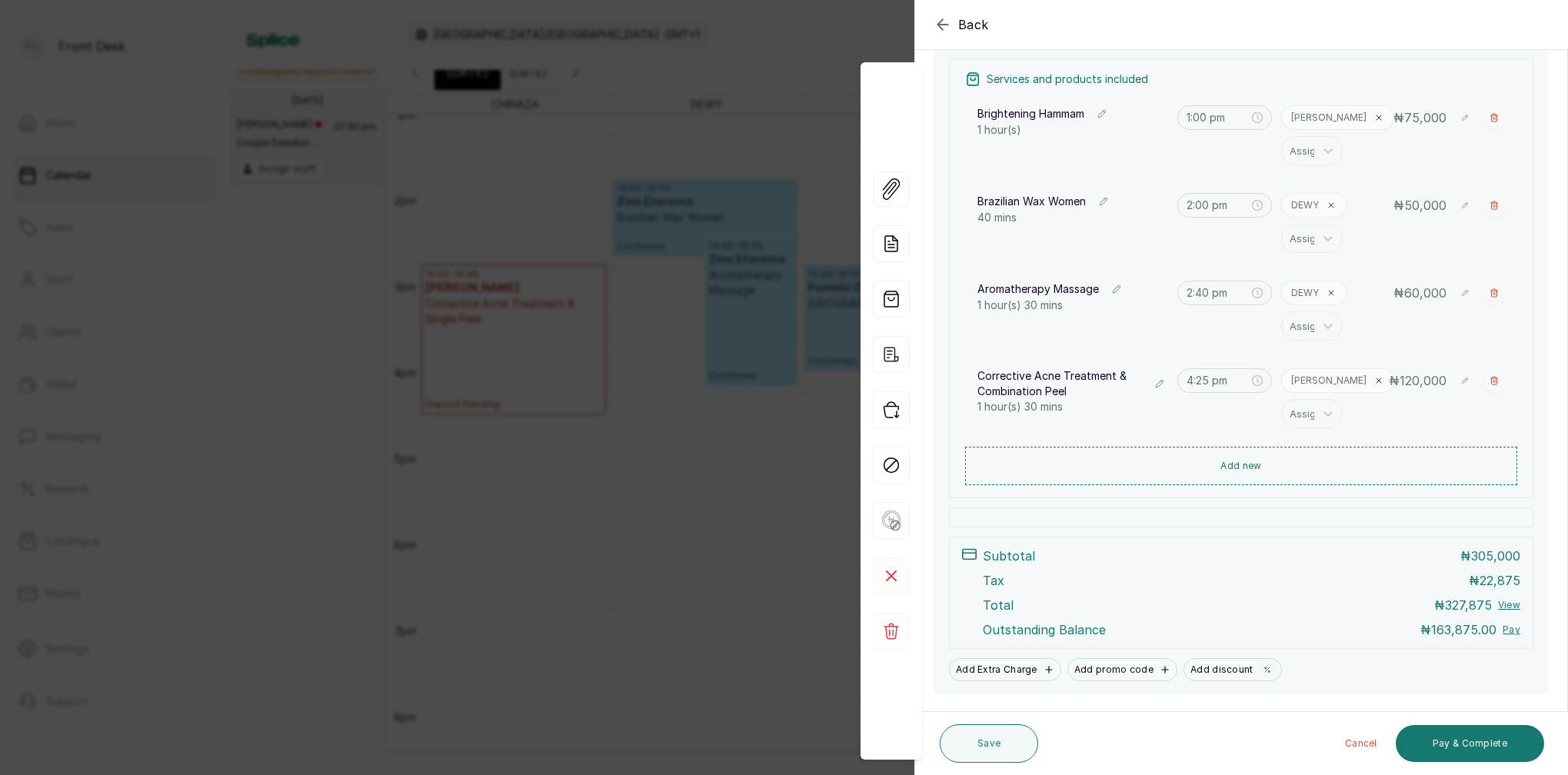
scroll to position [285, 0]
click at [1206, 383] on input "4:25 pm" at bounding box center [1219, 379] width 63 height 17
click at [1243, 436] on div "10" at bounding box center [1243, 434] width 37 height 22
type input "4:10 pm"
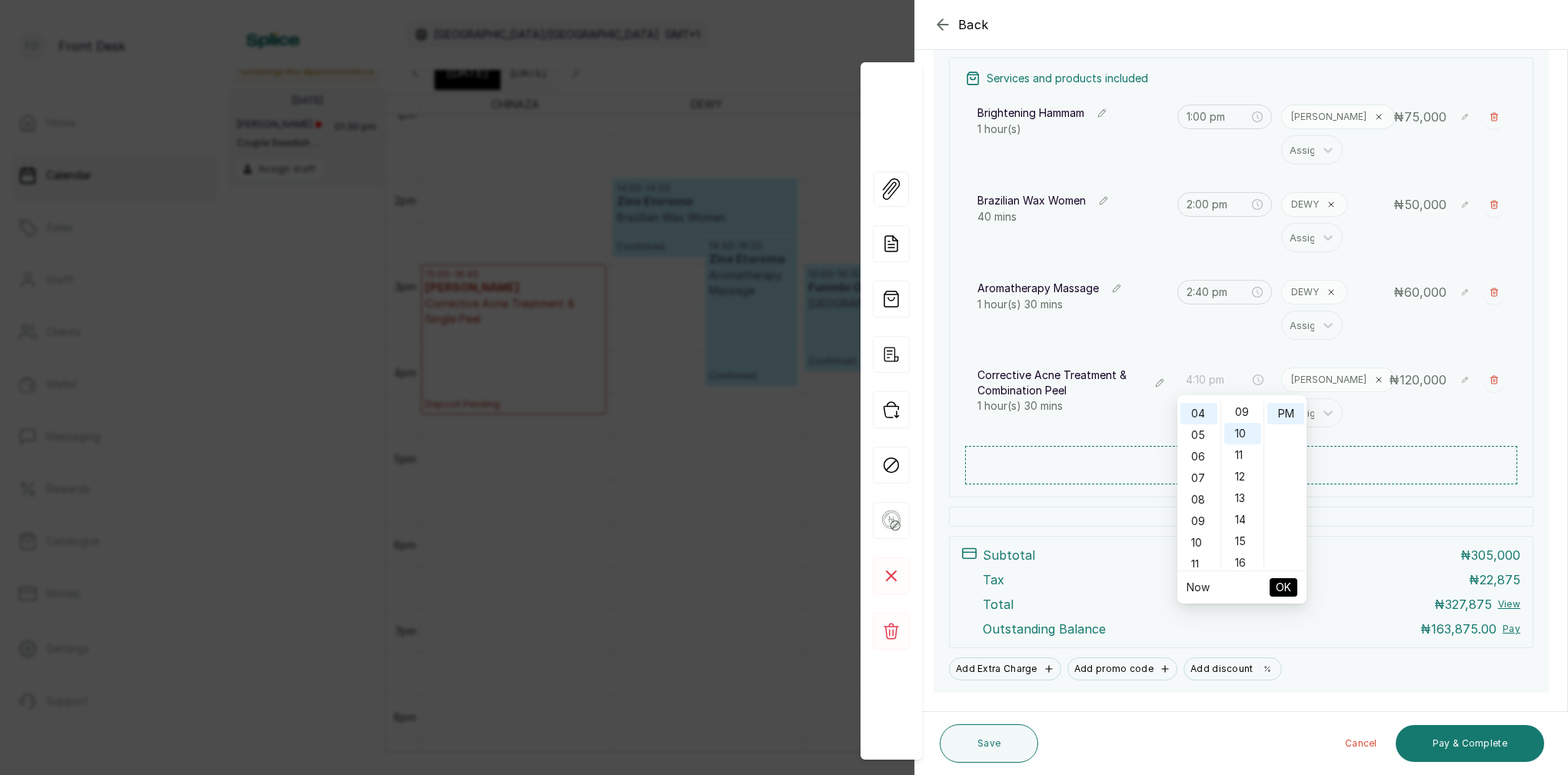
scroll to position [214, 0]
click at [1290, 413] on div "PM" at bounding box center [1286, 413] width 37 height 22
click at [1287, 590] on span "OK" at bounding box center [1283, 588] width 15 height 29
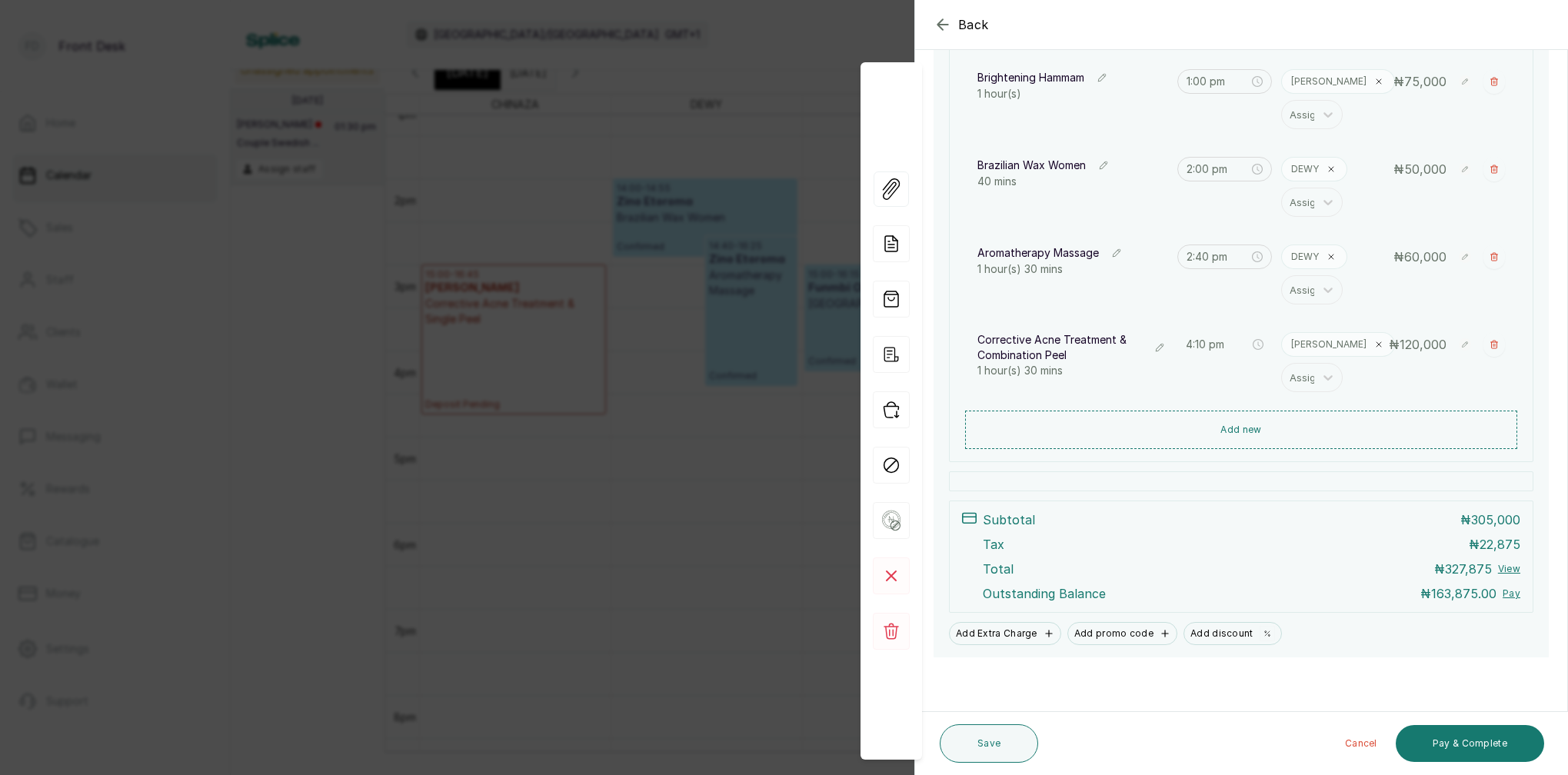
scroll to position [320, 0]
click at [1003, 750] on button "Save" at bounding box center [988, 743] width 98 height 38
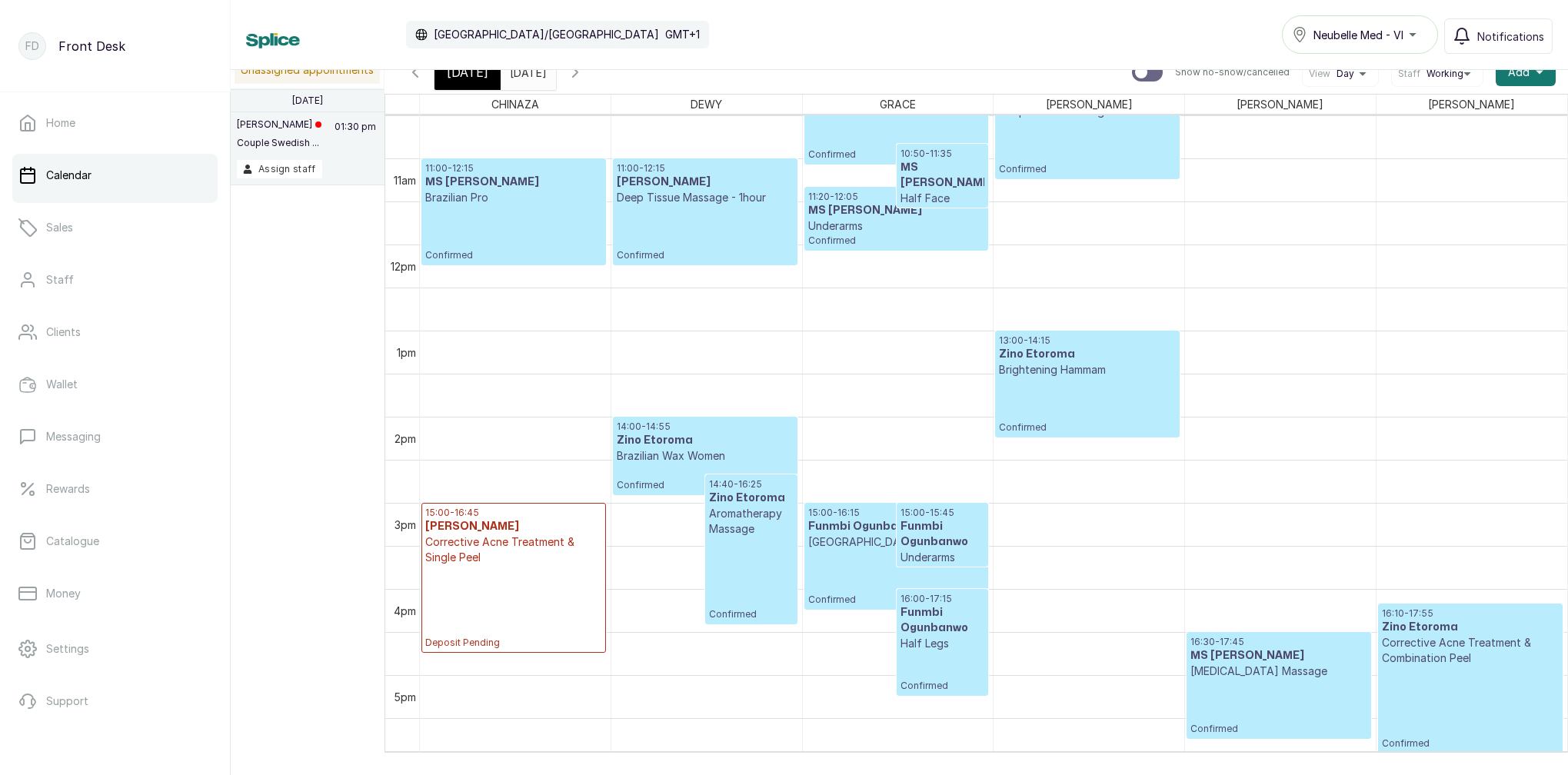
scroll to position [933, 0]
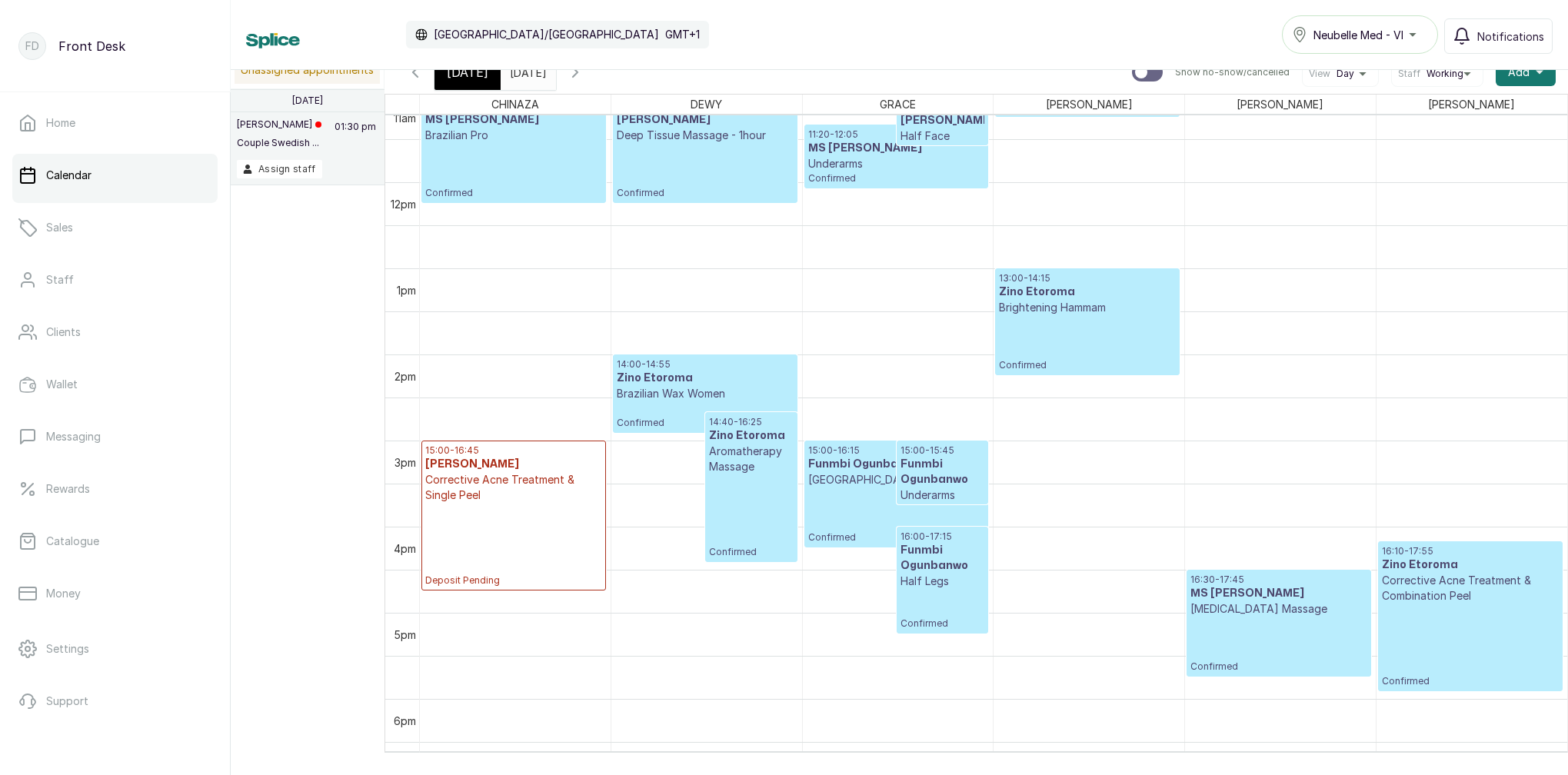
click at [478, 82] on div "[DATE]" at bounding box center [468, 72] width 66 height 36
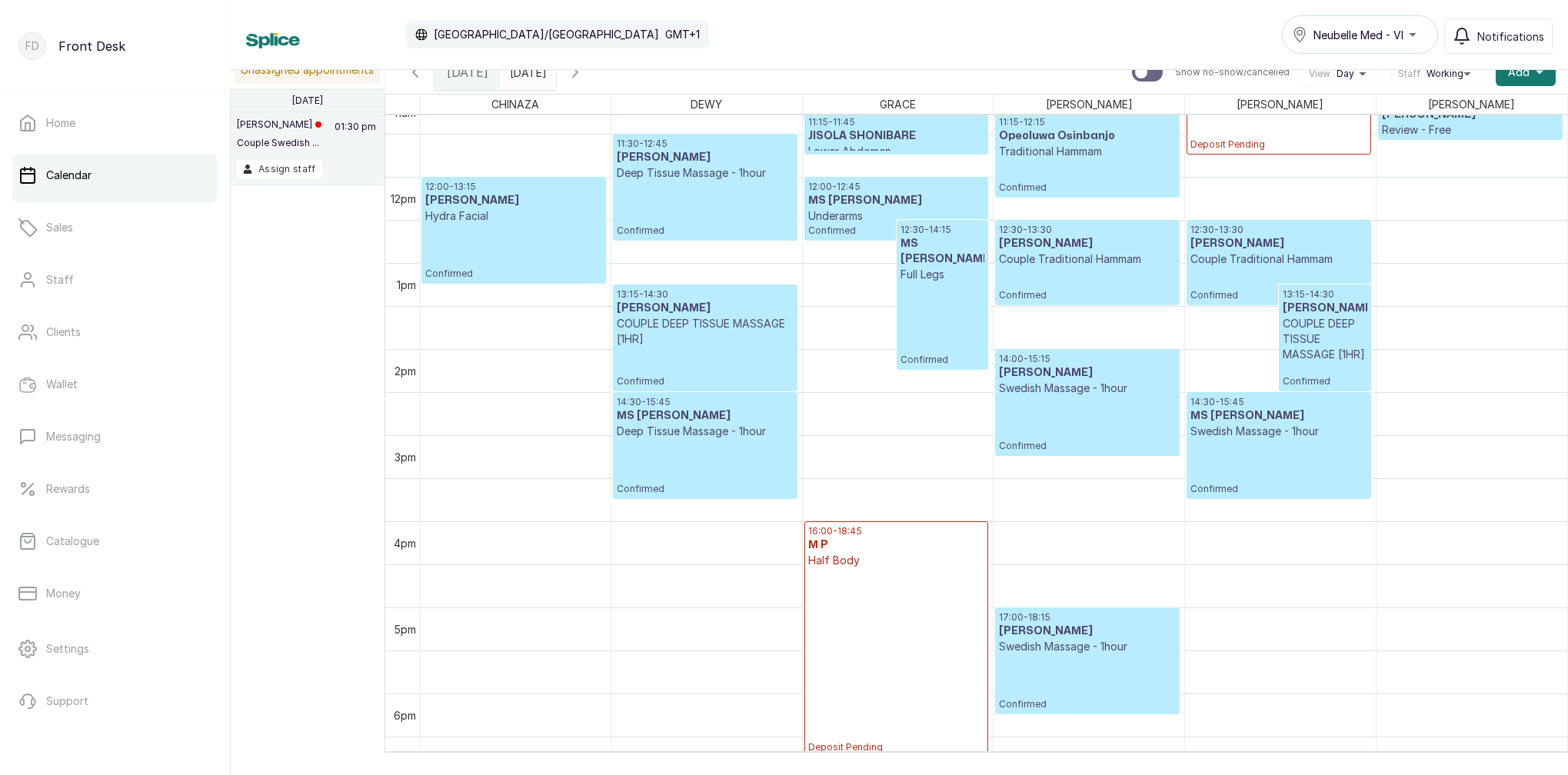
click at [585, 71] on icon "button" at bounding box center [575, 72] width 19 height 19
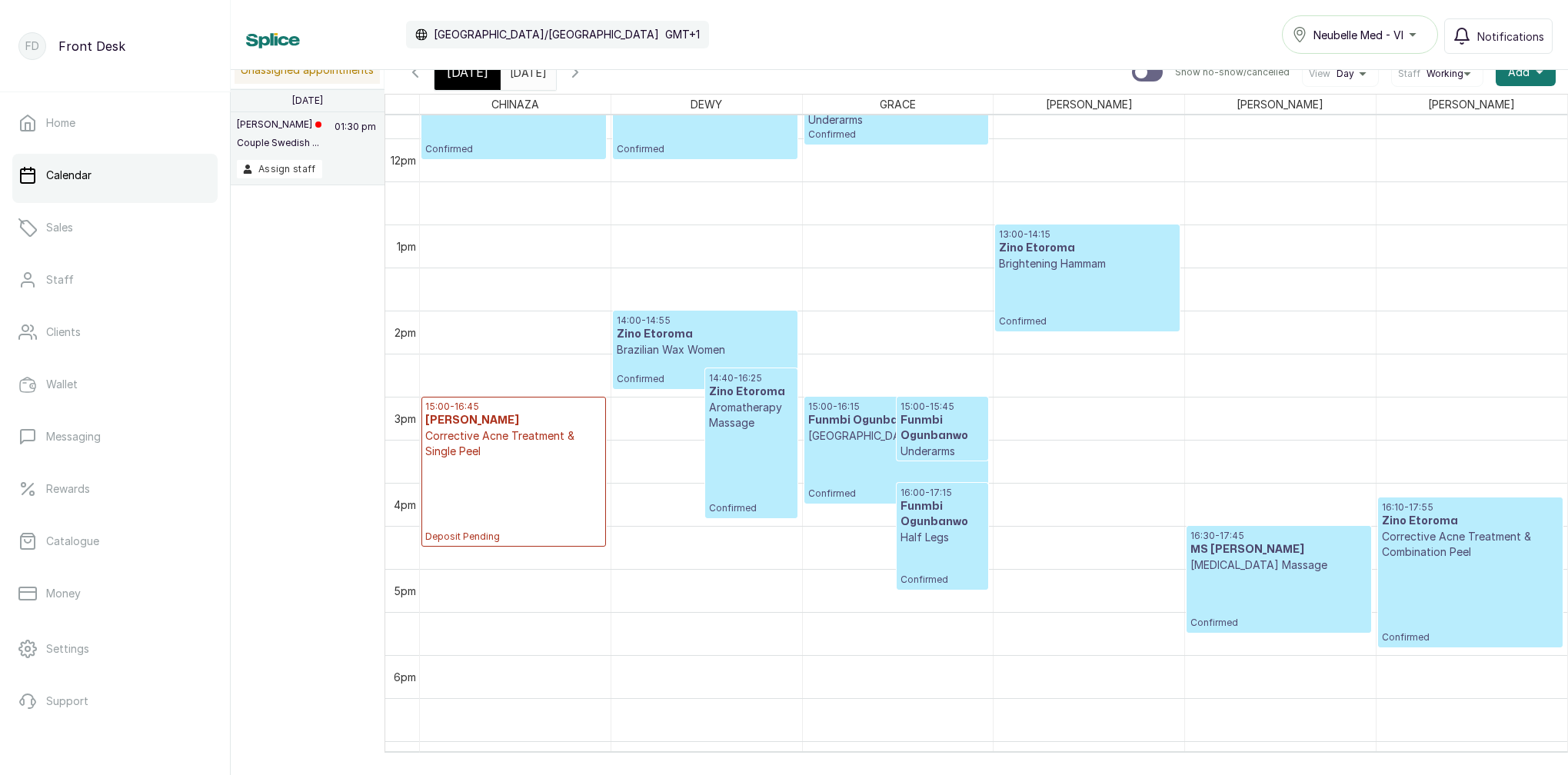
drag, startPoint x: 469, startPoint y: 77, endPoint x: 607, endPoint y: 103, distance: 140.4
click at [469, 77] on span "[DATE]" at bounding box center [467, 72] width 41 height 19
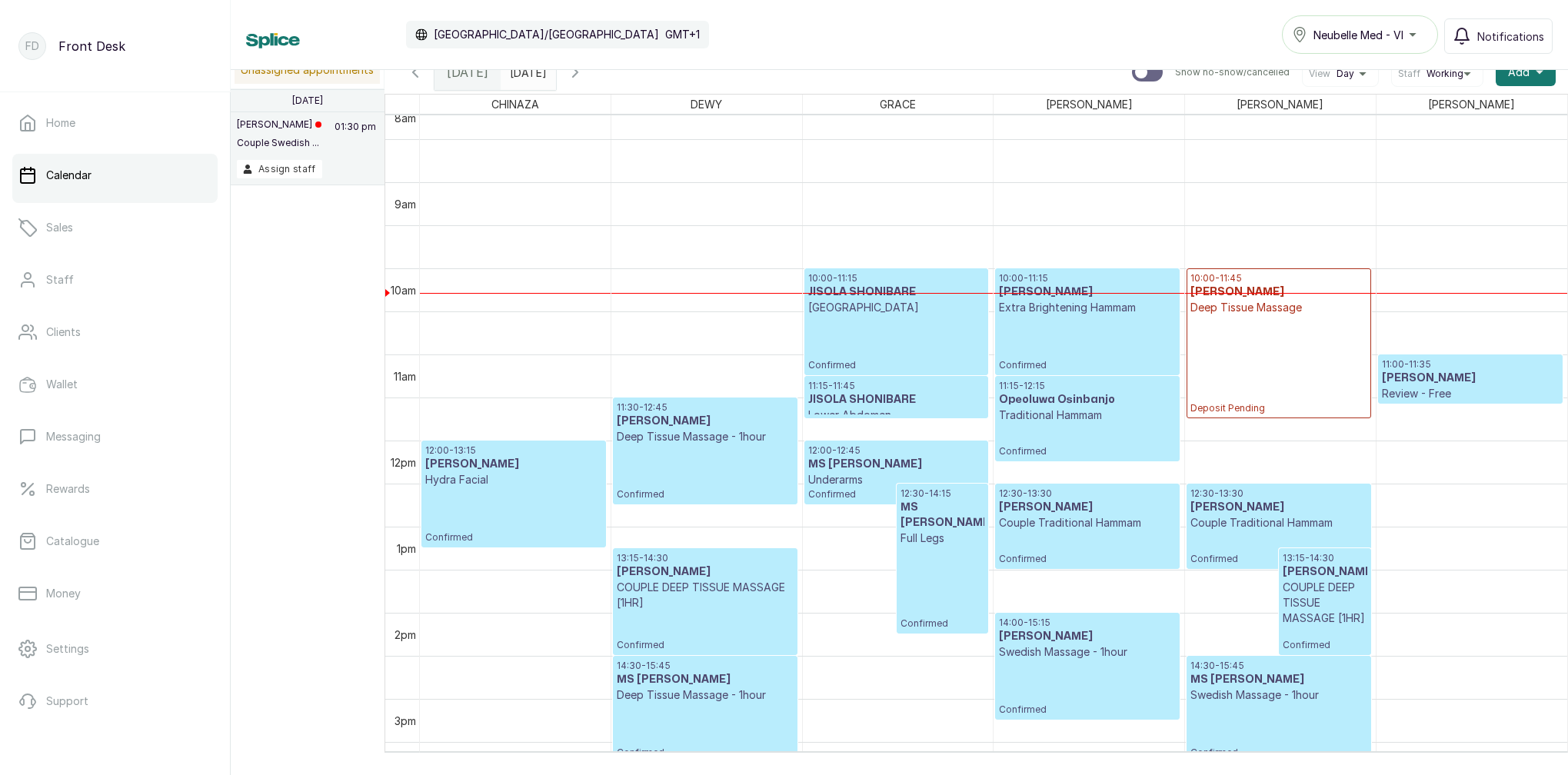
click at [1112, 331] on div "10:00 - 11:15 Emoseh Khamofu Extra Brightening Hammam Confirmed" at bounding box center [1086, 322] width 176 height 99
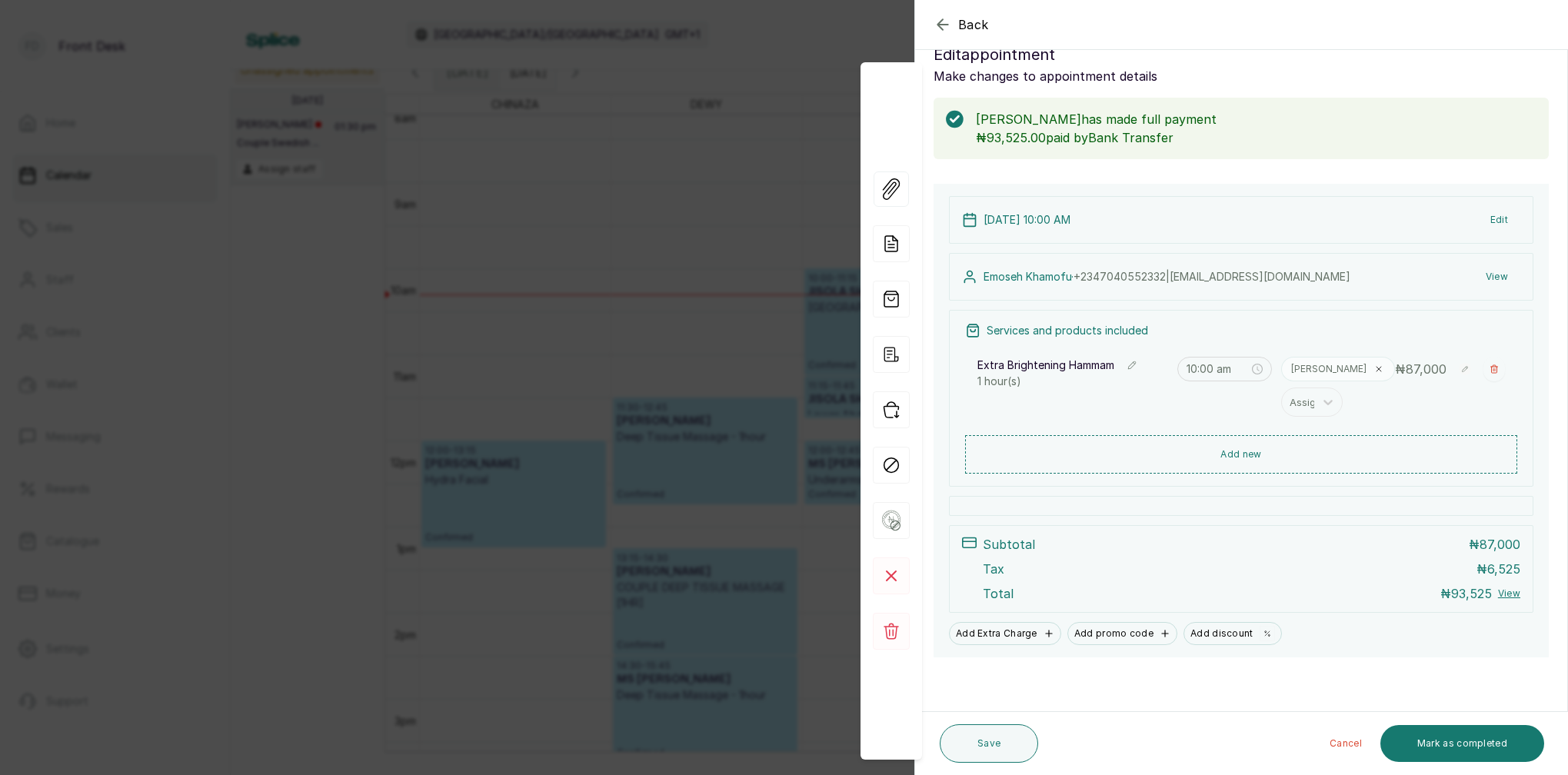
click at [957, 23] on button "Back" at bounding box center [962, 24] width 55 height 19
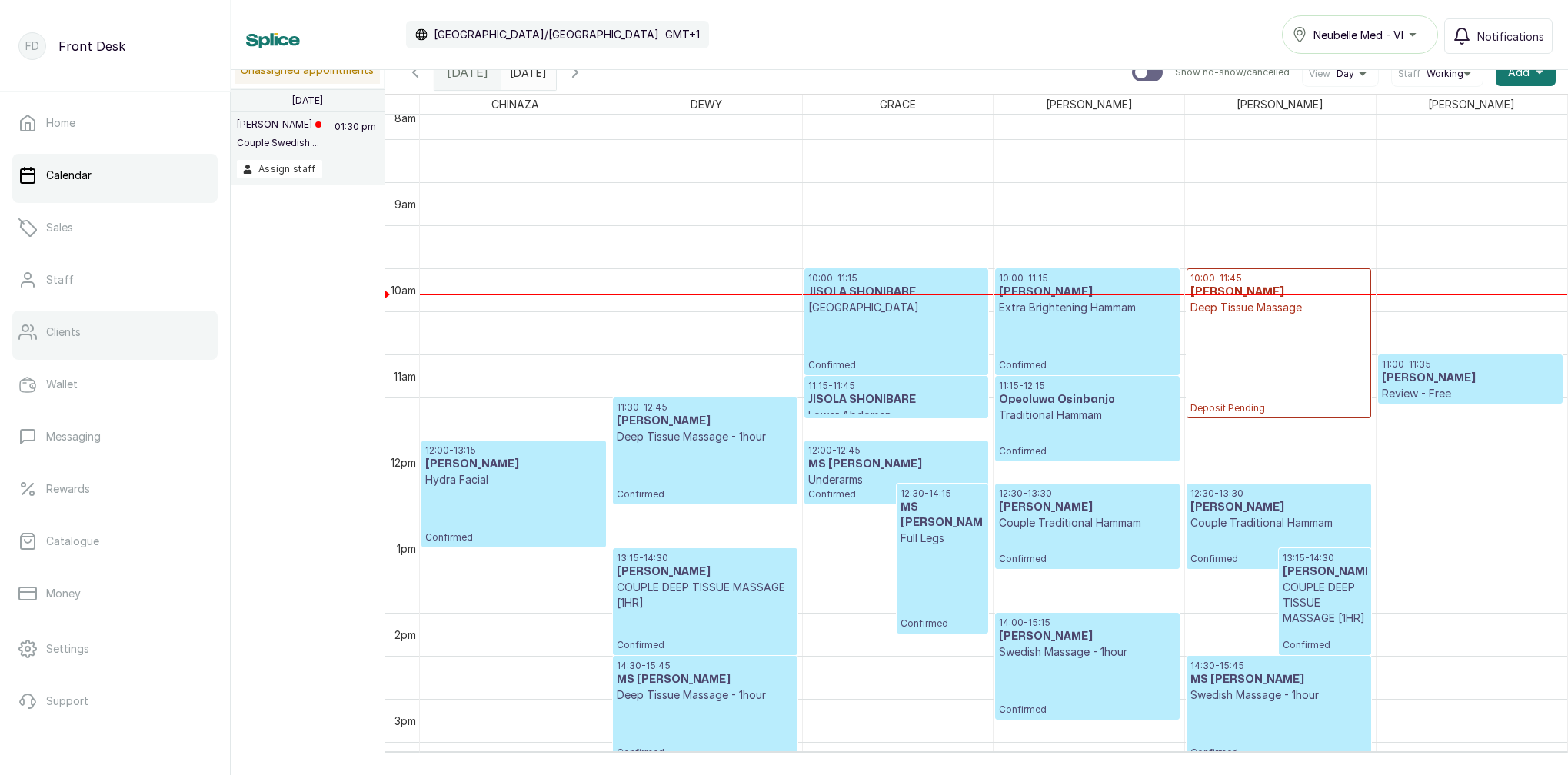
click at [86, 328] on link "Clients" at bounding box center [114, 332] width 205 height 43
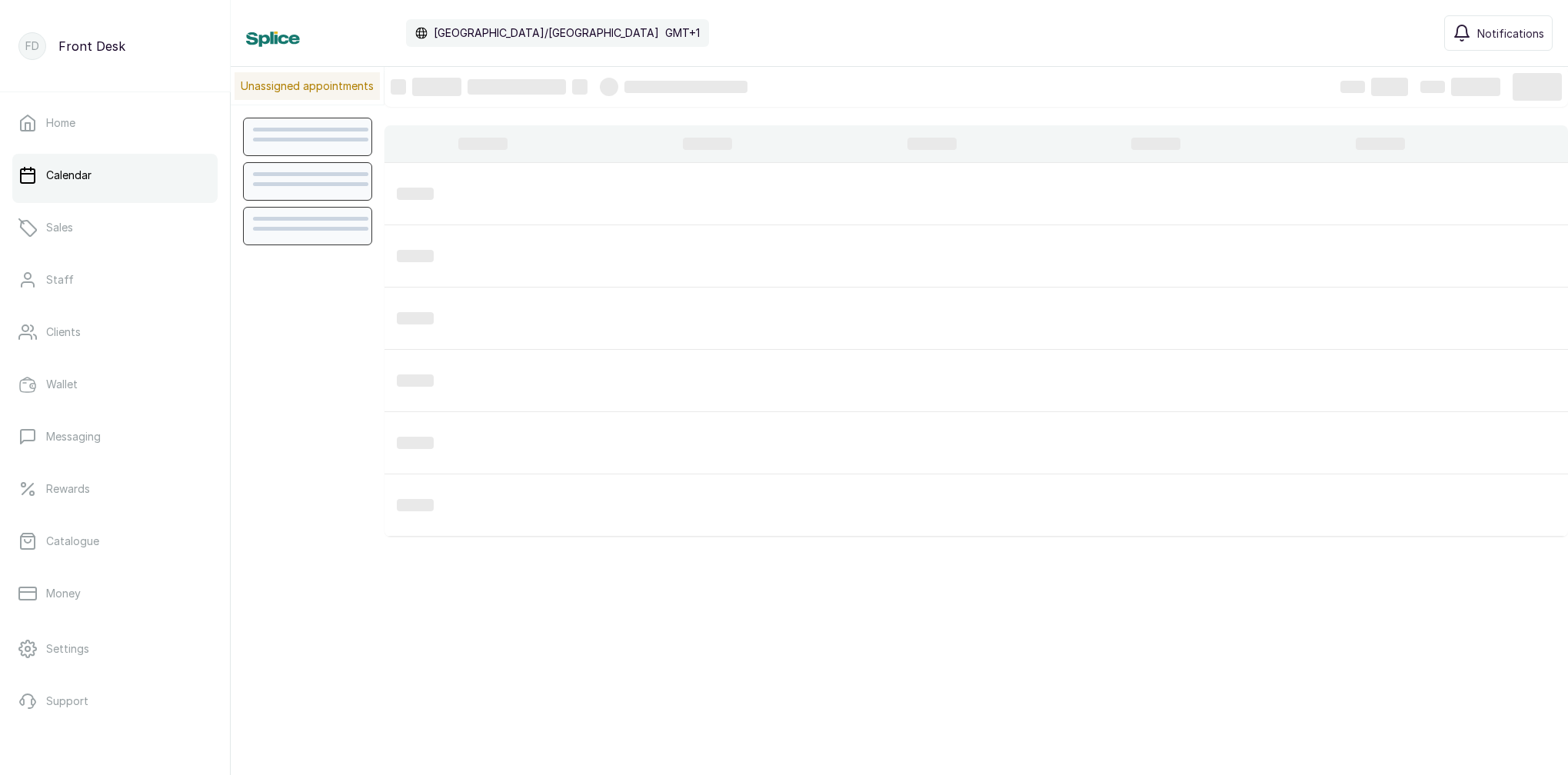
scroll to position [517, 0]
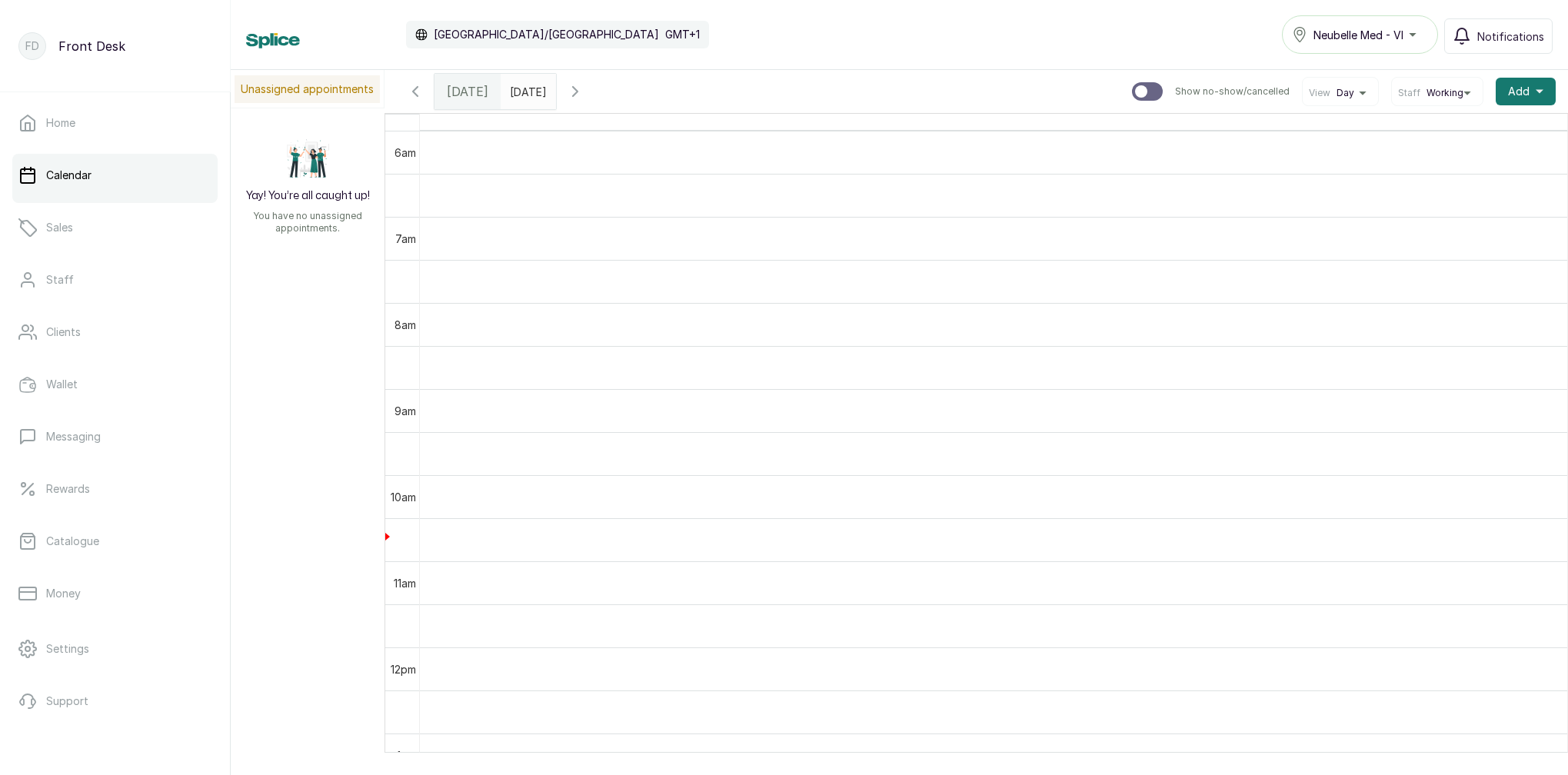
drag, startPoint x: 630, startPoint y: 2, endPoint x: 1022, endPoint y: 193, distance: 436.1
click at [1022, 193] on td at bounding box center [993, 195] width 1147 height 43
click at [469, 89] on span "[DATE]" at bounding box center [467, 91] width 41 height 19
click at [472, 87] on span "[DATE]" at bounding box center [467, 91] width 41 height 19
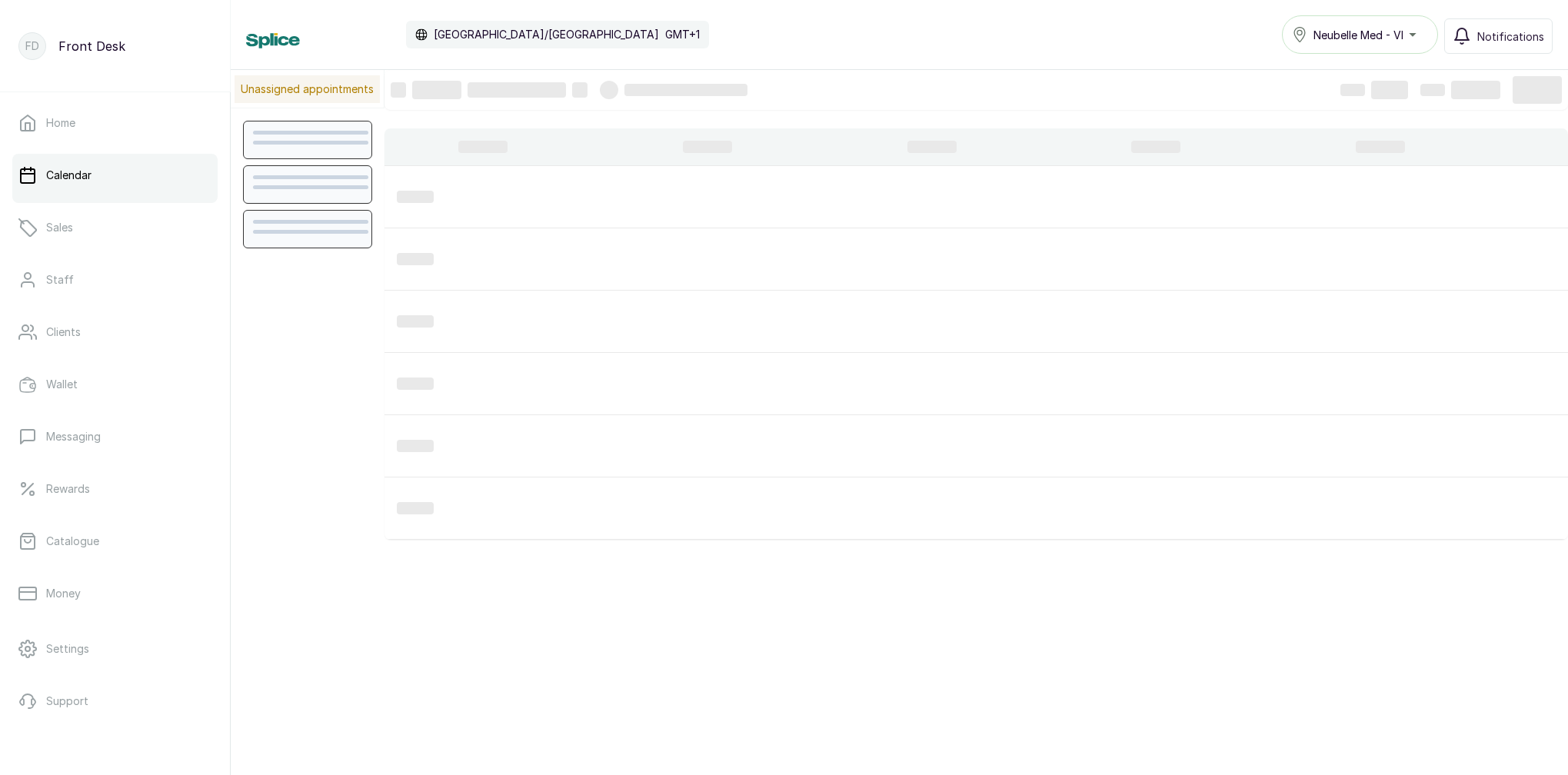
scroll to position [517, 0]
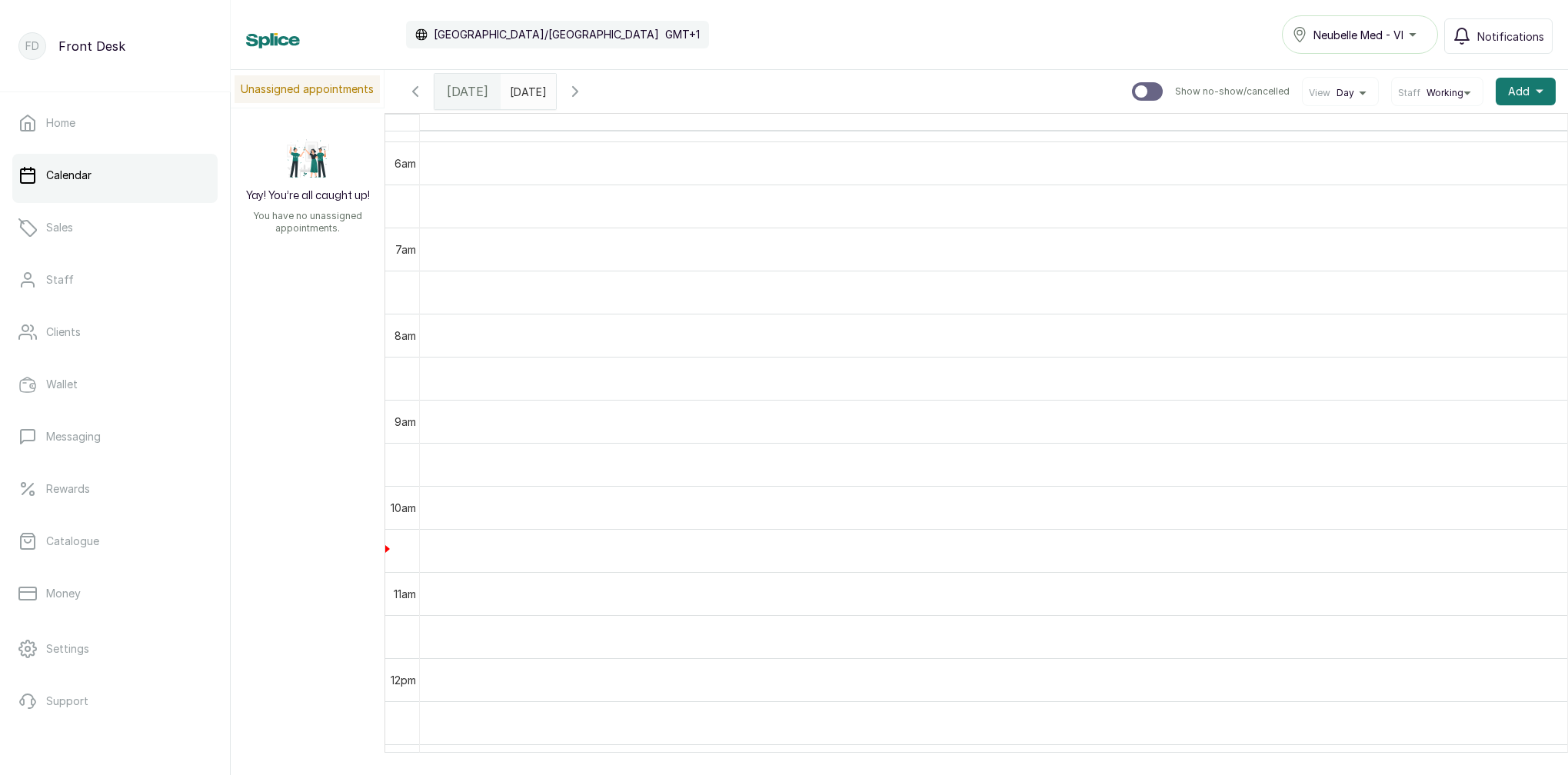
scroll to position [0, 1]
drag, startPoint x: 1123, startPoint y: 7, endPoint x: 928, endPoint y: 41, distance: 197.9
click at [928, 41] on div "Calendar Africa/Lagos GMT+1 Neubelle Med - VI Notifications" at bounding box center [900, 34] width 1307 height 38
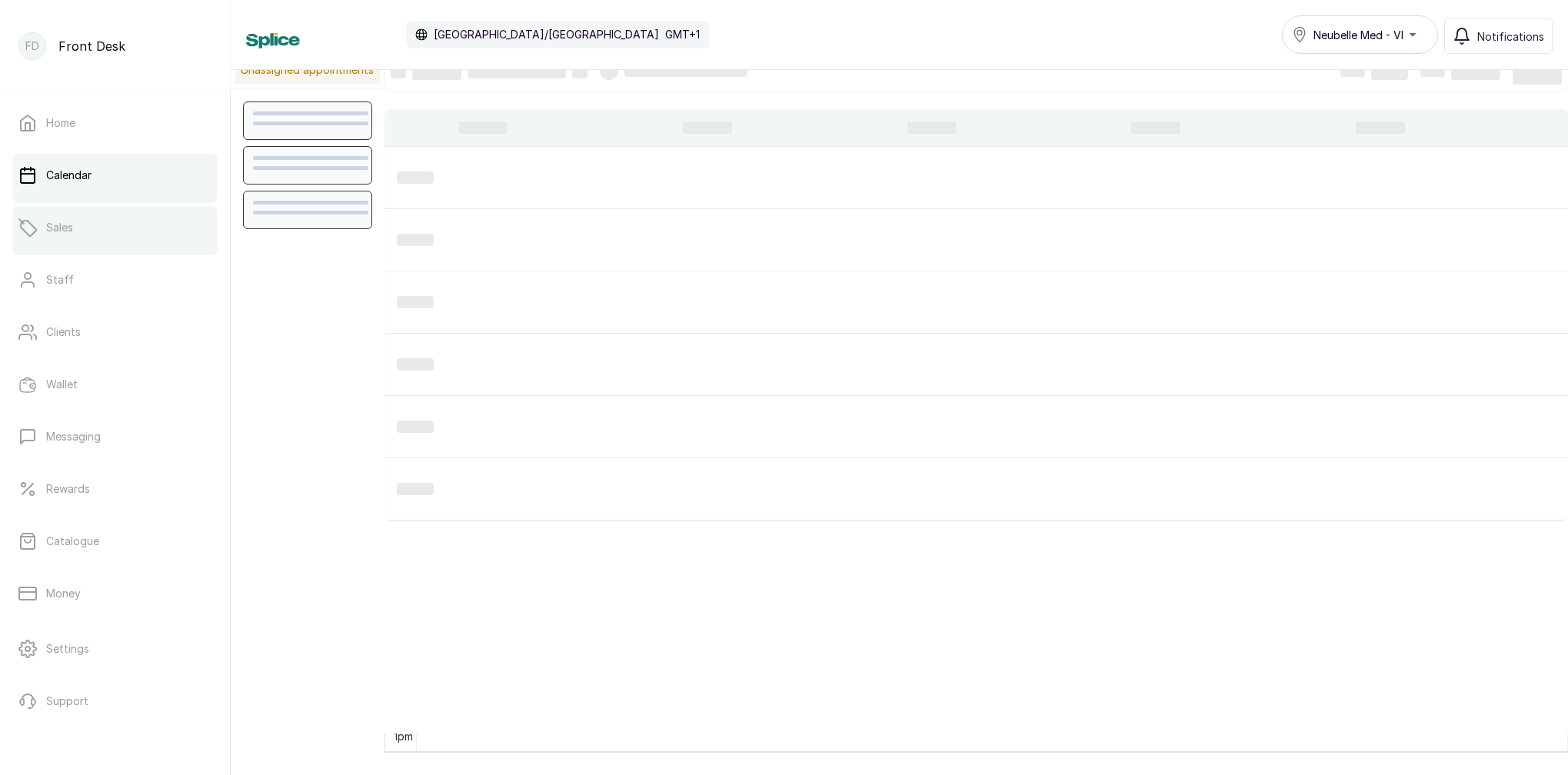
scroll to position [19, 0]
drag, startPoint x: 1500, startPoint y: 769, endPoint x: 1146, endPoint y: 36, distance: 814.0
click at [1146, 36] on div "Calendar Africa/Lagos GMT+1 Neubelle Med - VI Notifications" at bounding box center [900, 34] width 1307 height 38
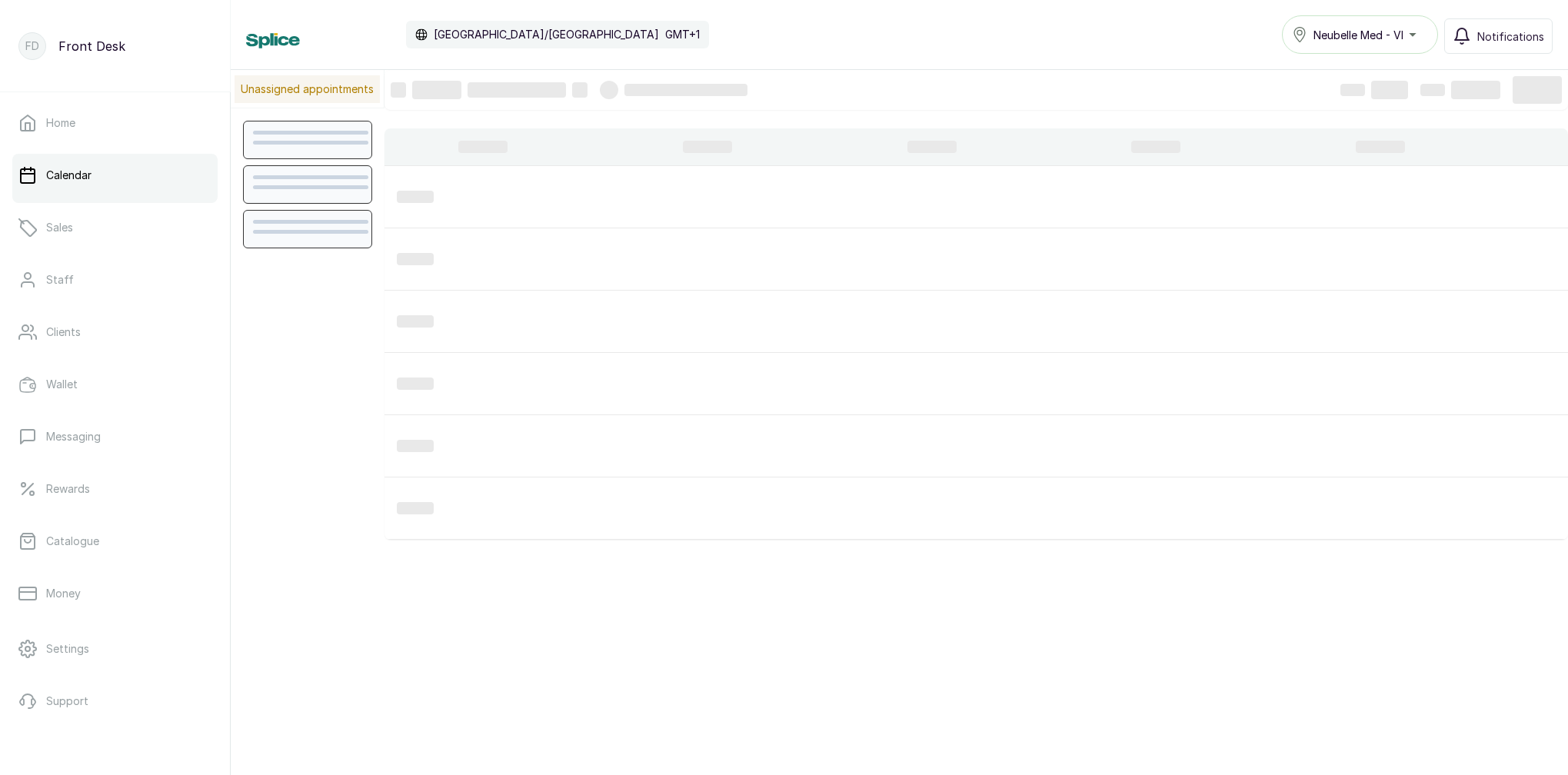
scroll to position [517, 0]
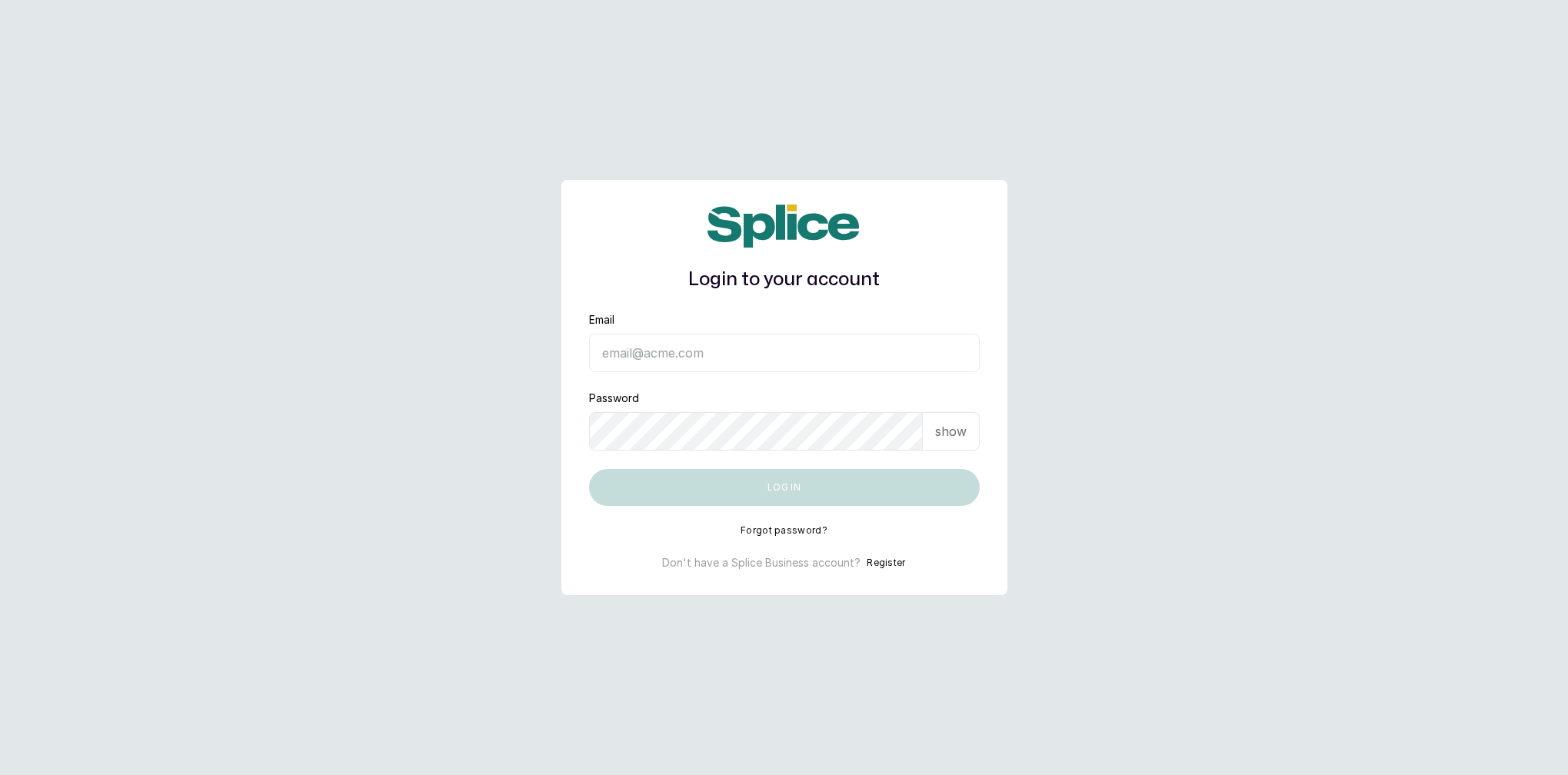
type input "neubellemedspa@gmail.com"
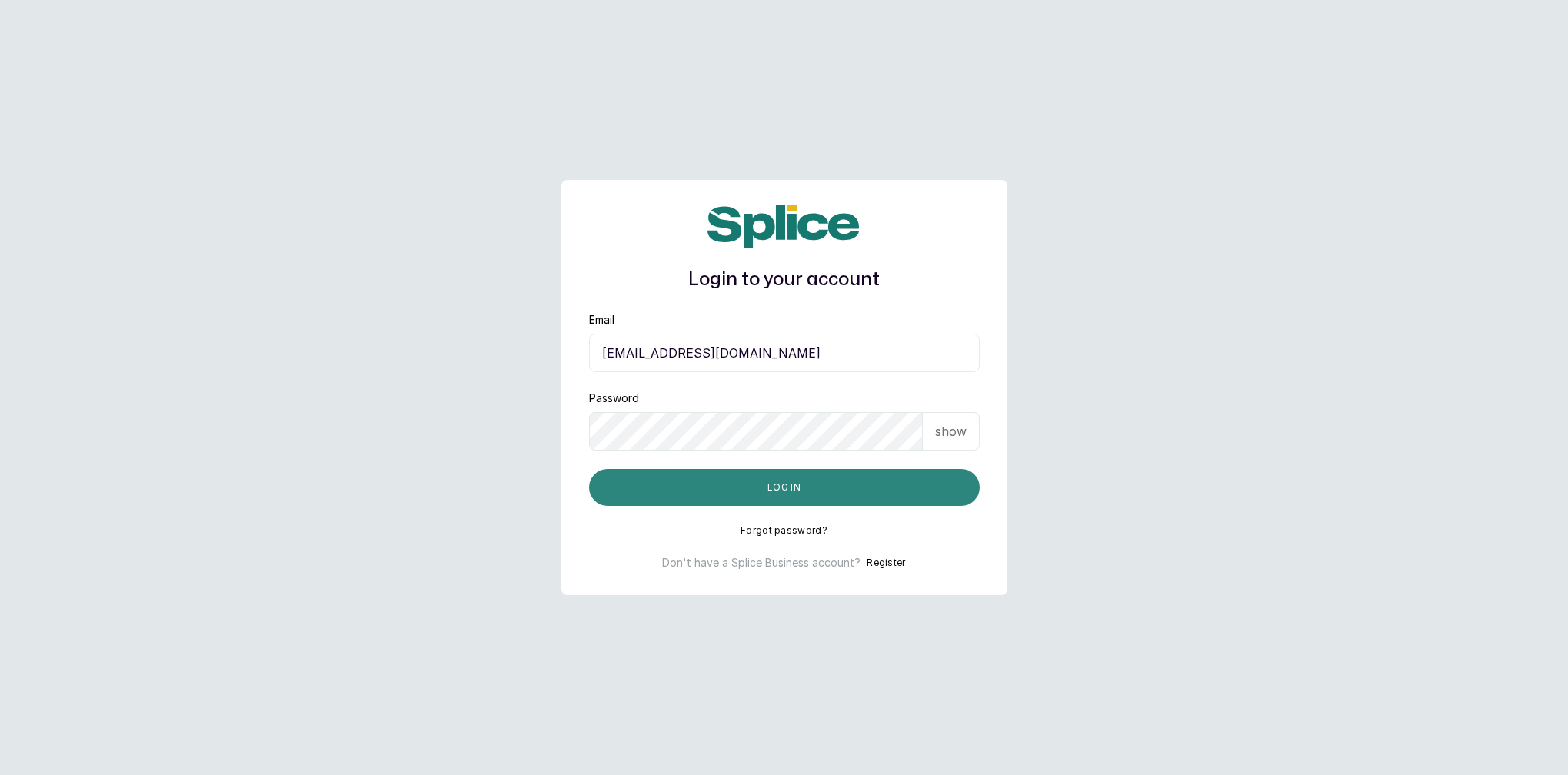
click at [768, 484] on button "Log in" at bounding box center [785, 488] width 391 height 37
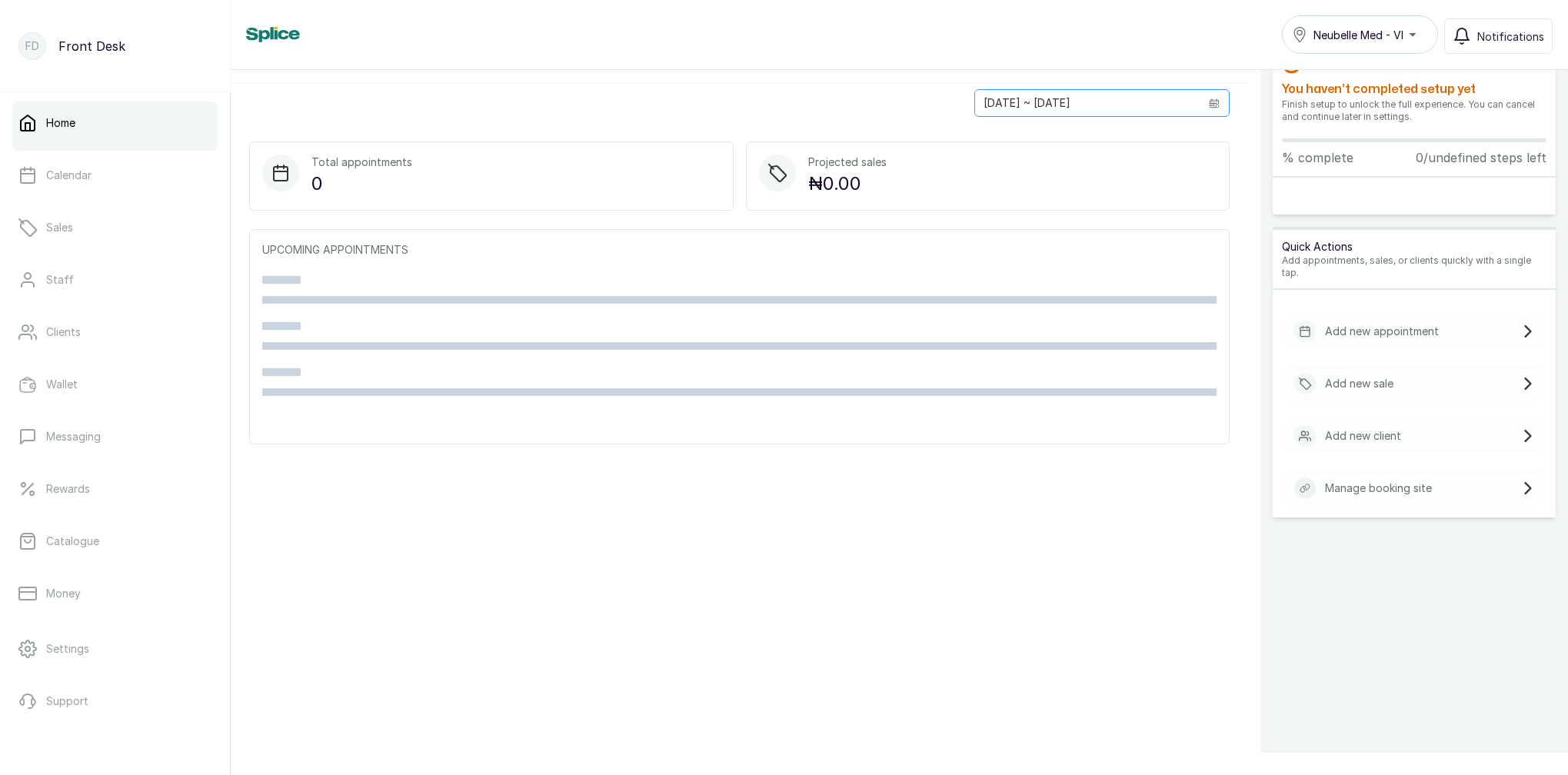
scroll to position [42, 0]
click at [84, 182] on p "Calendar" at bounding box center [69, 175] width 45 height 15
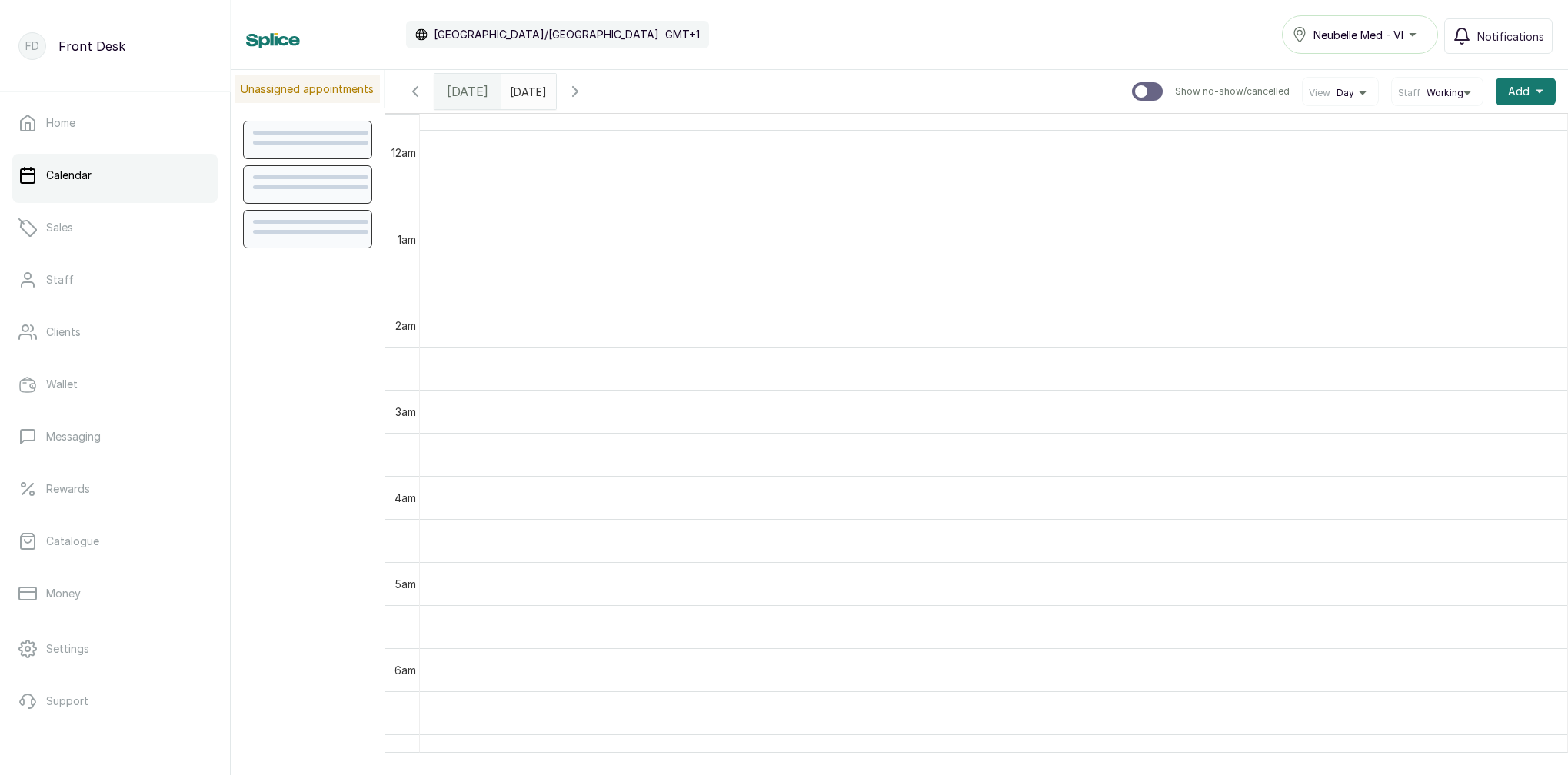
scroll to position [517, 0]
click at [585, 92] on icon "button" at bounding box center [575, 91] width 19 height 19
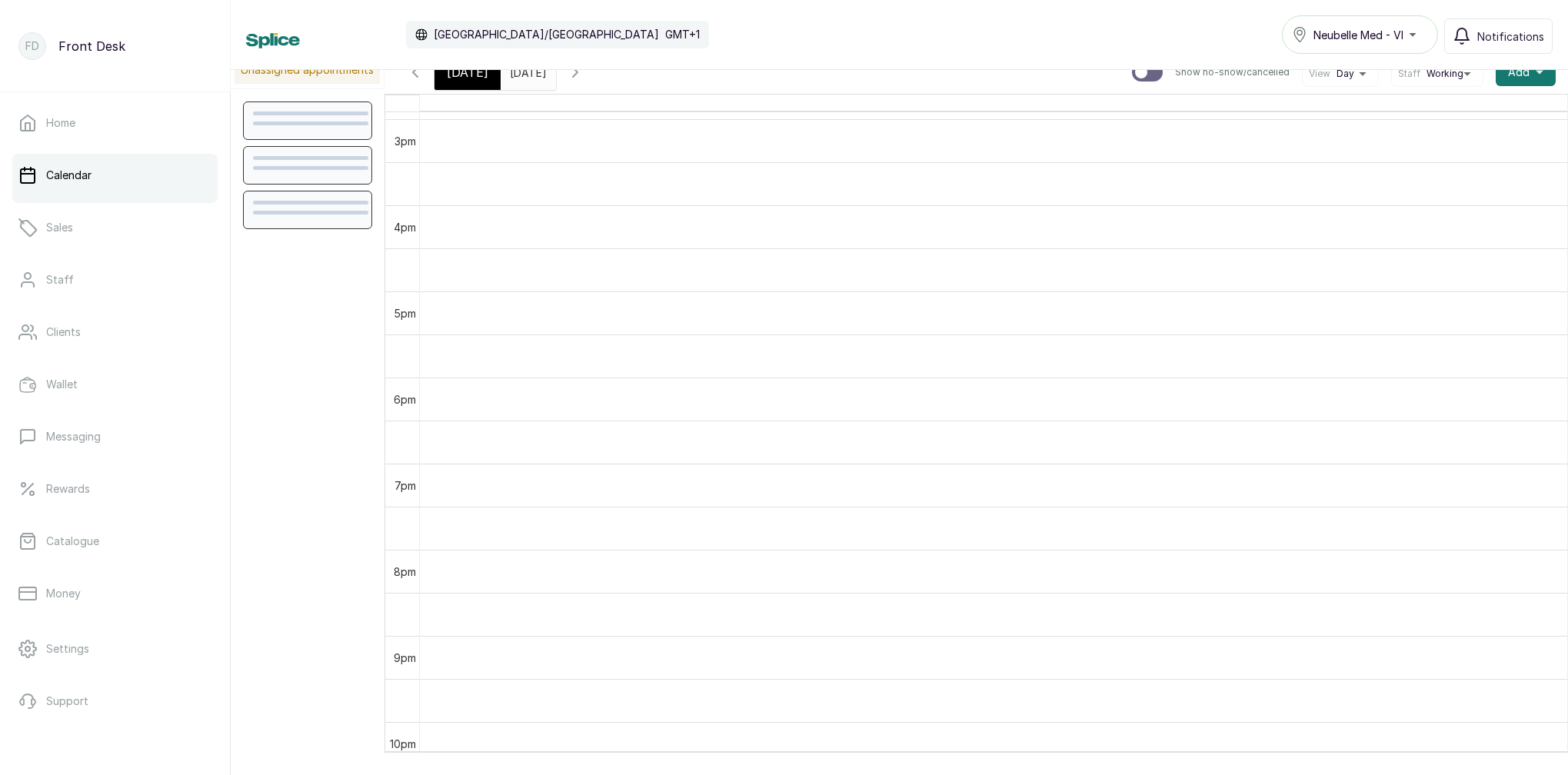
scroll to position [1361, 0]
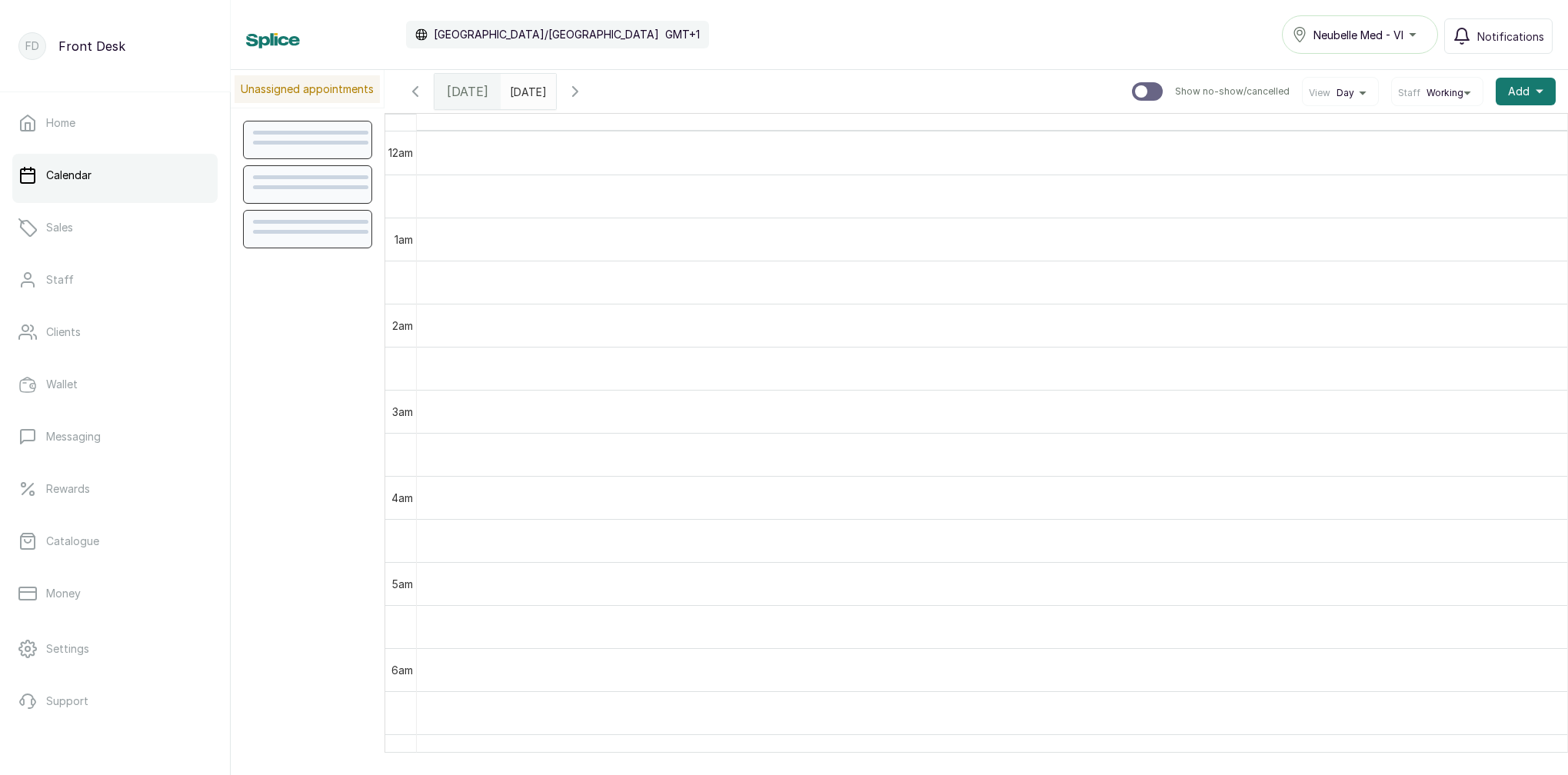
scroll to position [517, 0]
drag, startPoint x: 452, startPoint y: 88, endPoint x: 463, endPoint y: 113, distance: 27.3
click at [452, 88] on span "[DATE]" at bounding box center [467, 91] width 41 height 19
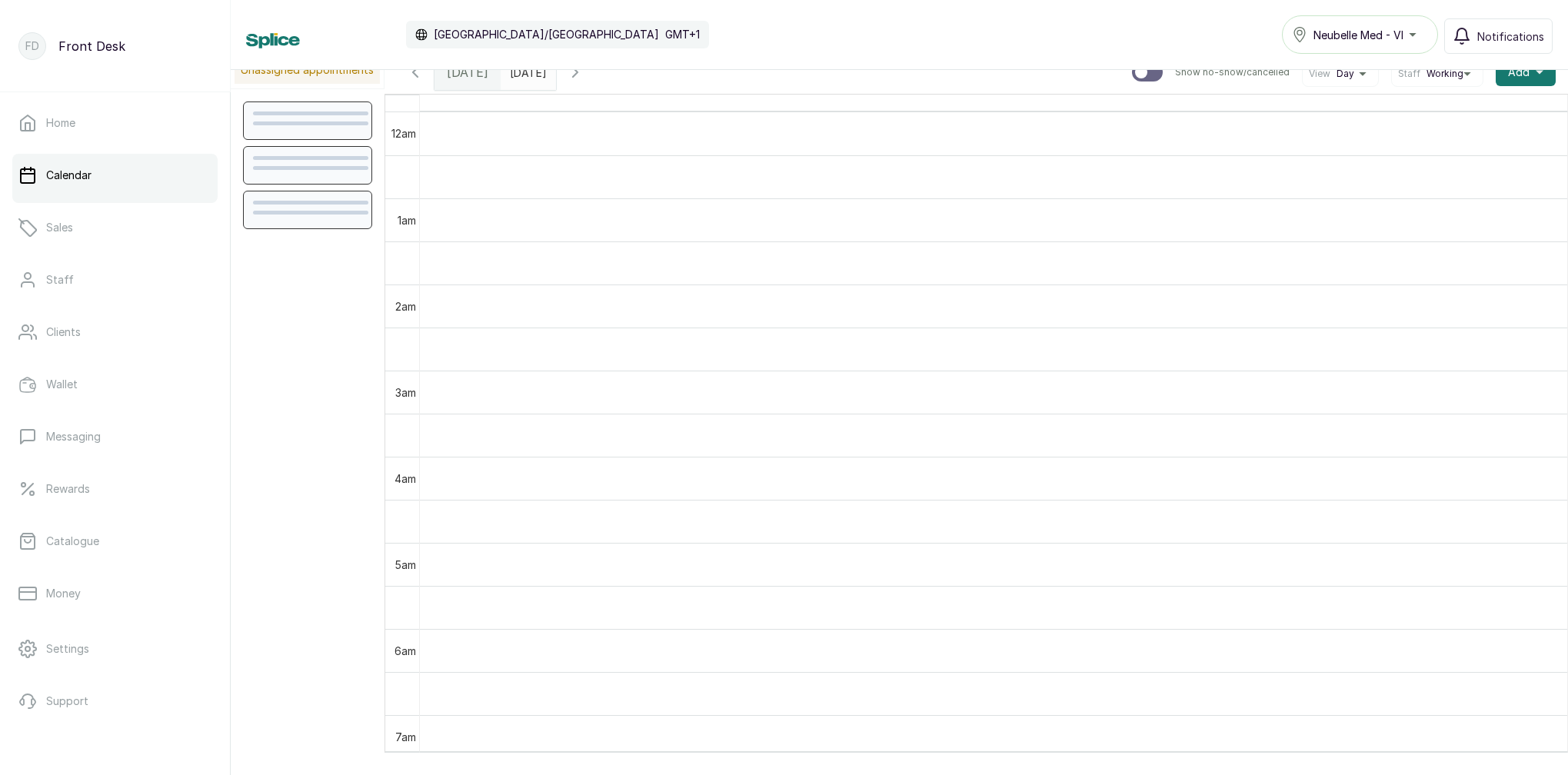
scroll to position [-2, 0]
drag, startPoint x: 318, startPoint y: 23, endPoint x: 717, endPoint y: 35, distance: 399.2
click at [716, 40] on div "Calendar Africa/Lagos GMT+1 Neubelle Med - VI Notifications" at bounding box center [900, 34] width 1307 height 38
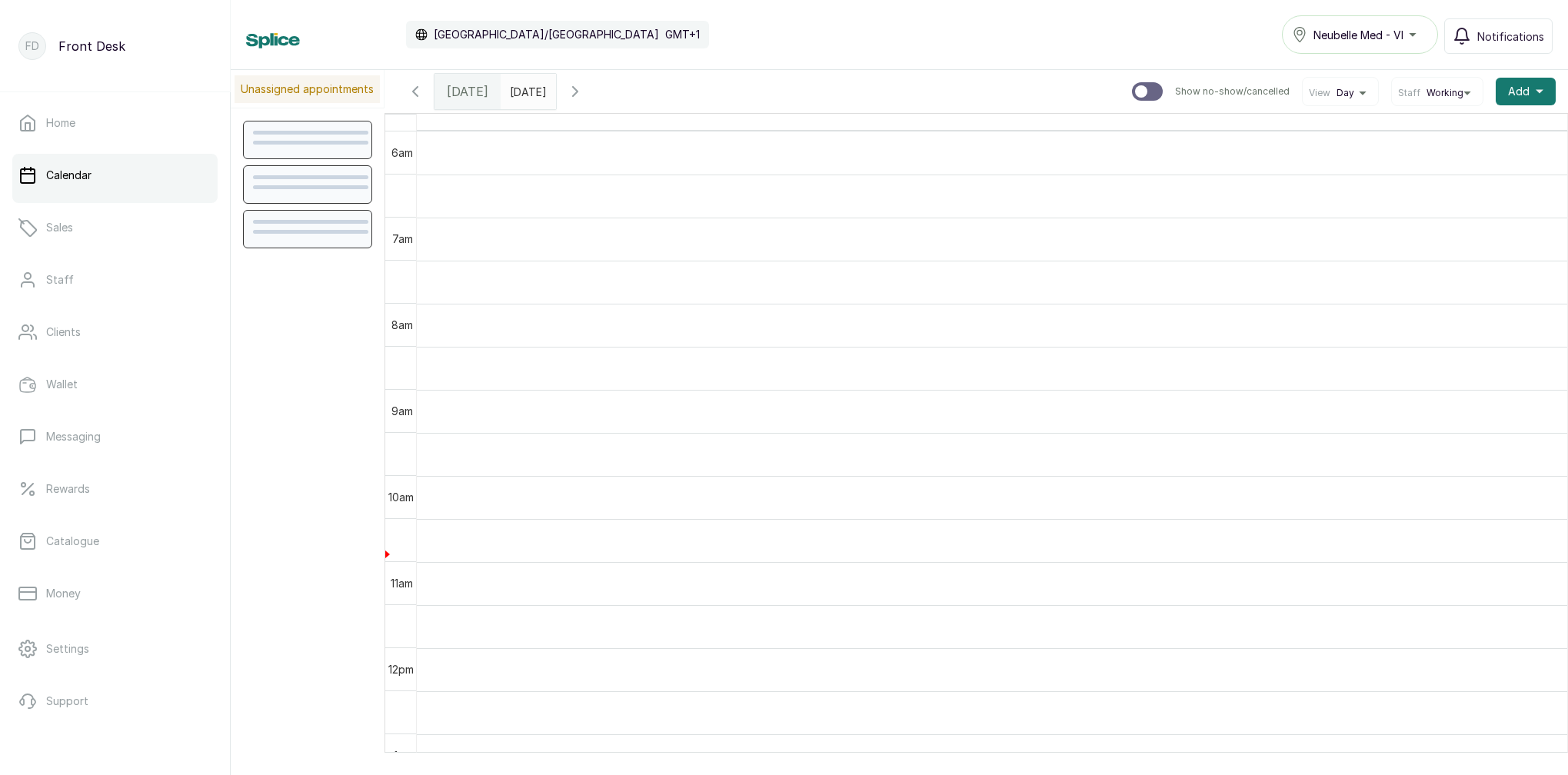
scroll to position [517, 0]
click at [585, 95] on icon "button" at bounding box center [575, 91] width 19 height 19
click at [585, 91] on icon "button" at bounding box center [575, 91] width 19 height 19
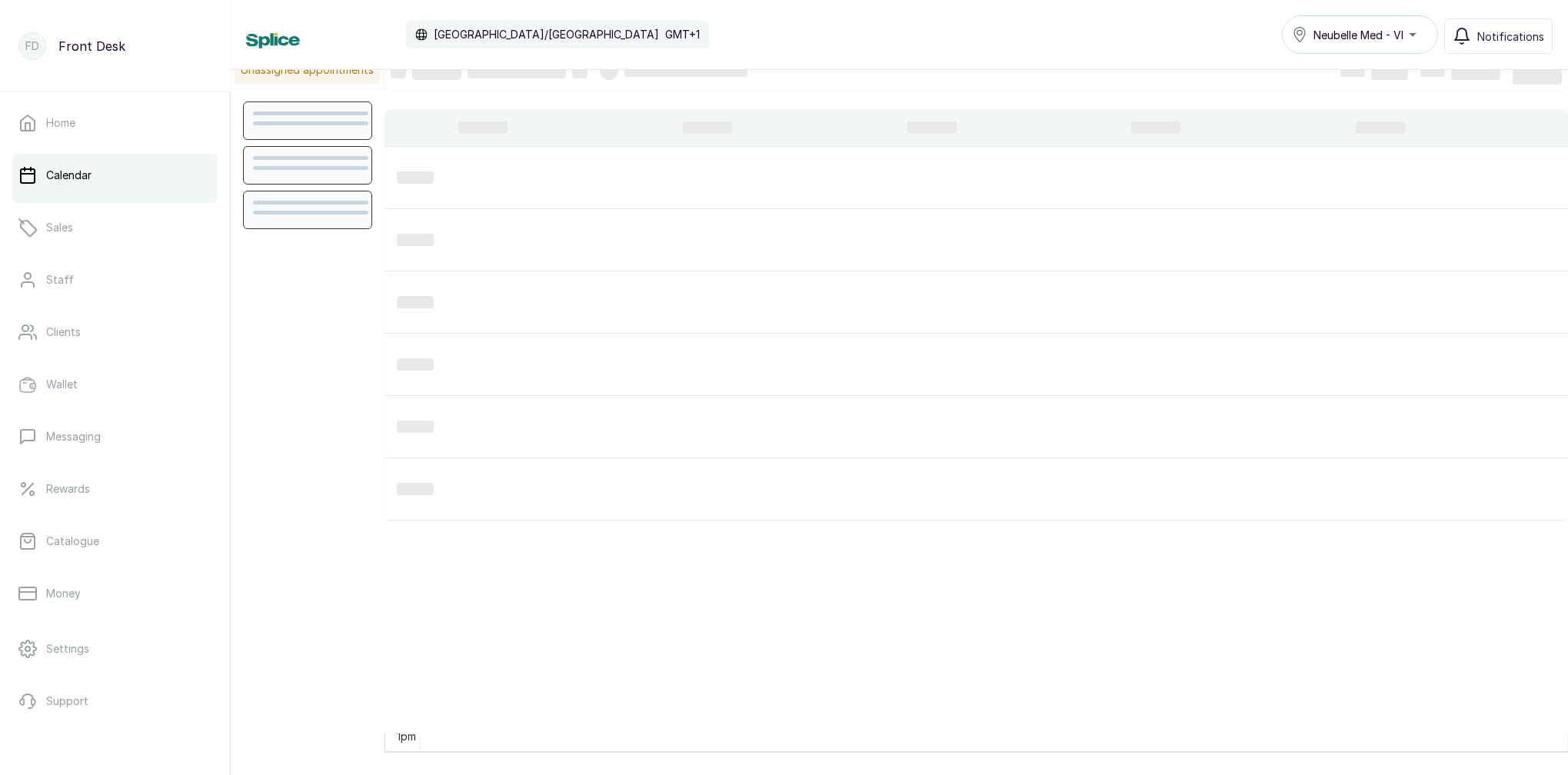
scroll to position [19, 0]
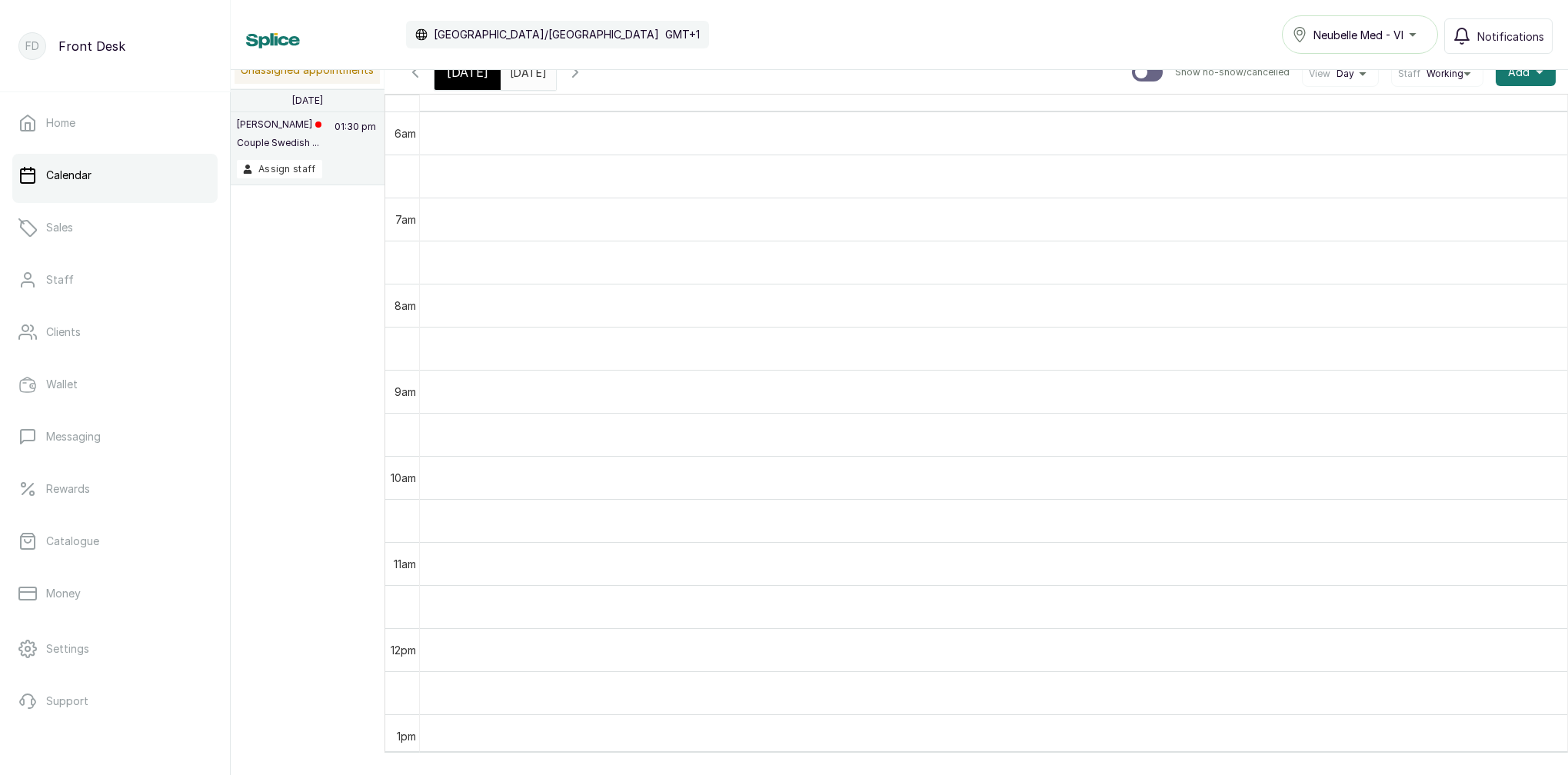
drag, startPoint x: 1273, startPoint y: 4, endPoint x: 1108, endPoint y: 12, distance: 165.2
click at [1116, 37] on div "Calendar [GEOGRAPHIC_DATA]/[GEOGRAPHIC_DATA] GMT+1 Neubelle Med - VI Notificati…" at bounding box center [900, 34] width 1307 height 38
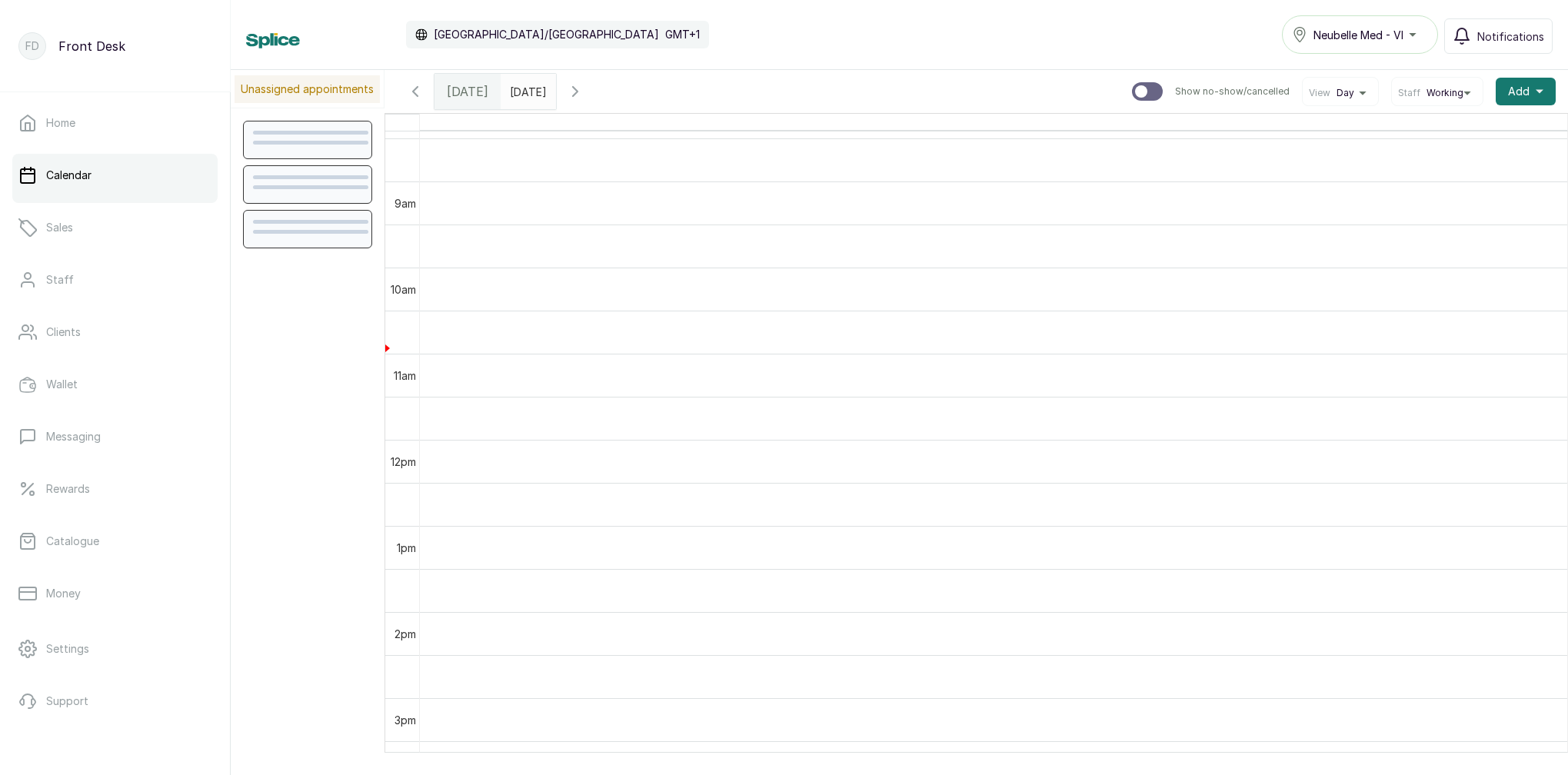
scroll to position [751, 0]
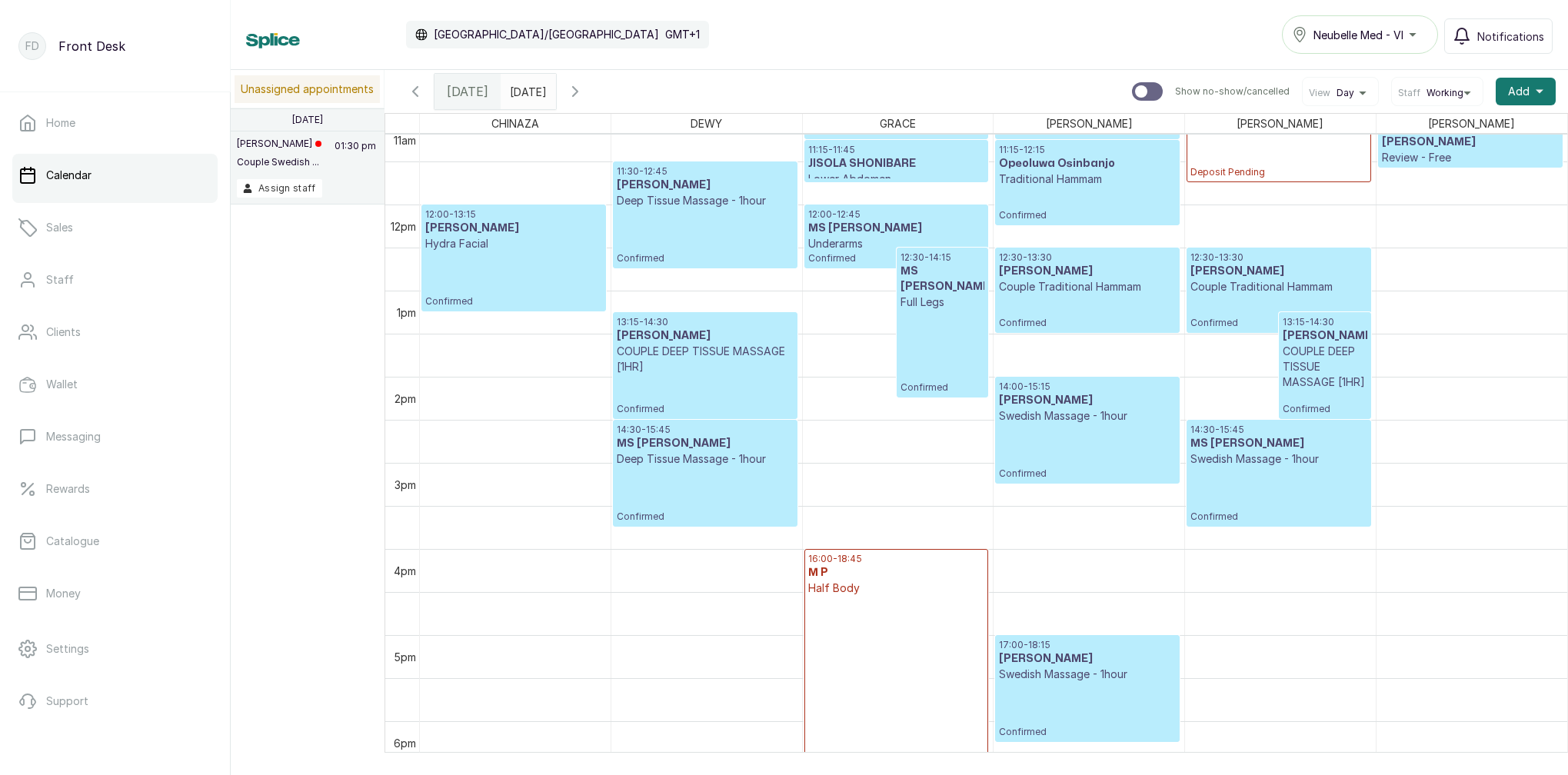
click at [852, 600] on div "16:00 - 18:45 M P Half Body Deposit Pending" at bounding box center [896, 667] width 176 height 229
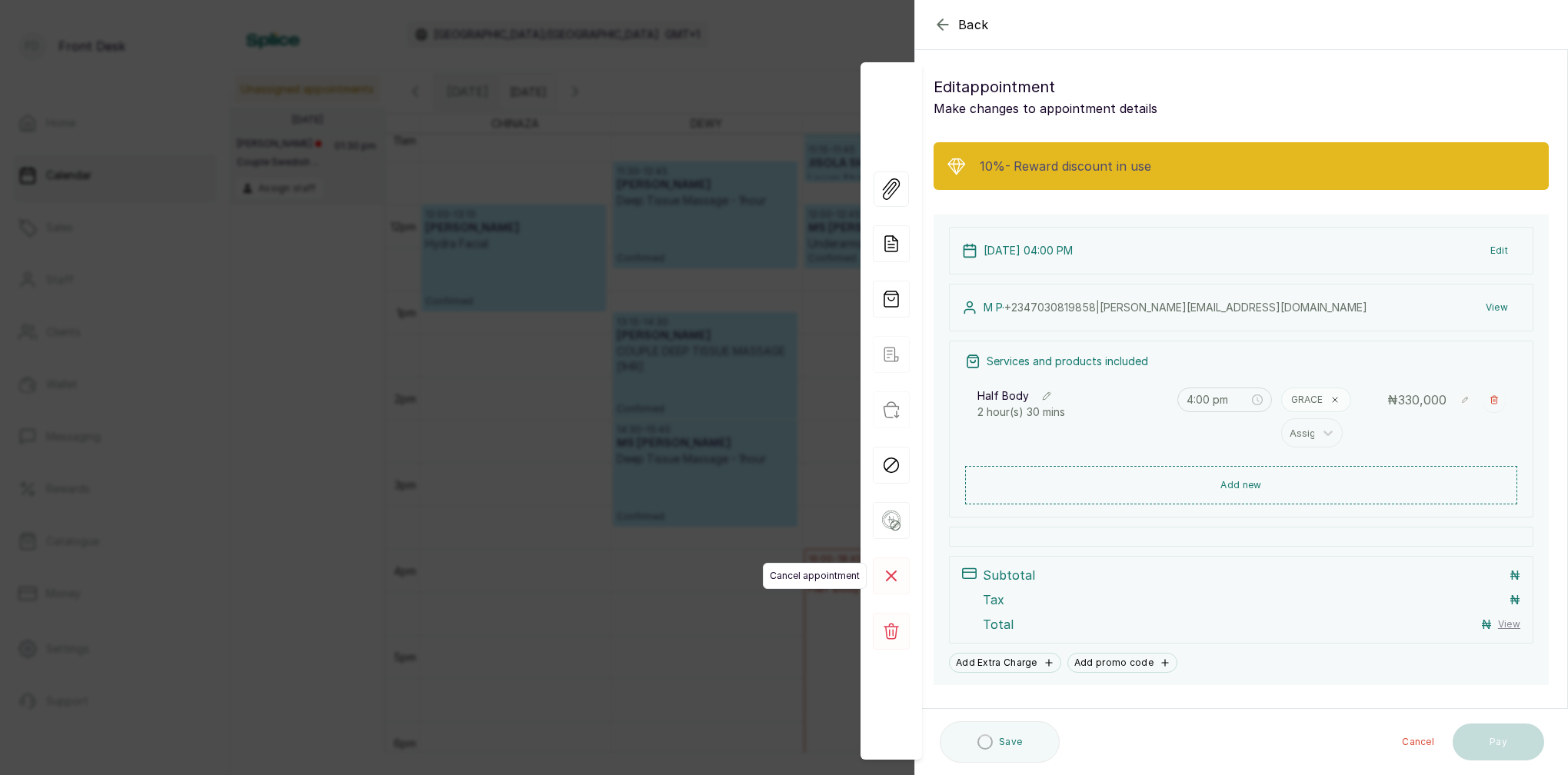
click at [891, 577] on icon at bounding box center [892, 576] width 37 height 37
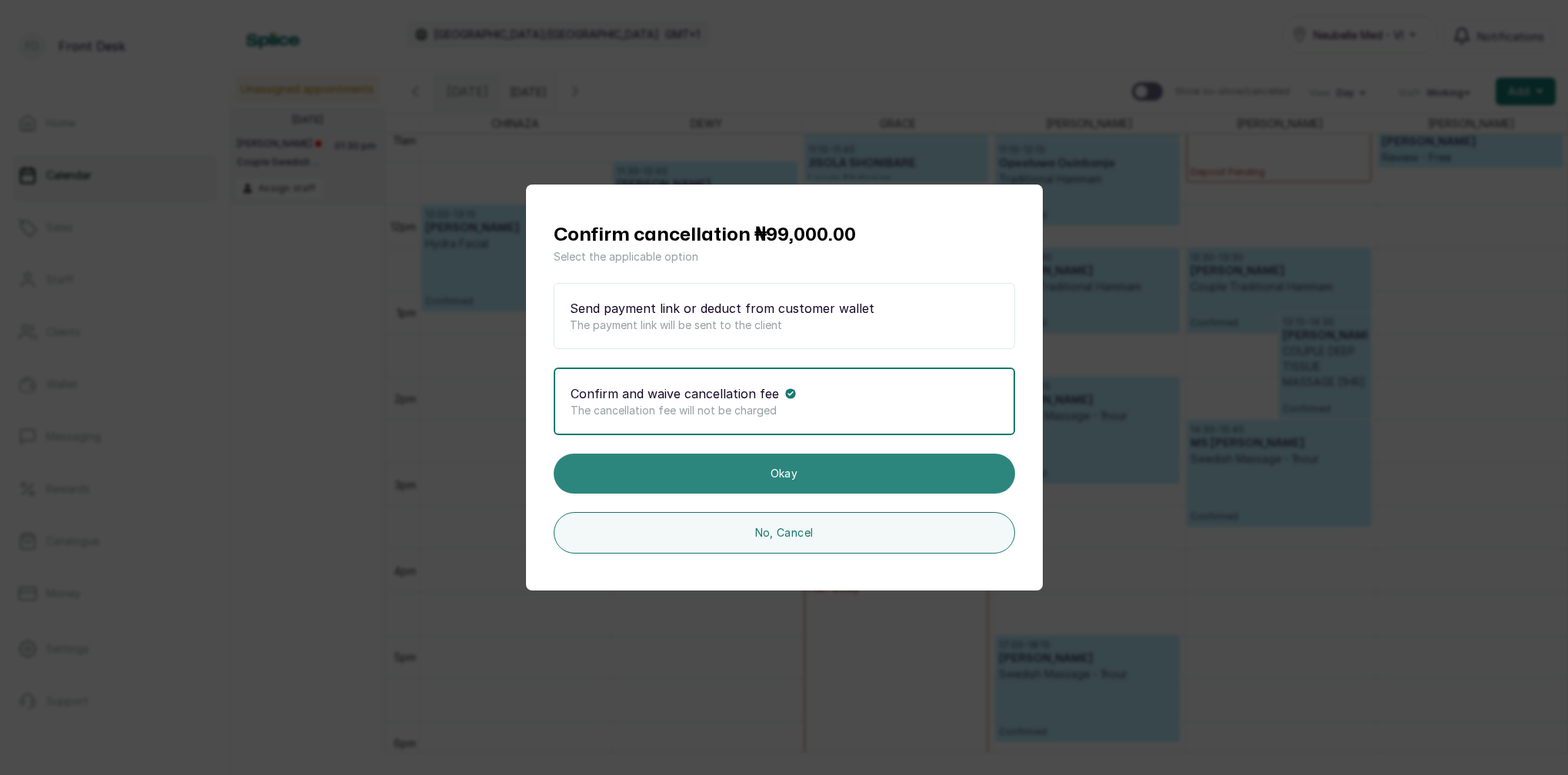
click at [806, 477] on button "Okay" at bounding box center [784, 473] width 461 height 40
click at [828, 472] on button "Okay" at bounding box center [784, 473] width 461 height 40
click at [785, 475] on button "Okay" at bounding box center [784, 473] width 461 height 40
drag, startPoint x: 778, startPoint y: 471, endPoint x: 817, endPoint y: 472, distance: 39.0
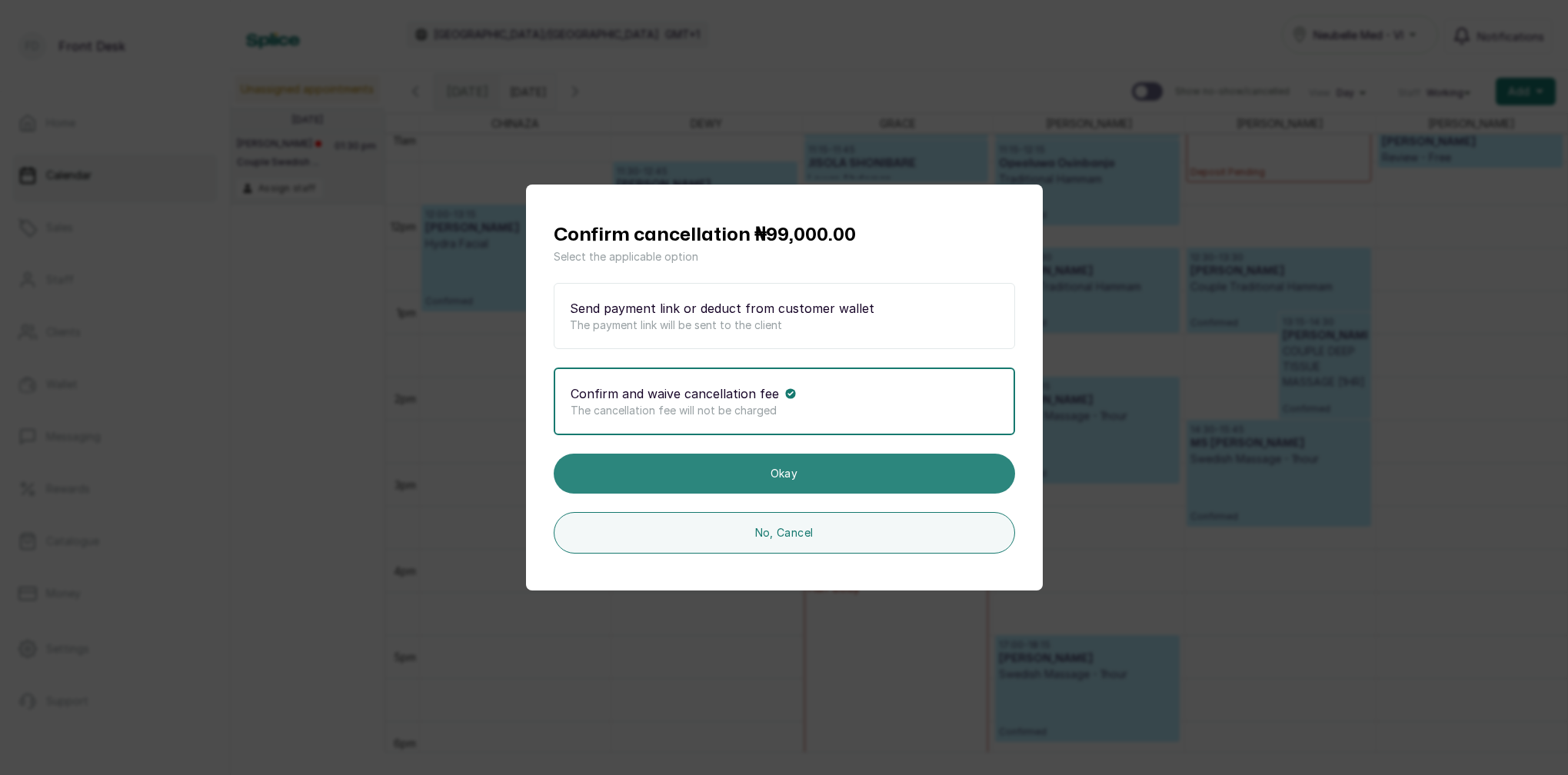
click at [780, 471] on button "Okay" at bounding box center [784, 473] width 461 height 40
click at [869, 471] on button "Okay" at bounding box center [784, 473] width 461 height 40
click at [881, 471] on button "Okay" at bounding box center [784, 473] width 461 height 40
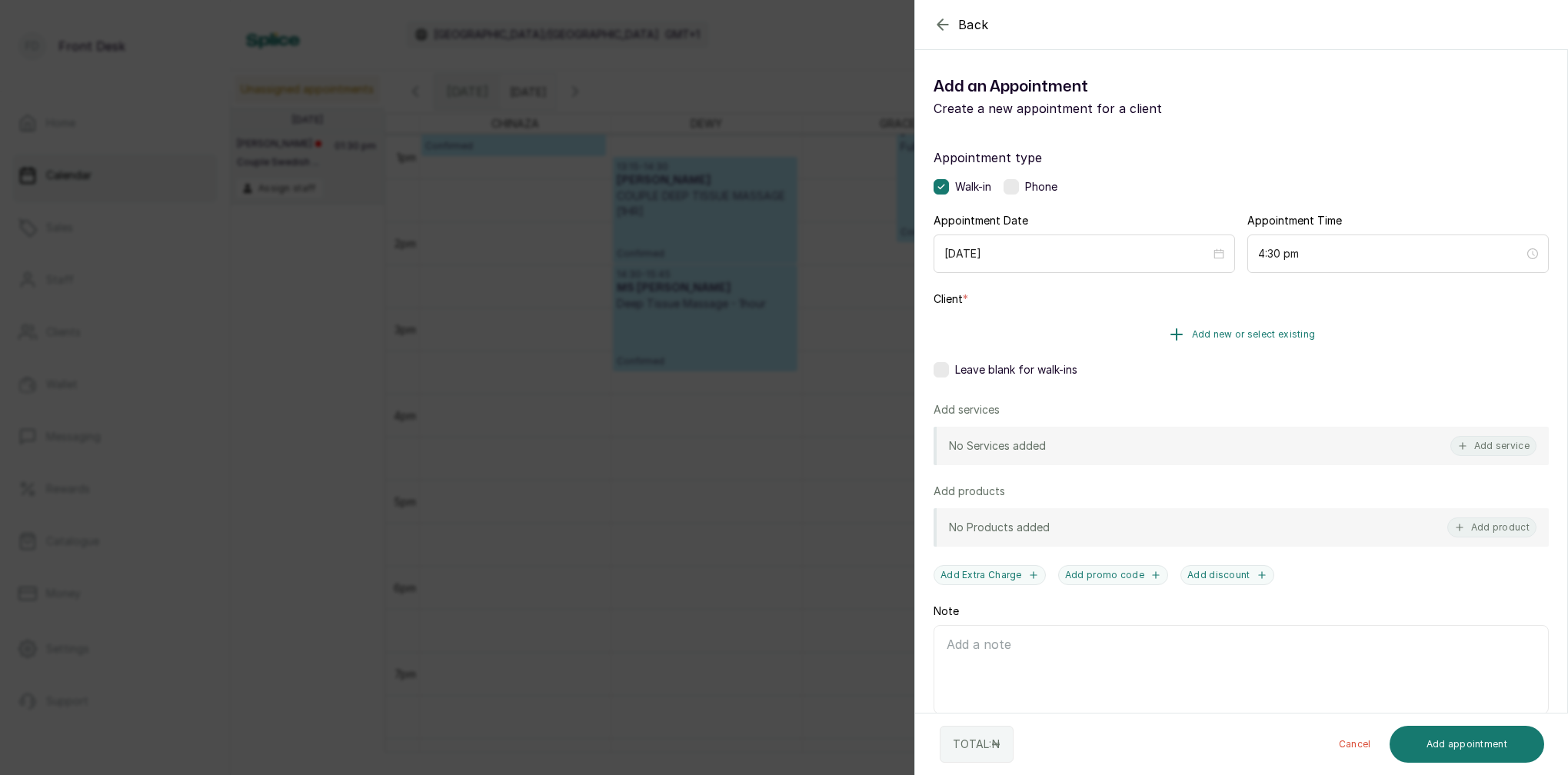
click at [1286, 331] on span "Add new or select existing" at bounding box center [1253, 334] width 124 height 12
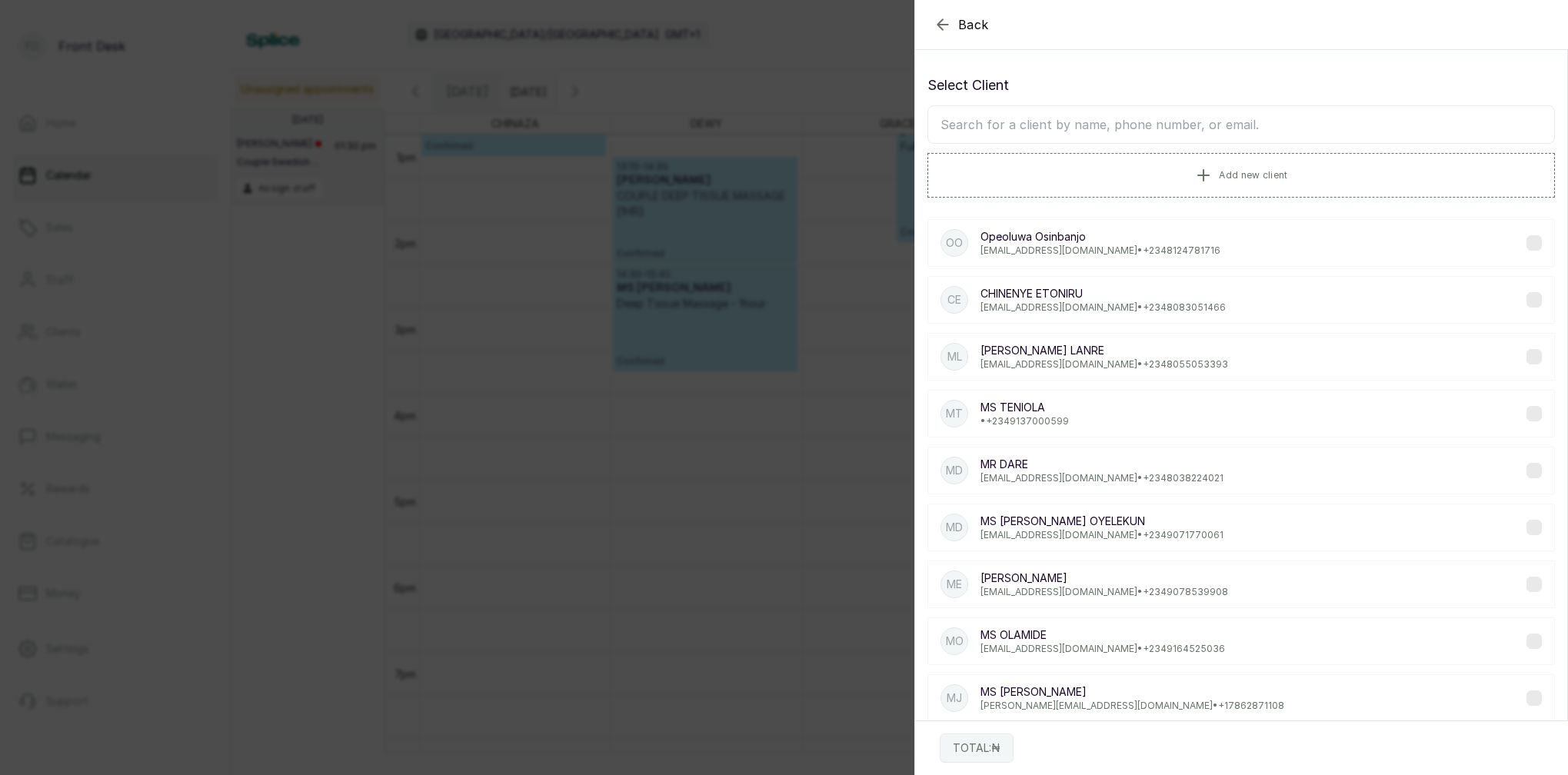
click at [1159, 120] on input "text" at bounding box center [1241, 124] width 628 height 38
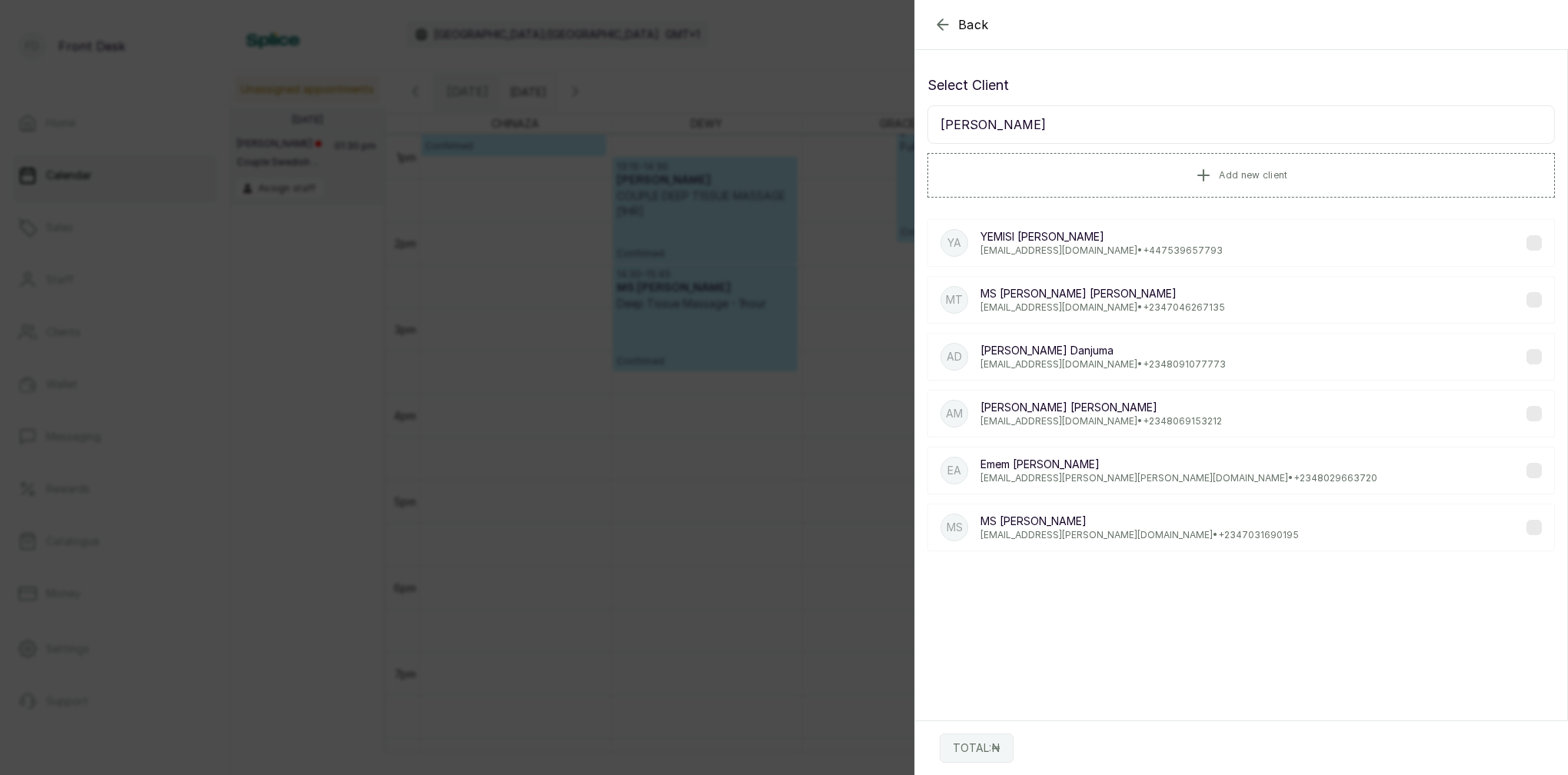
type input "[PERSON_NAME]"
drag, startPoint x: 1037, startPoint y: 95, endPoint x: 1088, endPoint y: 354, distance: 264.0
click at [1088, 354] on p "[PERSON_NAME]" at bounding box center [1103, 350] width 246 height 15
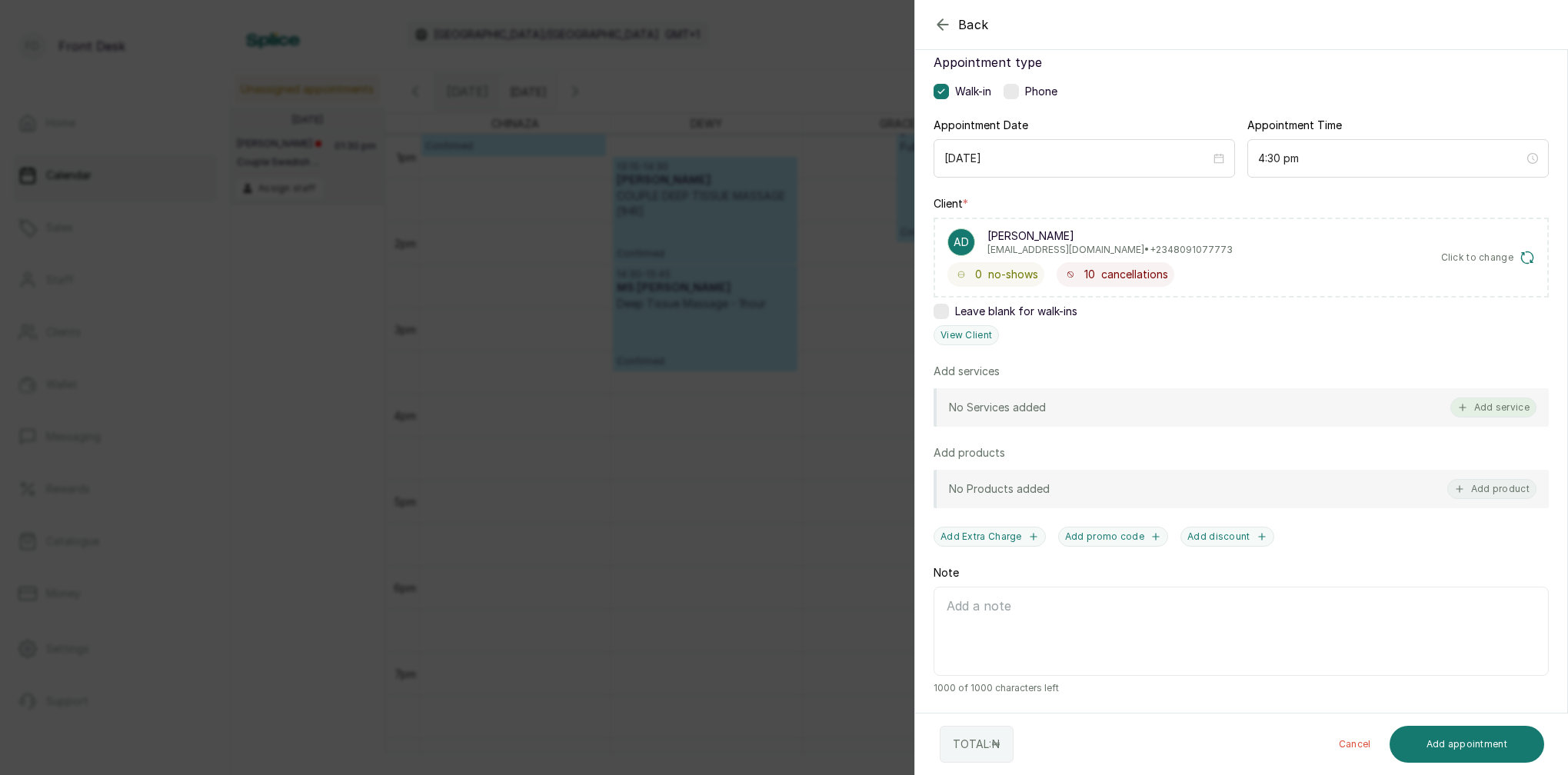
click at [1502, 409] on button "Add service" at bounding box center [1493, 407] width 86 height 20
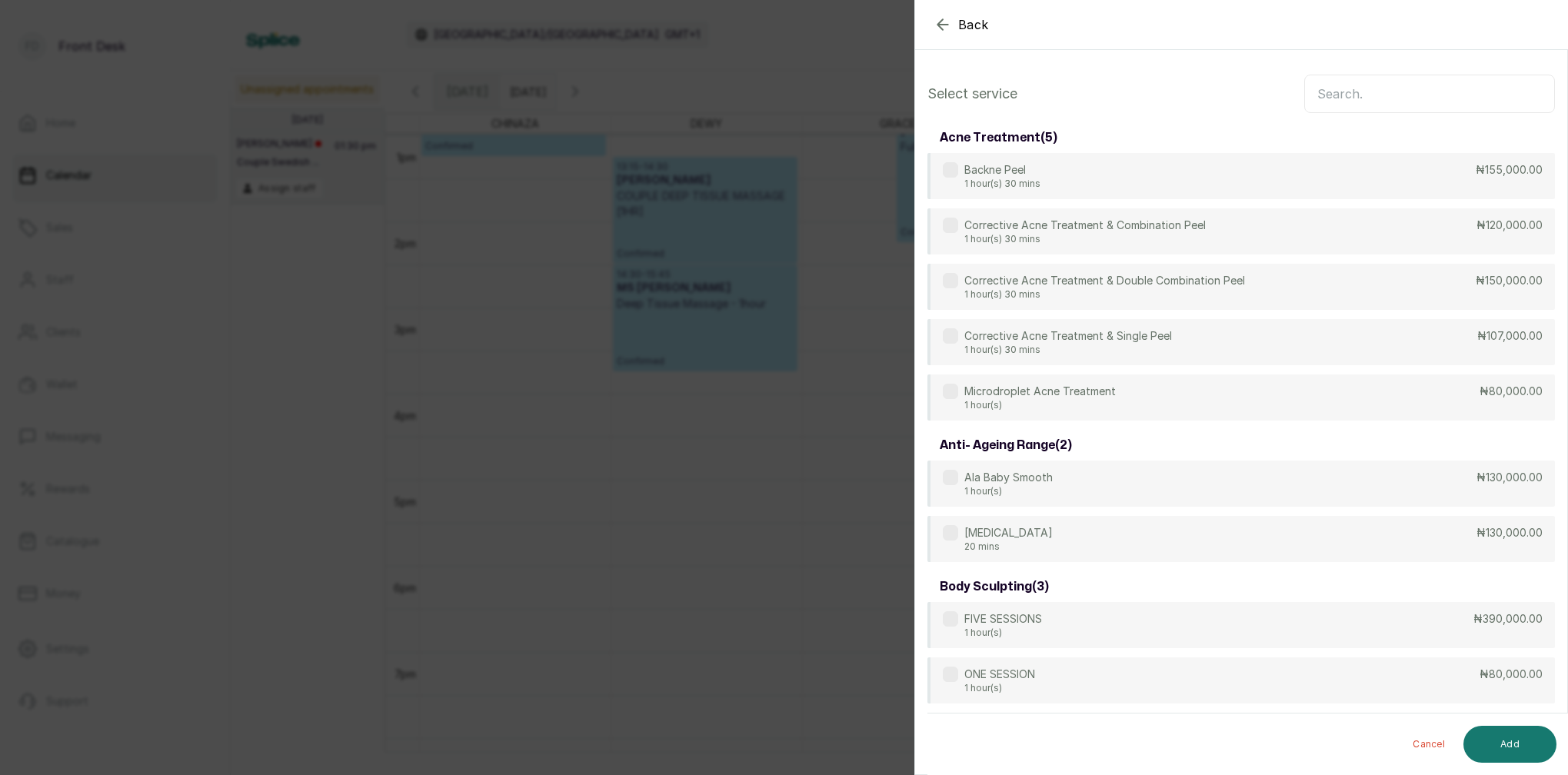
scroll to position [0, 0]
click at [943, 21] on icon "button" at bounding box center [943, 24] width 19 height 19
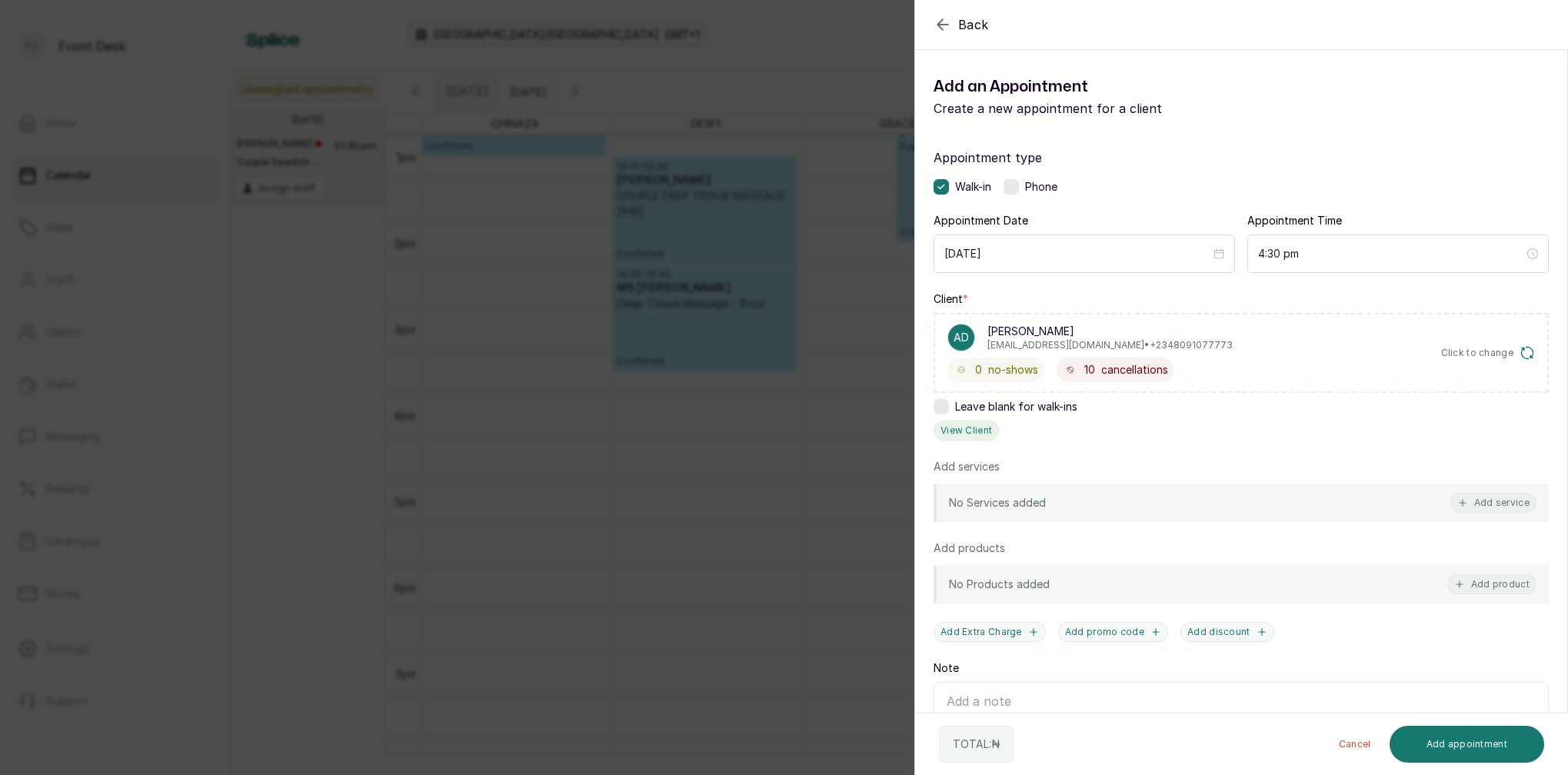
click at [969, 430] on button "View Client" at bounding box center [966, 430] width 66 height 20
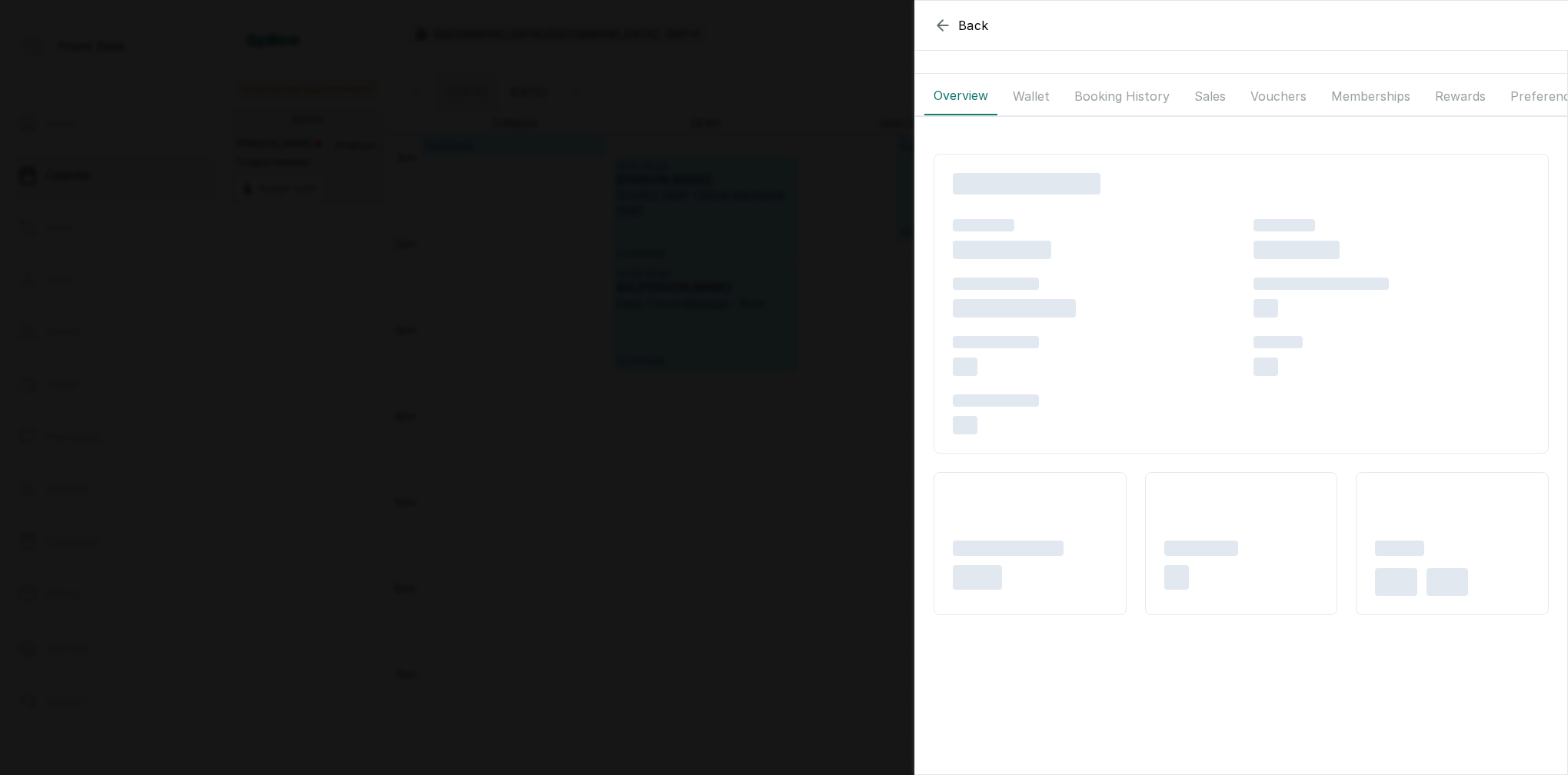
click at [1116, 98] on button "Booking History" at bounding box center [1122, 96] width 114 height 38
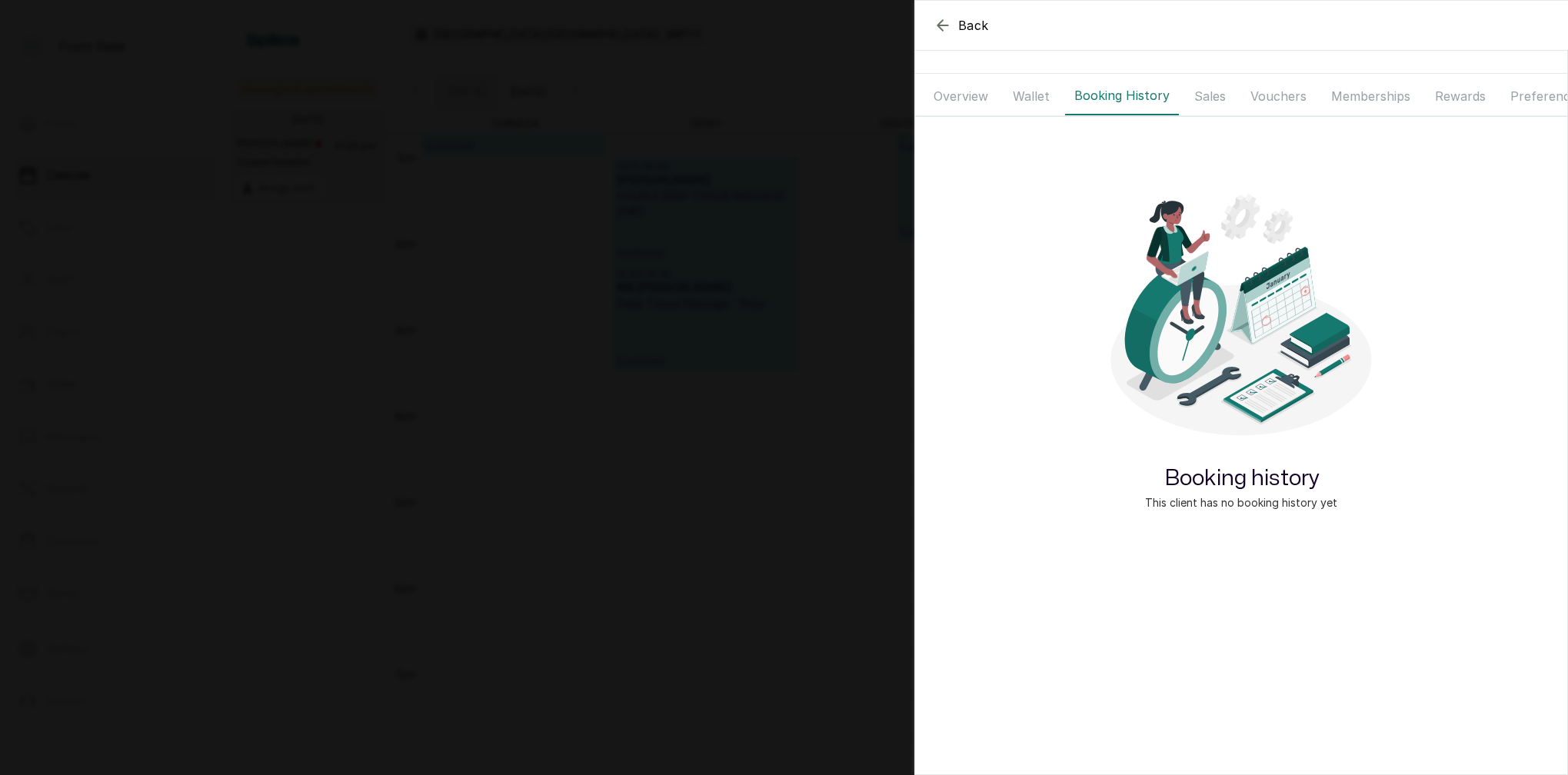
click at [956, 91] on button "Overview" at bounding box center [961, 96] width 73 height 38
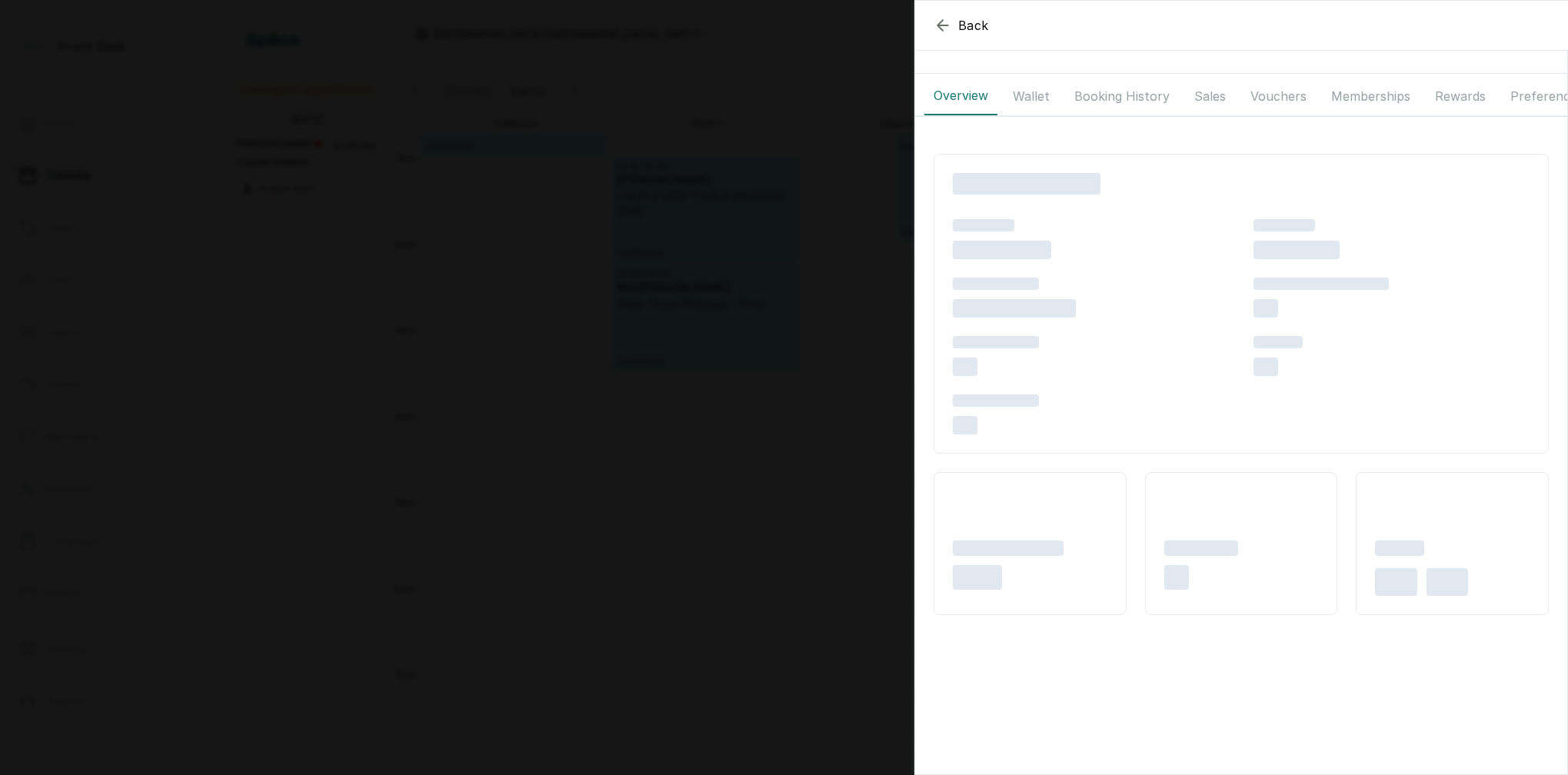
click at [1037, 97] on button "Wallet" at bounding box center [1031, 96] width 55 height 38
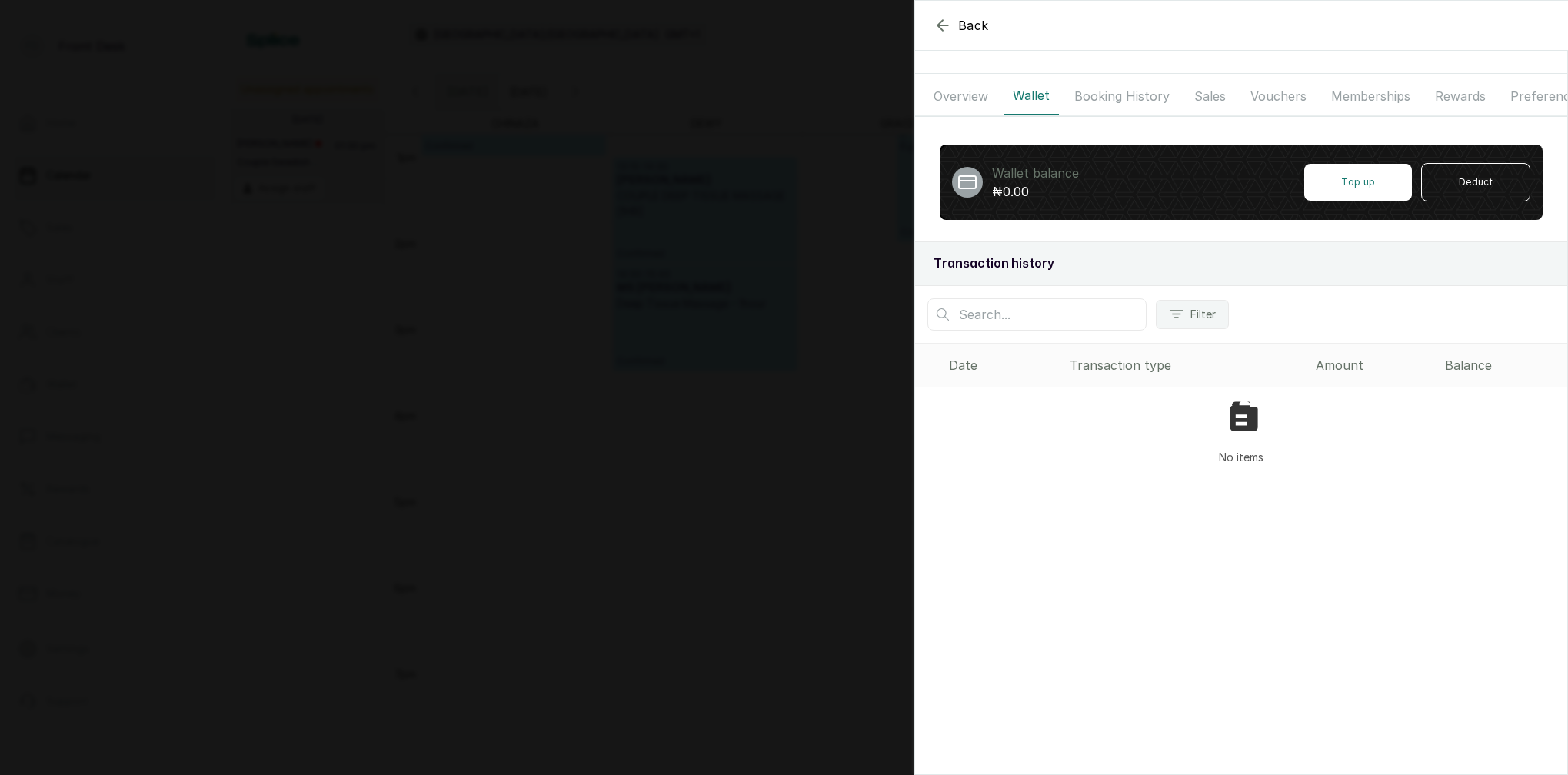
click at [990, 97] on button "Overview" at bounding box center [961, 96] width 73 height 38
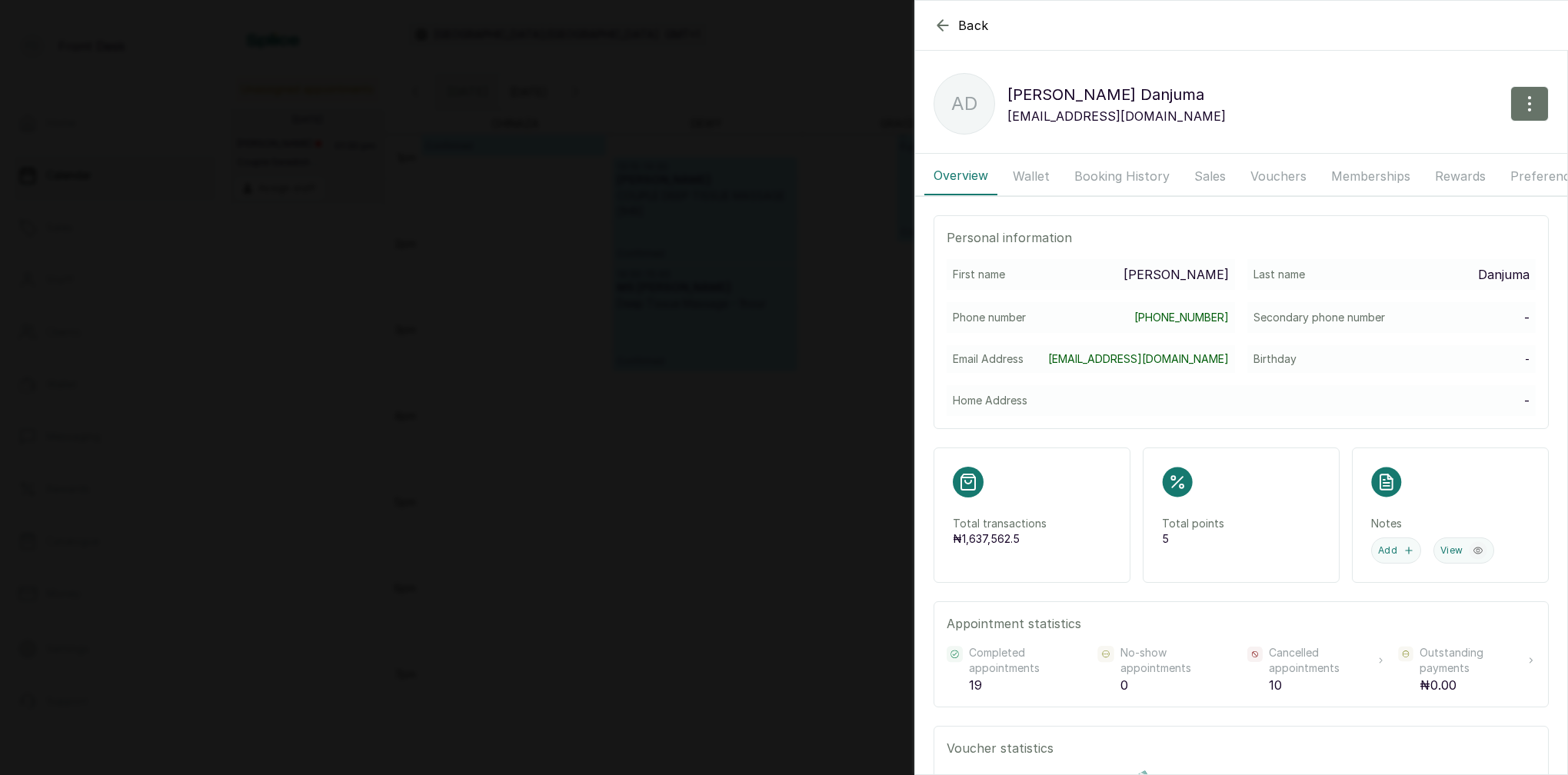
drag, startPoint x: 1037, startPoint y: 175, endPoint x: 1101, endPoint y: 173, distance: 64.0
click at [1037, 175] on button "Wallet" at bounding box center [1031, 176] width 55 height 38
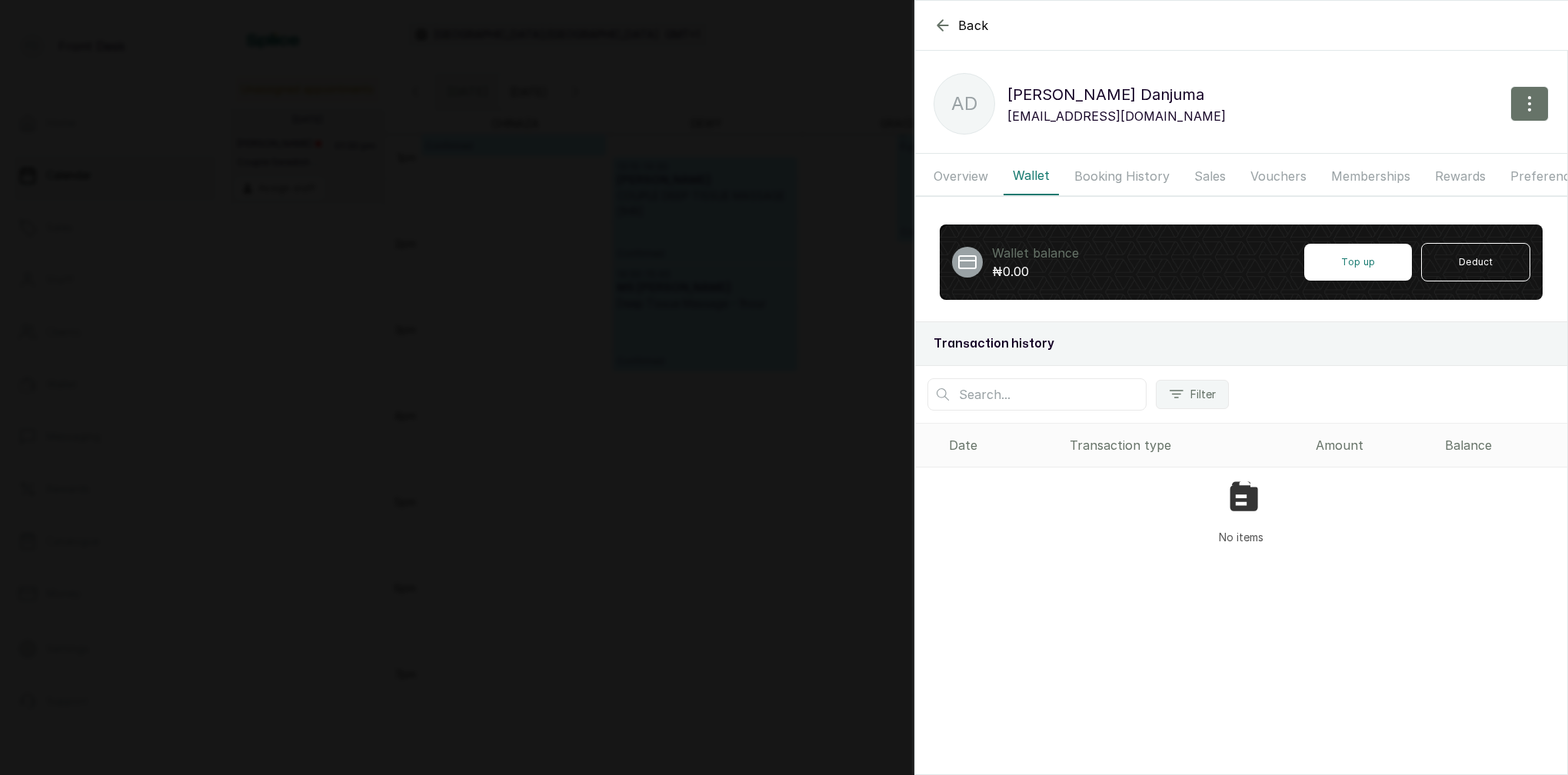
click at [1124, 173] on button "Booking History" at bounding box center [1122, 176] width 114 height 38
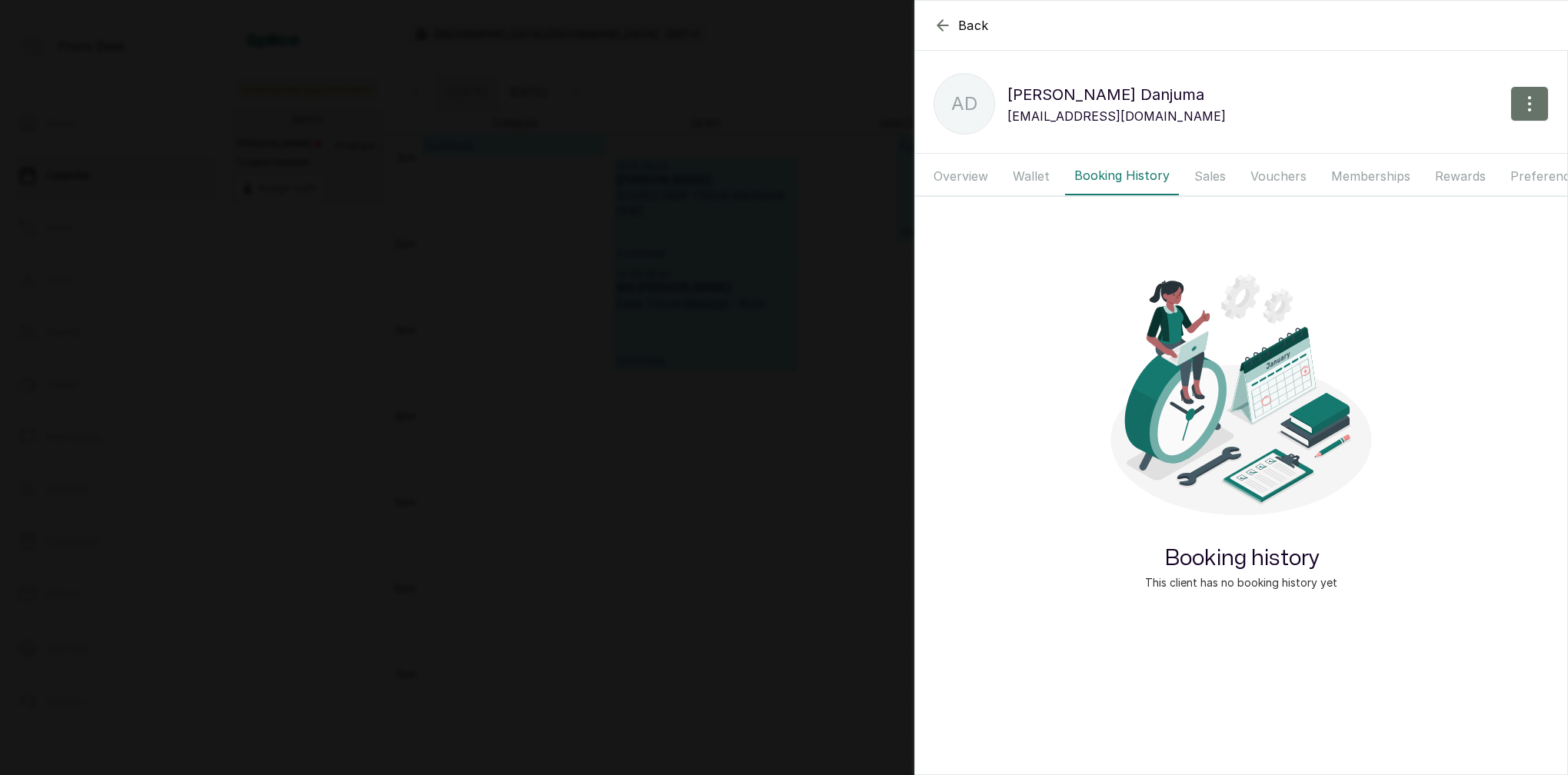
click at [948, 171] on button "Overview" at bounding box center [961, 176] width 73 height 38
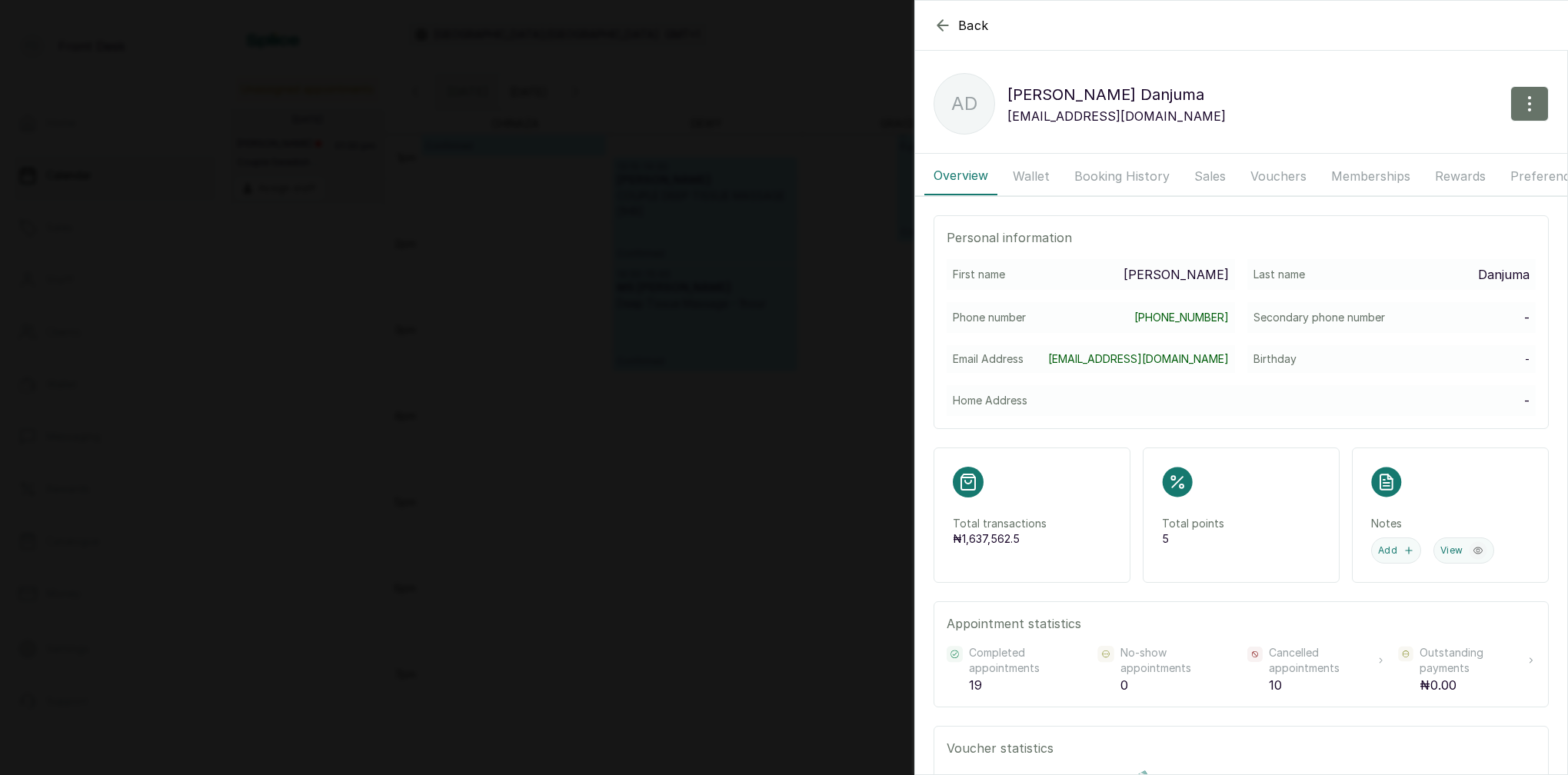
click at [1035, 174] on button "Wallet" at bounding box center [1031, 176] width 55 height 38
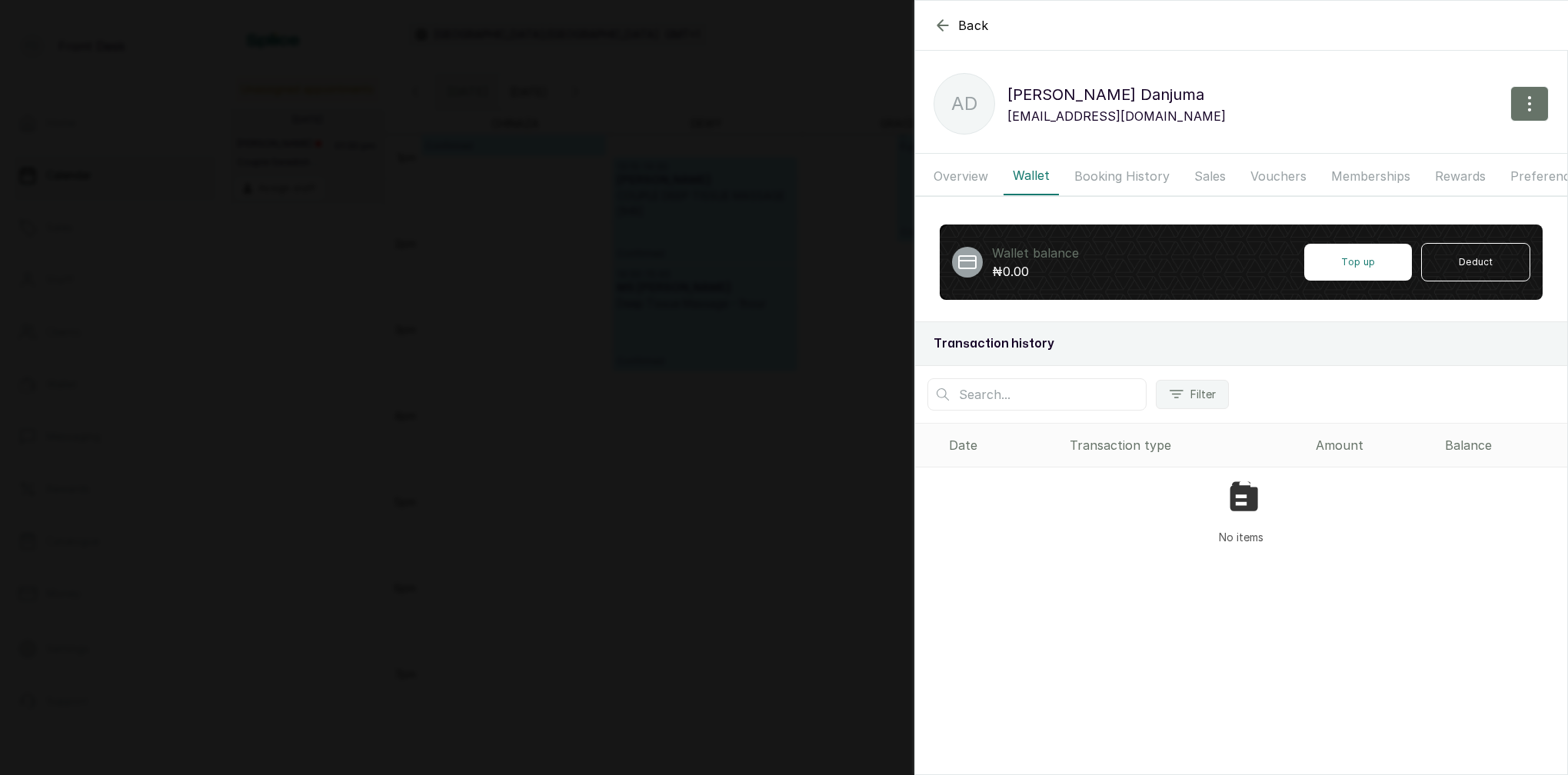
click at [1123, 176] on button "Booking History" at bounding box center [1122, 176] width 114 height 38
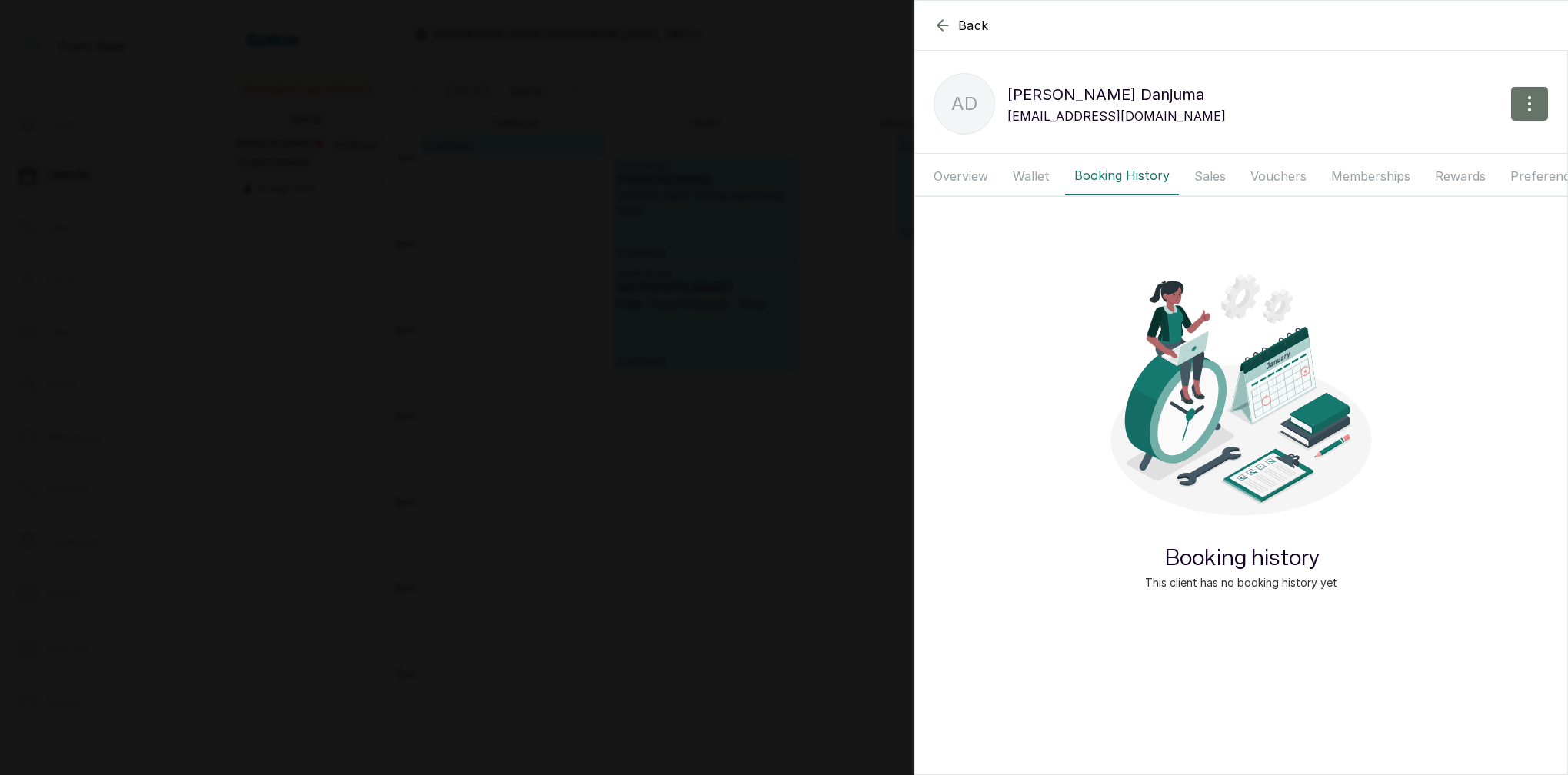
click at [1036, 173] on button "Wallet" at bounding box center [1031, 176] width 55 height 38
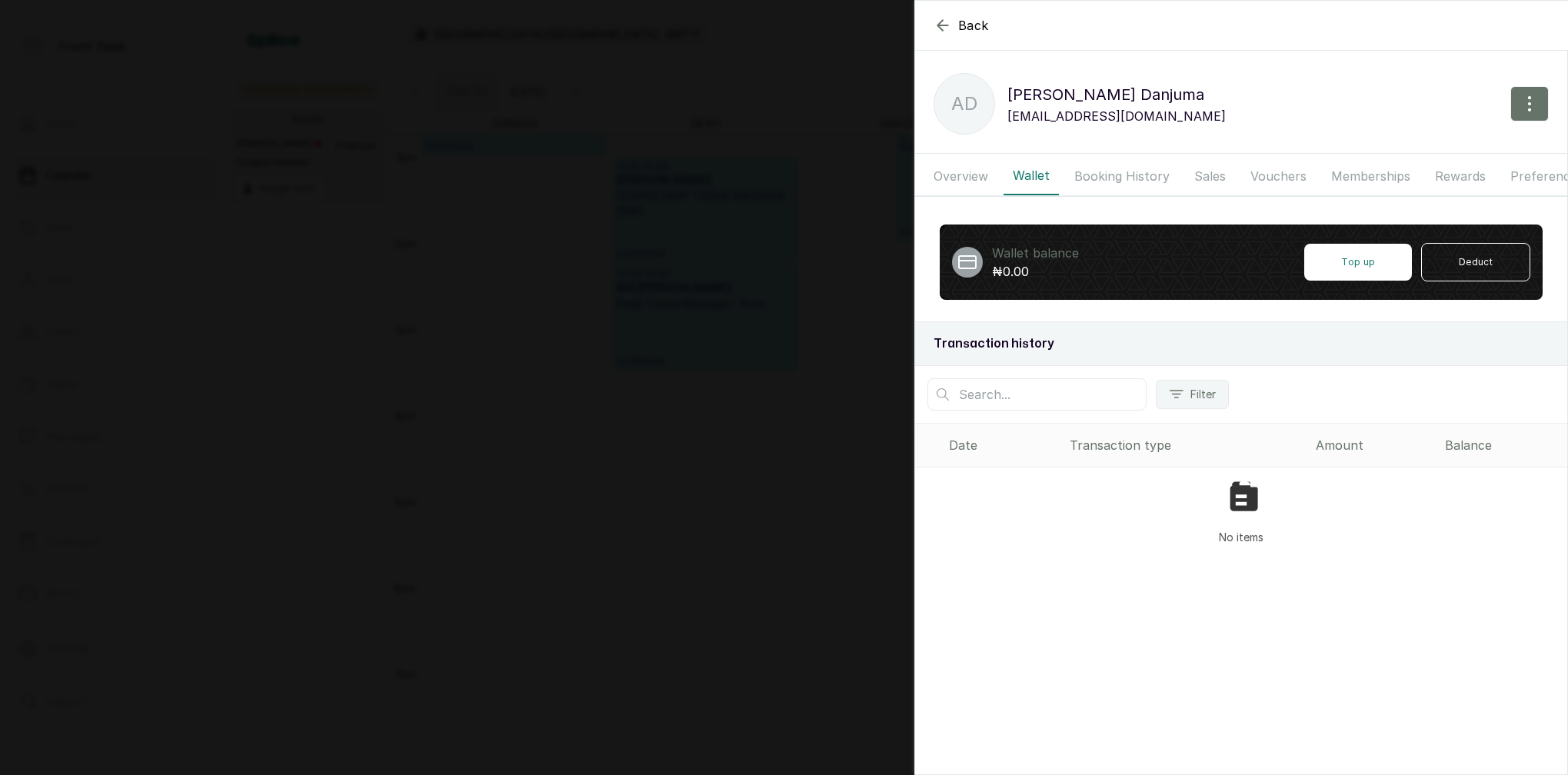
click at [976, 173] on button "Overview" at bounding box center [961, 176] width 73 height 38
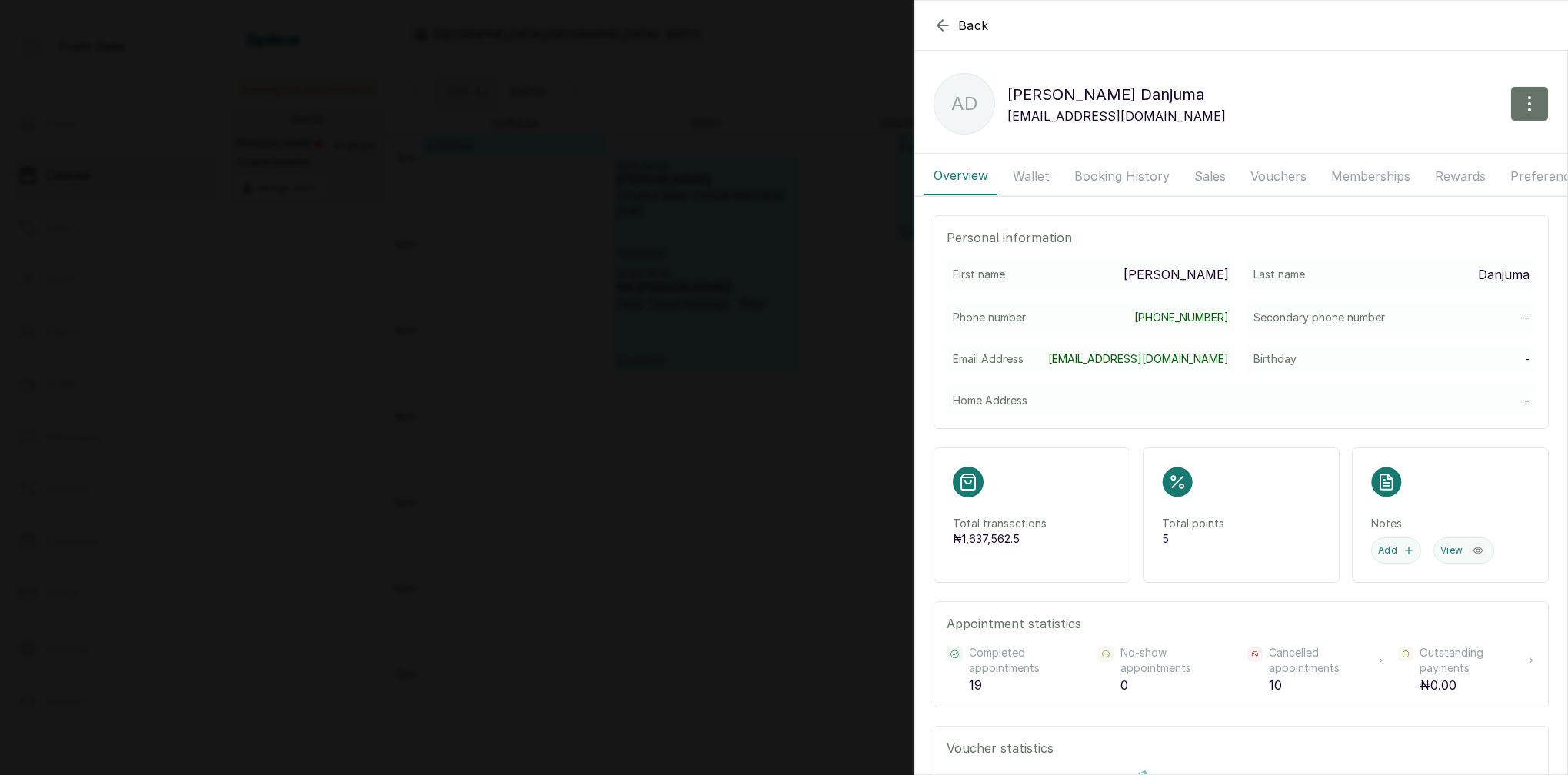
click at [1122, 172] on button "Booking History" at bounding box center [1122, 176] width 114 height 38
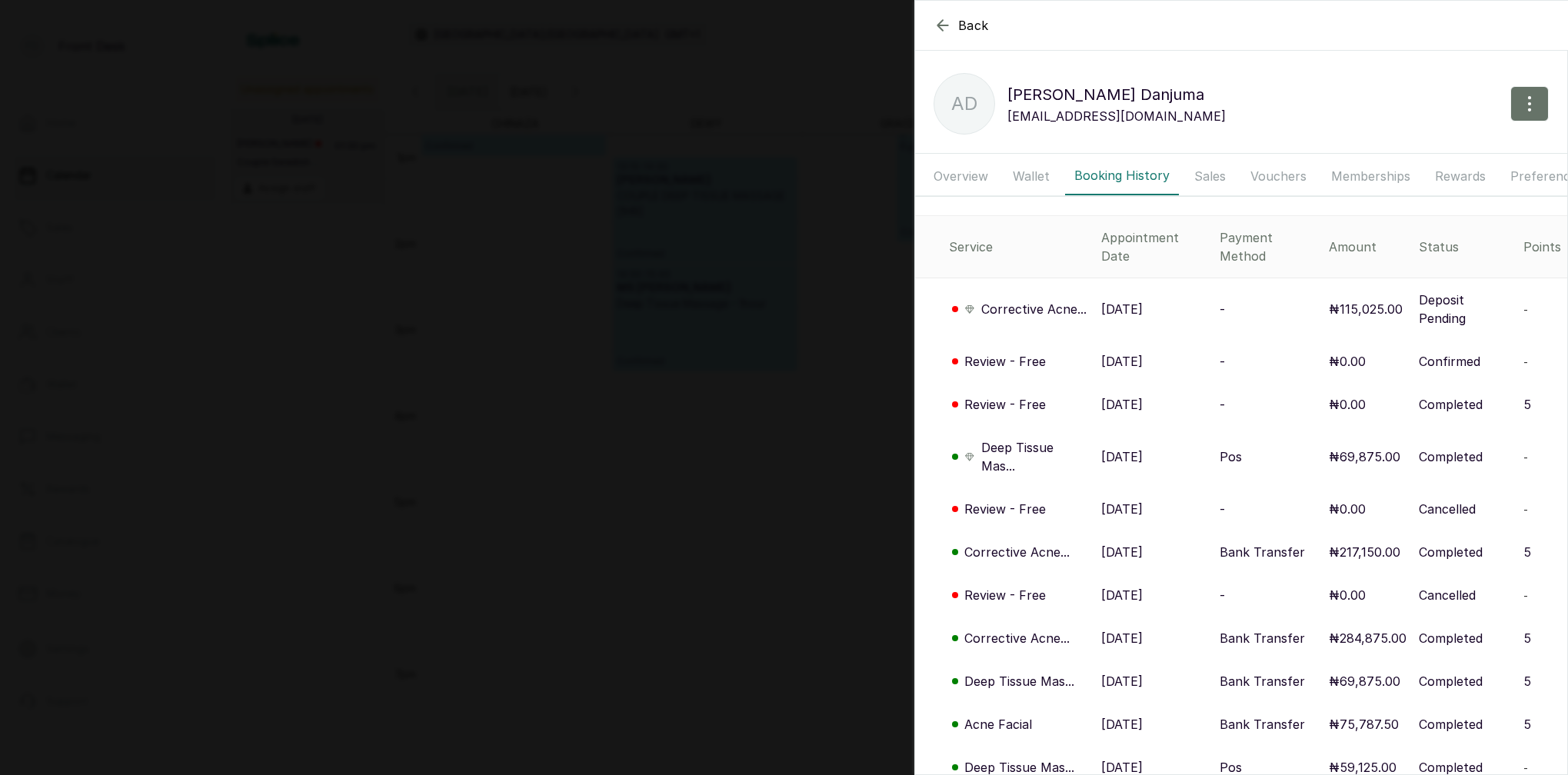
click at [1039, 180] on button "Wallet" at bounding box center [1031, 176] width 55 height 38
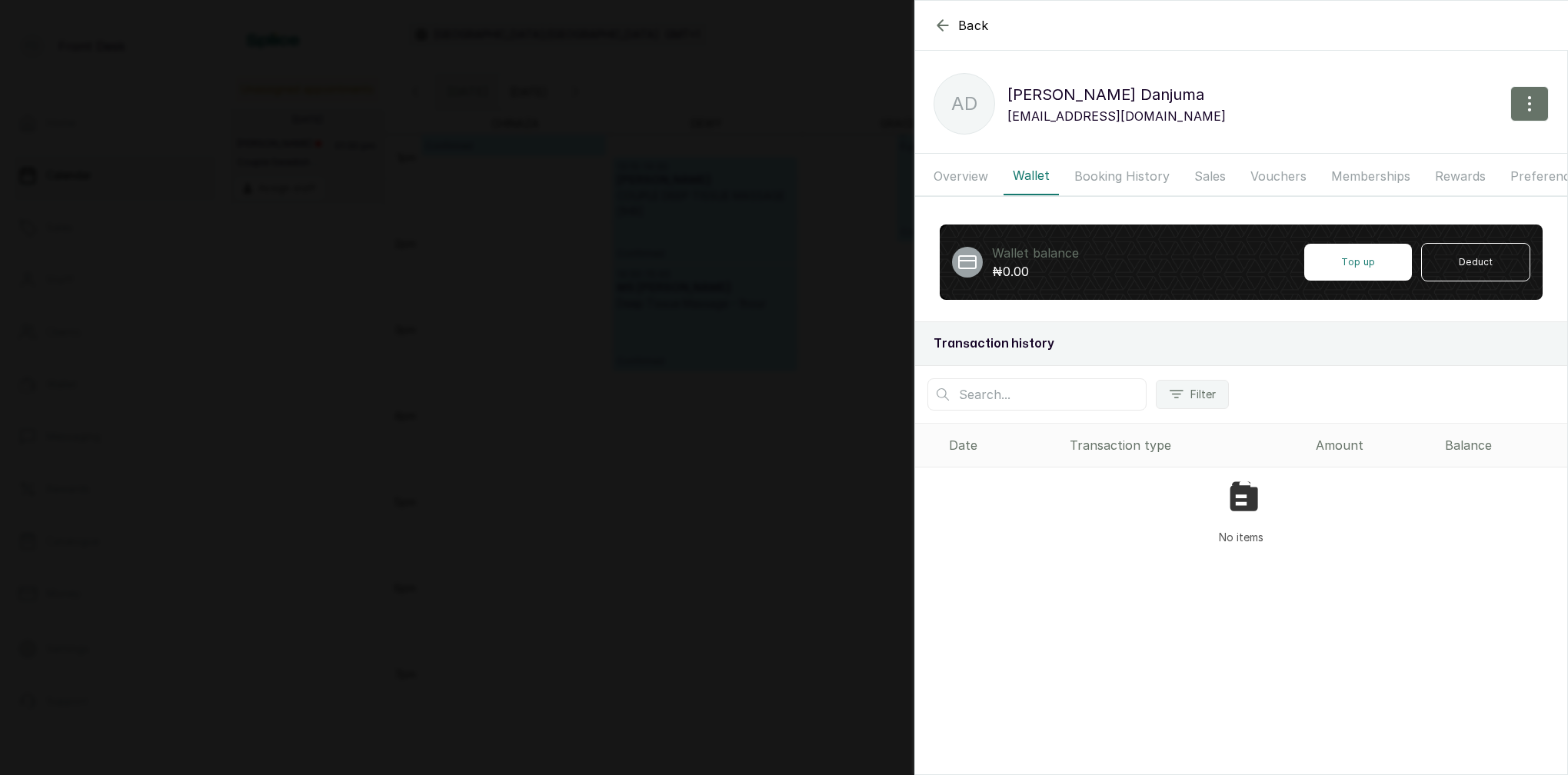
click at [946, 28] on icon "button" at bounding box center [943, 25] width 19 height 19
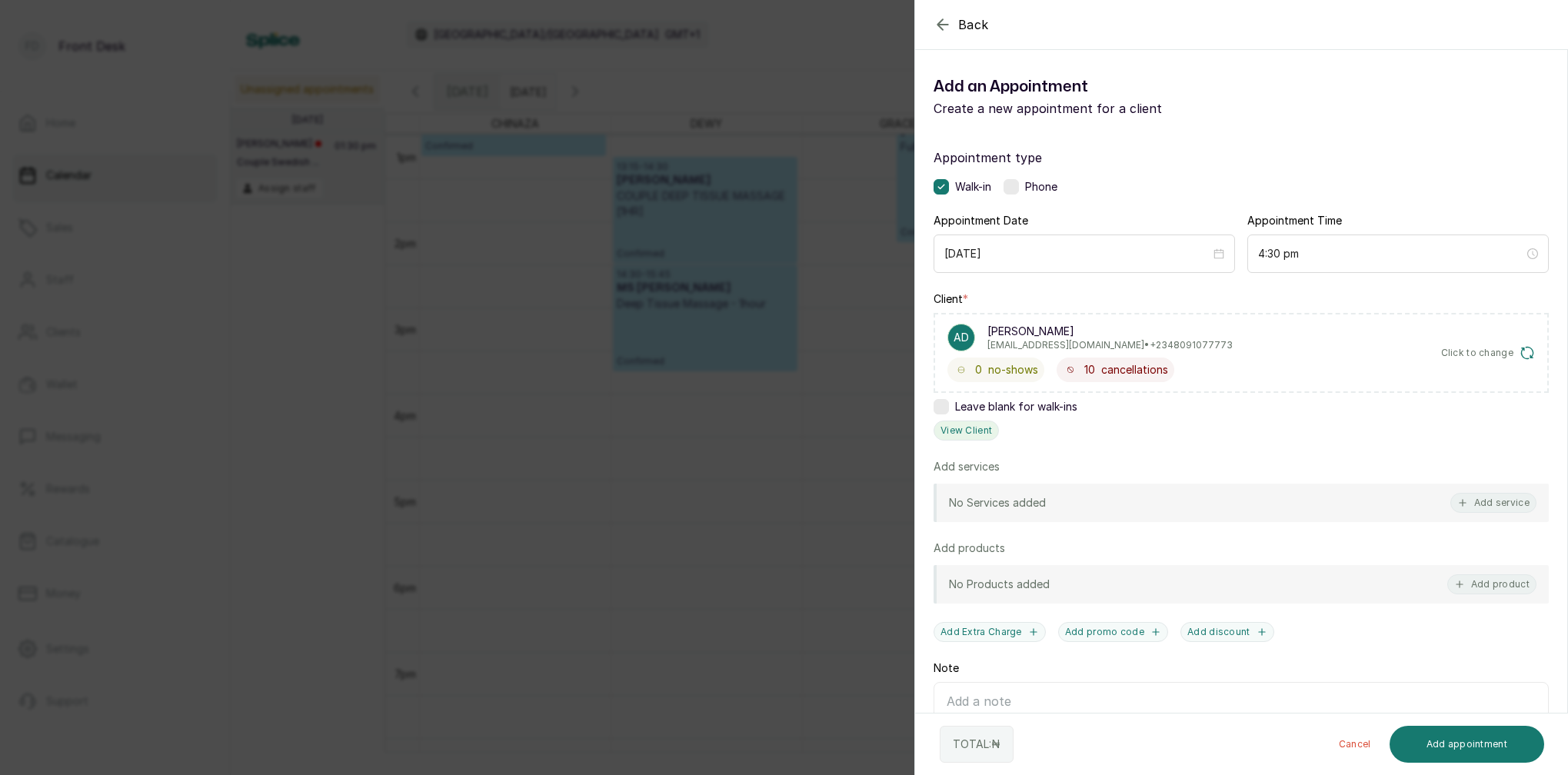
click at [961, 428] on button "View Client" at bounding box center [966, 430] width 66 height 20
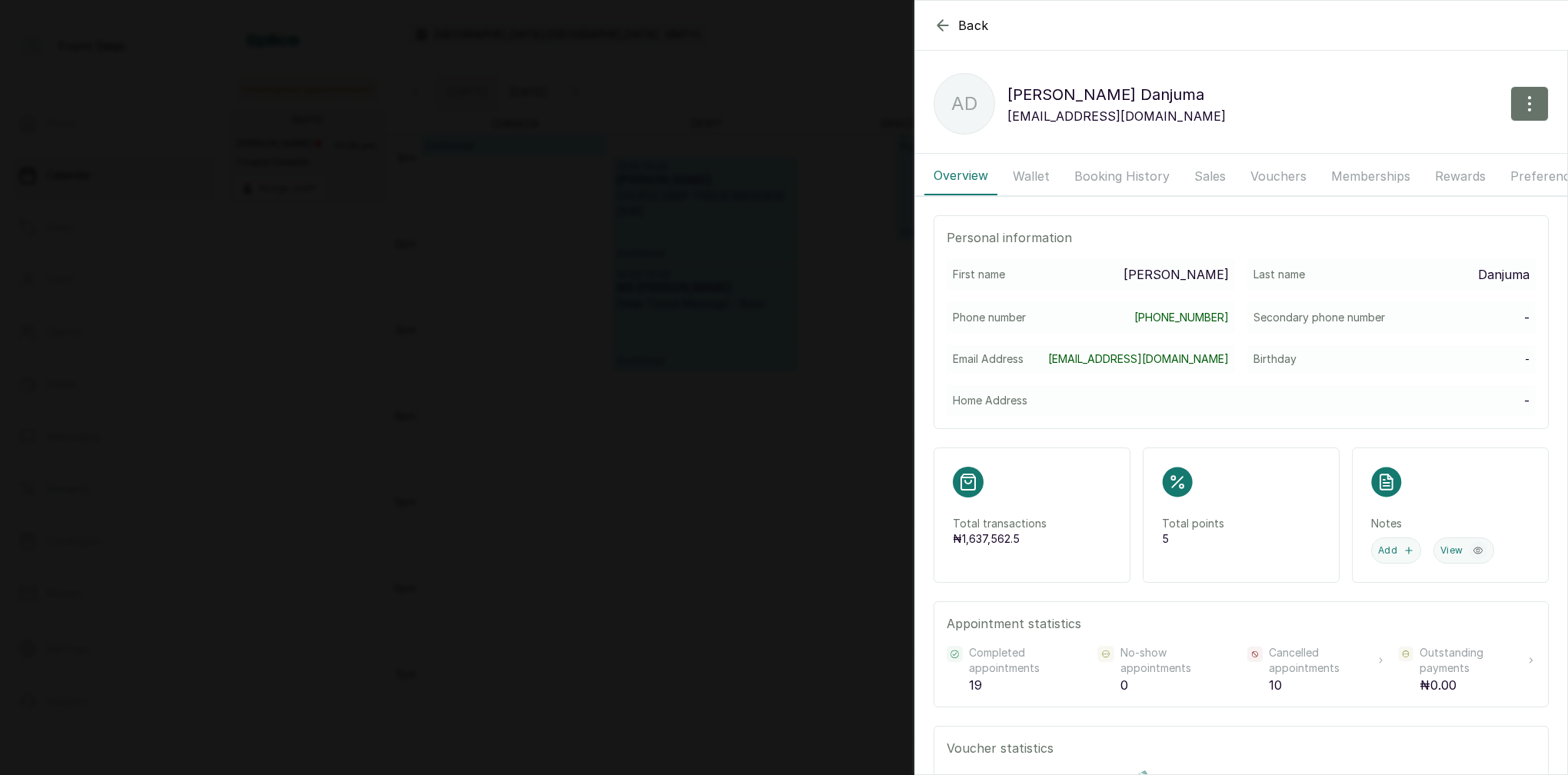
click at [1110, 178] on button "Booking History" at bounding box center [1122, 176] width 114 height 38
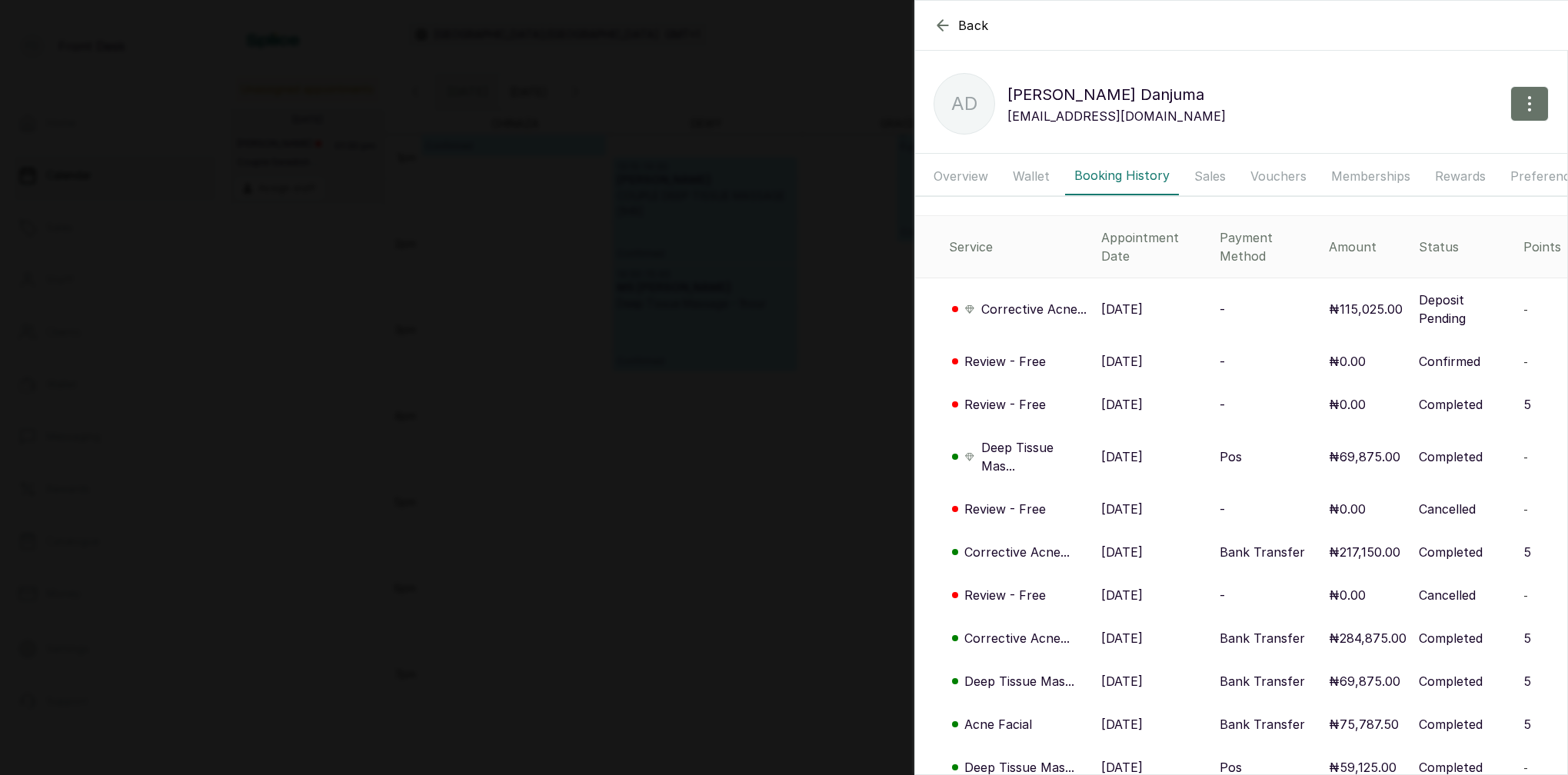
click at [1021, 446] on p "Deep Tissue Mas..." at bounding box center [1035, 457] width 108 height 37
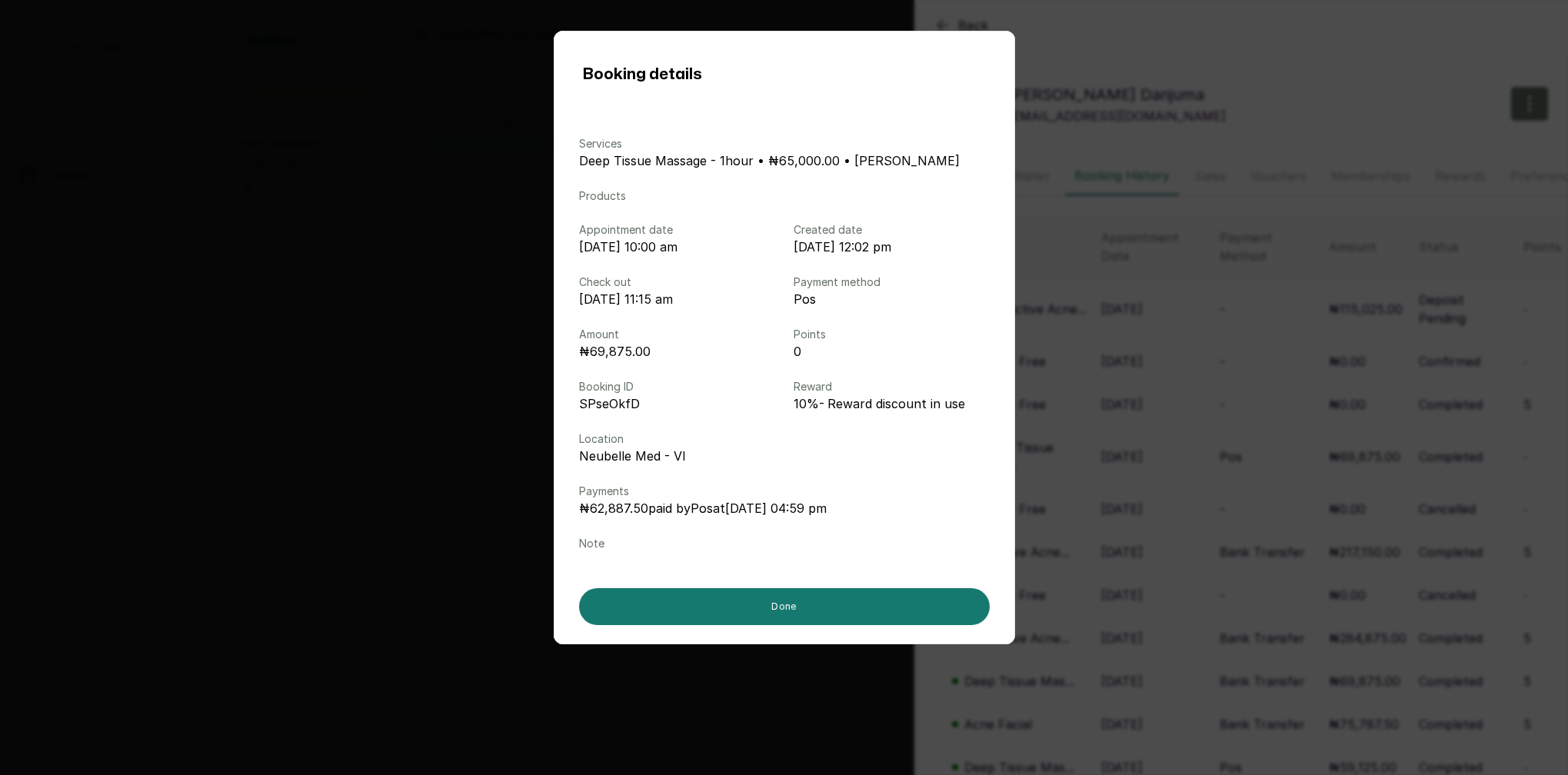
click at [1371, 283] on div "Booking details Services Deep Tissue Massage - 1hour • ₦65,000.00 • [PERSON_NAM…" at bounding box center [784, 388] width 1568 height 775
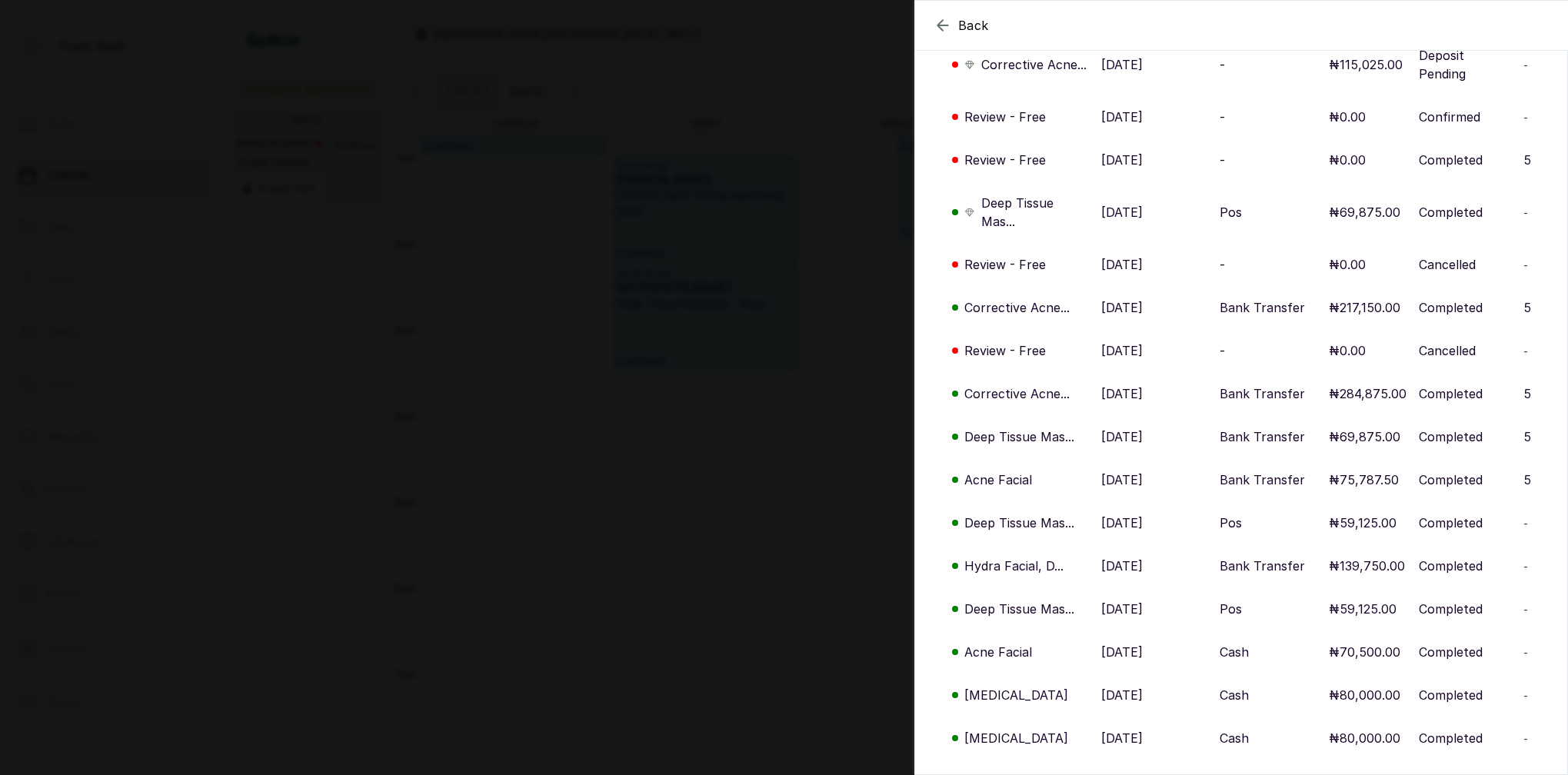
scroll to position [246, 0]
click at [1015, 429] on p "Deep Tissue Mas..." at bounding box center [1019, 435] width 110 height 19
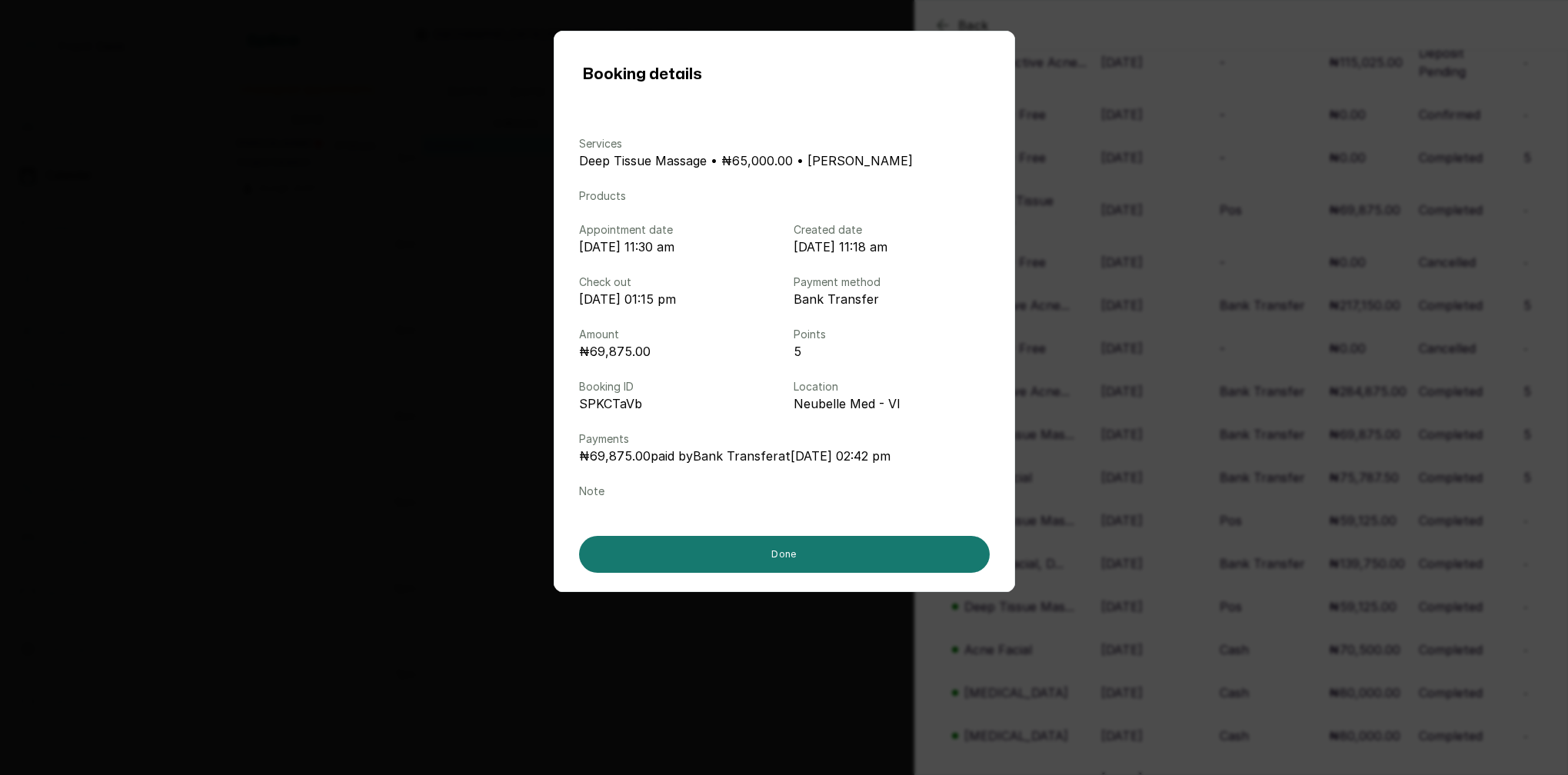
click at [1222, 375] on div "Booking details Services Deep Tissue Massage • ₦65,000.00 • [PERSON_NAME] M Pro…" at bounding box center [784, 388] width 1568 height 775
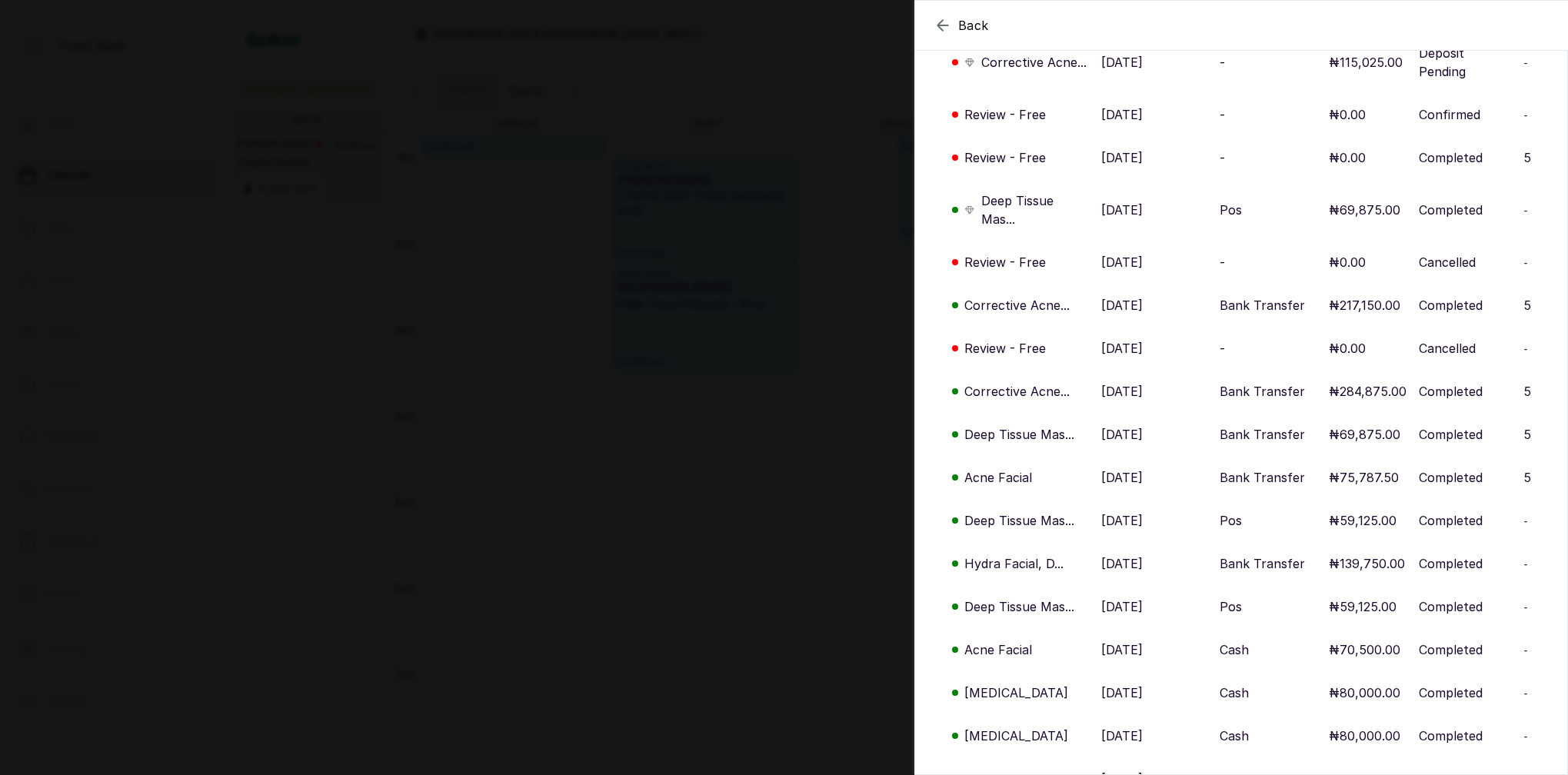
click at [1021, 523] on p "Deep Tissue Mas..." at bounding box center [1019, 520] width 110 height 19
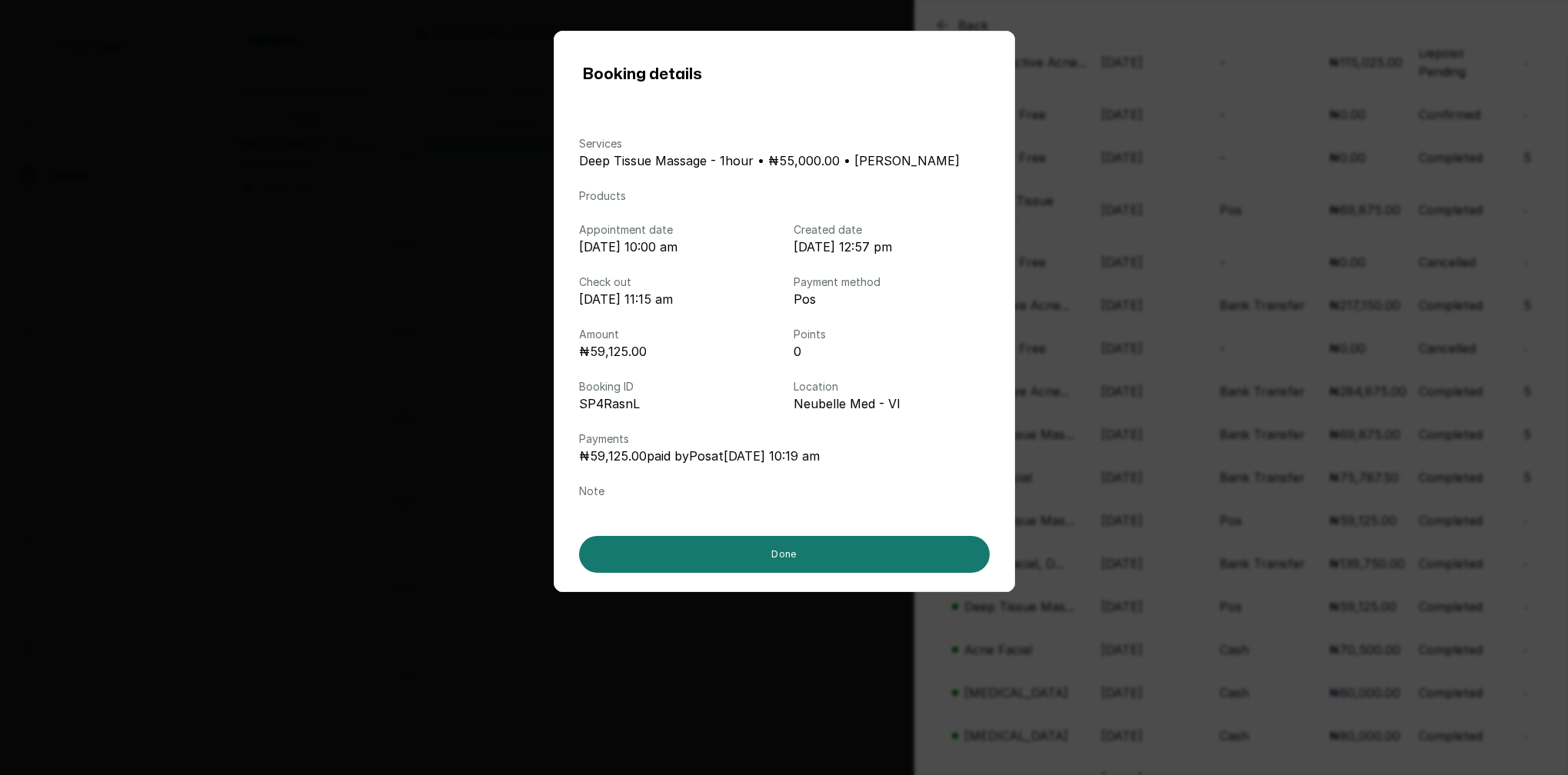
drag, startPoint x: 1184, startPoint y: 500, endPoint x: 1120, endPoint y: 526, distance: 69.1
click at [1184, 500] on div "Booking details Services Deep Tissue Massage - 1hour • ₦55,000.00 • [PERSON_NAM…" at bounding box center [784, 388] width 1568 height 775
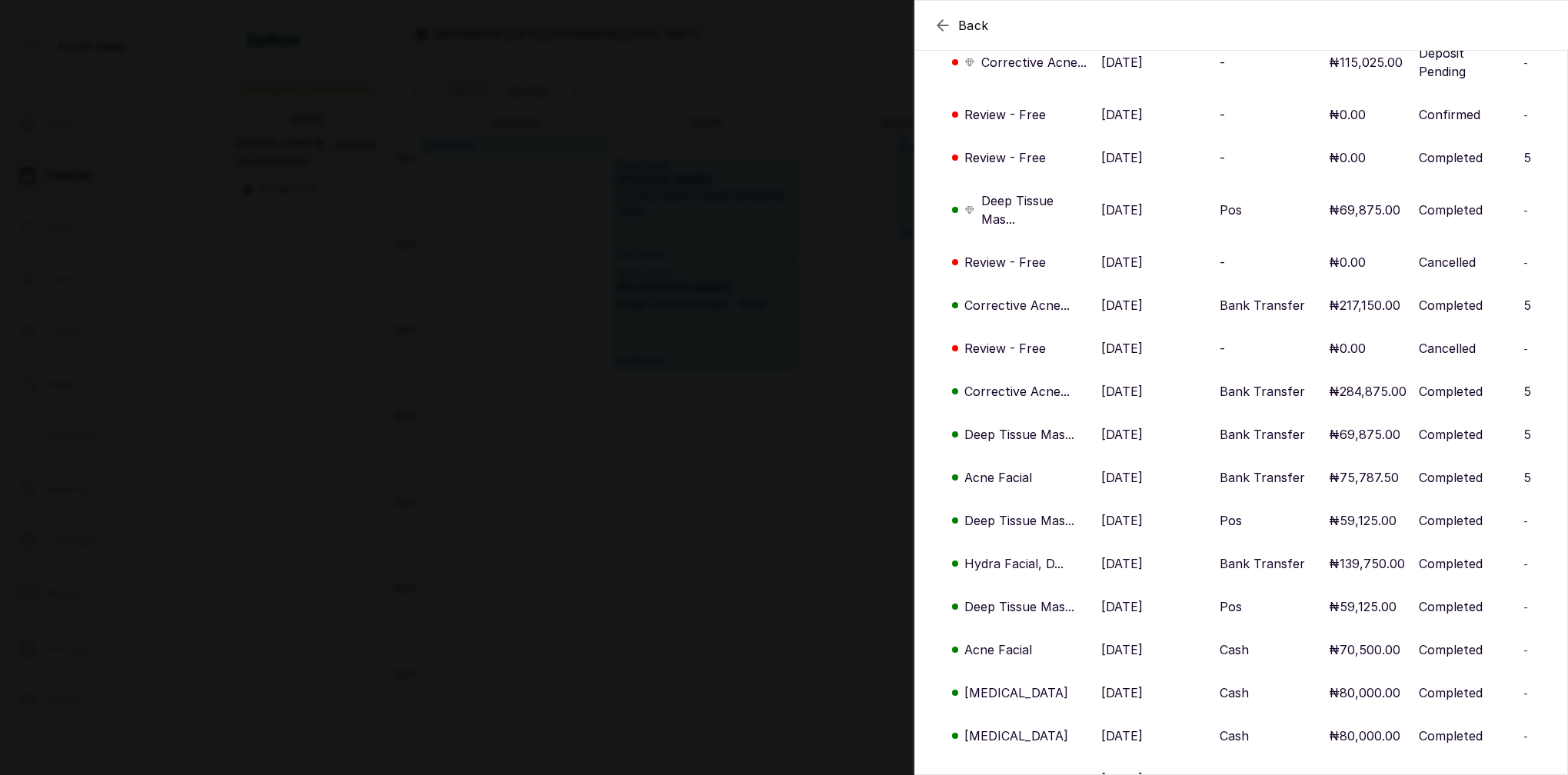
click at [1010, 610] on p "Deep Tissue Mas..." at bounding box center [1019, 606] width 110 height 19
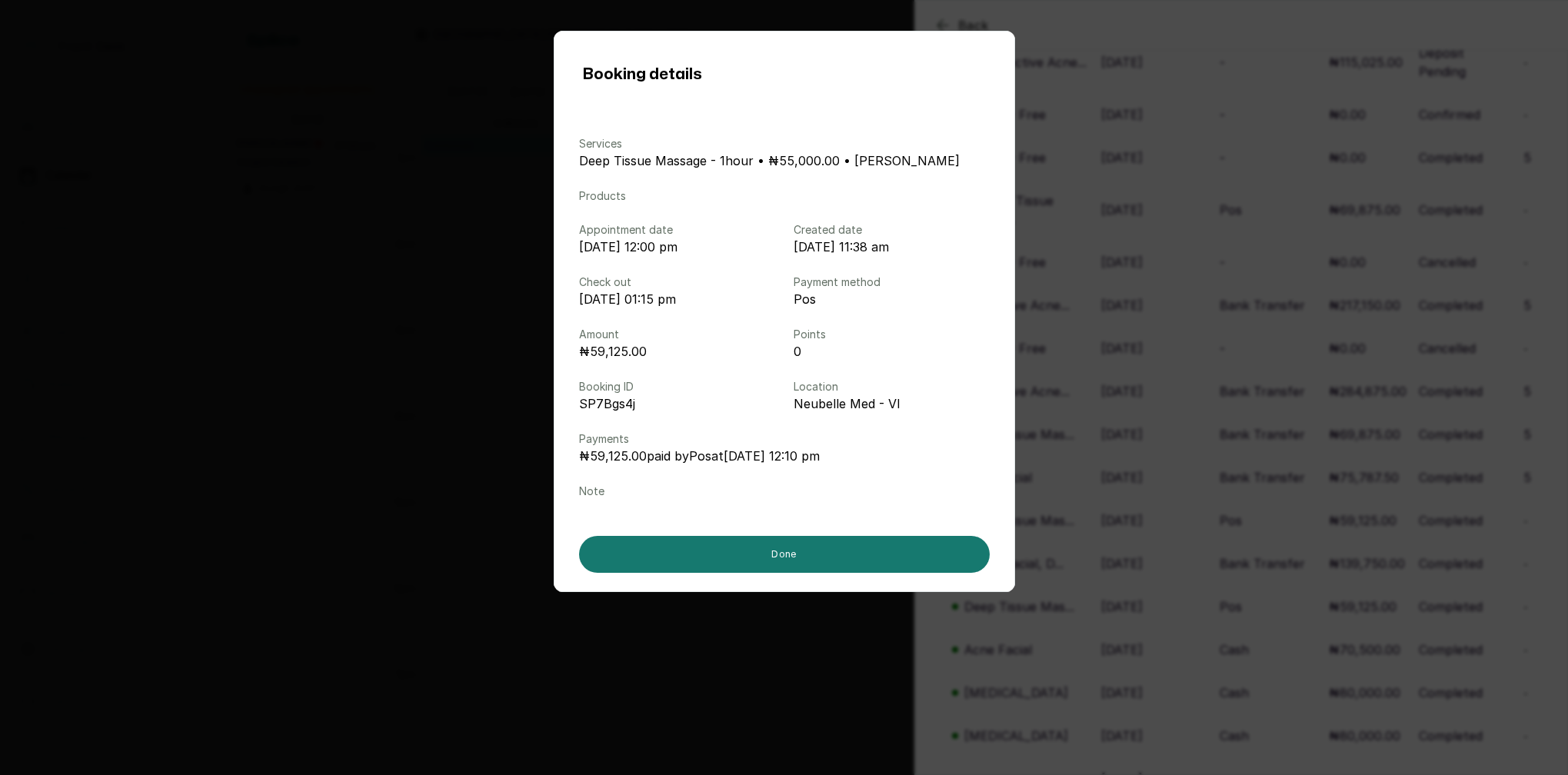
click at [1130, 518] on div "Booking details Services Deep Tissue Massage - 1hour • ₦55,000.00 • [PERSON_NAM…" at bounding box center [784, 388] width 1568 height 775
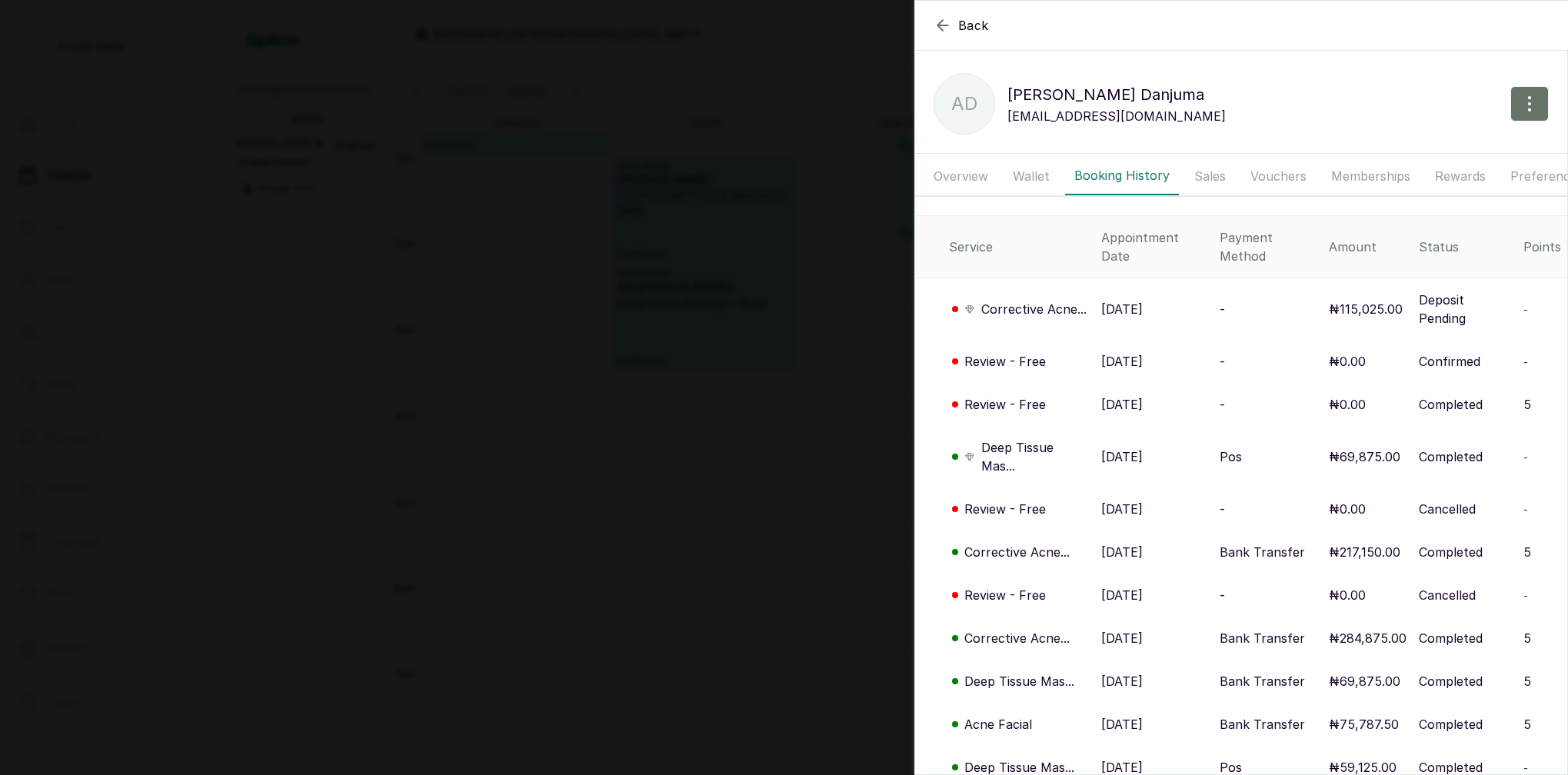
scroll to position [-2, 0]
click at [716, 127] on div "Back [PERSON_NAME] AD [PERSON_NAME] [EMAIL_ADDRESS][DOMAIN_NAME] Overview Walle…" at bounding box center [784, 388] width 1568 height 775
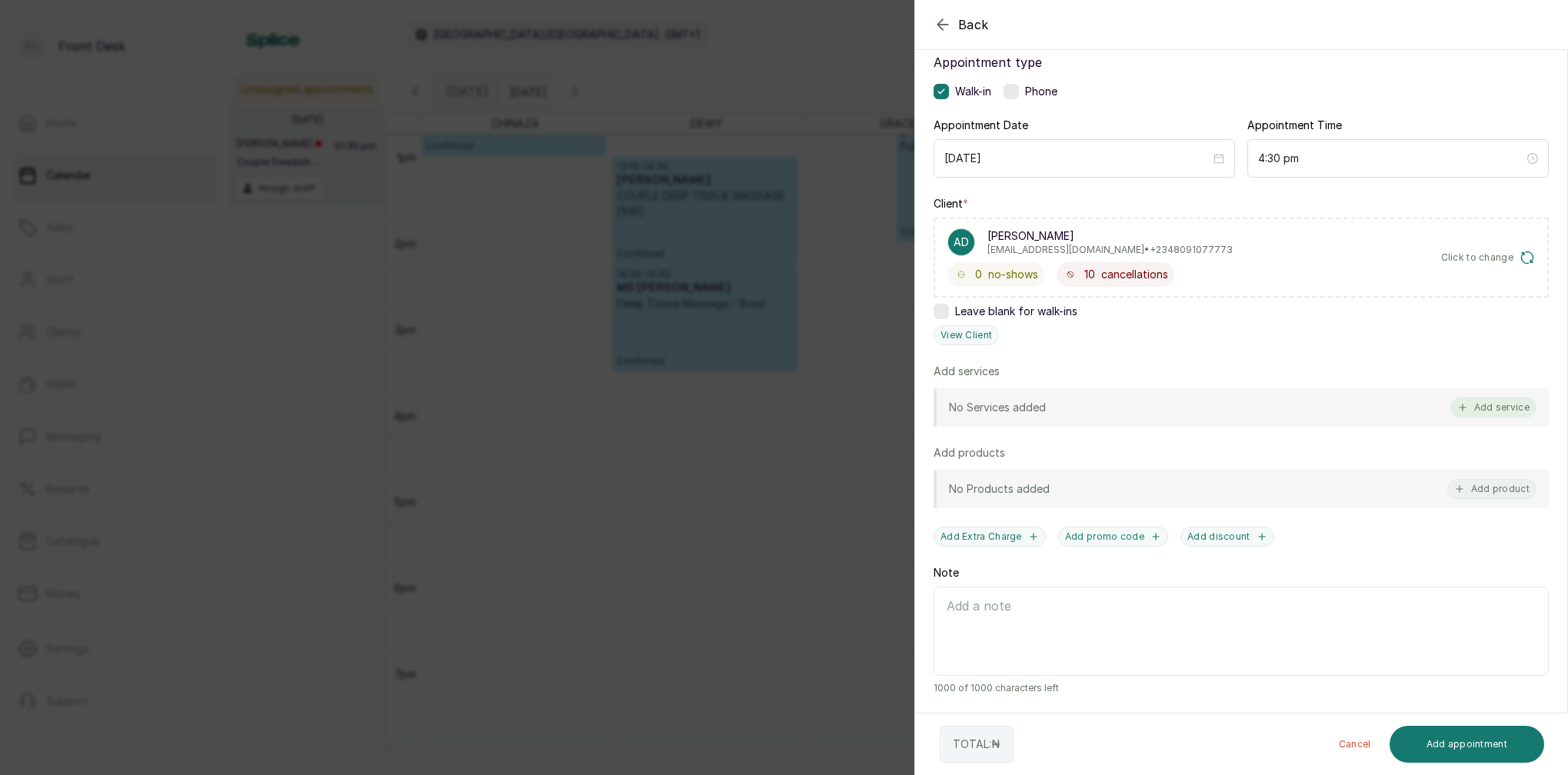
click at [1504, 407] on button "Add service" at bounding box center [1493, 407] width 86 height 20
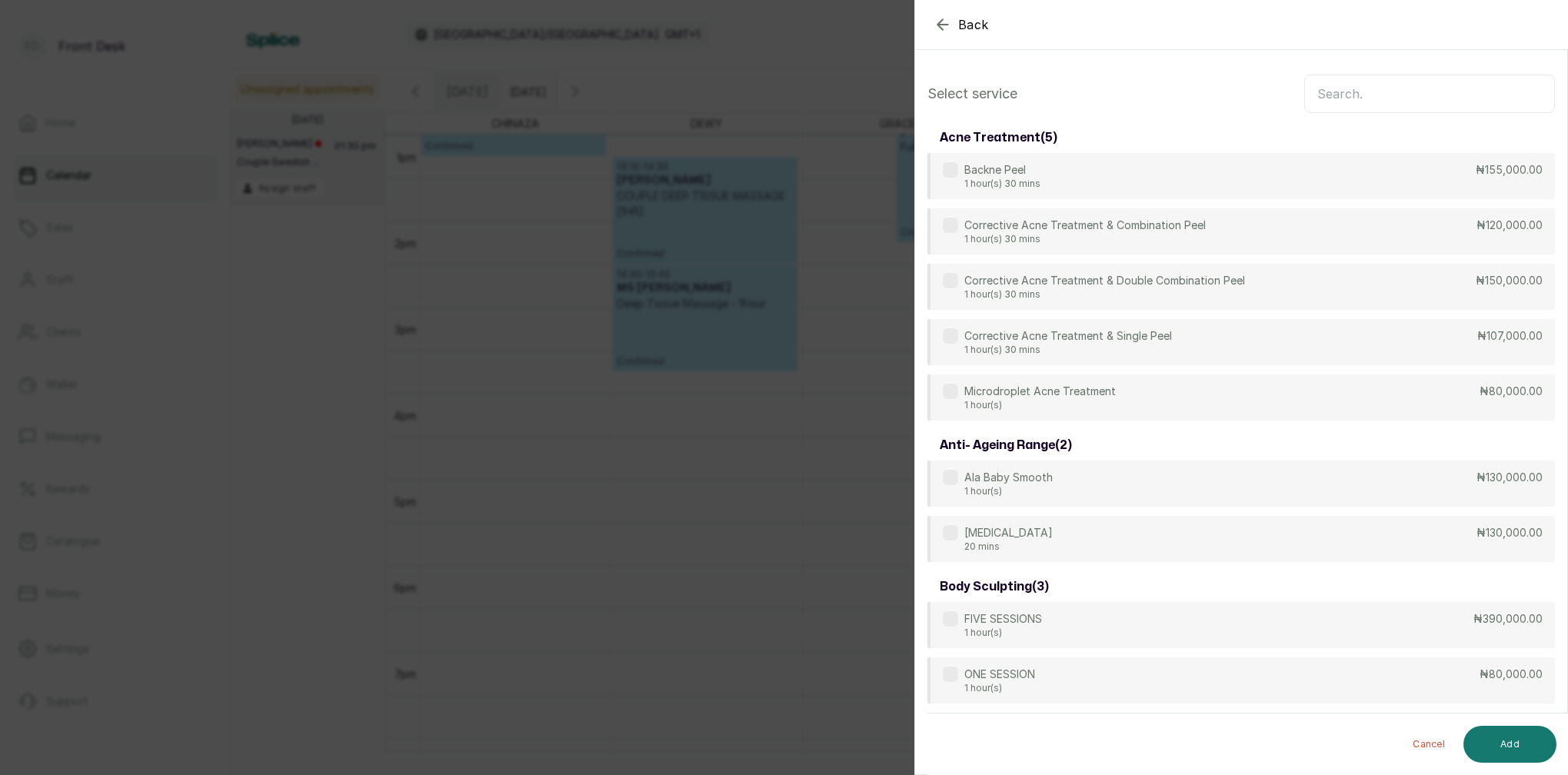
scroll to position [0, 0]
click at [1332, 98] on input "text" at bounding box center [1429, 93] width 251 height 38
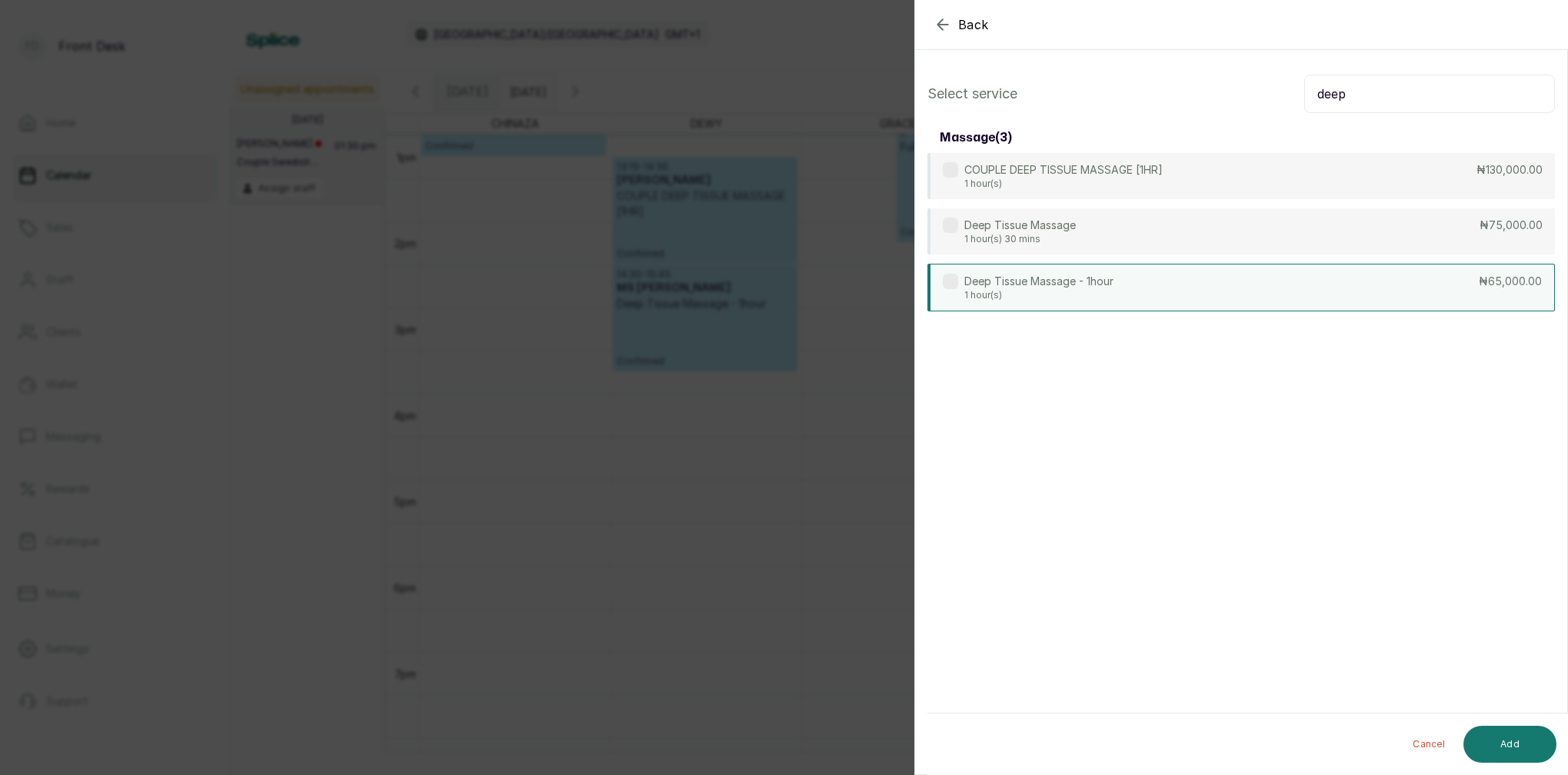
type input "deep"
click at [1173, 292] on div "Deep Tissue Massage - 1hour 1 hour(s) ₦65,000.00" at bounding box center [1241, 287] width 628 height 48
click at [1514, 749] on button "Add" at bounding box center [1510, 744] width 93 height 37
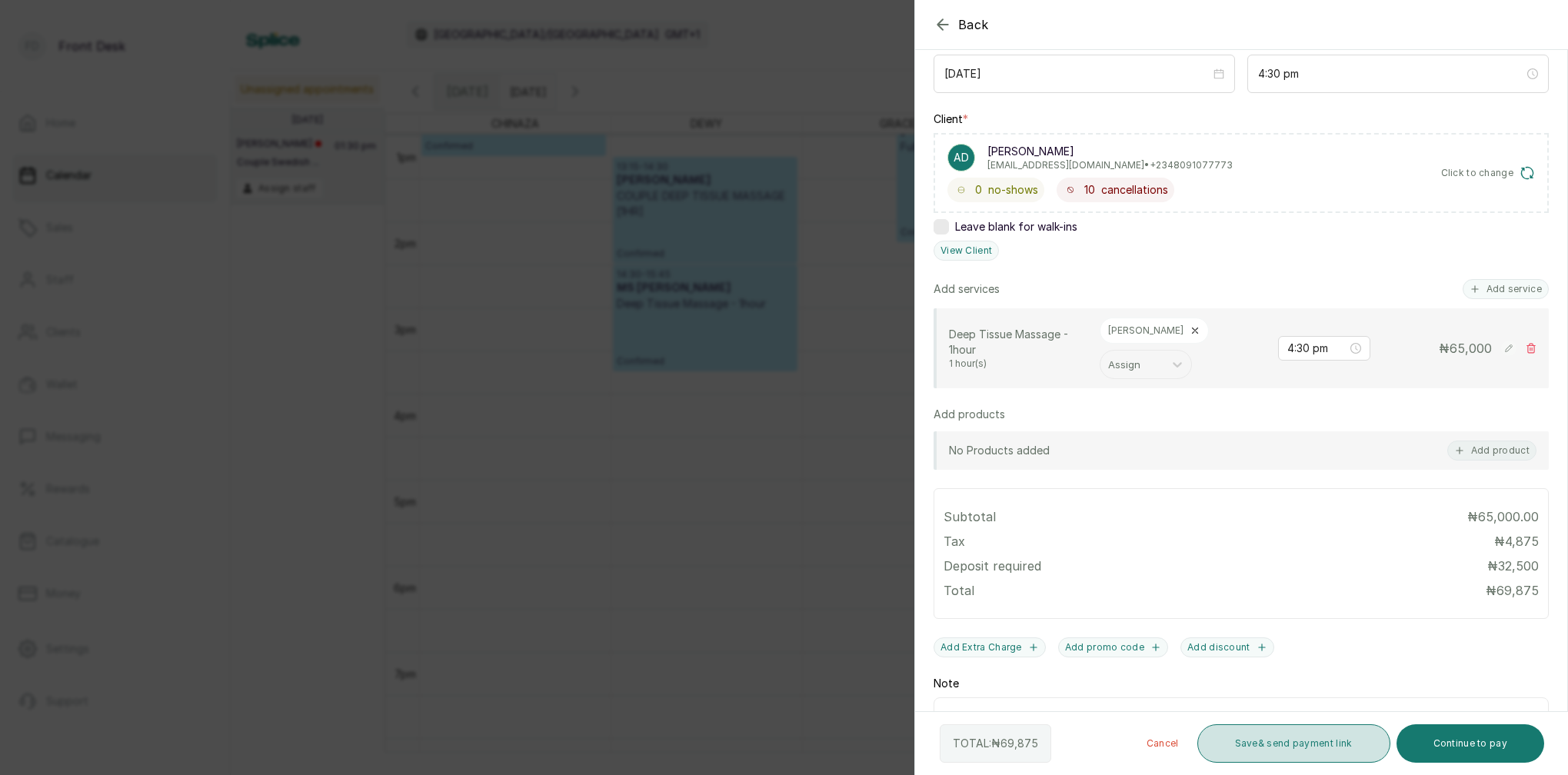
click at [1304, 749] on button "Save & send payment link" at bounding box center [1294, 743] width 193 height 38
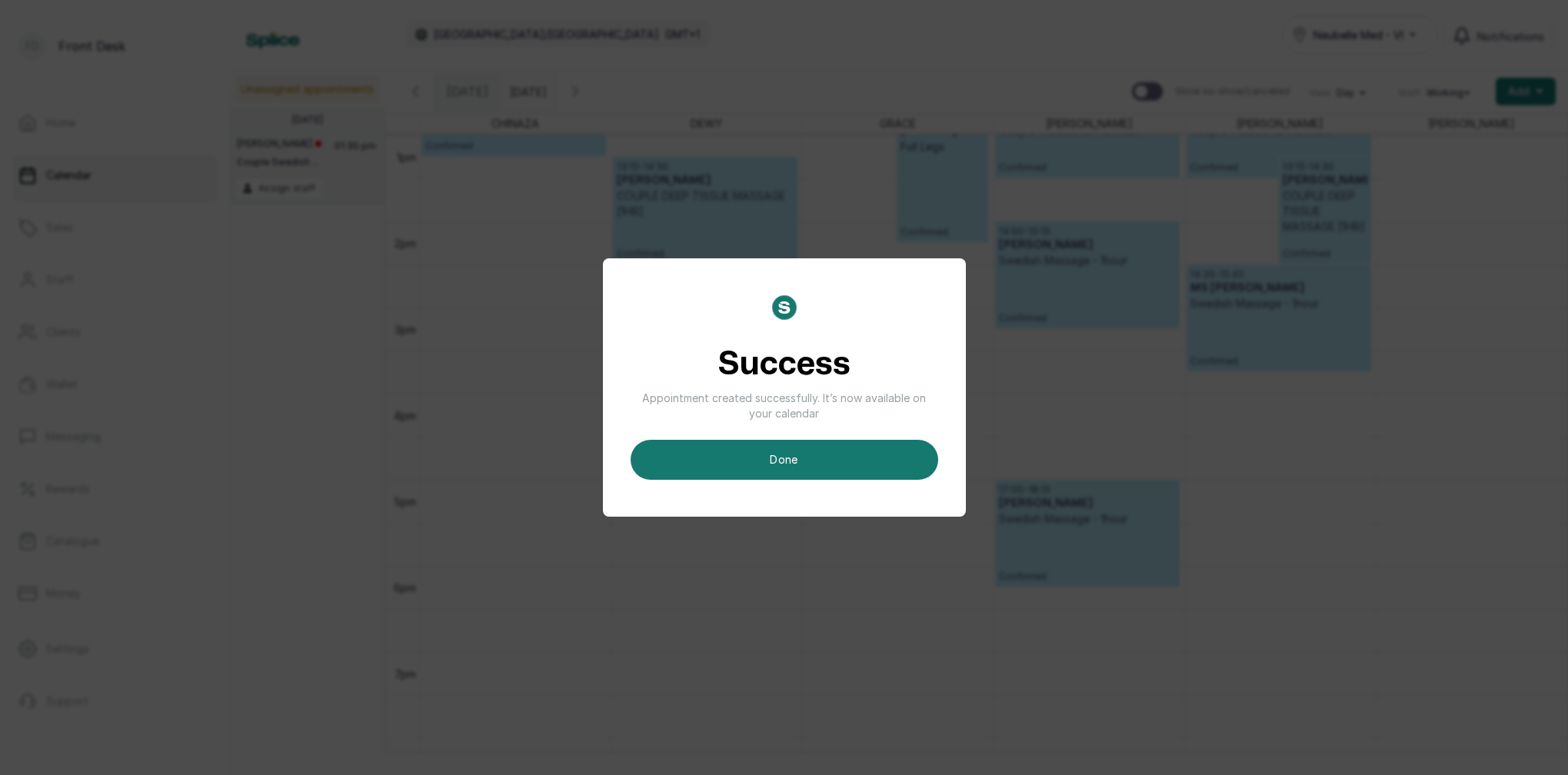
scroll to position [517, 0]
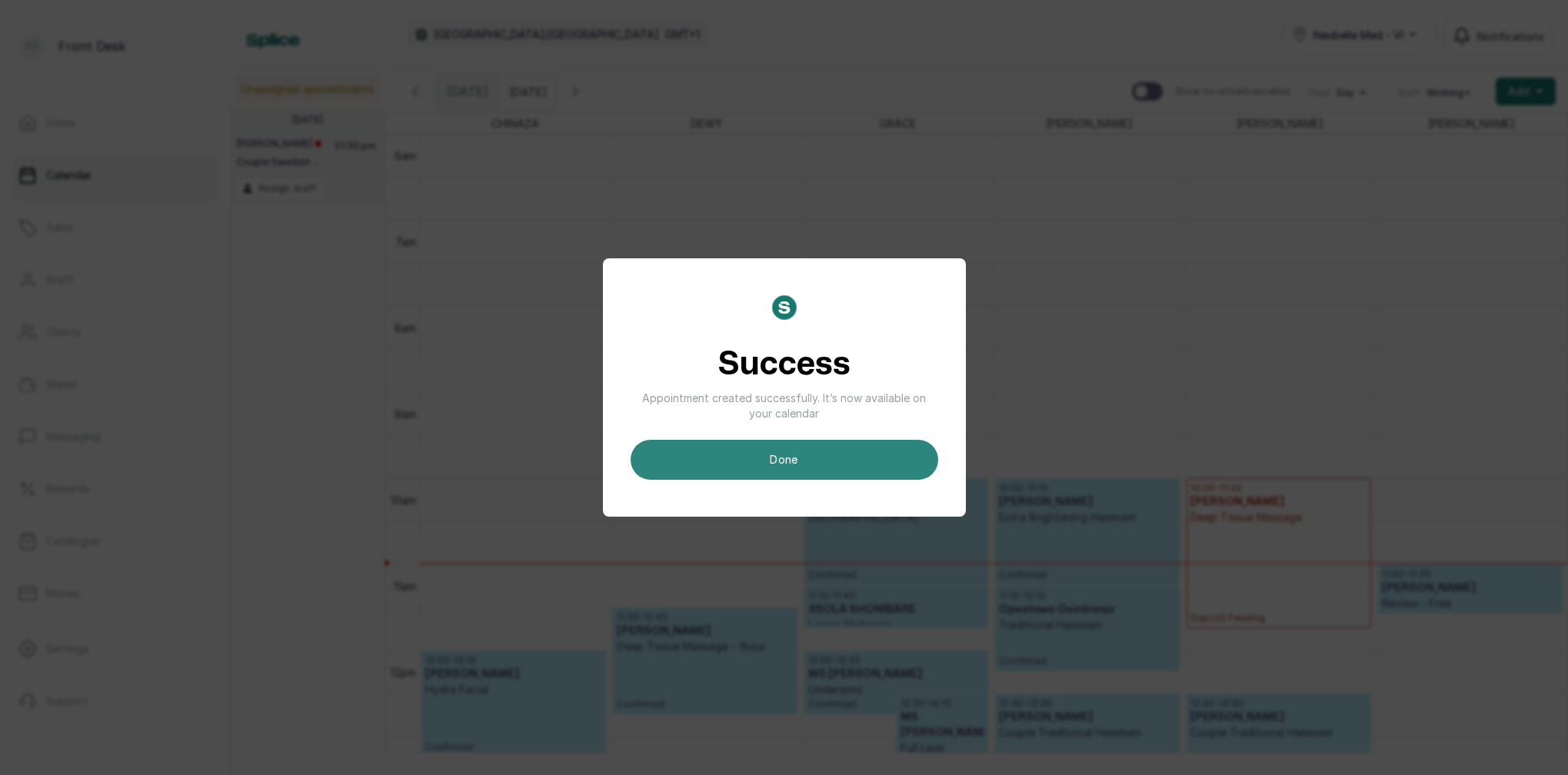
click at [865, 466] on button "done" at bounding box center [784, 460] width 307 height 40
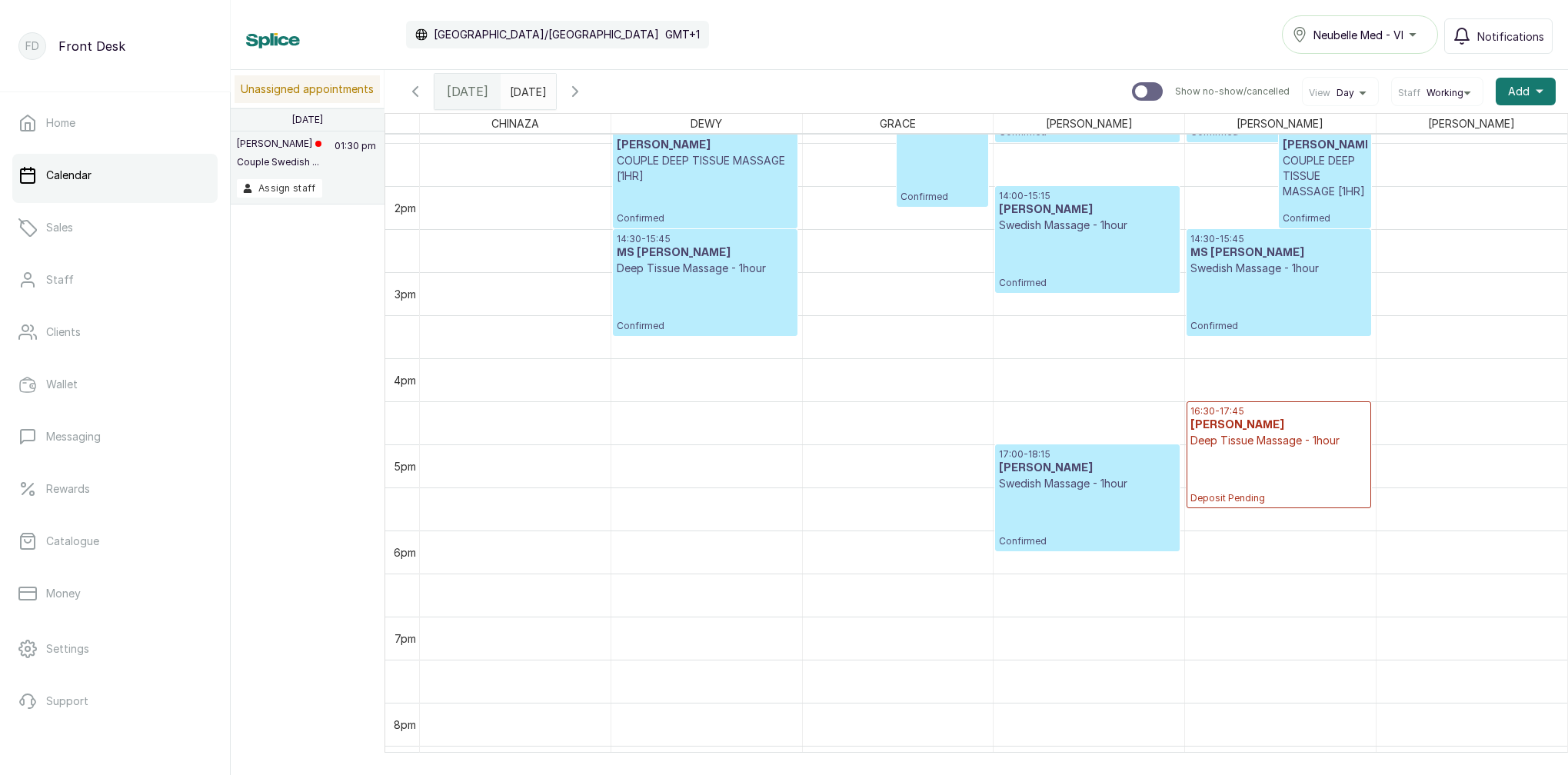
scroll to position [1171, 0]
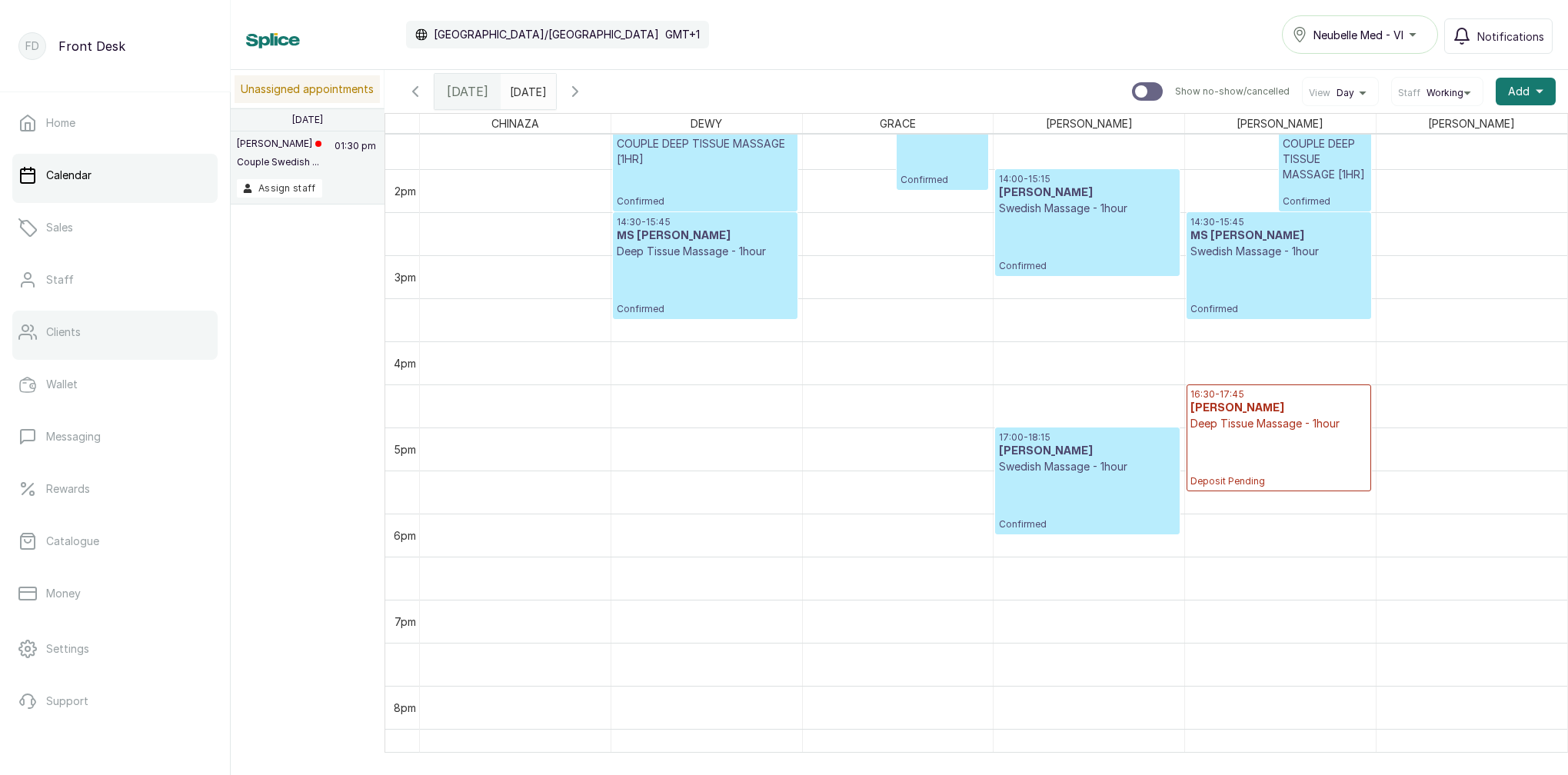
click at [82, 339] on link "Clients" at bounding box center [114, 332] width 205 height 43
